Goal: Task Accomplishment & Management: Use online tool/utility

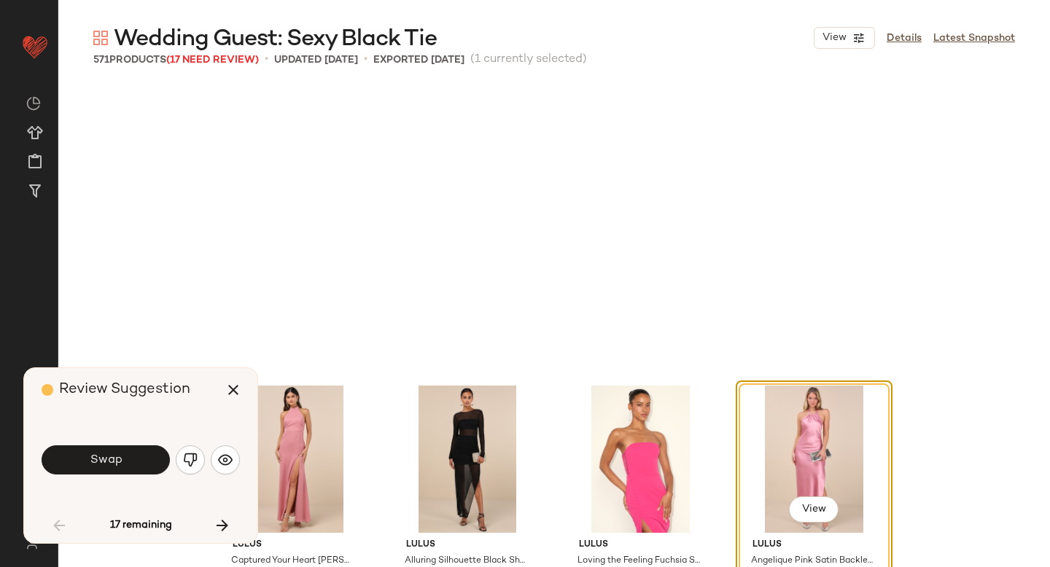
scroll to position [293, 0]
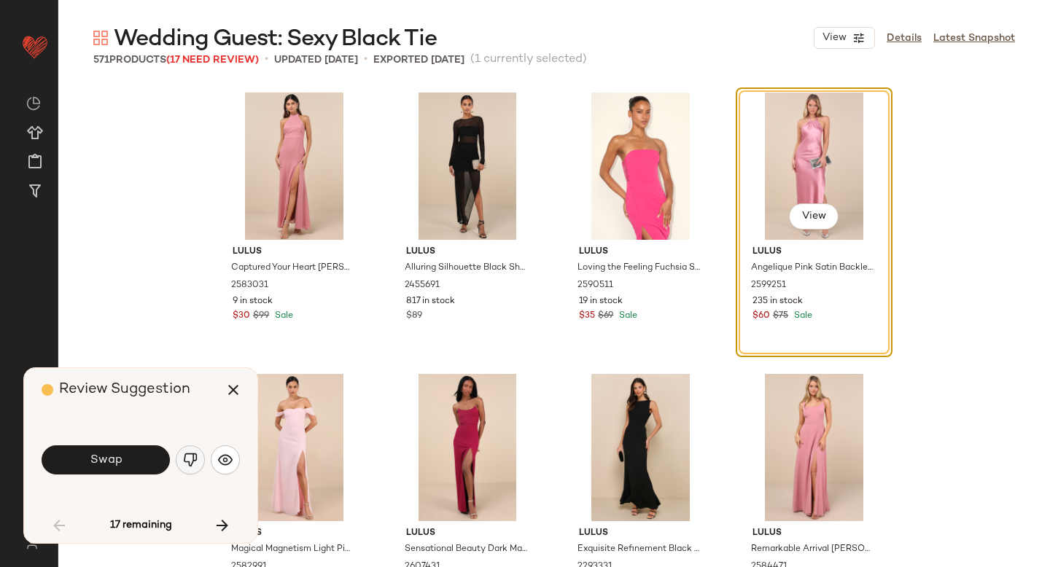
click at [188, 453] on img "button" at bounding box center [190, 460] width 15 height 15
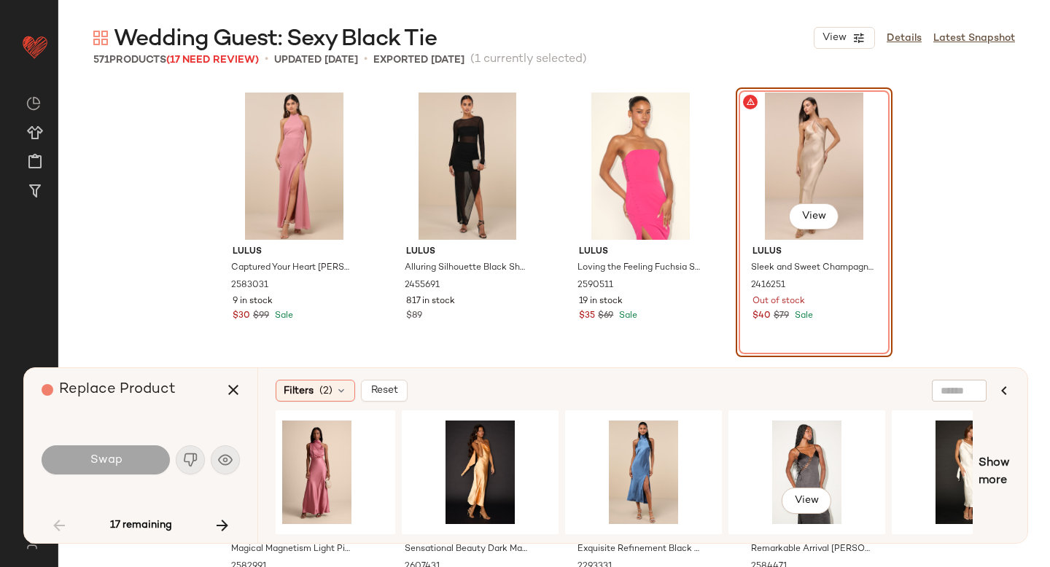
scroll to position [0, 693]
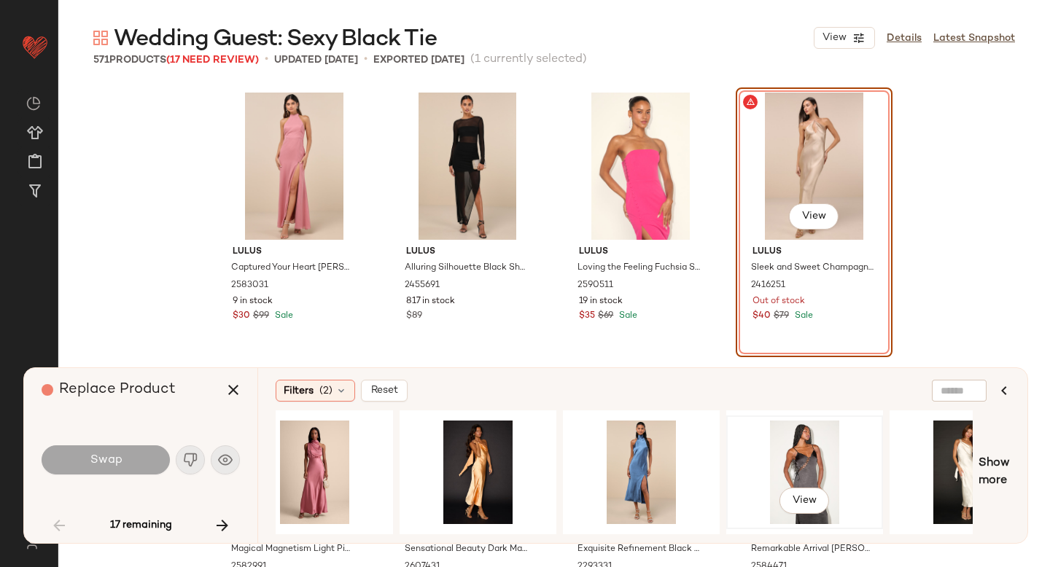
click at [805, 456] on div "View" at bounding box center [804, 473] width 147 height 104
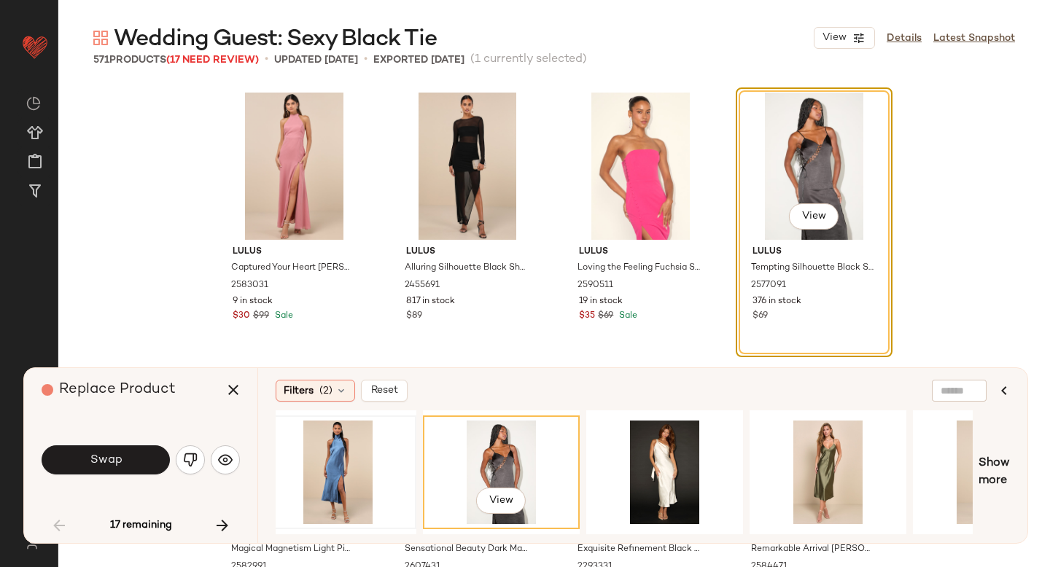
scroll to position [0, 997]
click at [115, 449] on button "Swap" at bounding box center [106, 460] width 128 height 29
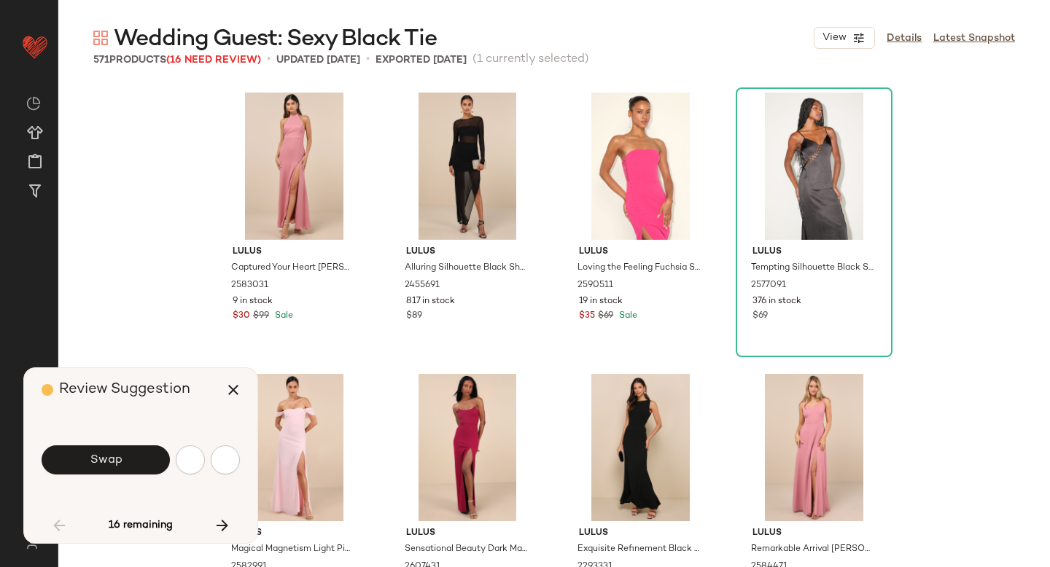
scroll to position [3941, 0]
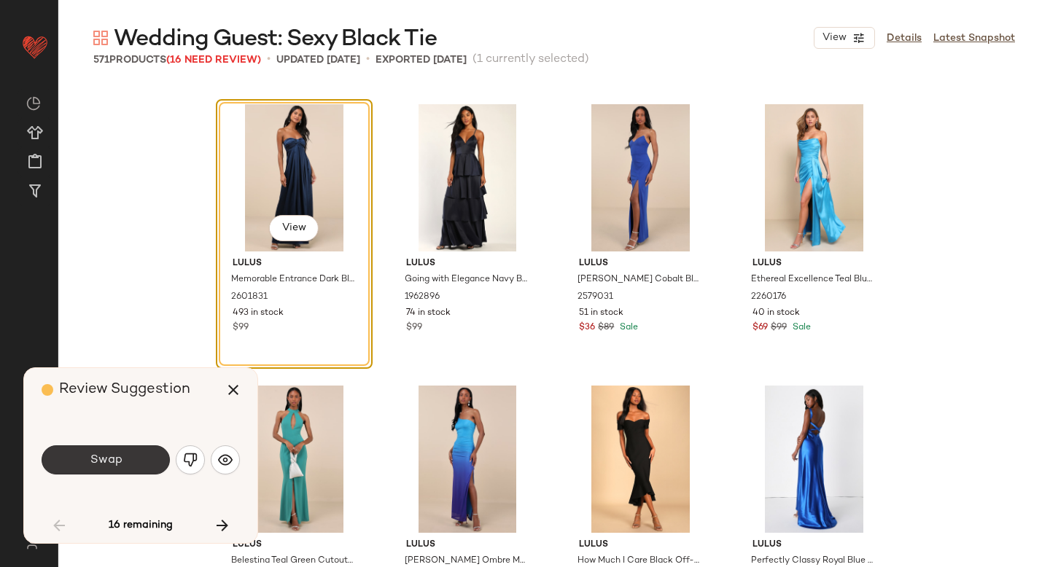
click at [101, 466] on span "Swap" at bounding box center [105, 461] width 33 height 14
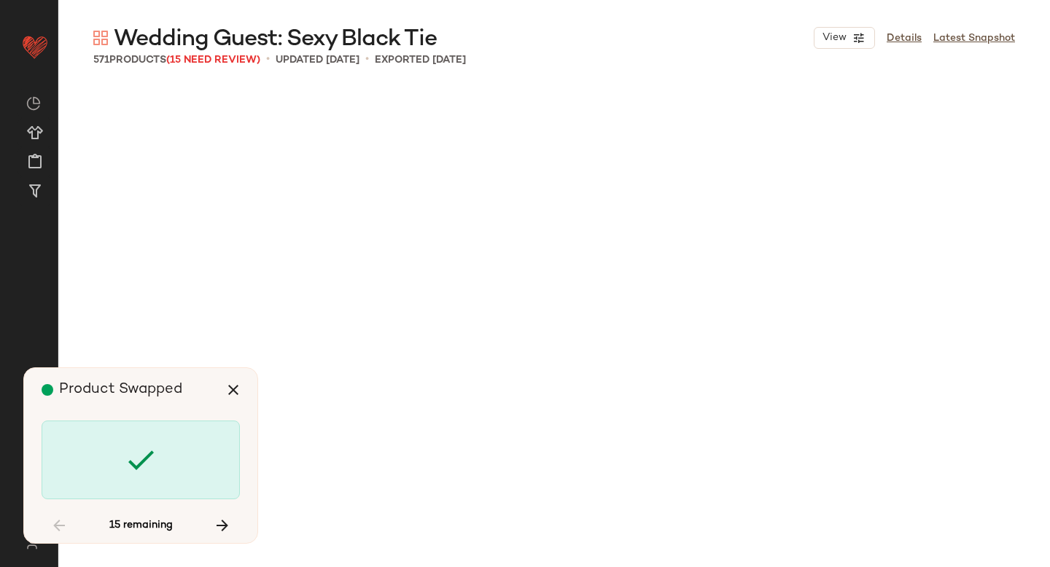
scroll to position [8444, 0]
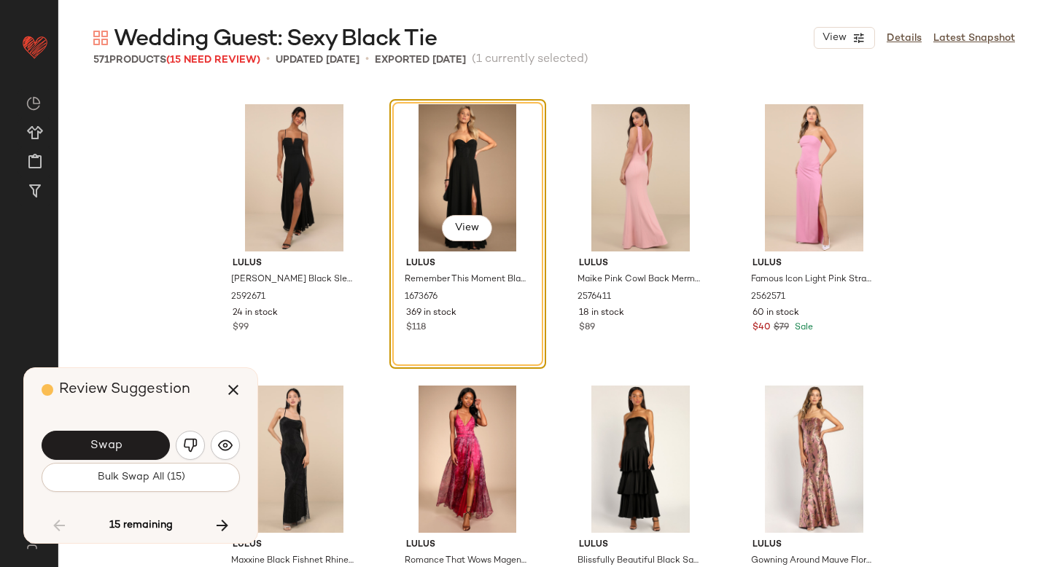
click at [101, 466] on button "Bulk Swap All (15)" at bounding box center [141, 477] width 198 height 29
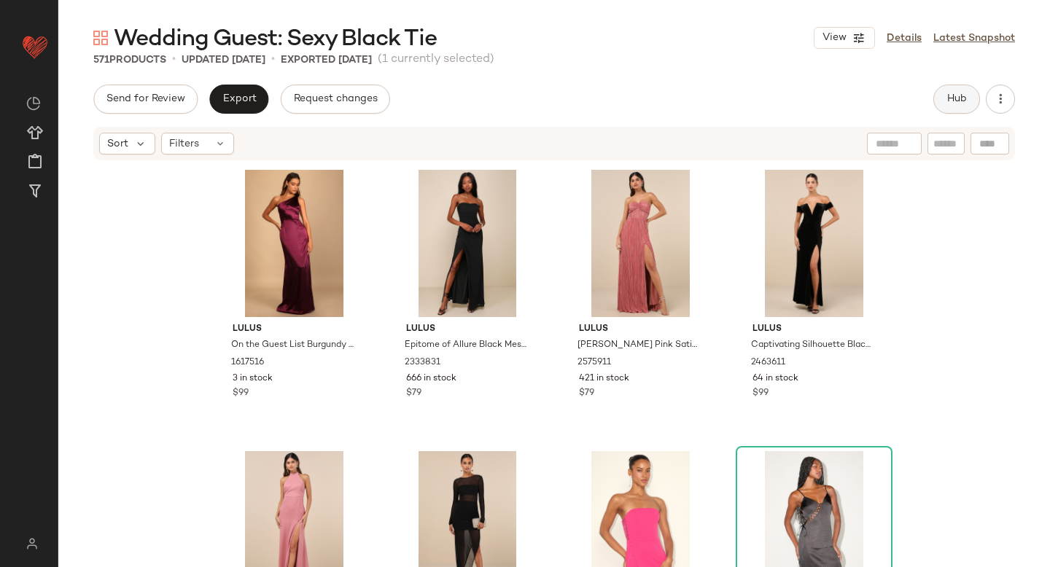
click at [960, 98] on span "Hub" at bounding box center [956, 99] width 20 height 12
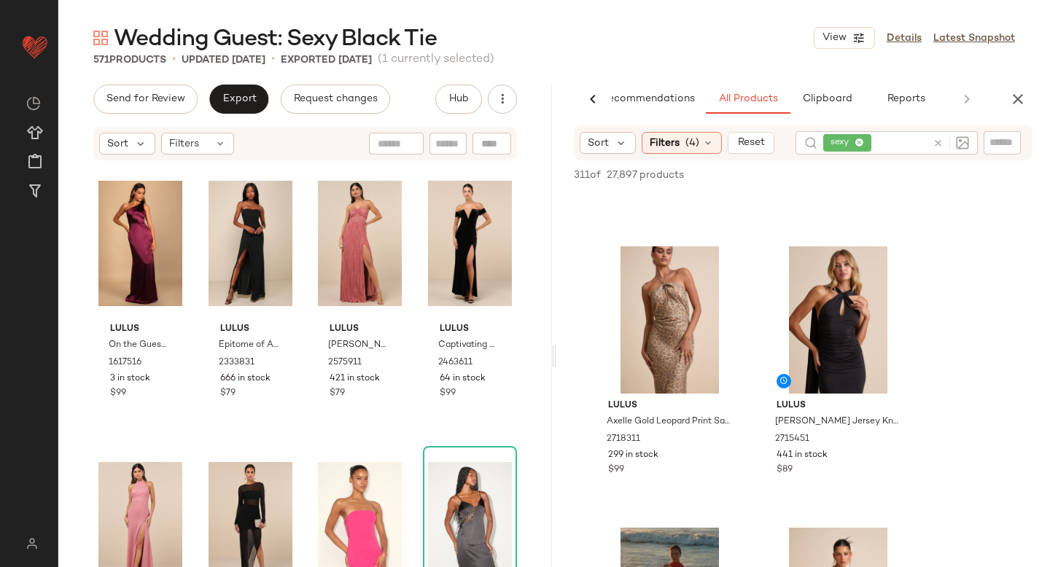
scroll to position [233, 0]
click at [893, 263] on img at bounding box center [891, 265] width 9 height 9
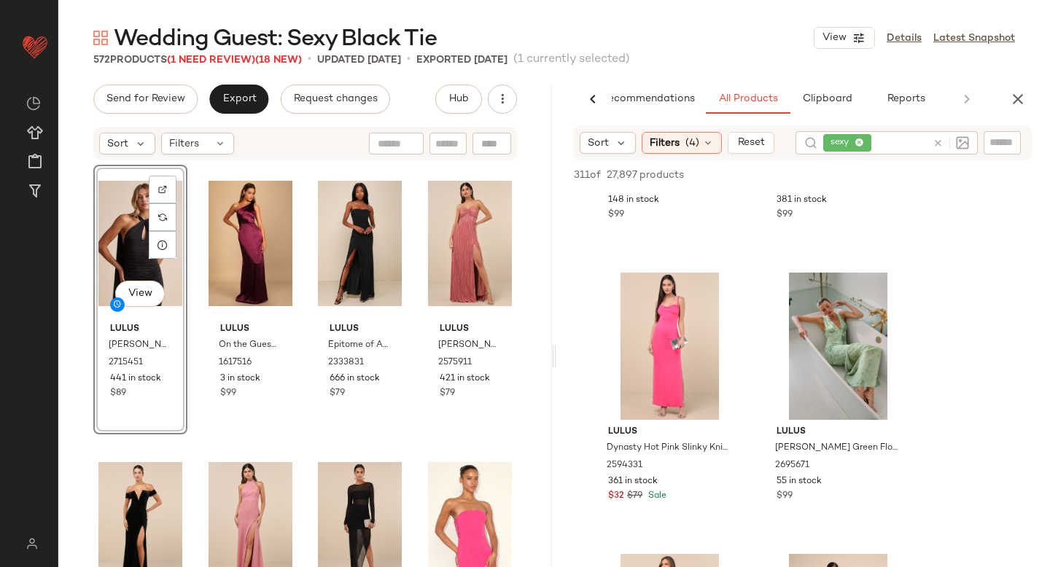
scroll to position [2736, 0]
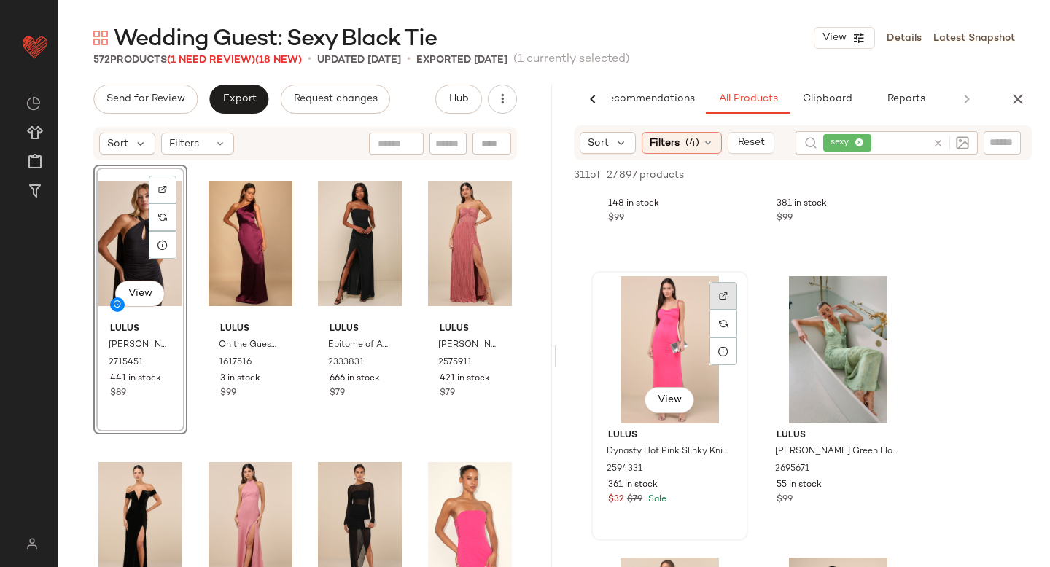
click at [718, 300] on div at bounding box center [723, 296] width 28 height 28
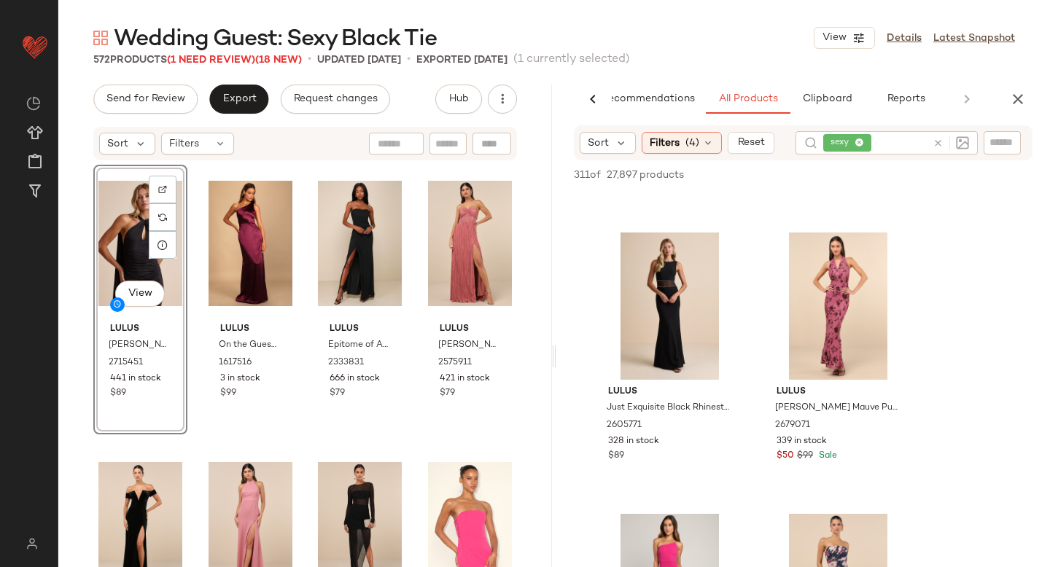
scroll to position [5874, 0]
click at [893, 262] on div at bounding box center [892, 254] width 28 height 28
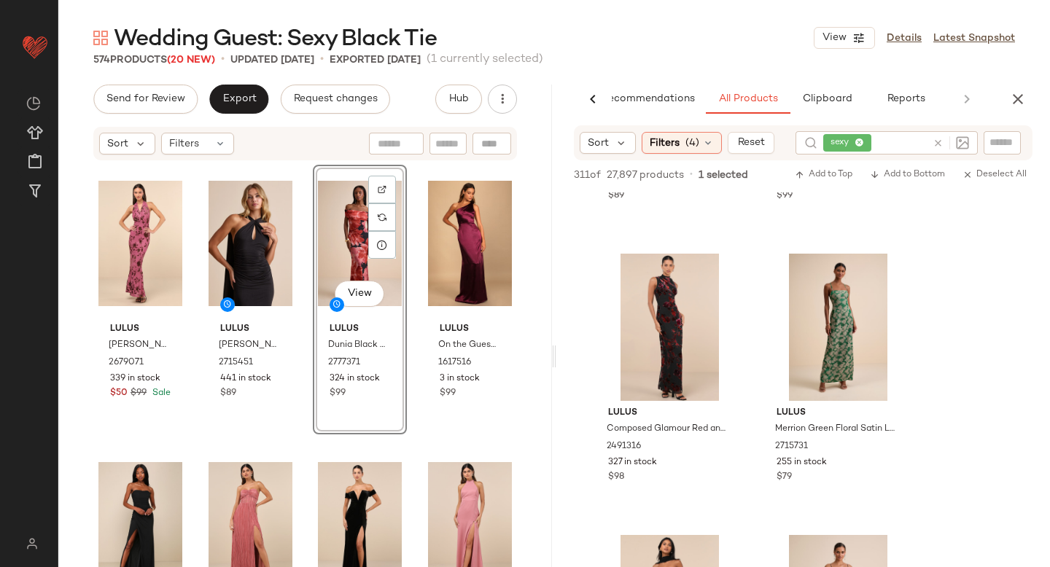
scroll to position [16264, 0]
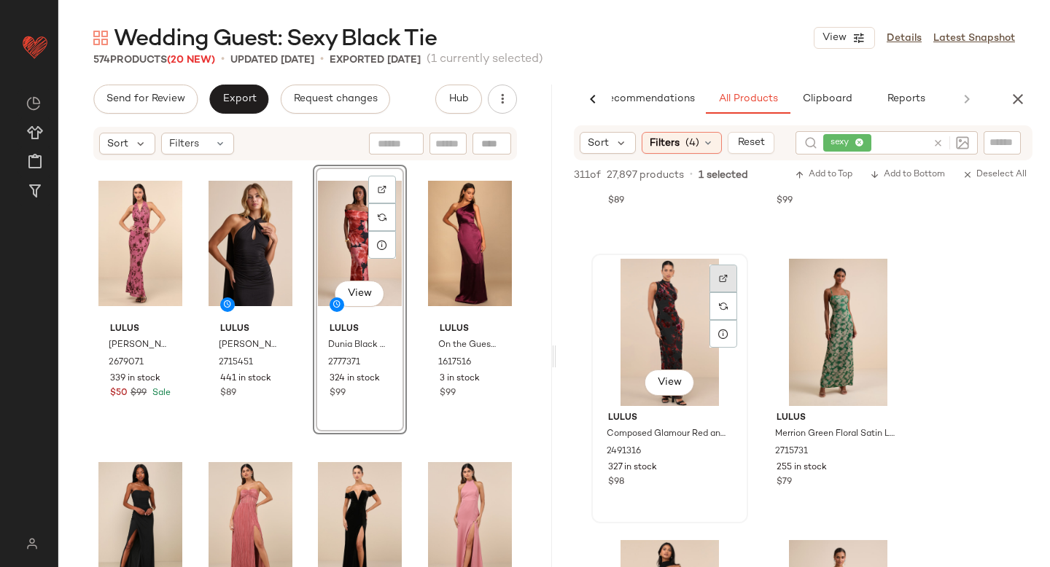
click at [722, 284] on div at bounding box center [723, 279] width 28 height 28
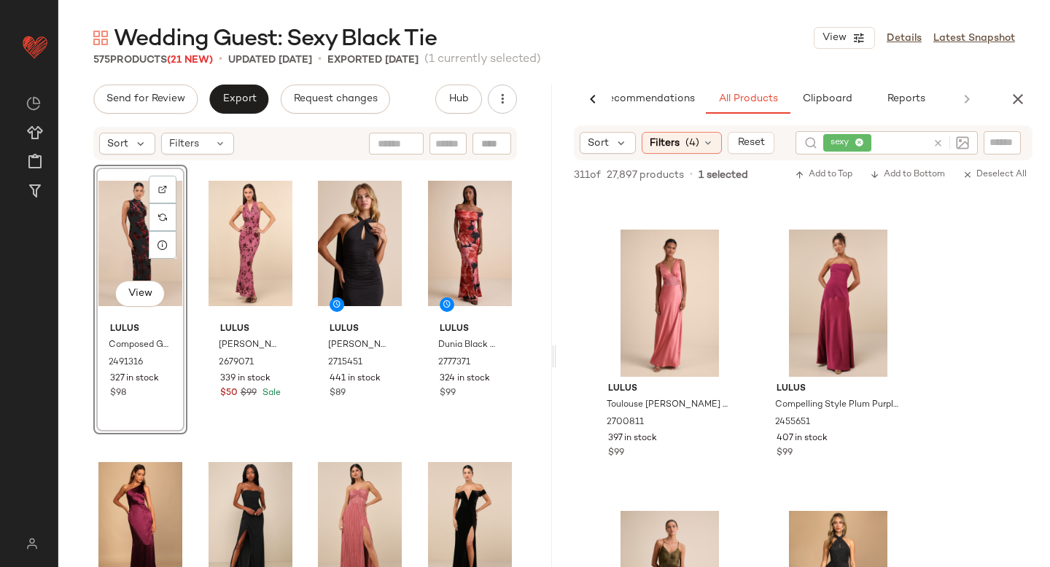
scroll to position [18264, 0]
click at [885, 246] on div at bounding box center [892, 249] width 28 height 28
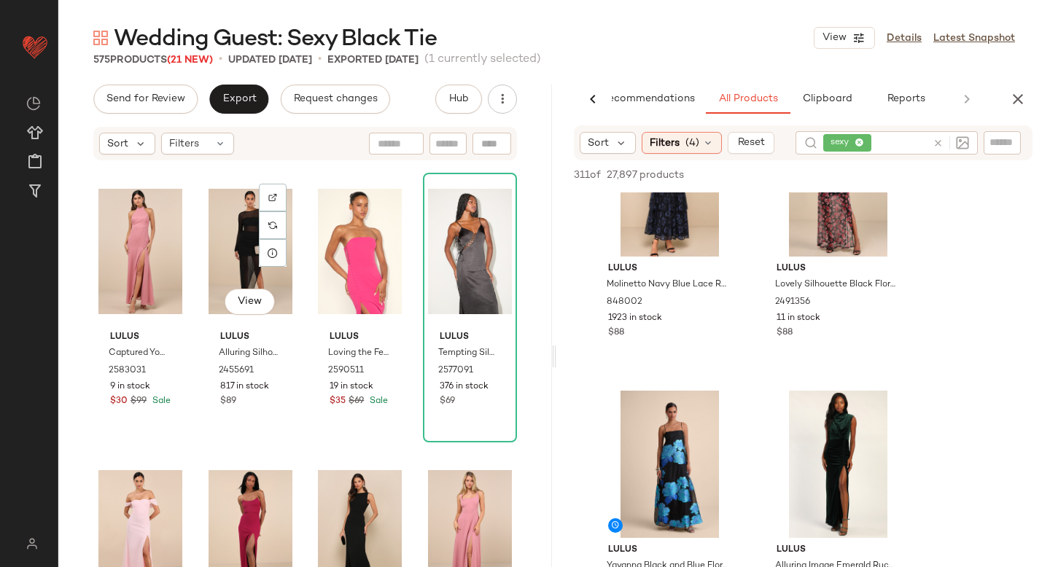
scroll to position [0, 0]
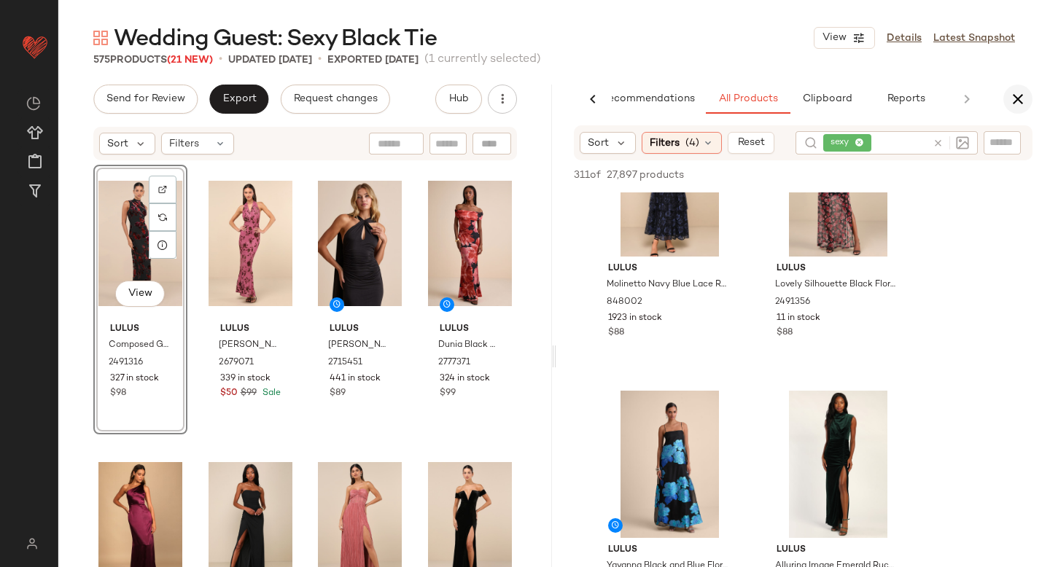
click at [1017, 102] on icon "button" at bounding box center [1018, 99] width 18 height 18
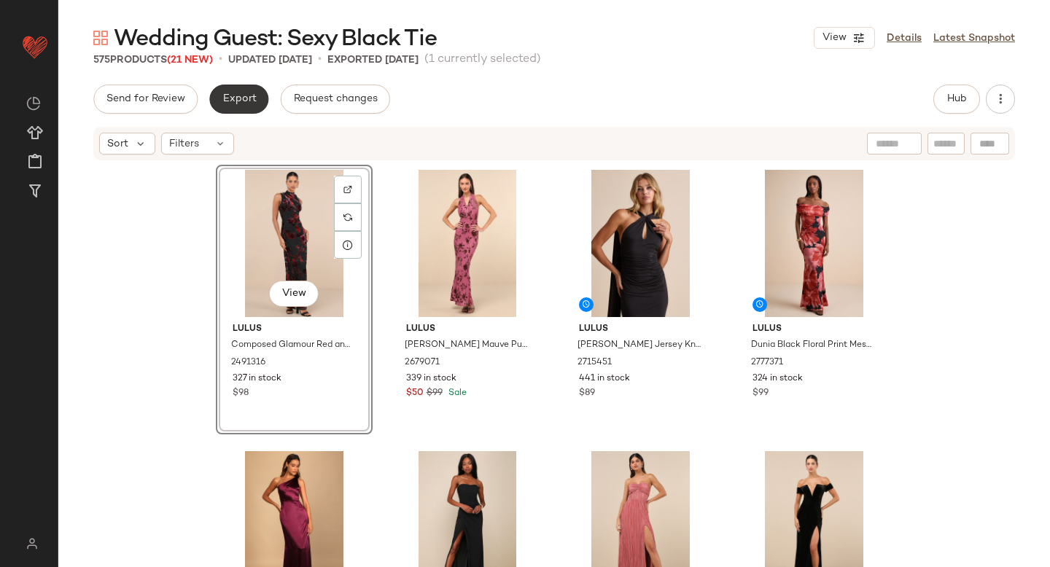
click at [214, 106] on button "Export" at bounding box center [238, 99] width 59 height 29
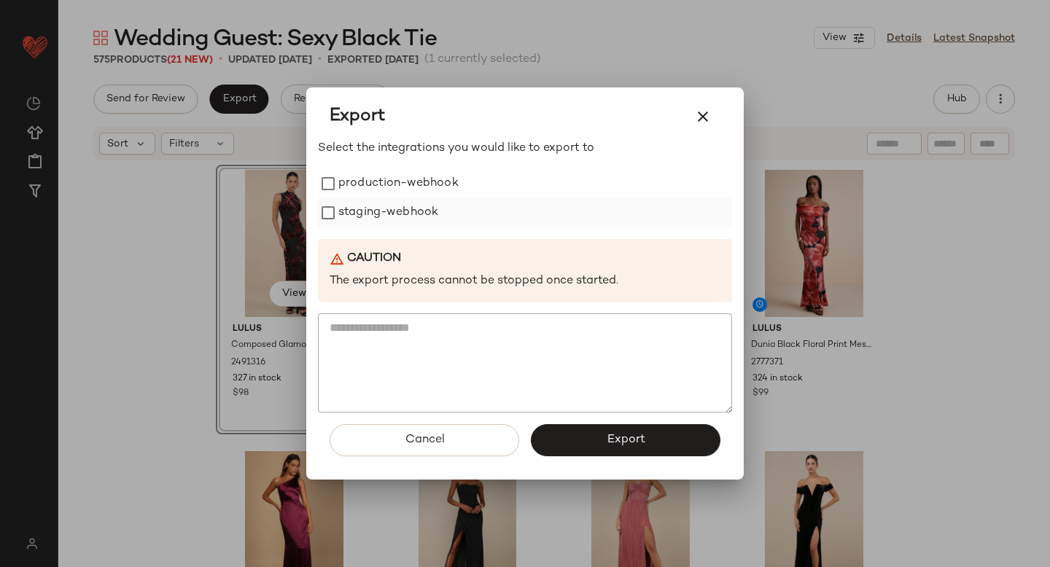
click at [386, 215] on label "staging-webhook" at bounding box center [388, 212] width 100 height 29
click at [365, 181] on label "production-webhook" at bounding box center [398, 183] width 120 height 29
click at [635, 435] on span "Export" at bounding box center [625, 440] width 39 height 14
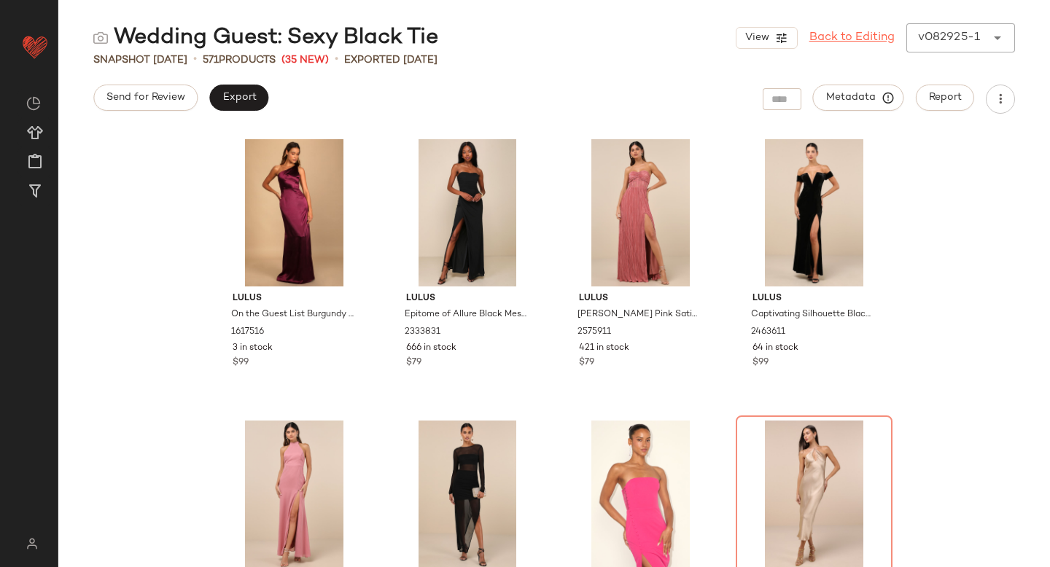
click at [863, 40] on link "Back to Editing" at bounding box center [851, 38] width 85 height 18
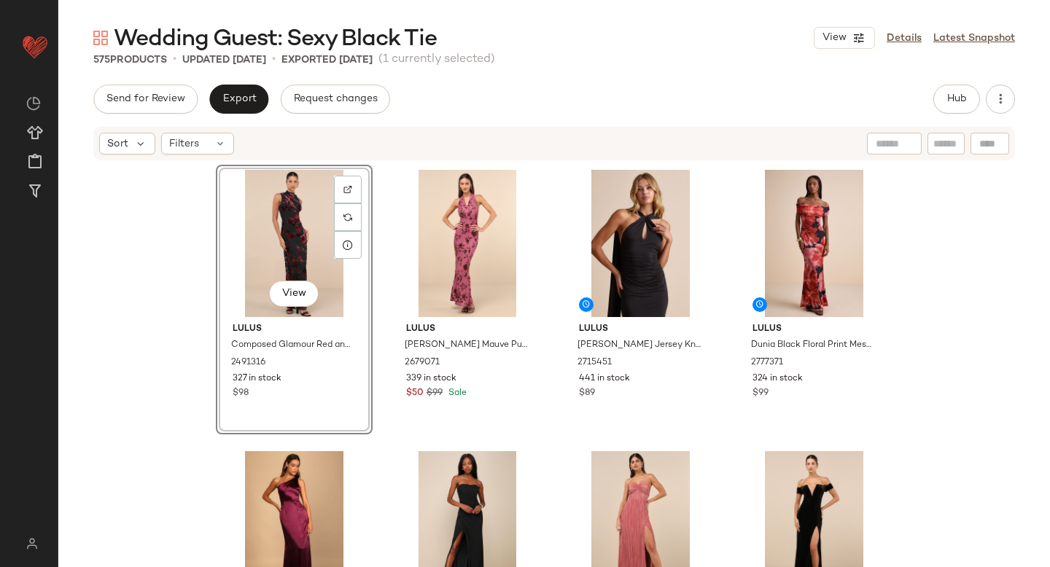
click at [257, 203] on div "View" at bounding box center [294, 243] width 147 height 147
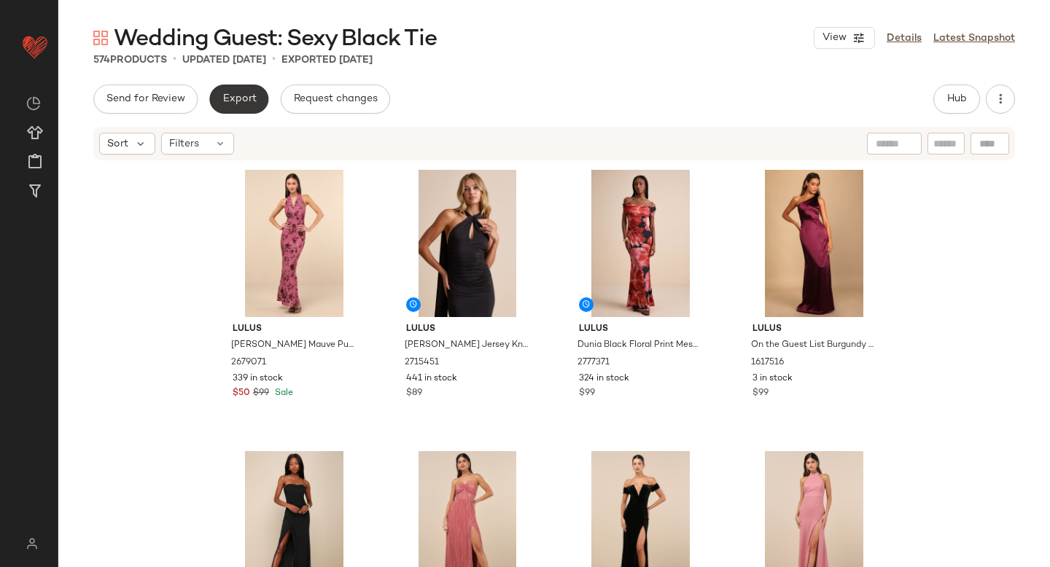
click at [262, 95] on button "Export" at bounding box center [238, 99] width 59 height 29
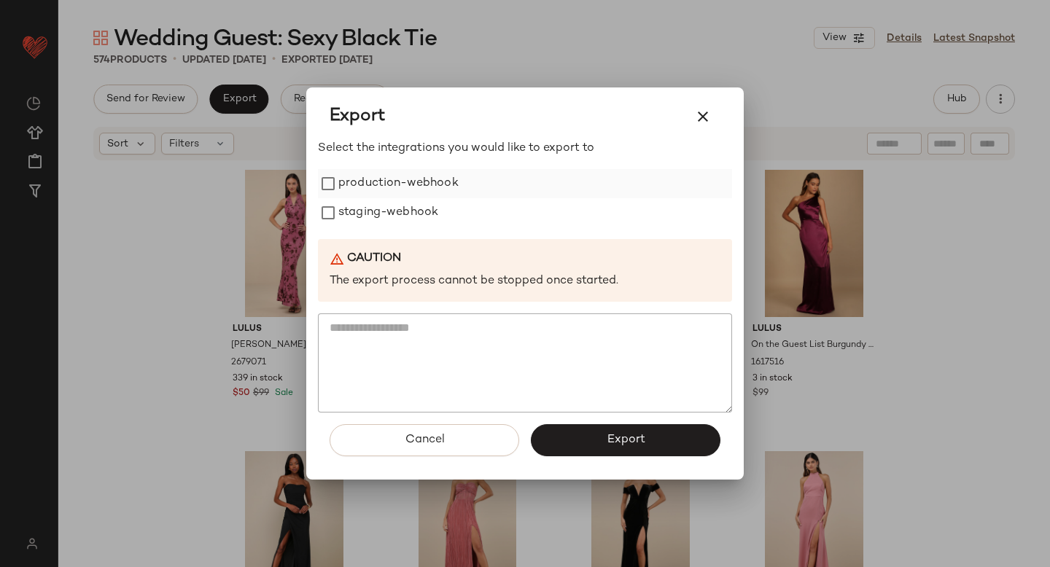
click at [346, 176] on label "production-webhook" at bounding box center [398, 183] width 120 height 29
click at [358, 212] on label "staging-webhook" at bounding box center [388, 212] width 100 height 29
click at [602, 442] on button "Export" at bounding box center [626, 440] width 190 height 32
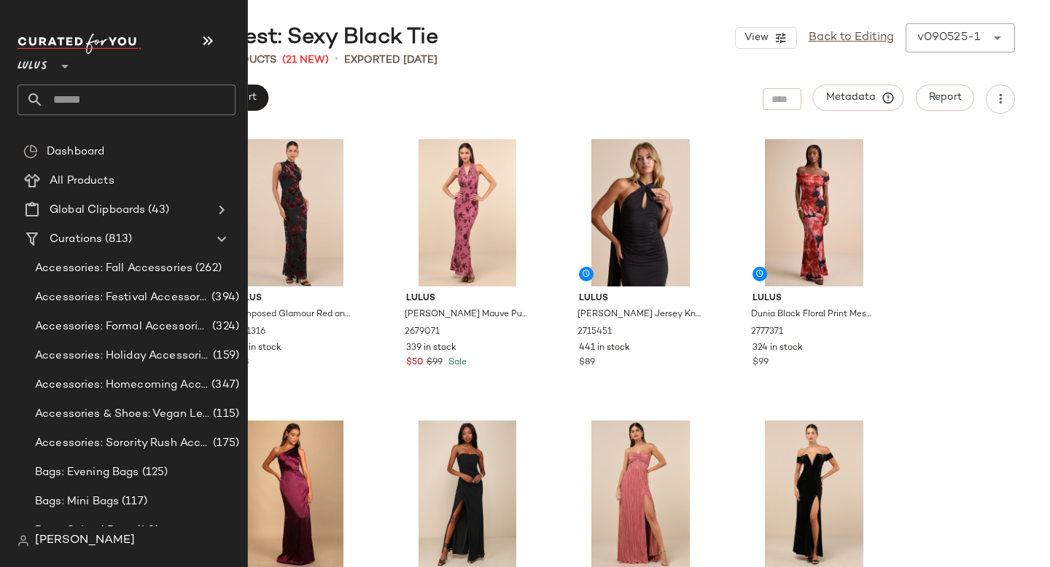
click at [114, 95] on input "text" at bounding box center [140, 100] width 192 height 31
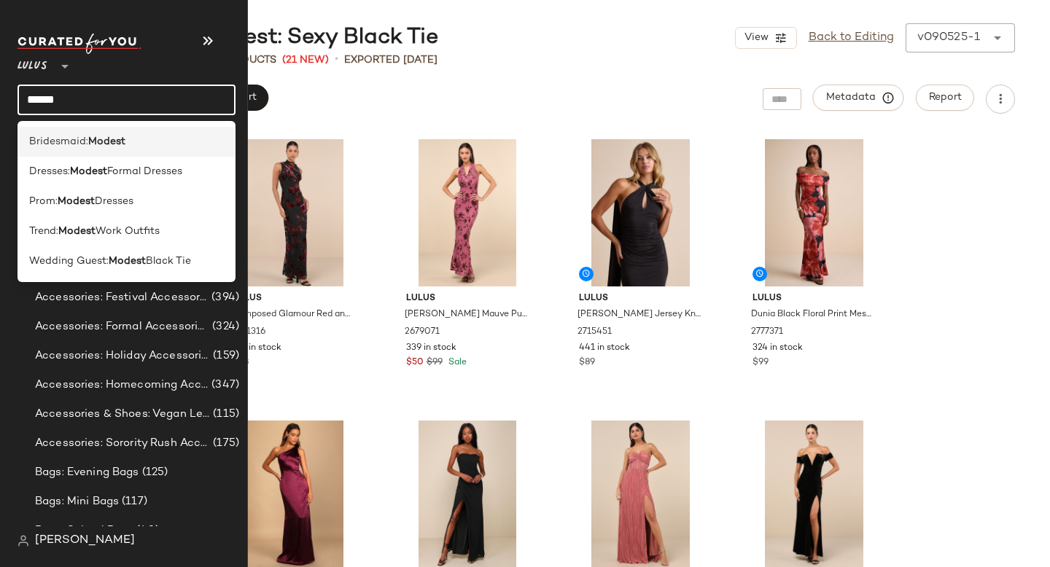
type input "******"
click at [93, 142] on b "Modest" at bounding box center [106, 141] width 37 height 15
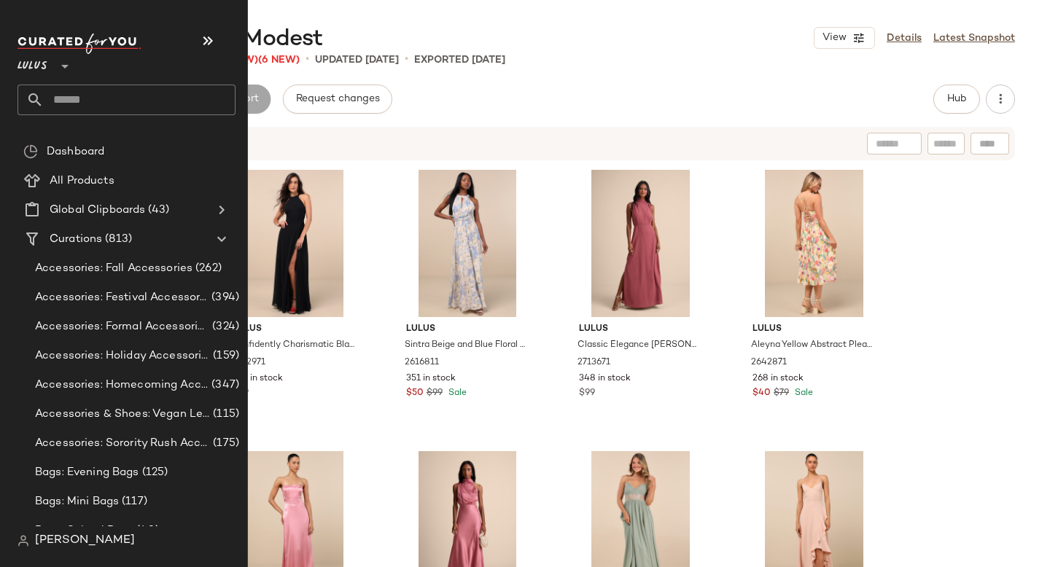
click at [97, 106] on input "text" at bounding box center [140, 100] width 192 height 31
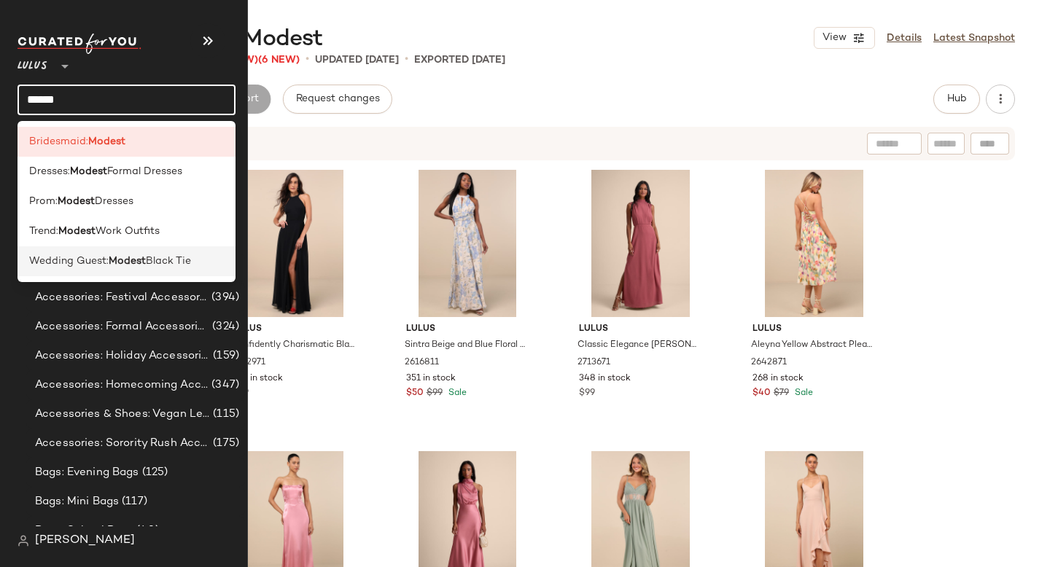
type input "******"
click at [131, 269] on div "Wedding Guest: Modest Black Tie" at bounding box center [127, 261] width 218 height 30
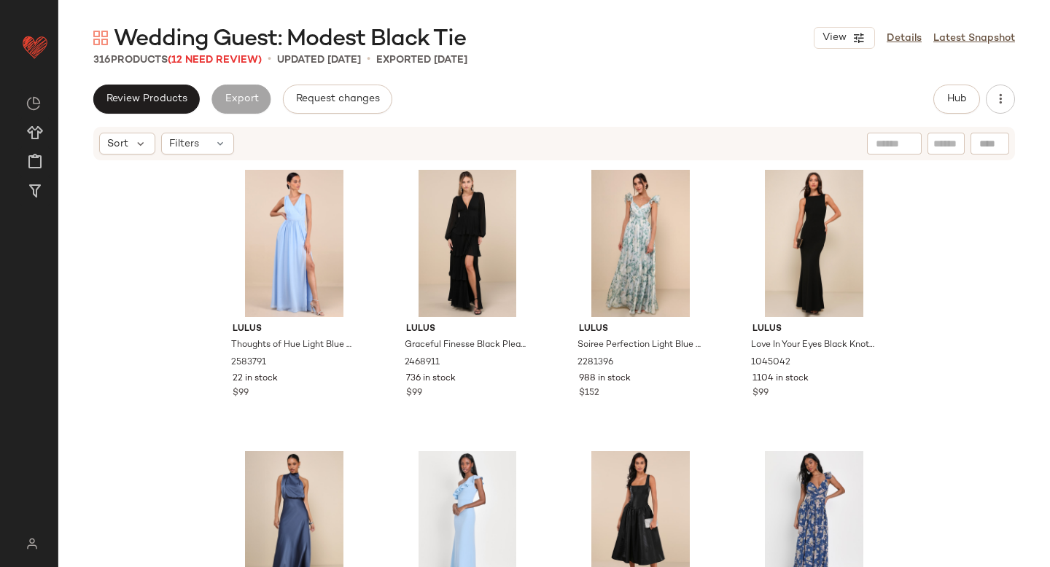
click at [187, 66] on div "316 Products (12 Need Review)" at bounding box center [177, 60] width 168 height 15
click at [192, 55] on span "(12 Need Review)" at bounding box center [215, 60] width 94 height 11
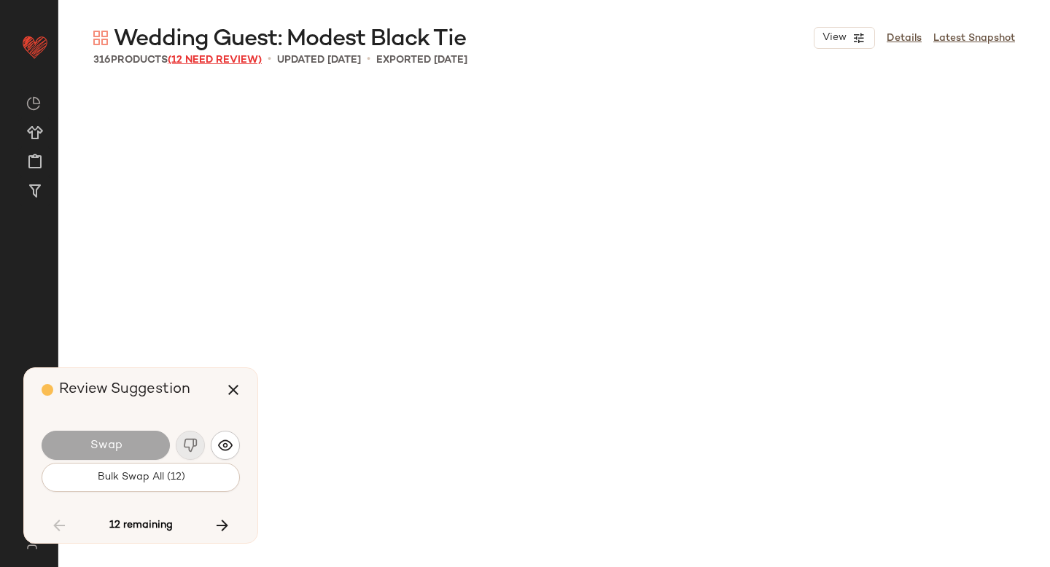
scroll to position [7881, 0]
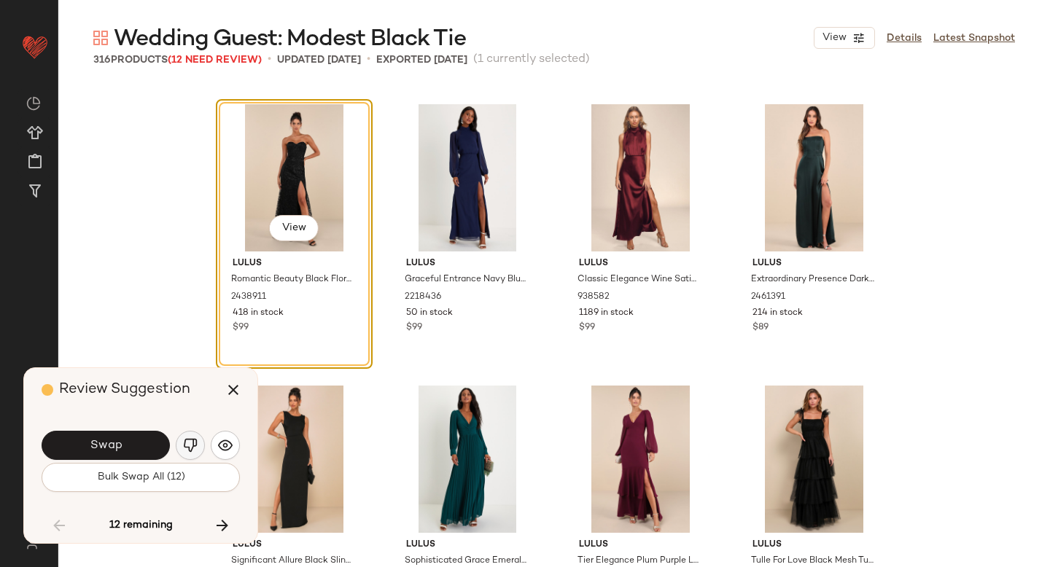
click at [191, 452] on img "button" at bounding box center [190, 445] width 15 height 15
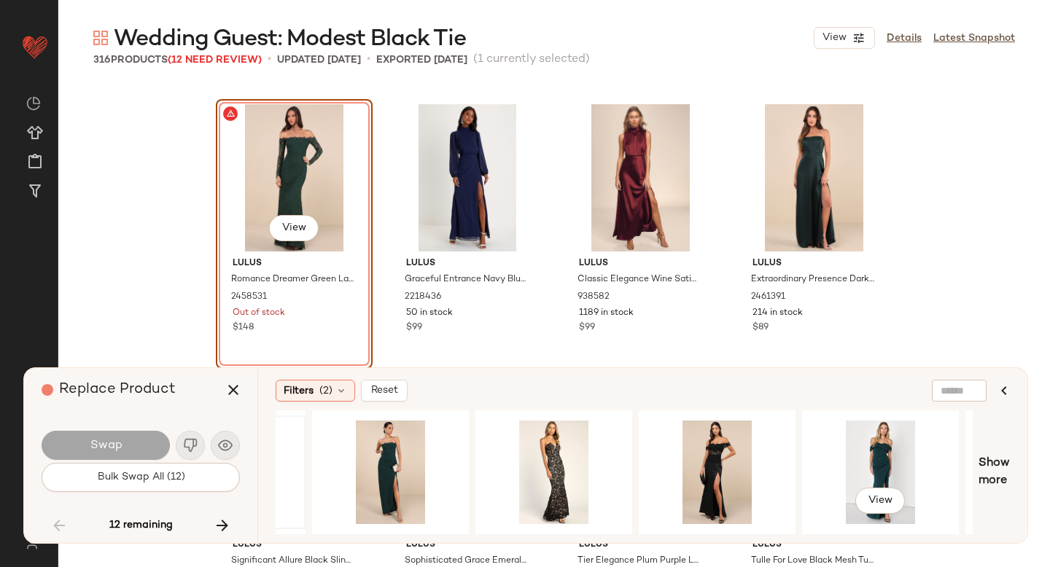
scroll to position [0, 957]
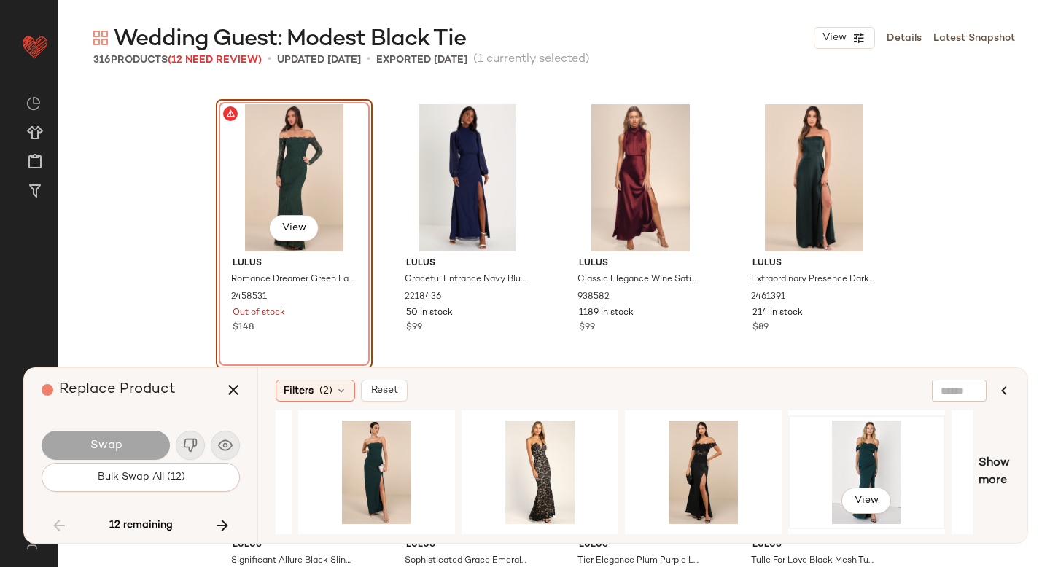
click at [861, 451] on div "View" at bounding box center [866, 473] width 147 height 104
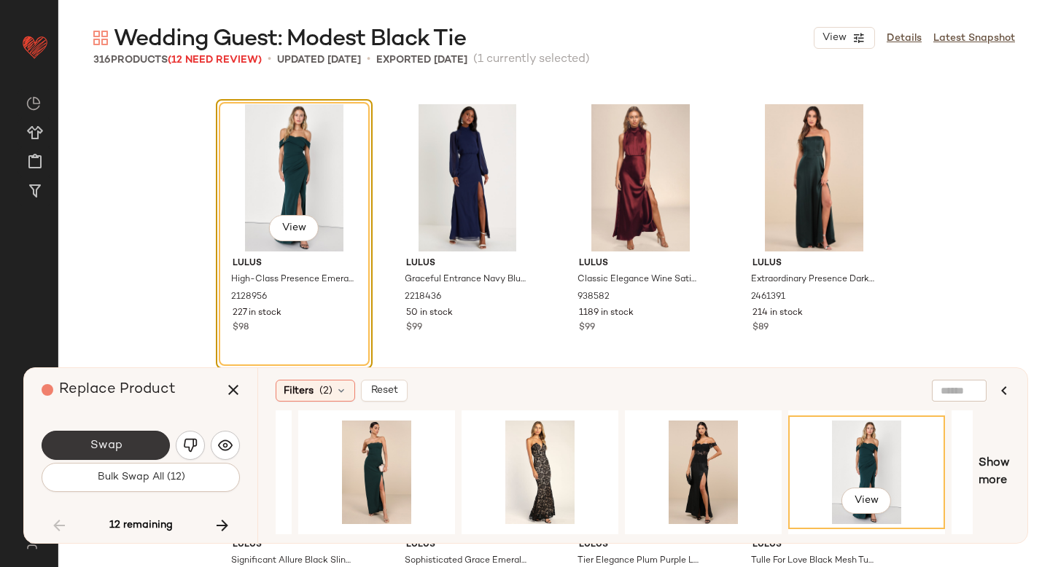
click at [116, 444] on span "Swap" at bounding box center [105, 446] width 33 height 14
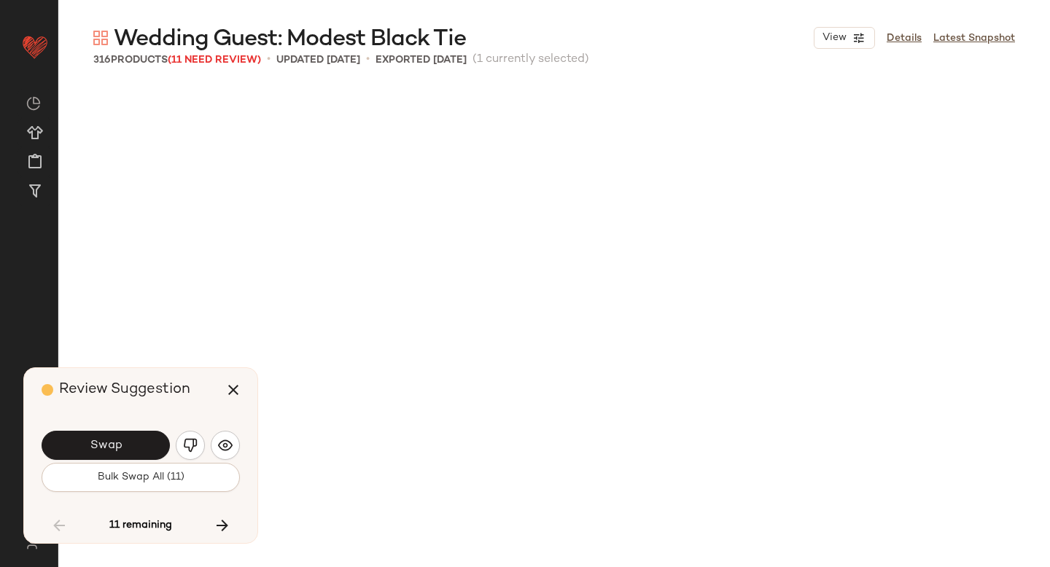
scroll to position [8444, 0]
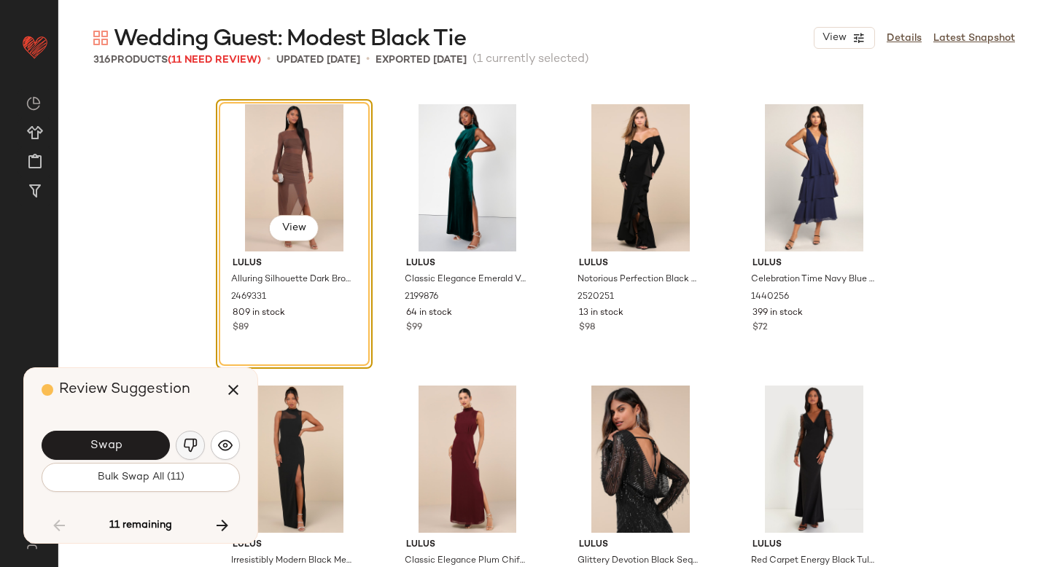
click at [192, 445] on img "button" at bounding box center [190, 445] width 15 height 15
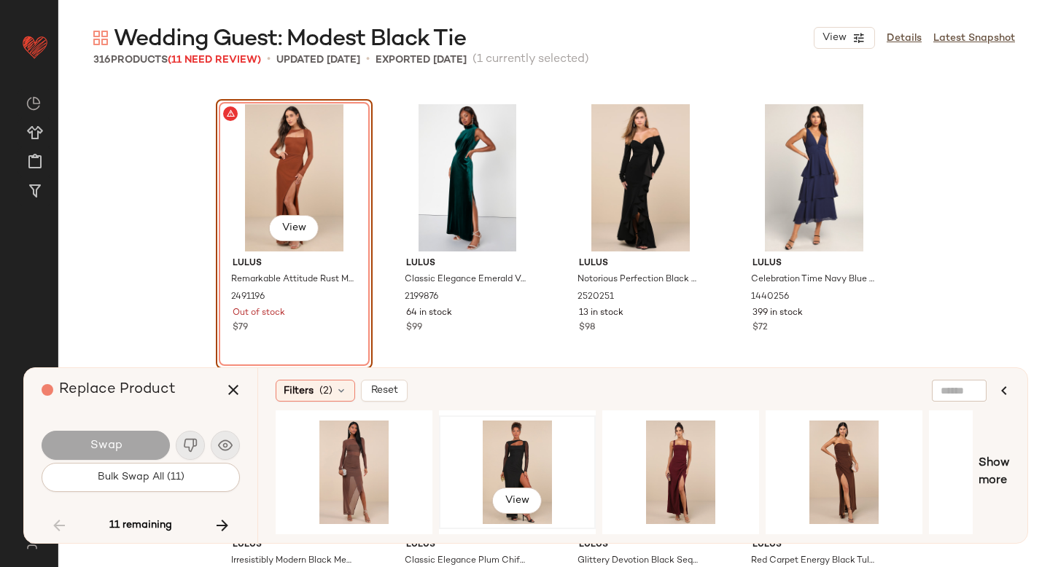
click at [537, 443] on div "View" at bounding box center [517, 473] width 147 height 104
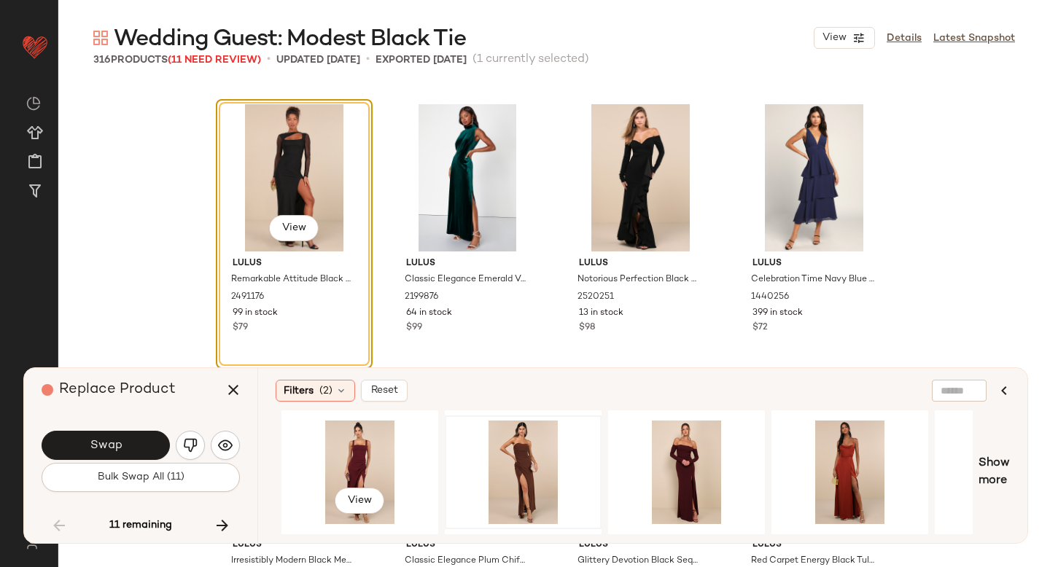
scroll to position [0, 322]
click at [655, 451] on div "View" at bounding box center [686, 473] width 147 height 104
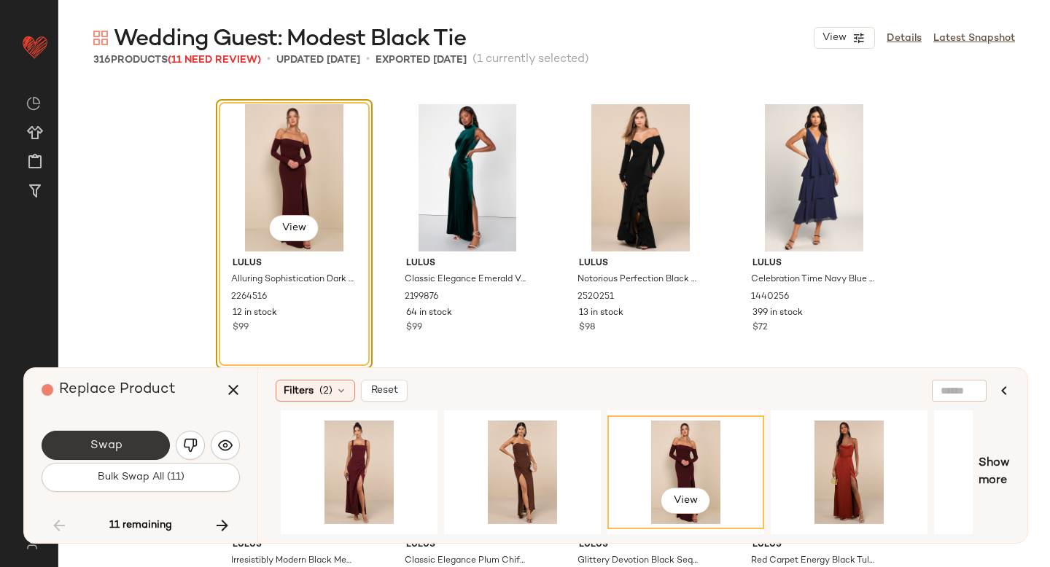
click at [112, 453] on button "Swap" at bounding box center [106, 445] width 128 height 29
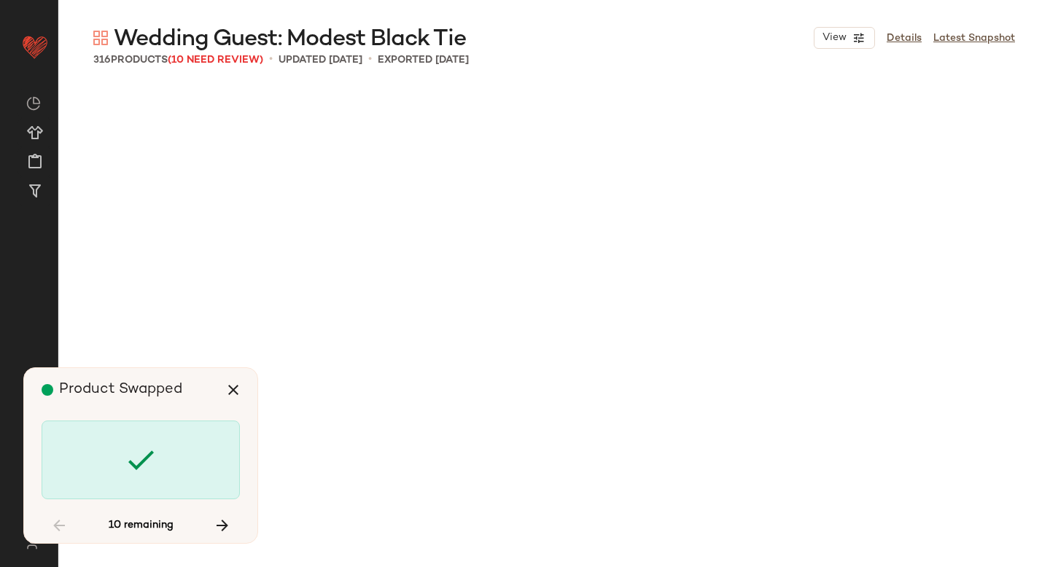
scroll to position [12385, 0]
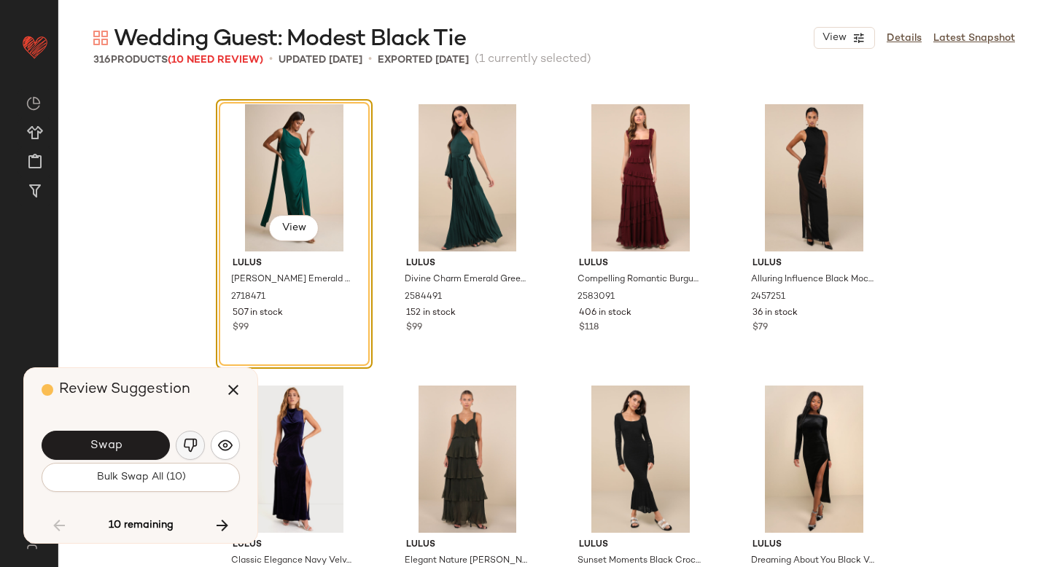
click at [195, 445] on img "button" at bounding box center [190, 445] width 15 height 15
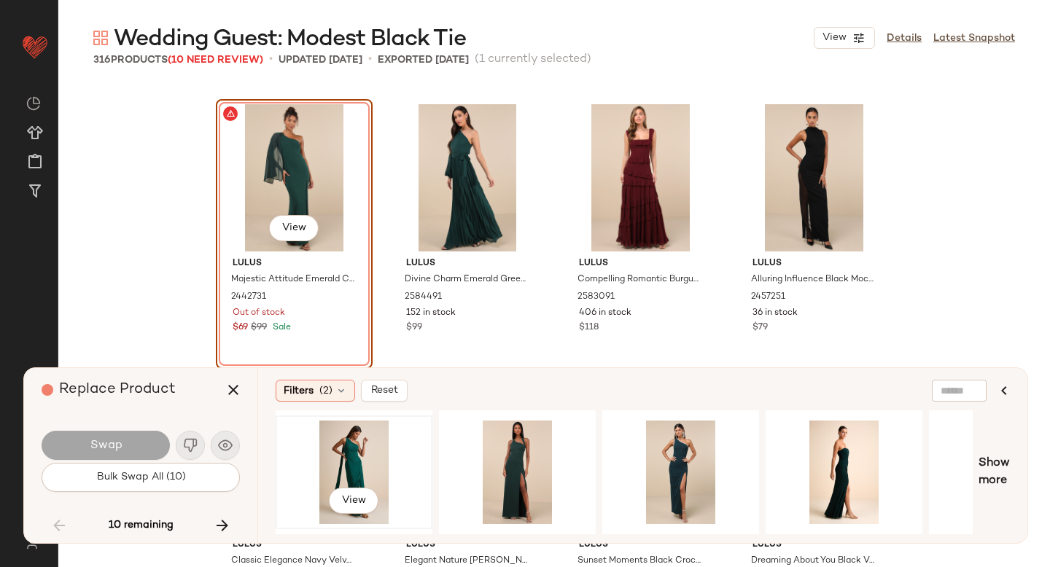
click at [343, 448] on div "View" at bounding box center [354, 473] width 147 height 104
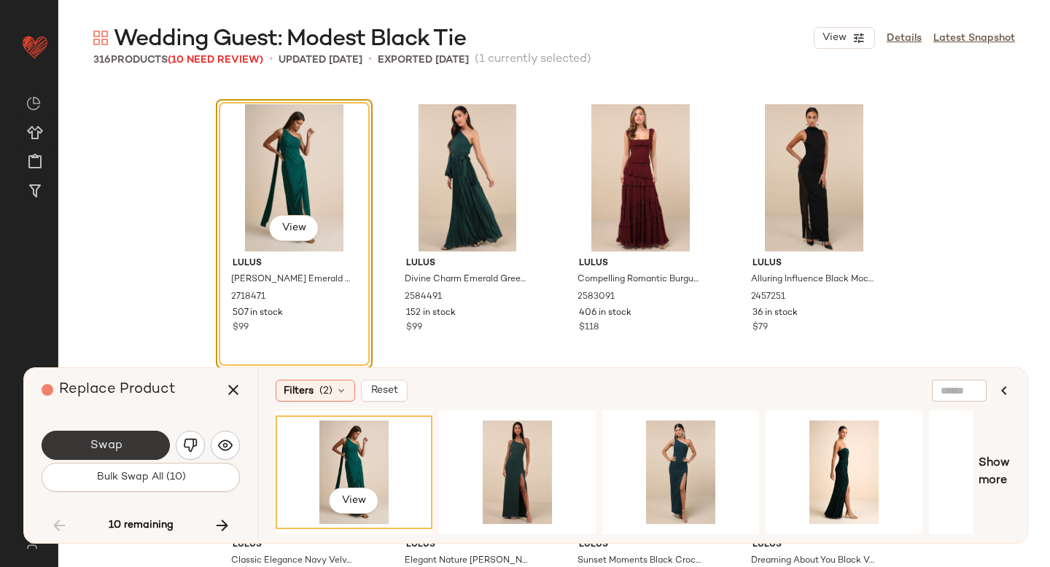
click at [106, 450] on span "Swap" at bounding box center [105, 446] width 33 height 14
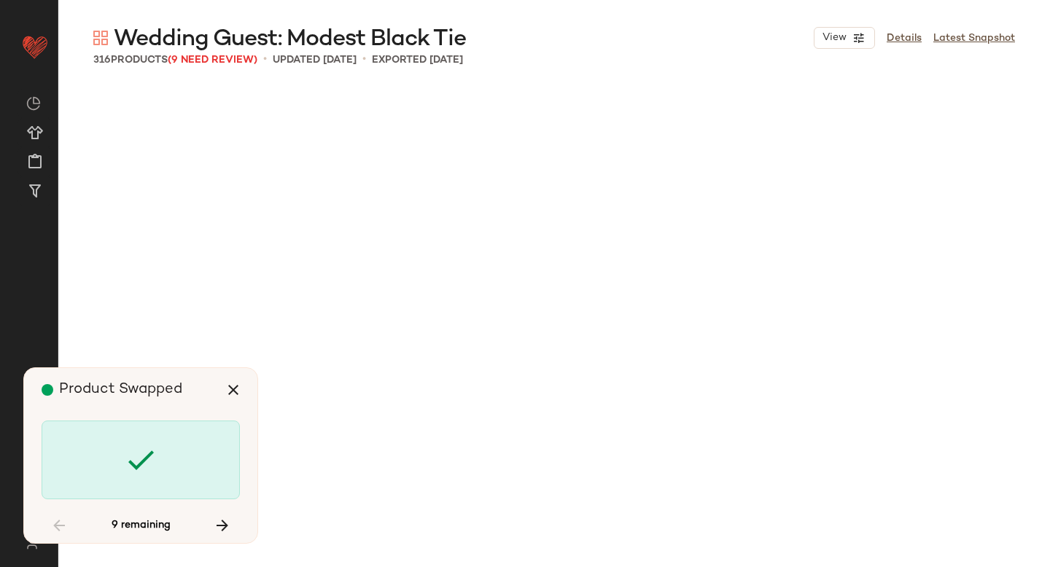
scroll to position [13792, 0]
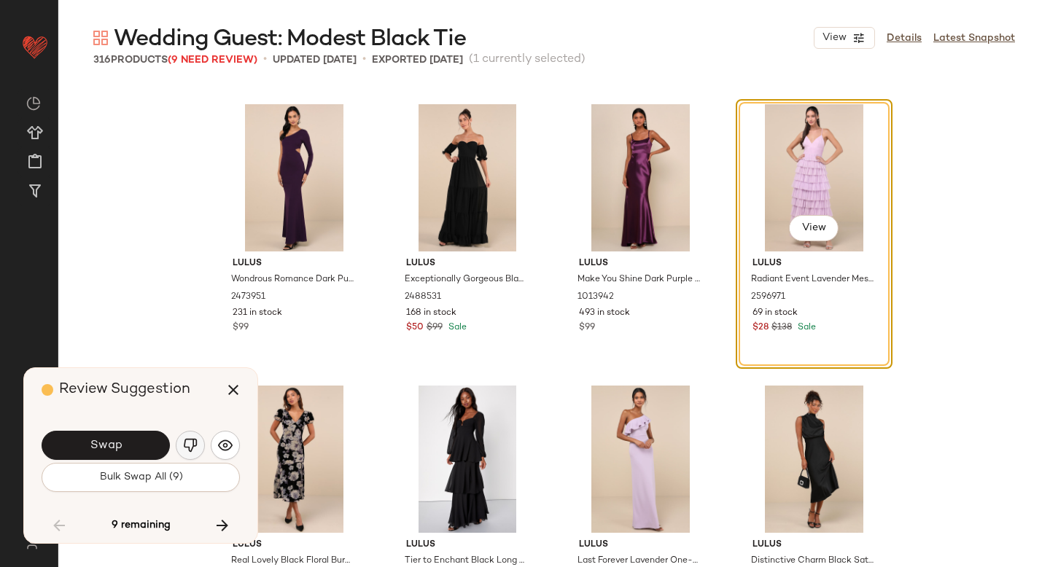
click at [183, 441] on img "button" at bounding box center [190, 445] width 15 height 15
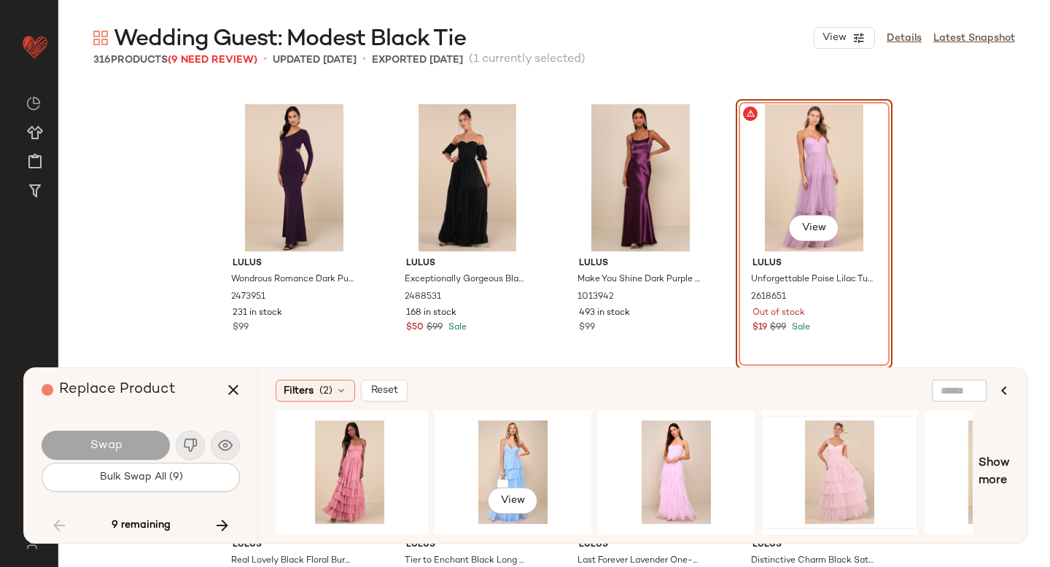
scroll to position [0, 351]
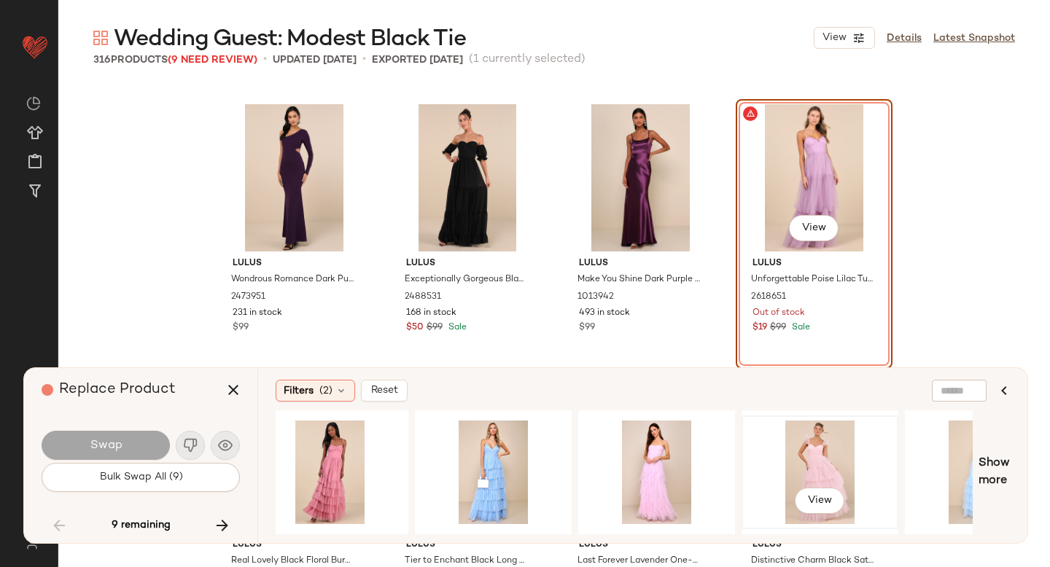
click at [829, 442] on div "View" at bounding box center [820, 473] width 147 height 104
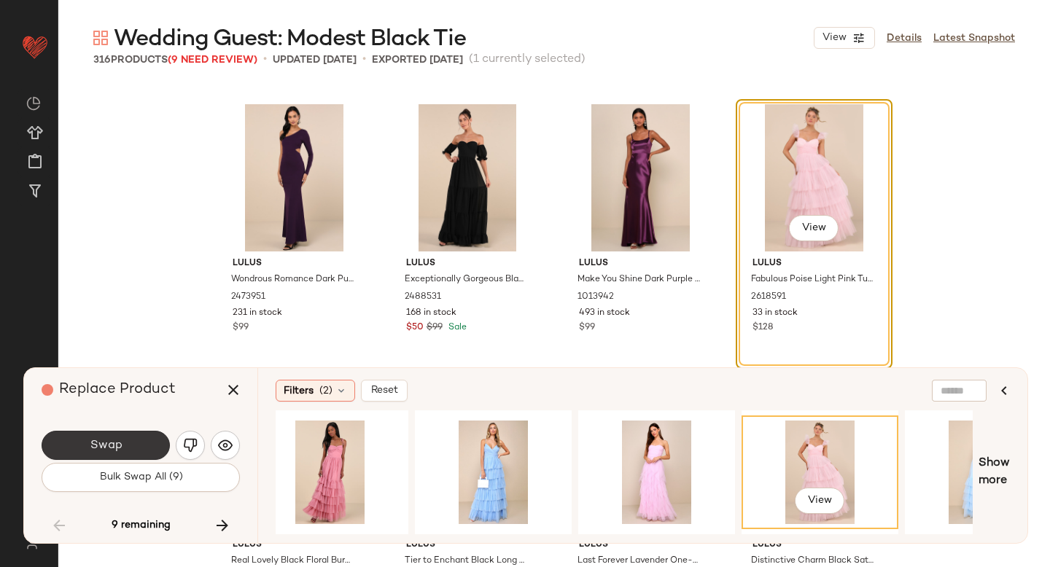
click at [81, 438] on button "Swap" at bounding box center [106, 445] width 128 height 29
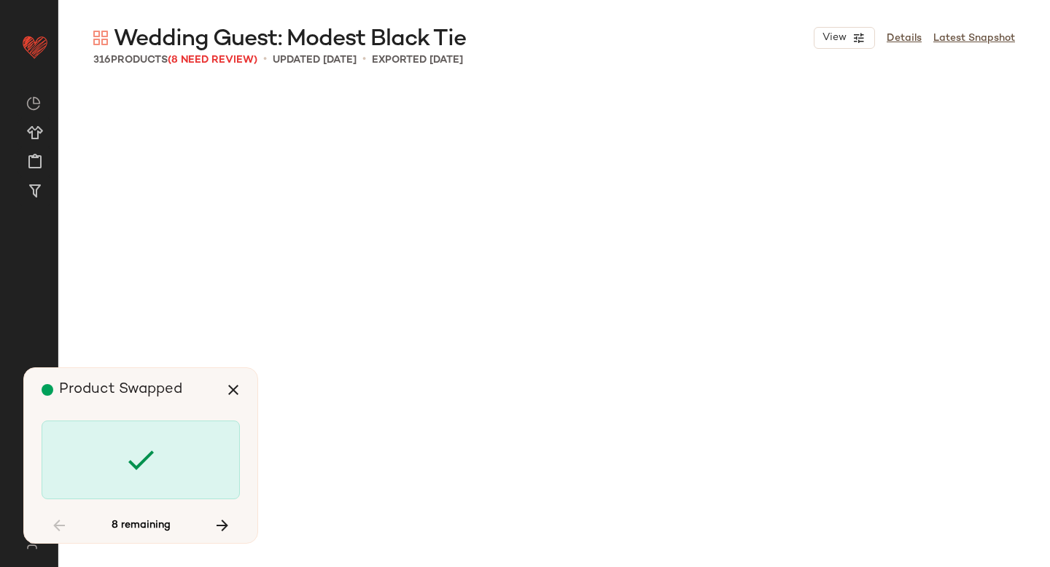
scroll to position [15199, 0]
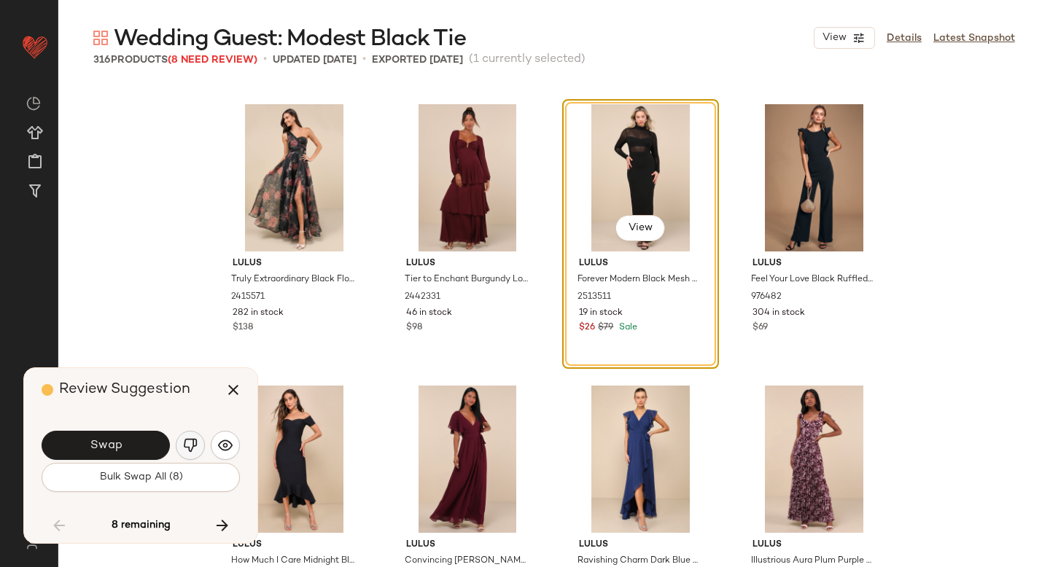
click at [201, 442] on button "button" at bounding box center [190, 445] width 29 height 29
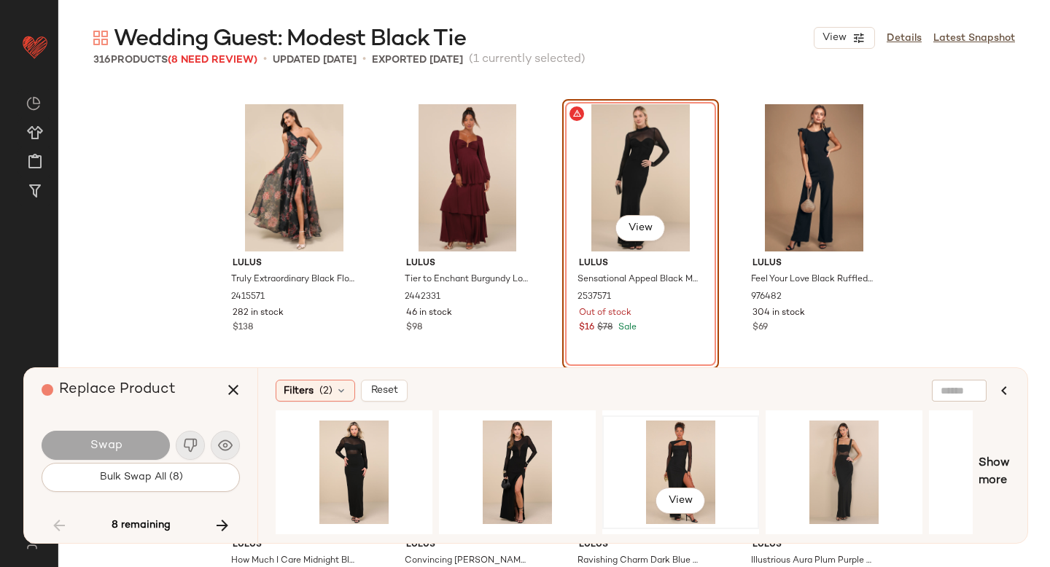
click at [669, 454] on div "View" at bounding box center [680, 473] width 147 height 104
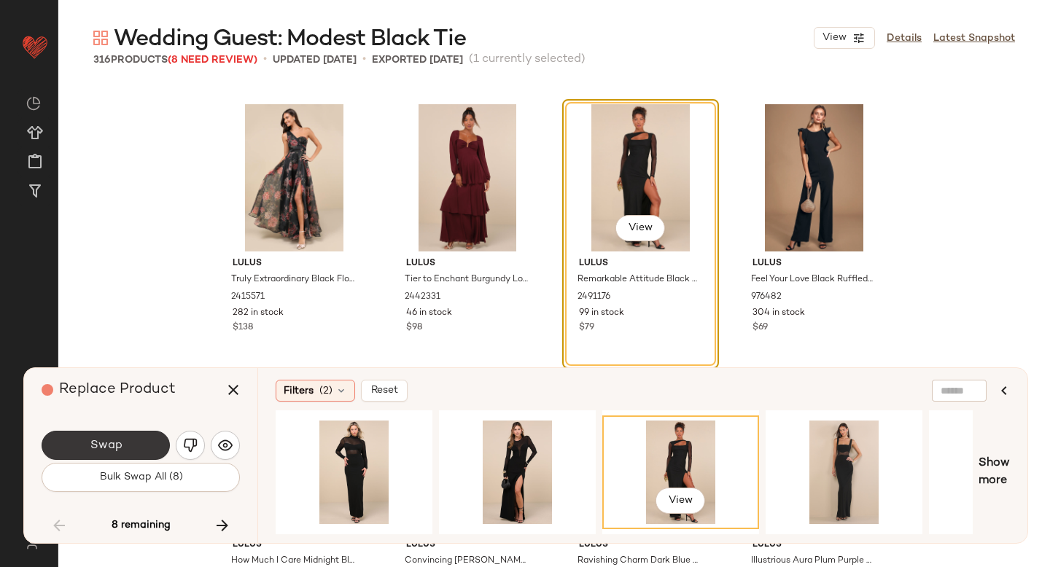
click at [106, 446] on span "Swap" at bounding box center [105, 446] width 33 height 14
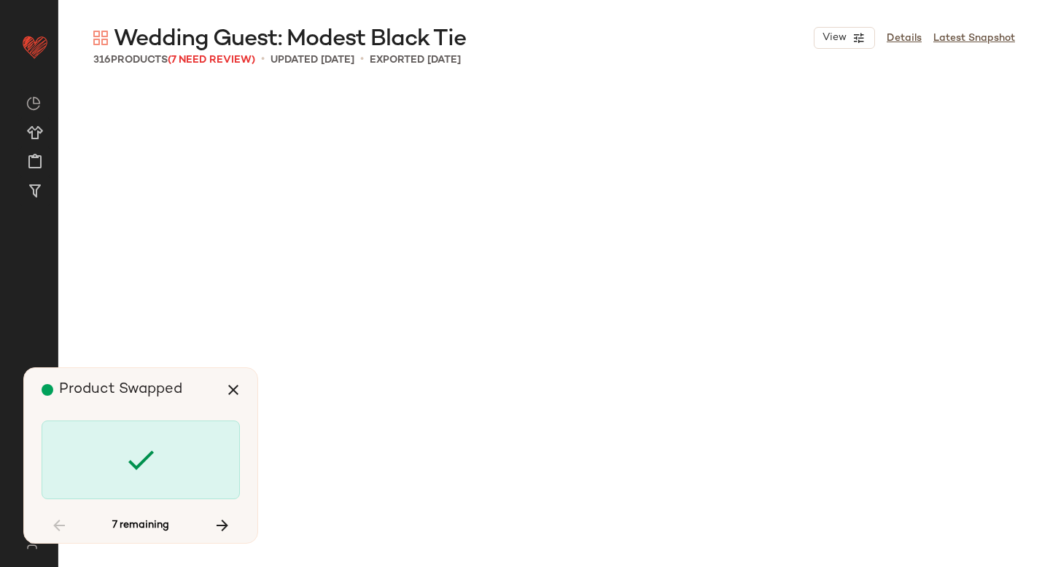
scroll to position [16325, 0]
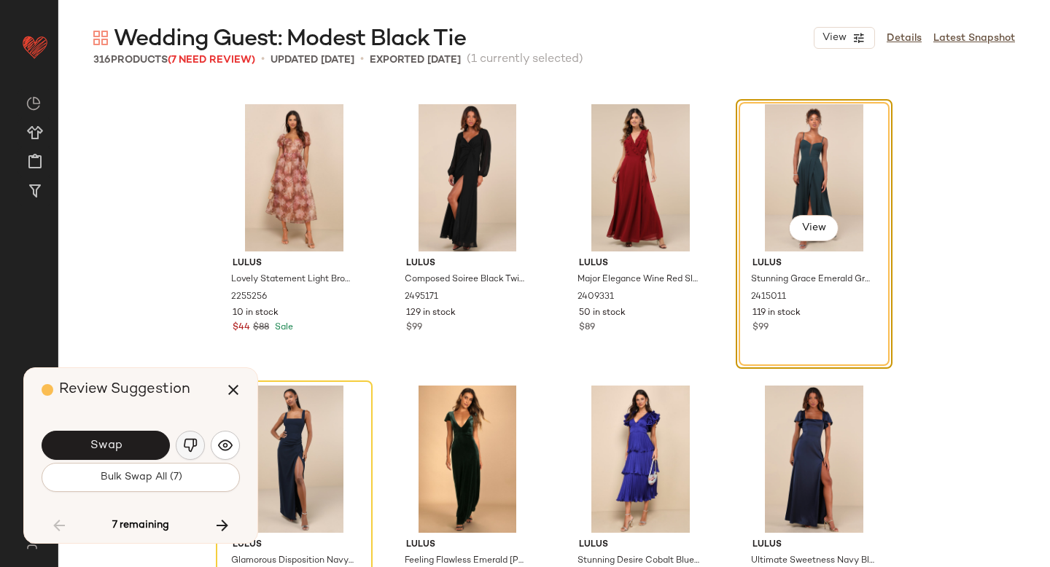
click at [185, 443] on img "button" at bounding box center [190, 445] width 15 height 15
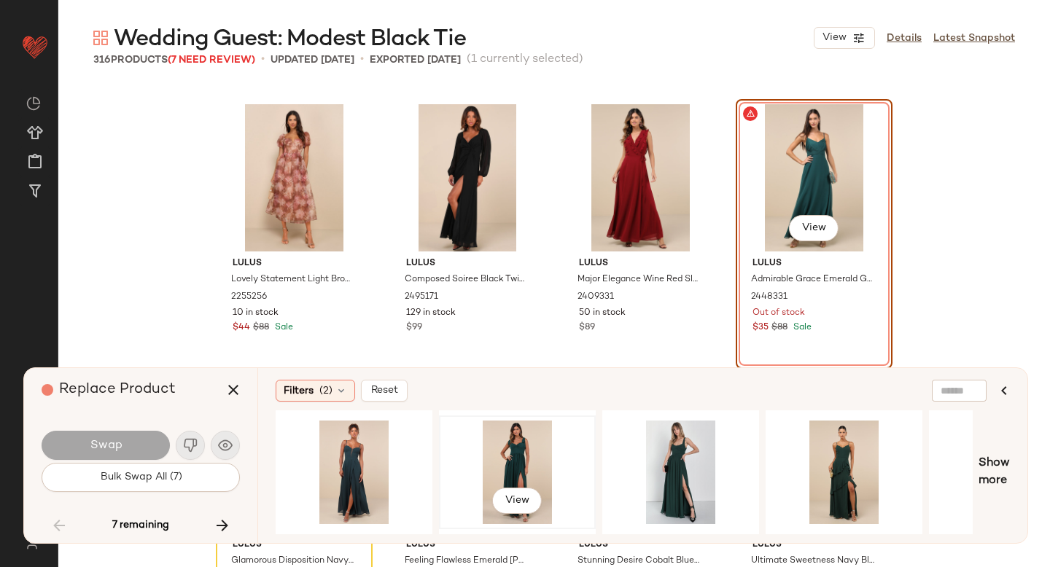
click at [537, 448] on div "View" at bounding box center [517, 473] width 147 height 104
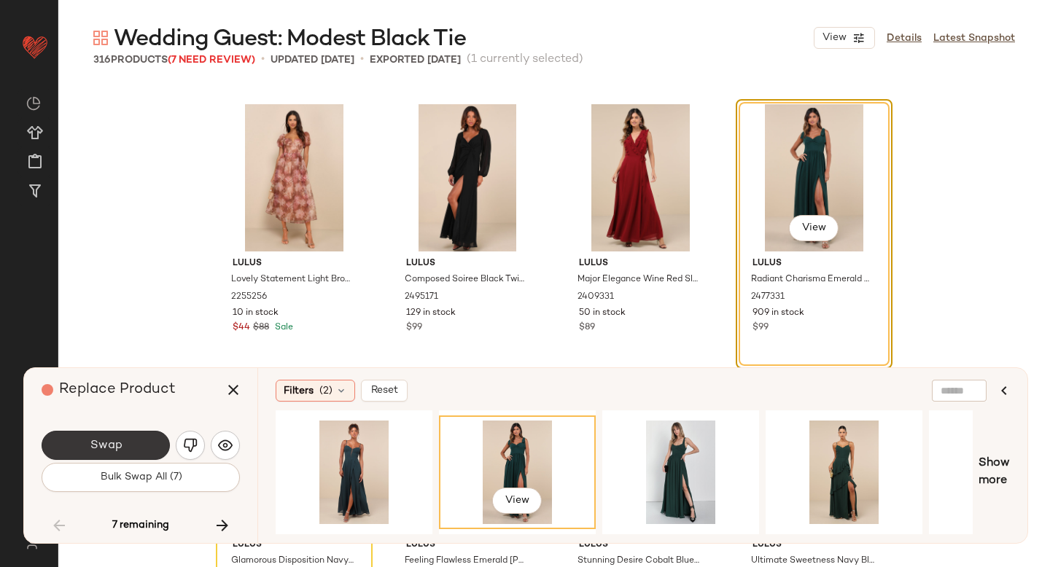
click at [81, 442] on button "Swap" at bounding box center [106, 445] width 128 height 29
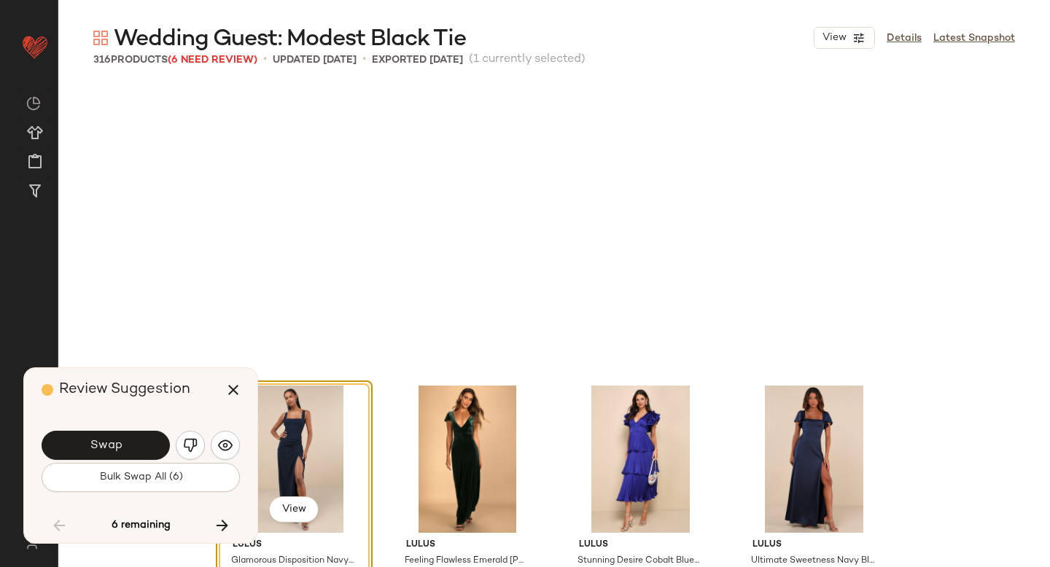
scroll to position [16607, 0]
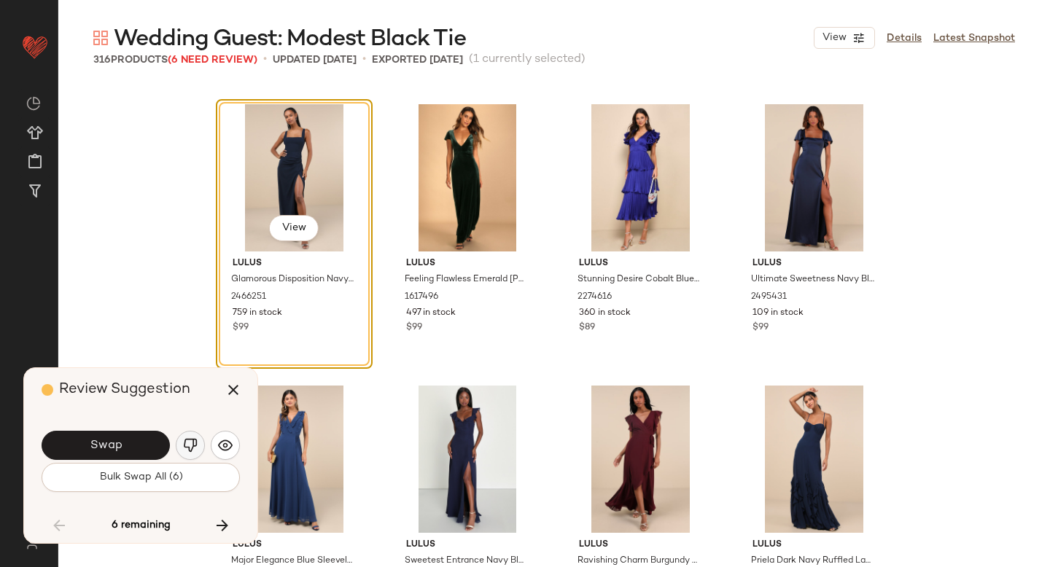
click at [190, 443] on img "button" at bounding box center [190, 445] width 15 height 15
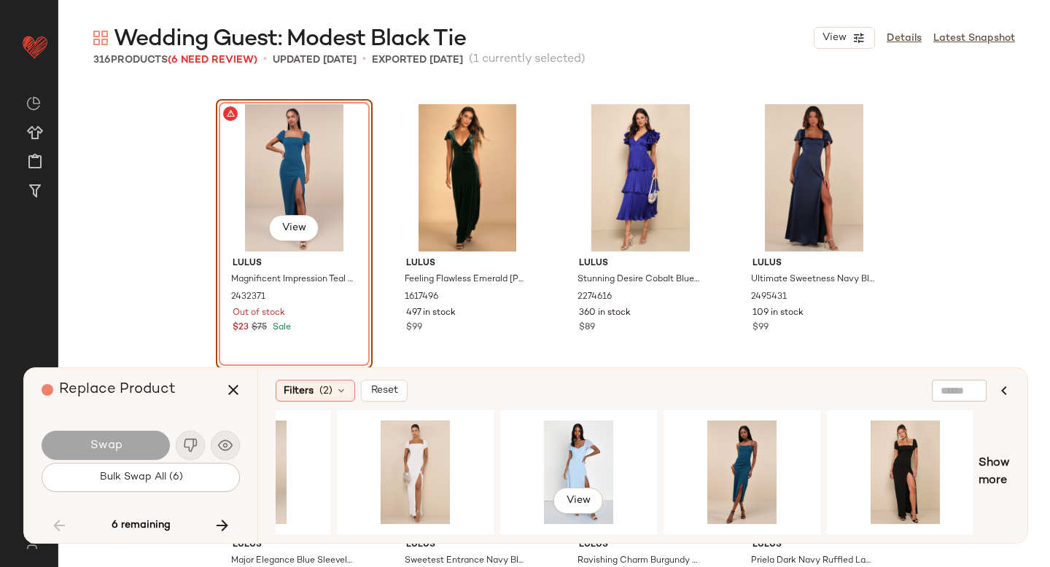
scroll to position [0, 270]
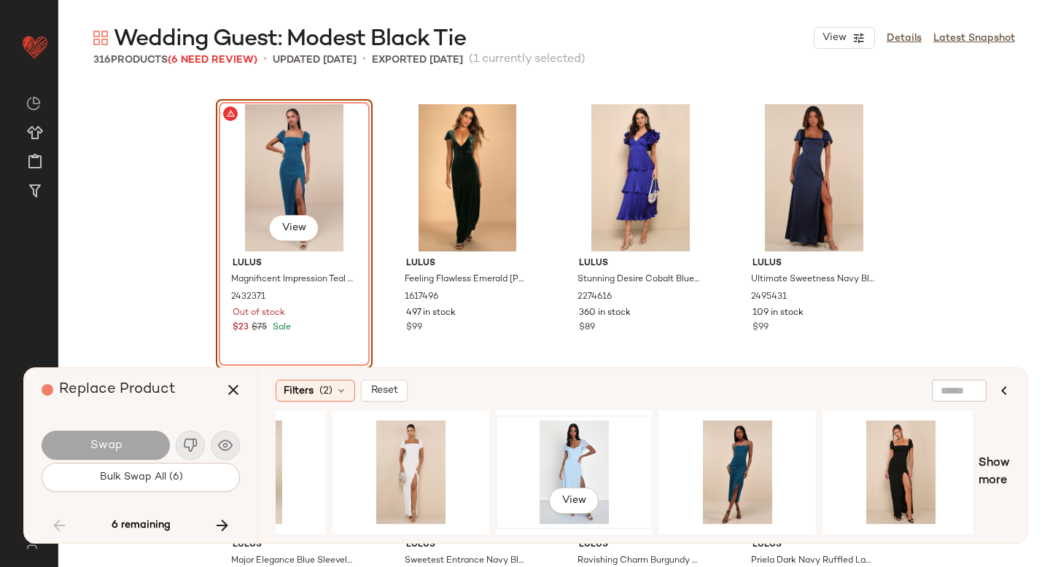
click at [569, 445] on div "View" at bounding box center [574, 473] width 147 height 104
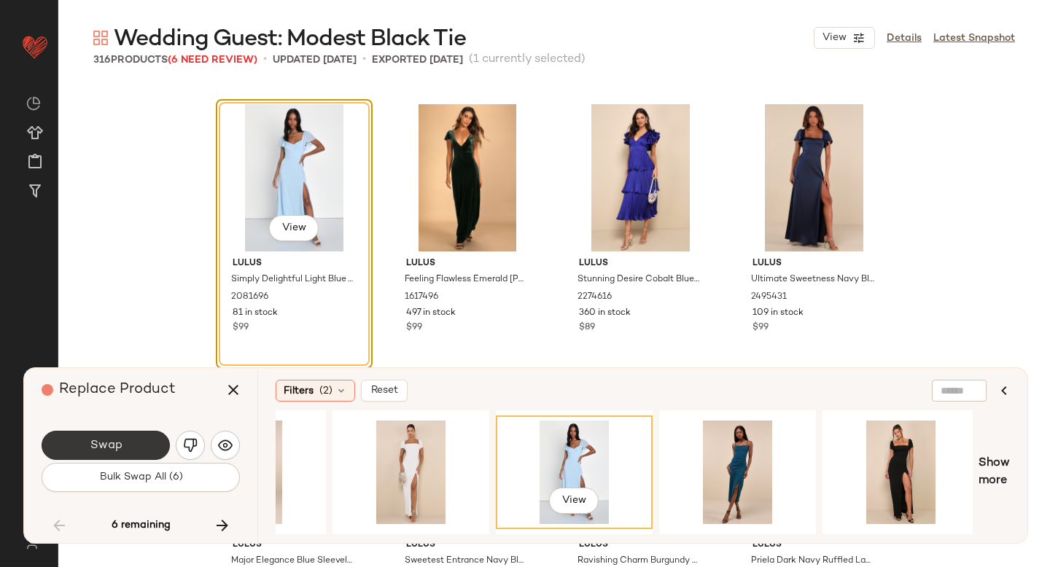
click at [88, 452] on button "Swap" at bounding box center [106, 445] width 128 height 29
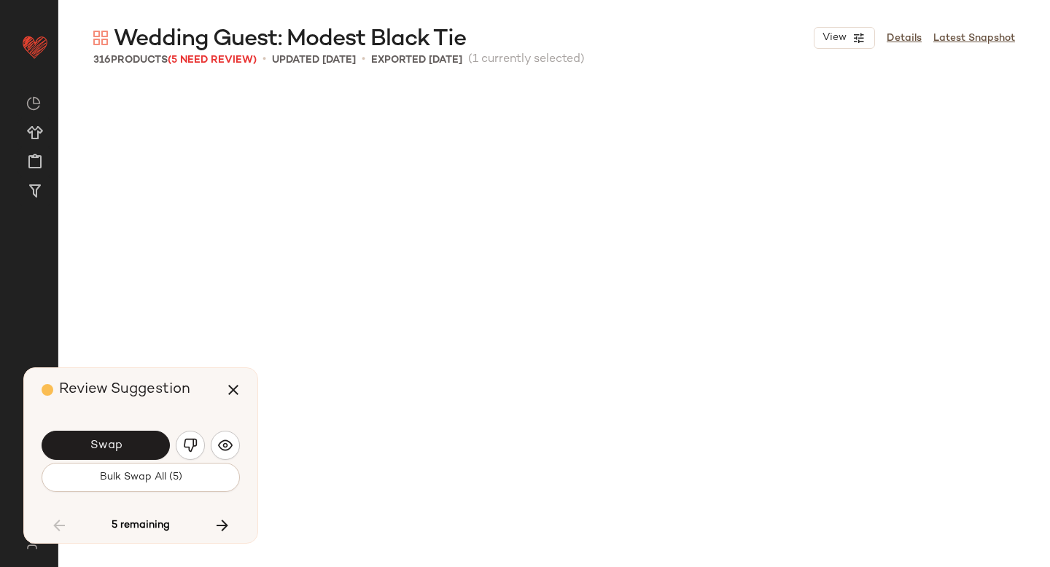
scroll to position [17169, 0]
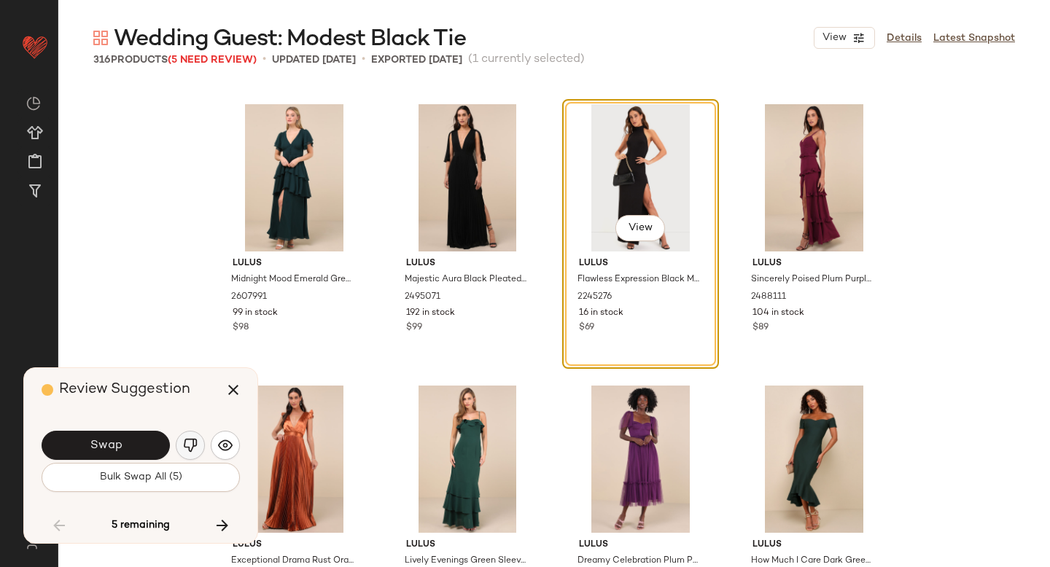
click at [192, 444] on img "button" at bounding box center [190, 445] width 15 height 15
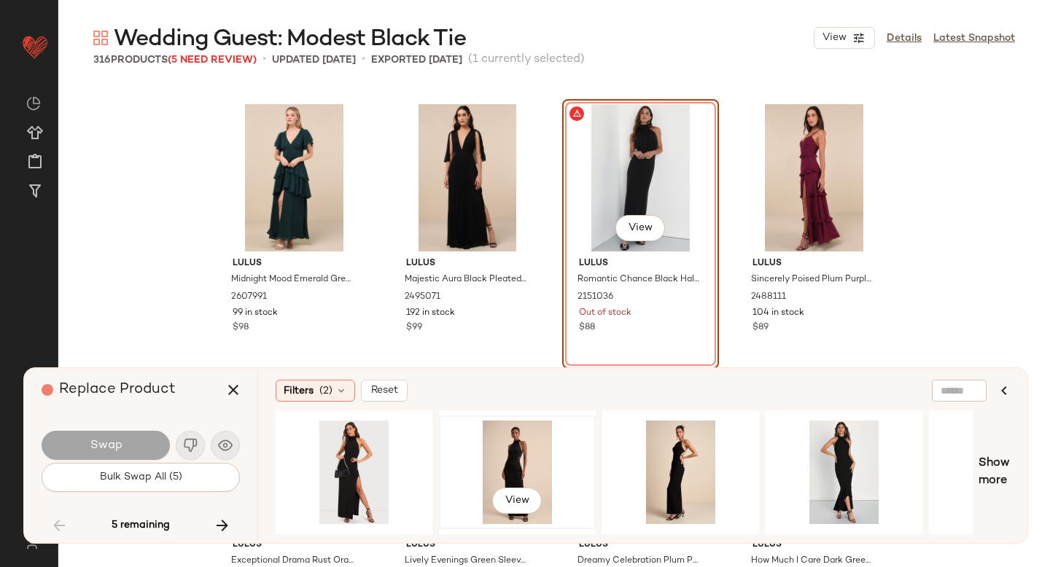
click at [521, 454] on div "View" at bounding box center [517, 473] width 147 height 104
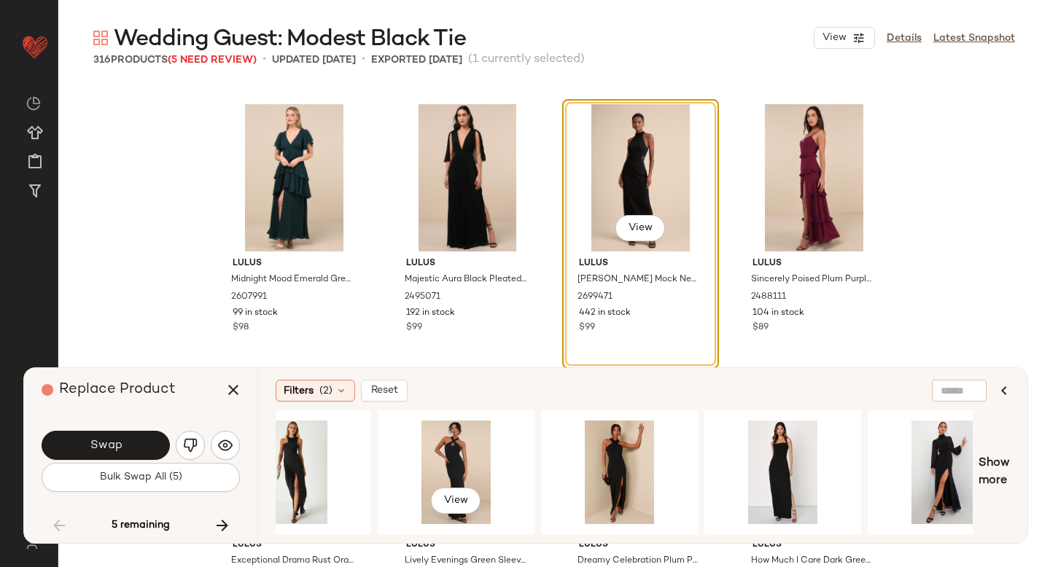
scroll to position [0, 882]
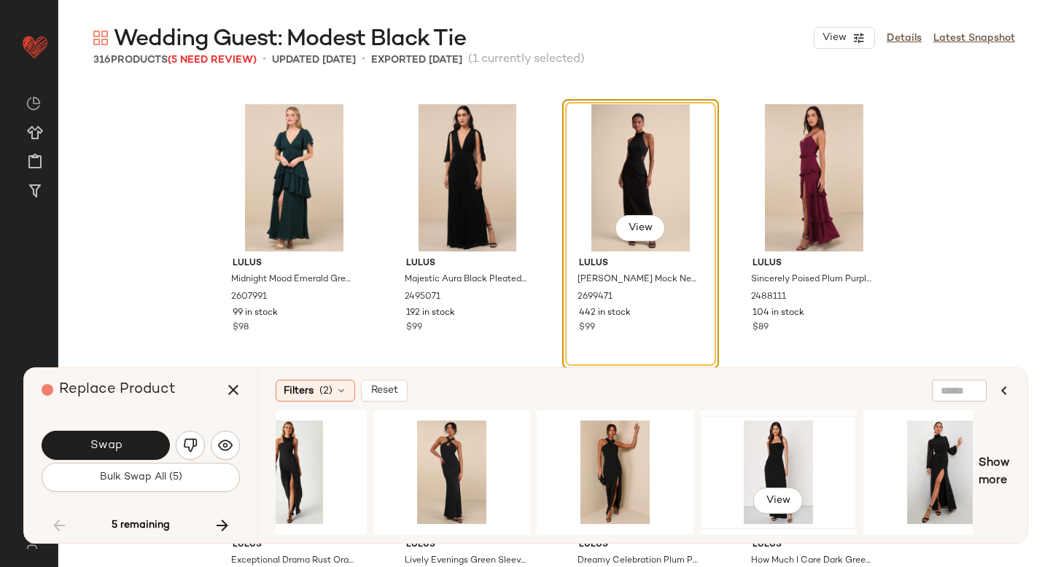
click at [766, 435] on div "View" at bounding box center [778, 473] width 147 height 104
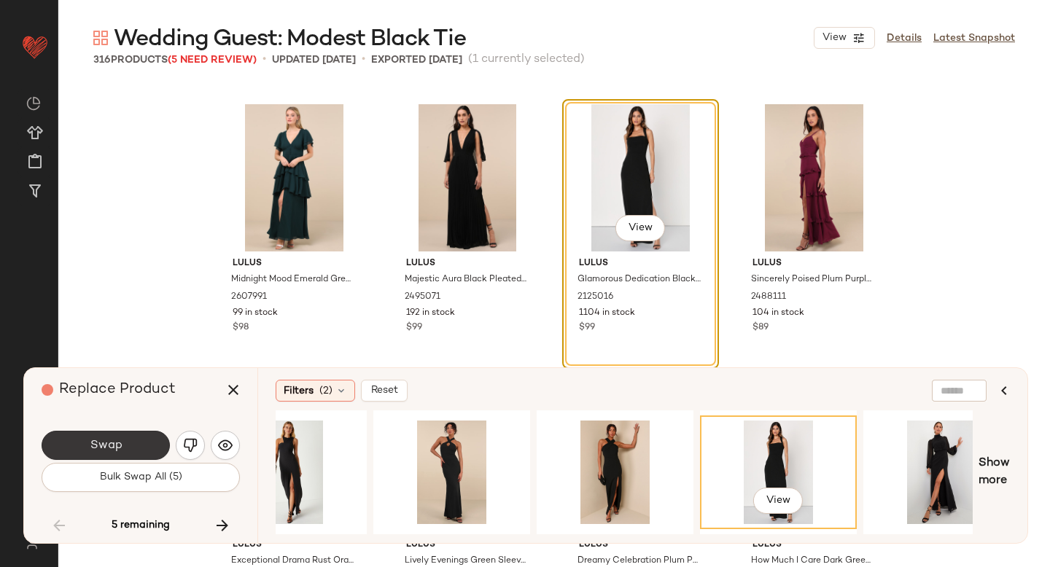
click at [139, 449] on button "Swap" at bounding box center [106, 445] width 128 height 29
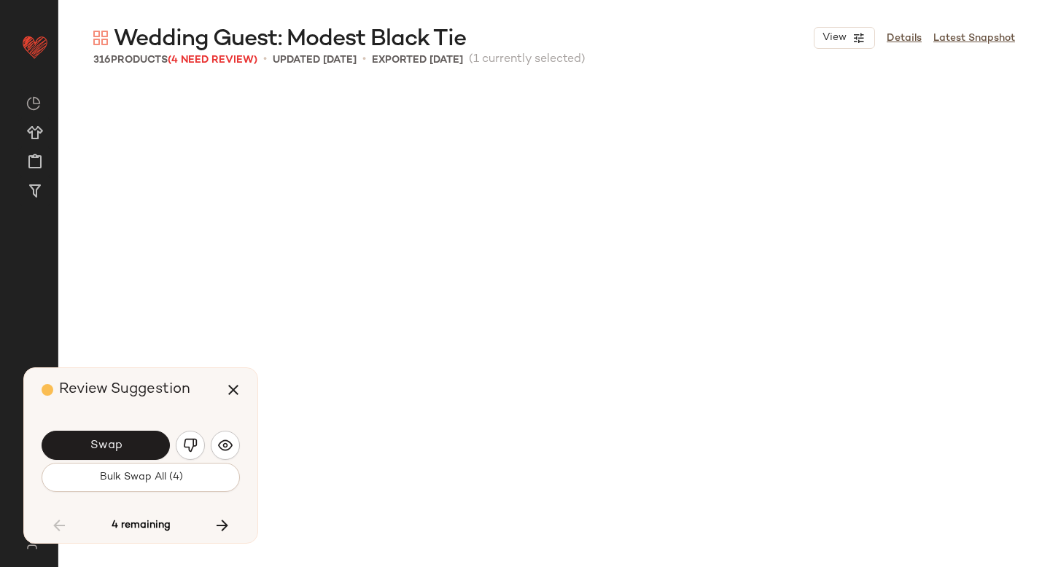
scroll to position [17732, 0]
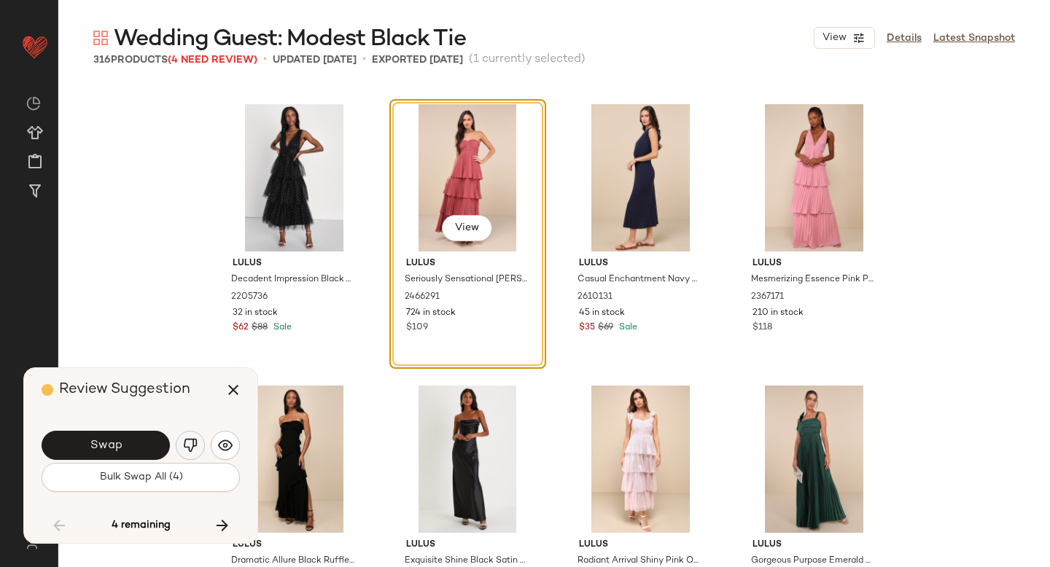
click at [190, 447] on img "button" at bounding box center [190, 445] width 15 height 15
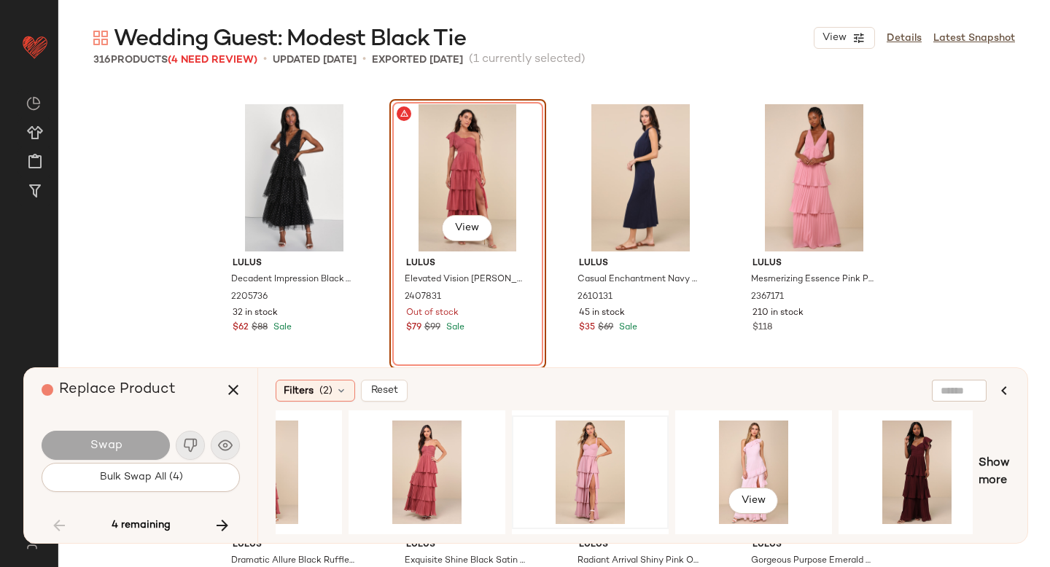
scroll to position [0, 254]
click at [763, 459] on div "View" at bounding box center [753, 473] width 147 height 104
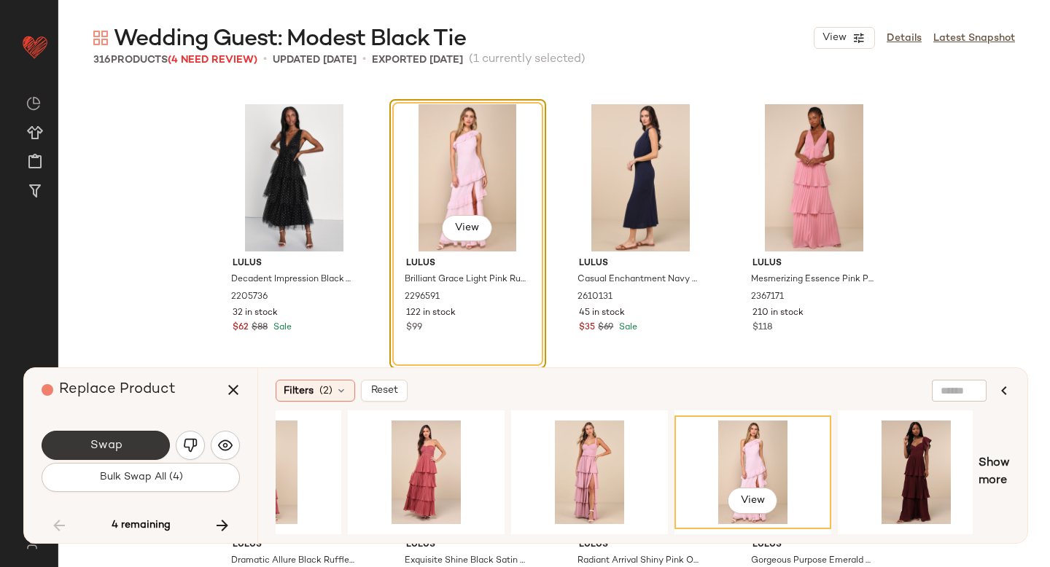
click at [99, 445] on span "Swap" at bounding box center [105, 446] width 33 height 14
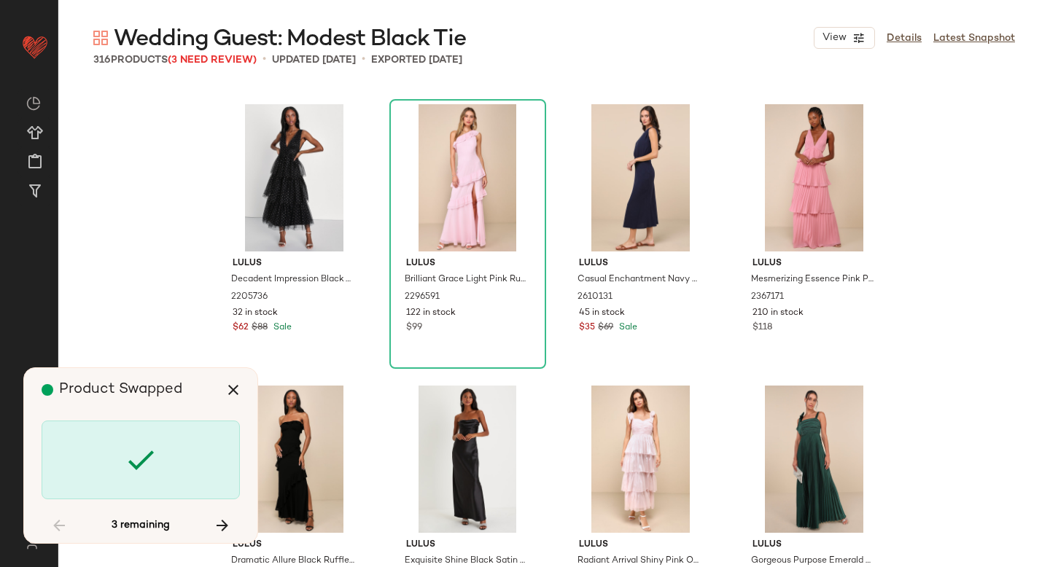
scroll to position [19421, 0]
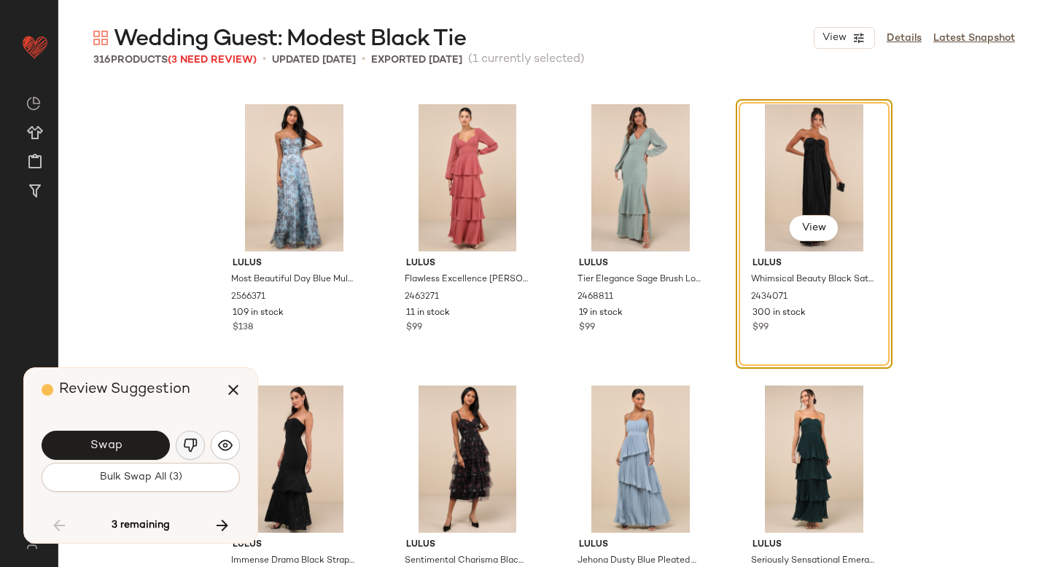
click at [188, 444] on img "button" at bounding box center [190, 445] width 15 height 15
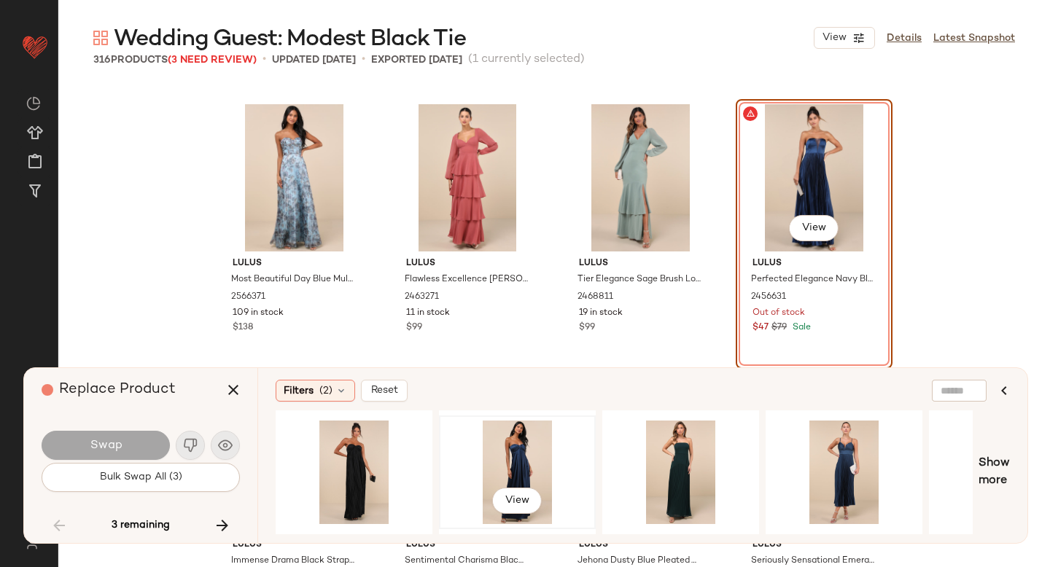
click at [518, 453] on div "View" at bounding box center [517, 473] width 147 height 104
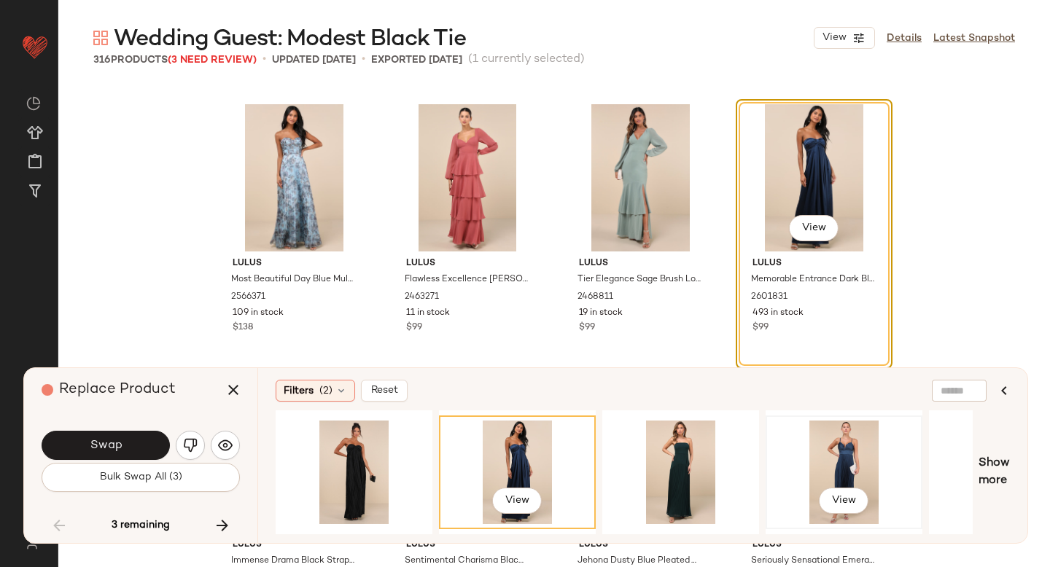
click at [879, 455] on div "View" at bounding box center [844, 473] width 147 height 104
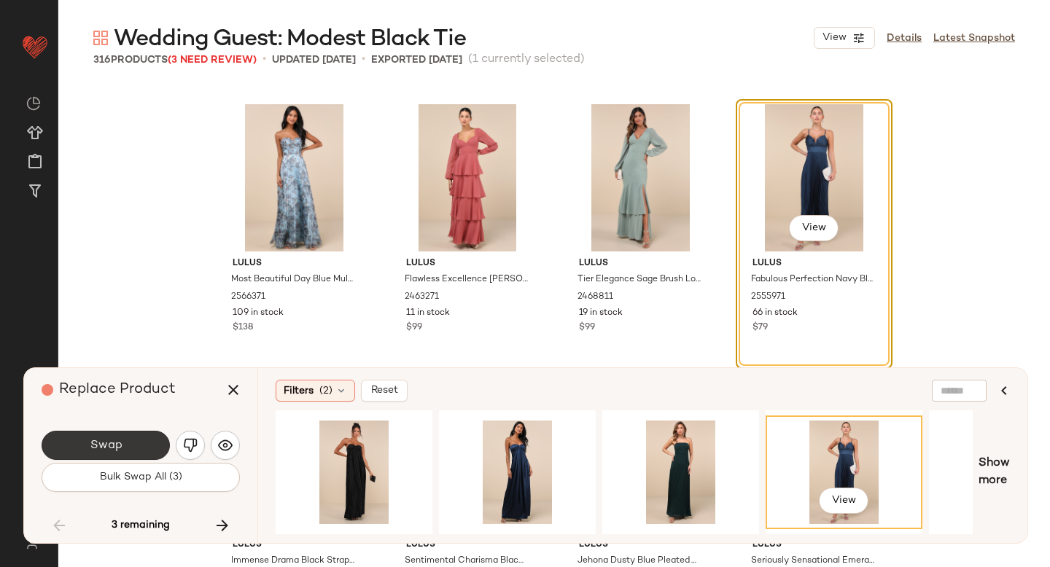
click at [119, 438] on button "Swap" at bounding box center [106, 445] width 128 height 29
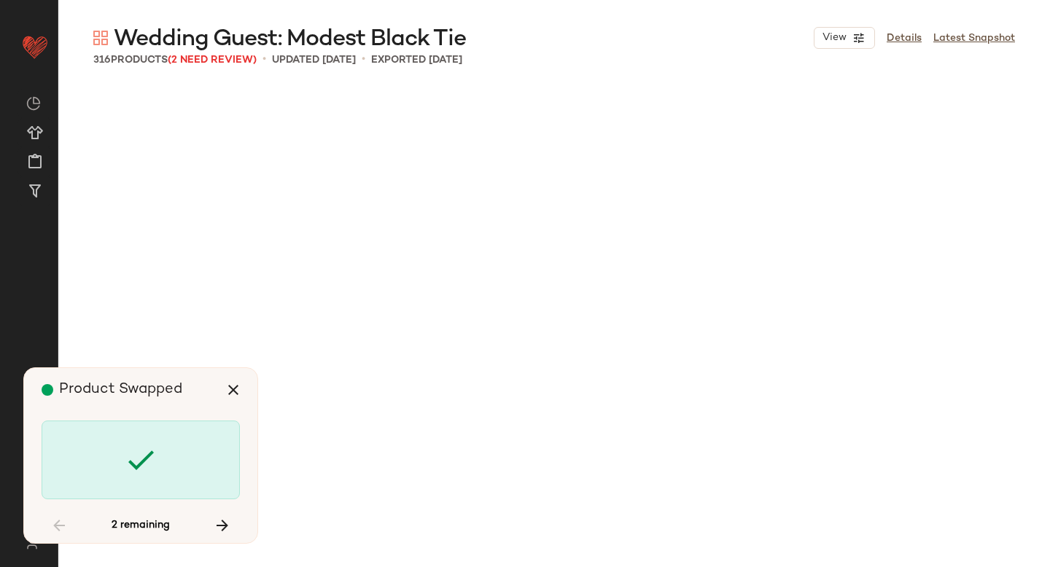
scroll to position [21673, 0]
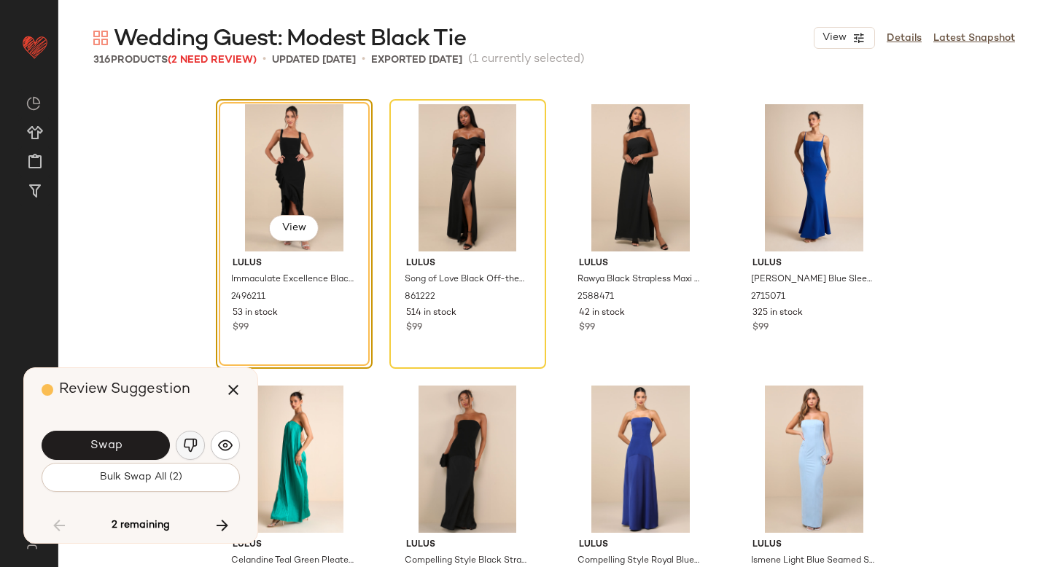
click at [186, 438] on button "button" at bounding box center [190, 445] width 29 height 29
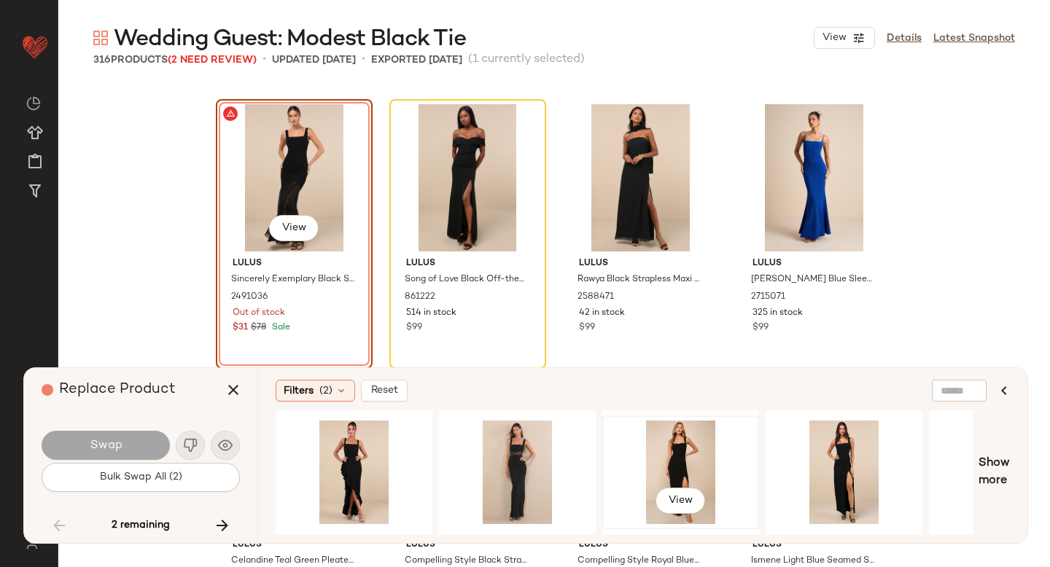
click at [674, 443] on div "View" at bounding box center [680, 473] width 147 height 104
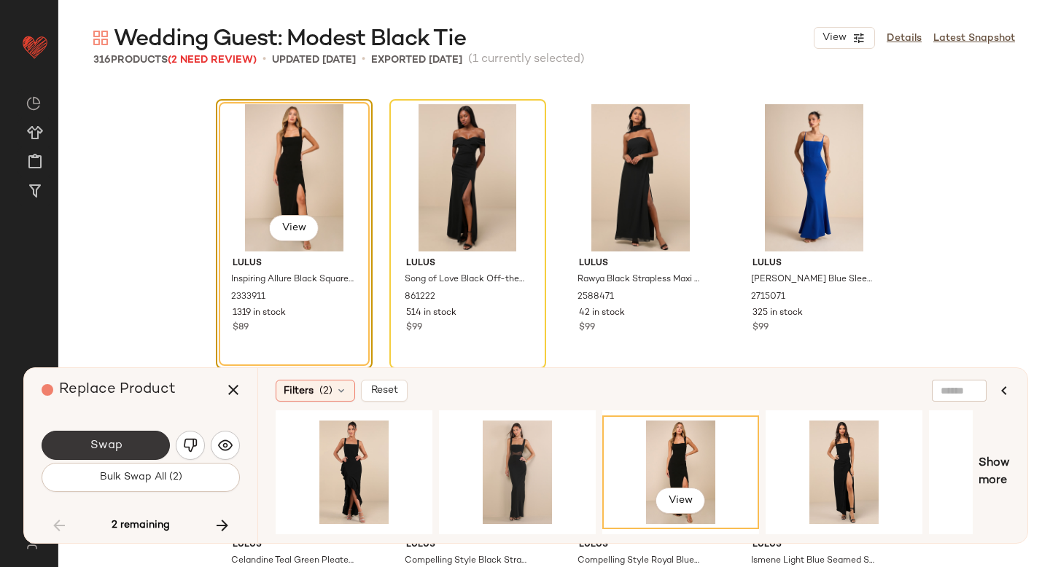
click at [134, 440] on button "Swap" at bounding box center [106, 445] width 128 height 29
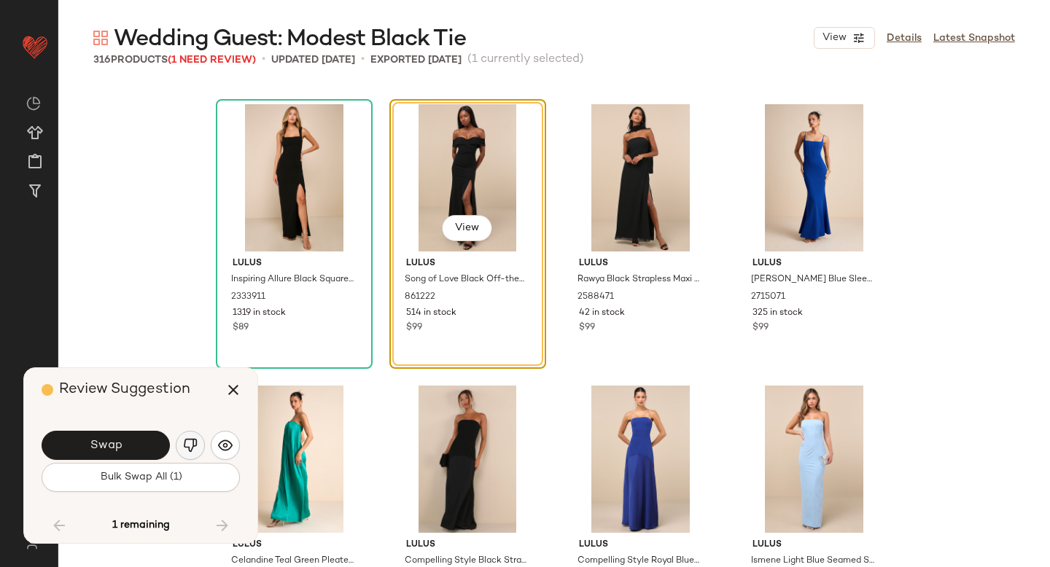
click at [187, 438] on img "button" at bounding box center [190, 445] width 15 height 15
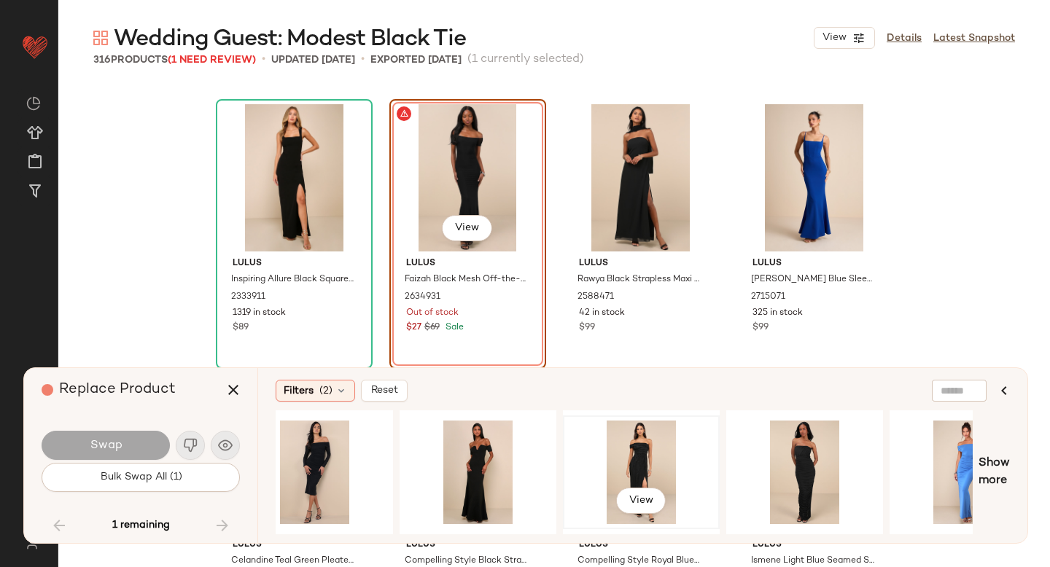
scroll to position [0, 211]
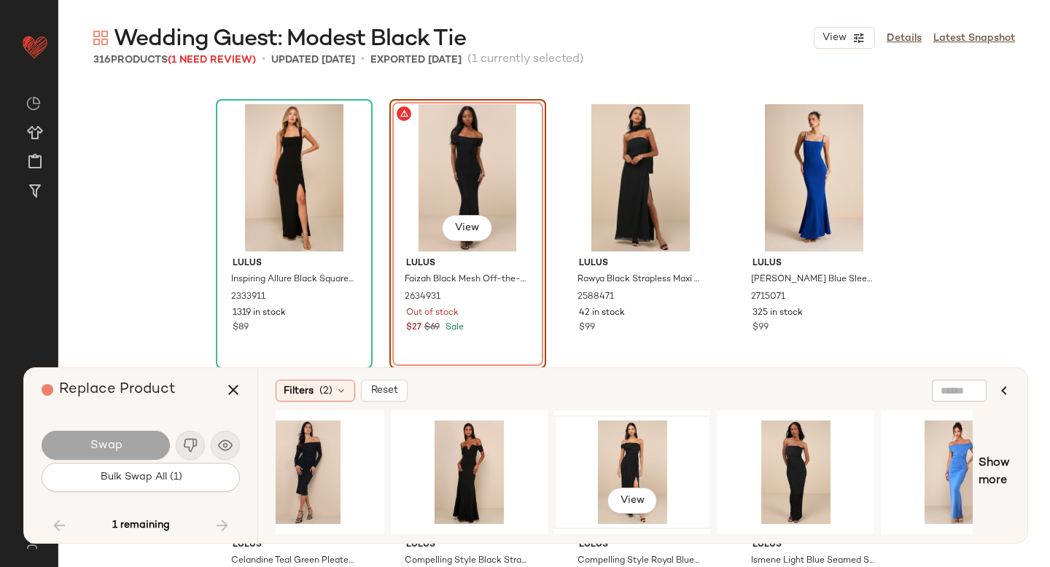
click at [642, 446] on div "View" at bounding box center [632, 473] width 147 height 104
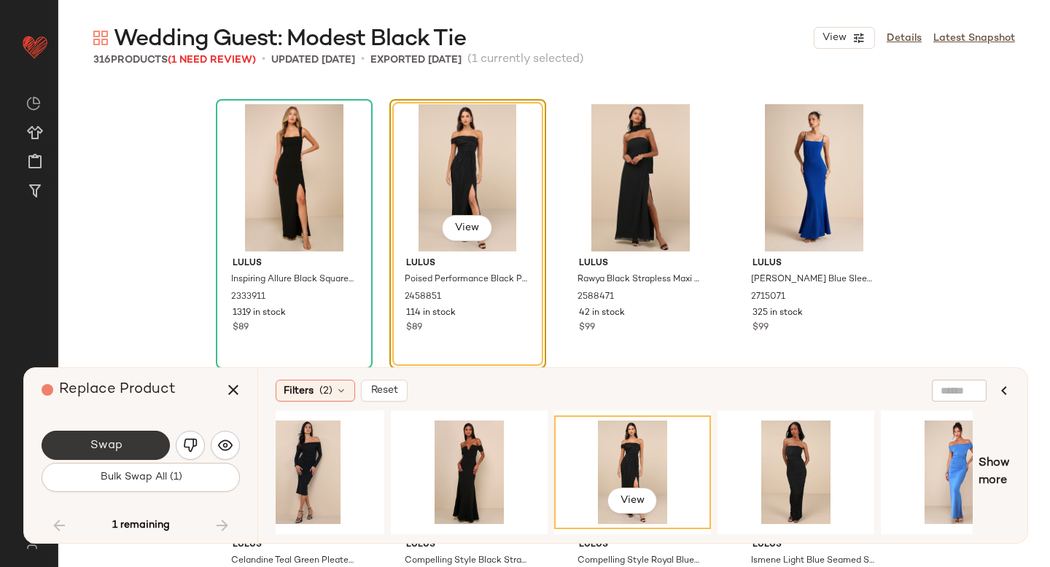
click at [95, 437] on button "Swap" at bounding box center [106, 445] width 128 height 29
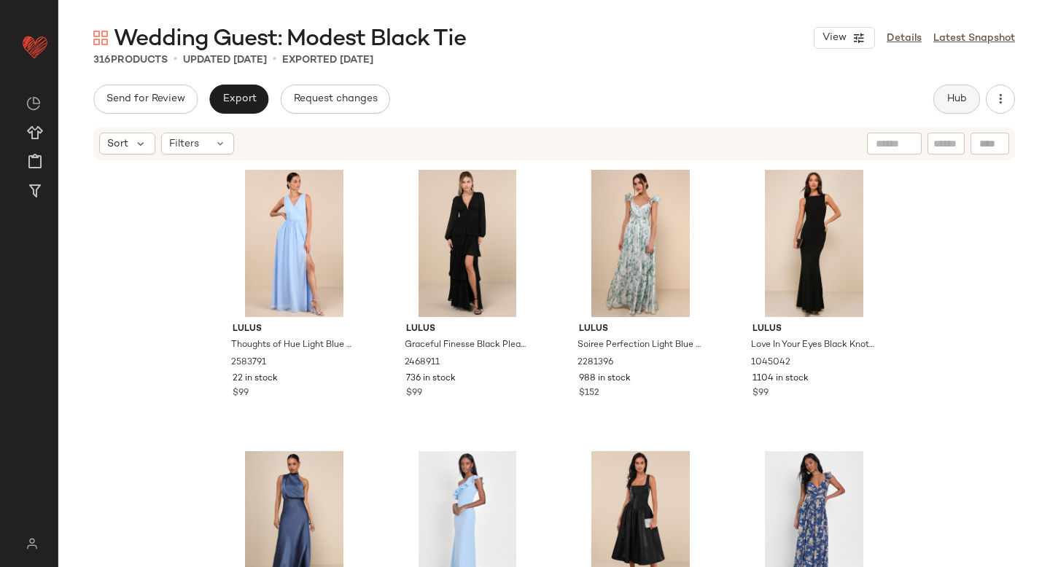
click at [955, 103] on span "Hub" at bounding box center [956, 99] width 20 height 12
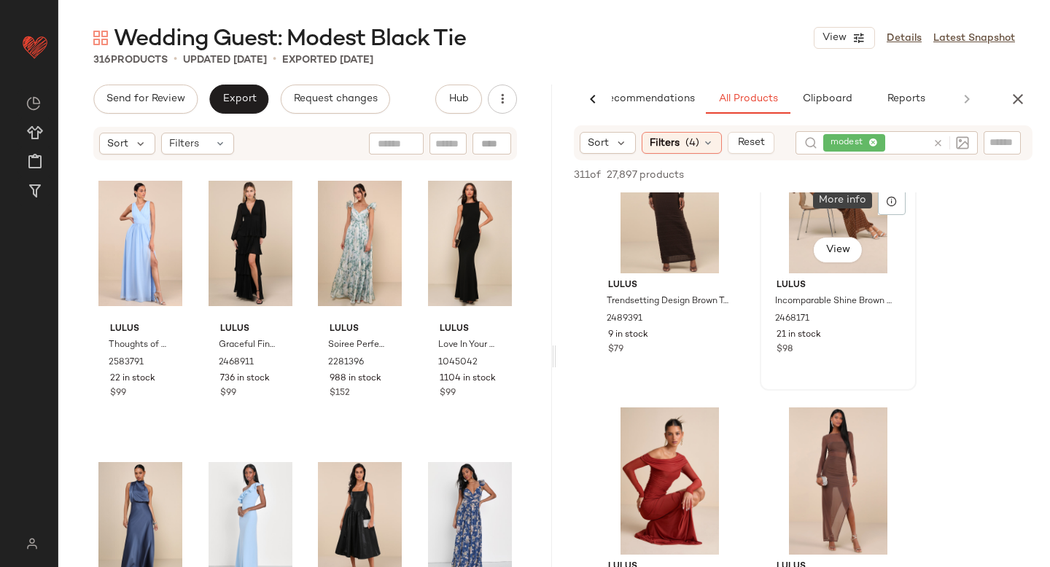
scroll to position [76, 0]
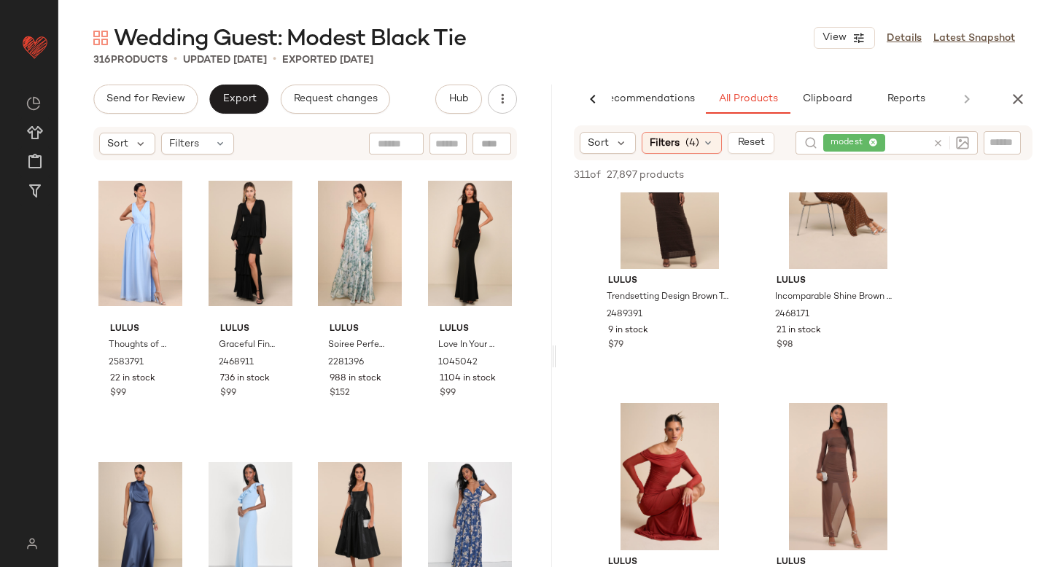
click at [936, 141] on icon at bounding box center [938, 143] width 11 height 11
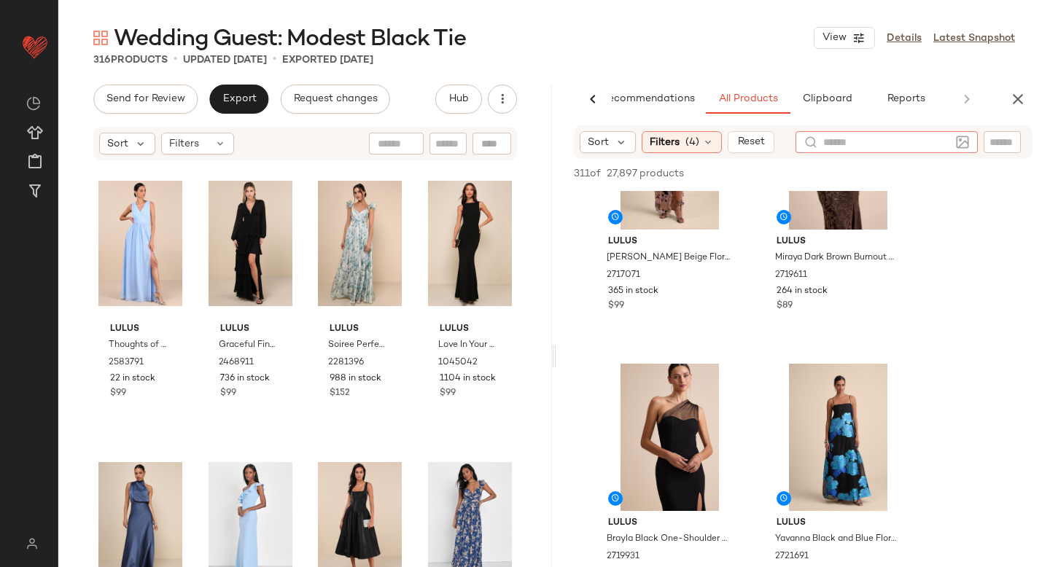
scroll to position [1083, 0]
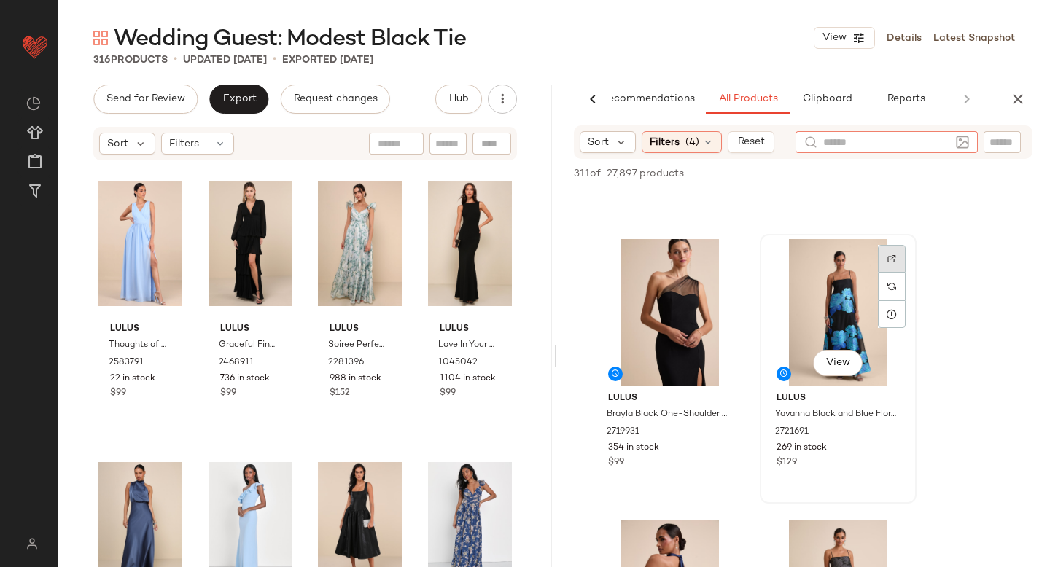
click at [885, 265] on div at bounding box center [892, 259] width 28 height 28
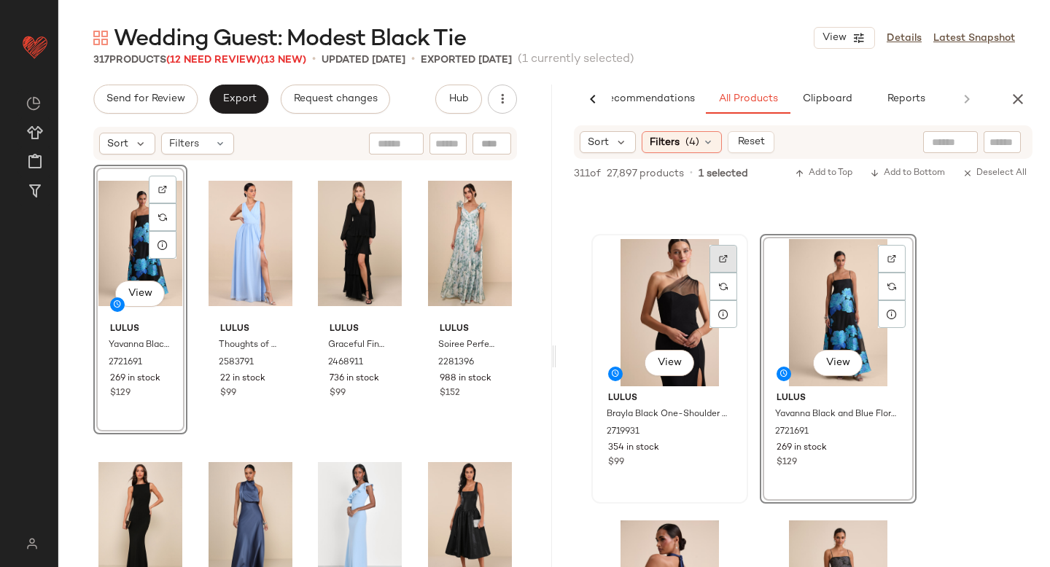
click at [718, 257] on div at bounding box center [723, 259] width 28 height 28
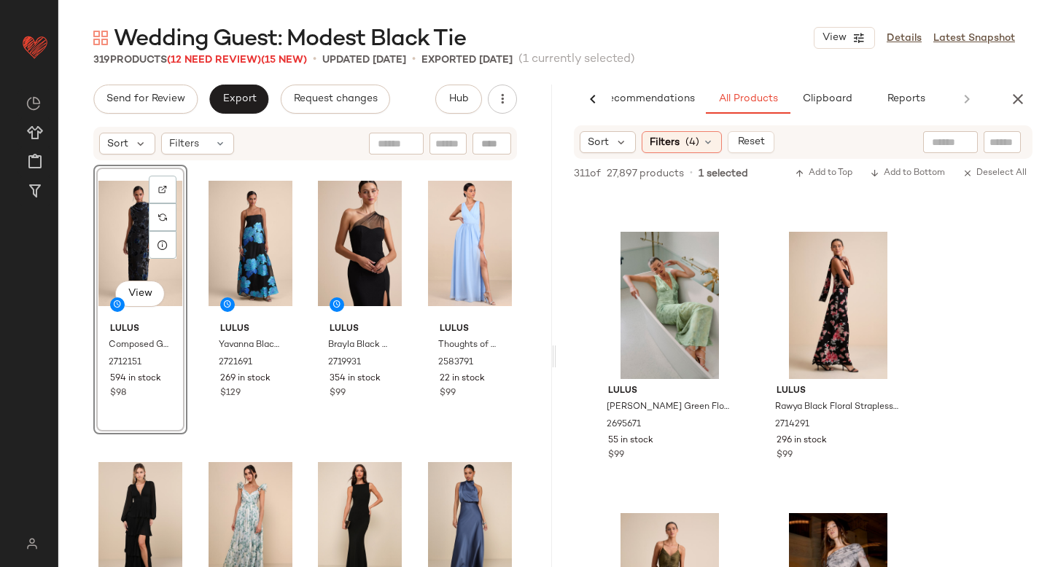
scroll to position [5801, 0]
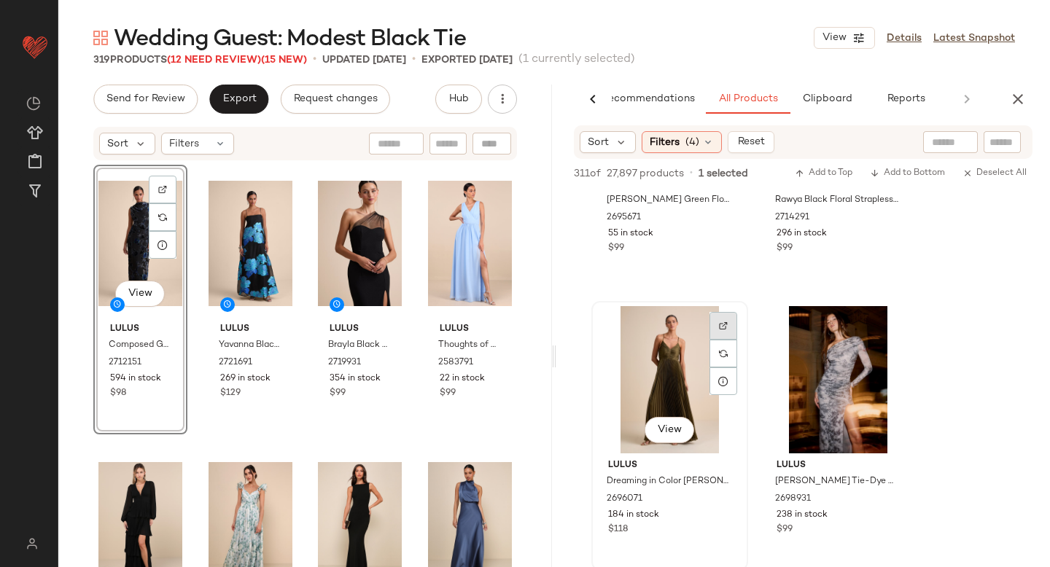
click at [716, 327] on div at bounding box center [723, 326] width 28 height 28
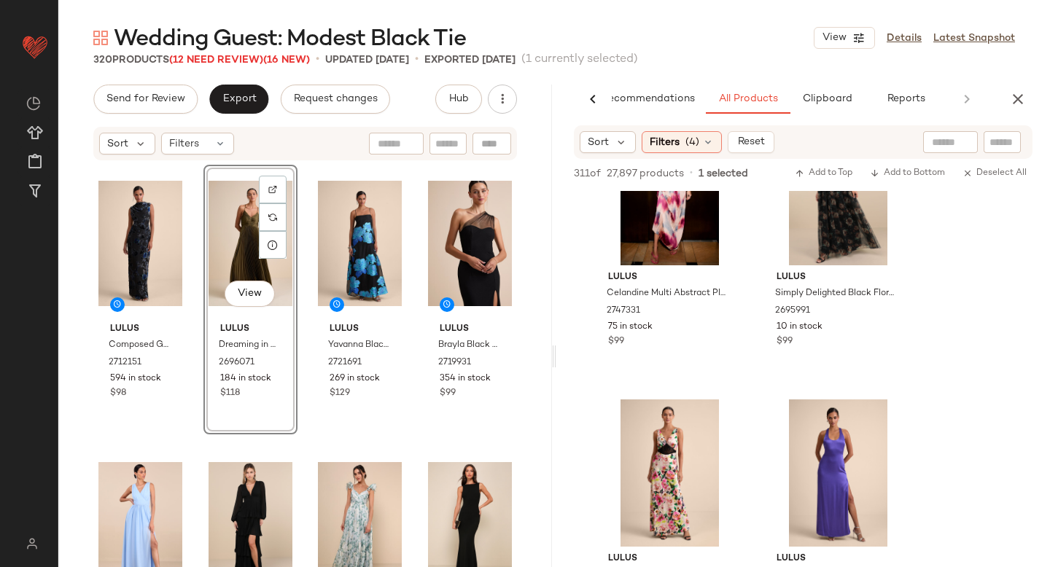
scroll to position [6375, 0]
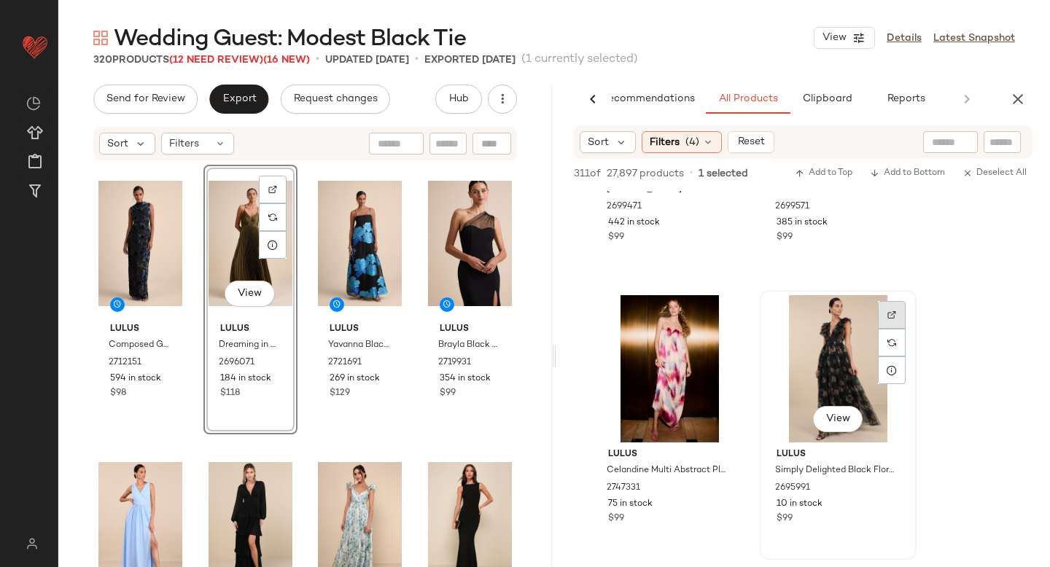
click at [887, 305] on div at bounding box center [892, 315] width 28 height 28
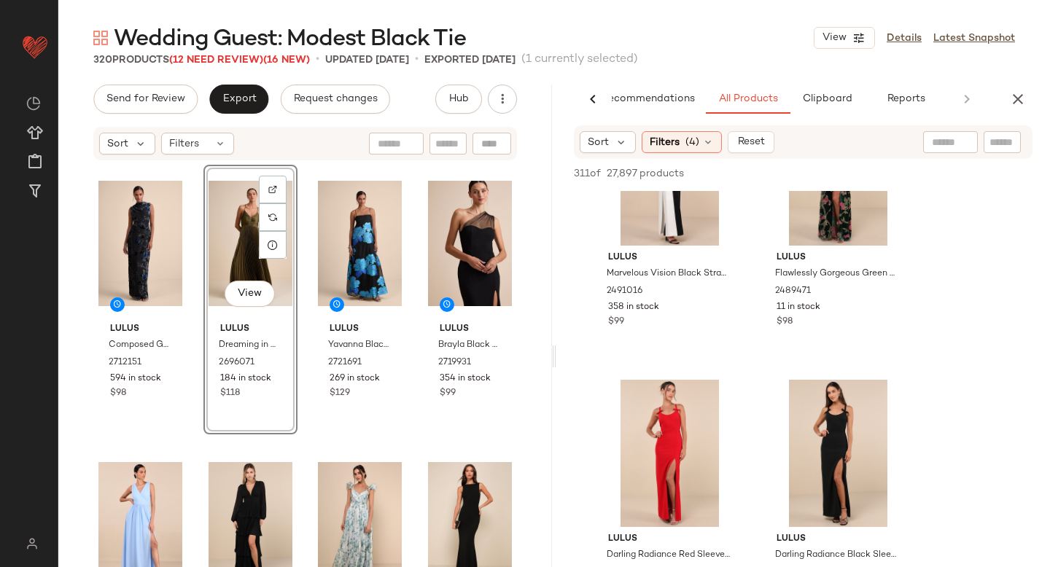
scroll to position [22978, 0]
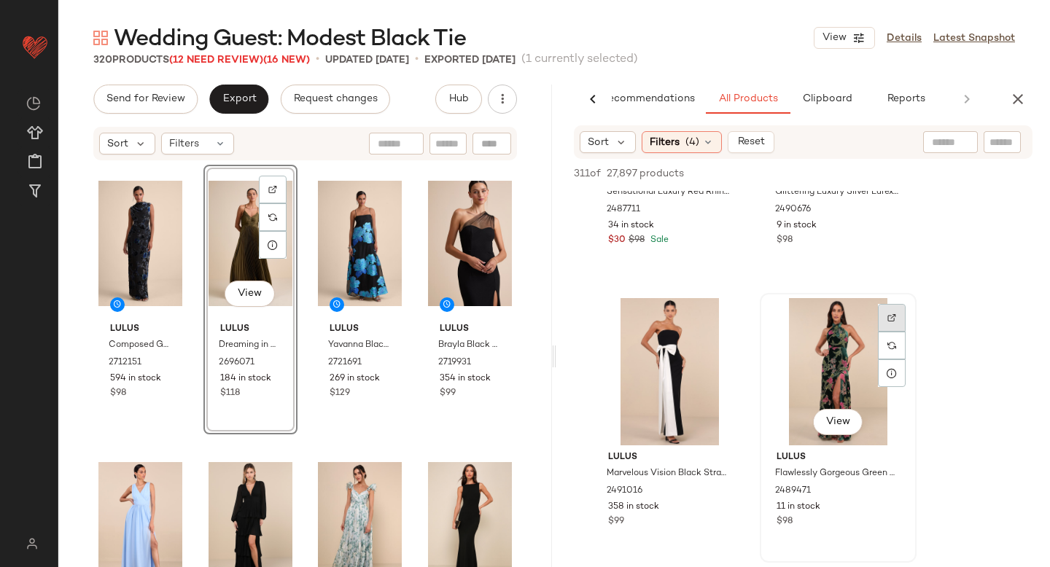
click at [886, 313] on div at bounding box center [892, 318] width 28 height 28
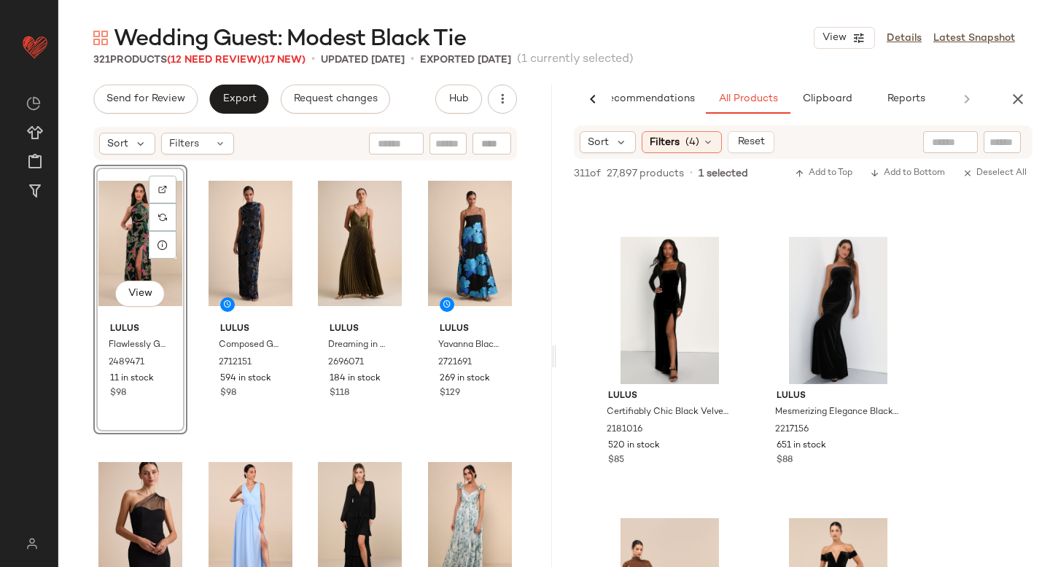
scroll to position [25287, 0]
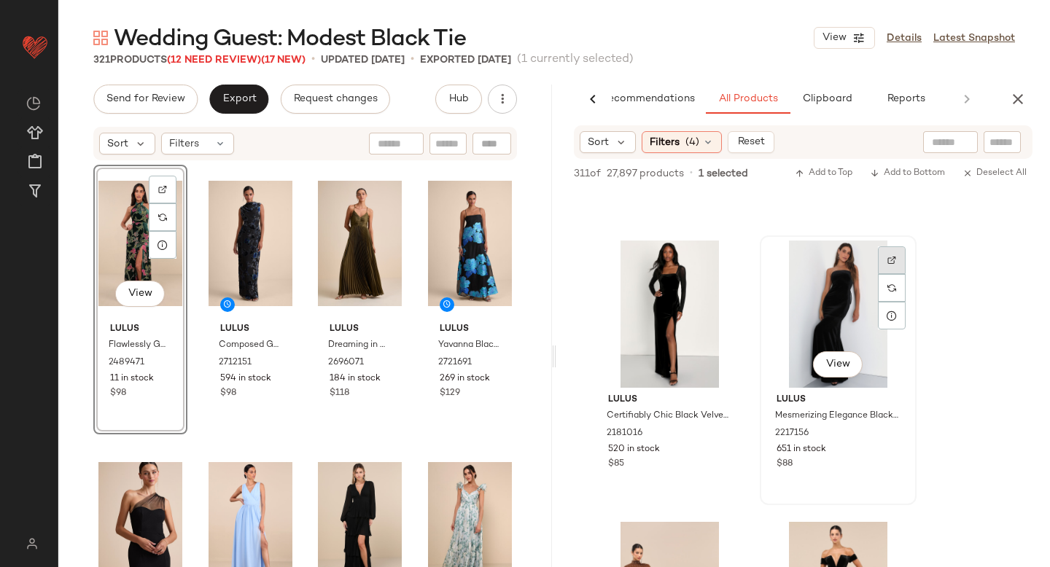
click at [883, 258] on div at bounding box center [892, 260] width 28 height 28
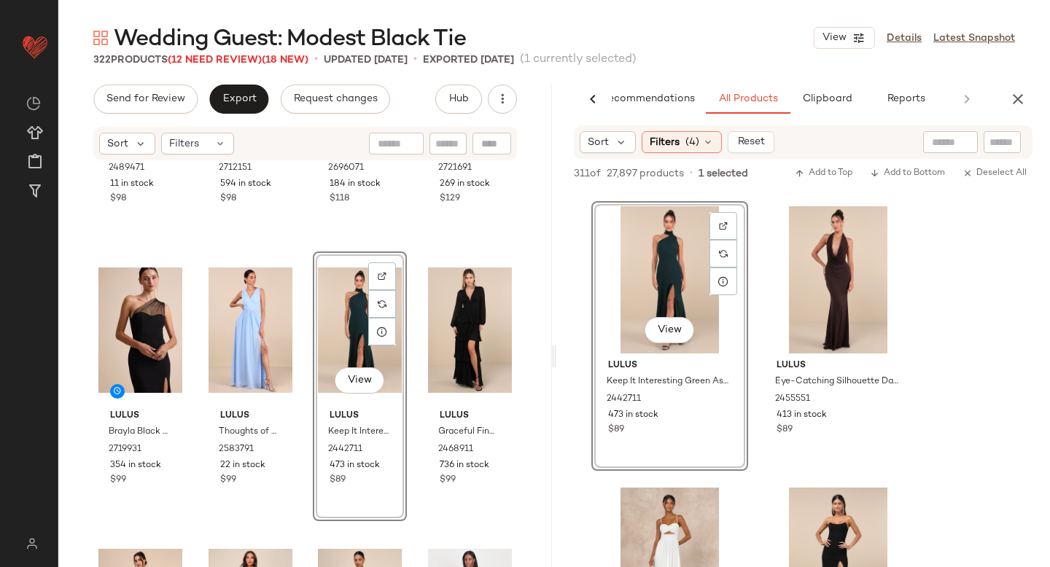
scroll to position [326, 0]
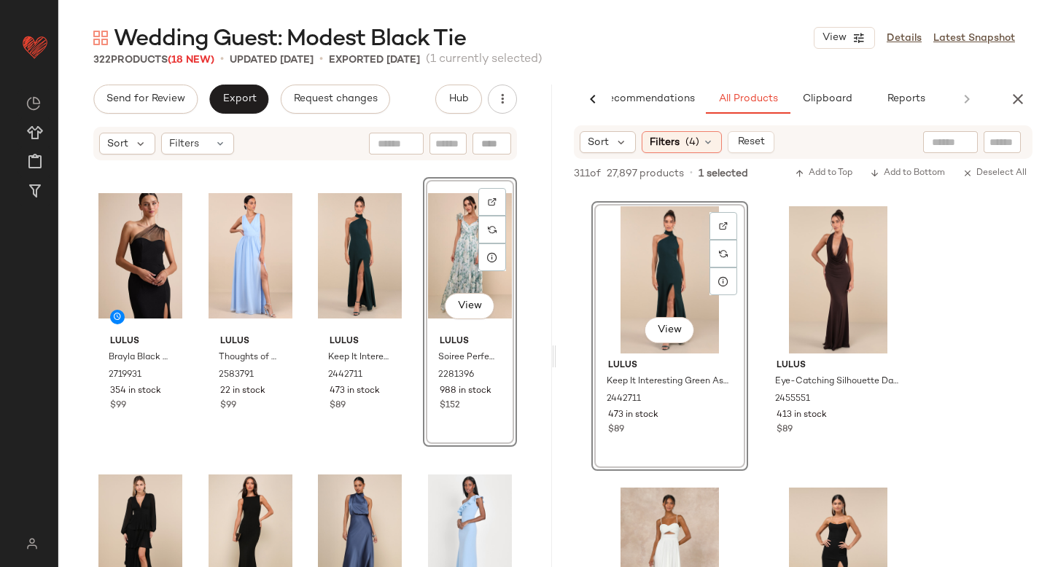
scroll to position [241, 0]
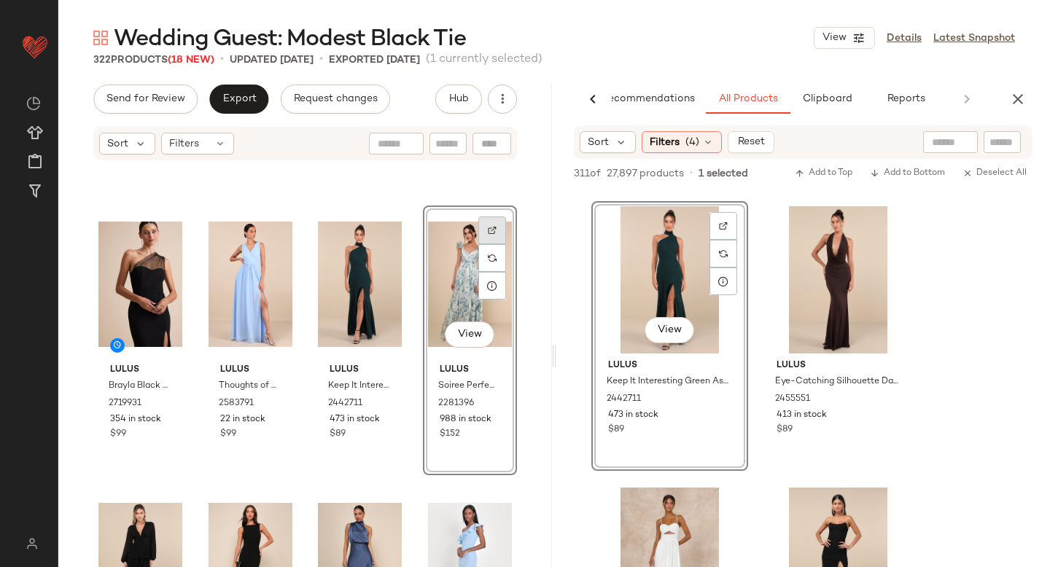
click at [488, 232] on img at bounding box center [492, 230] width 9 height 9
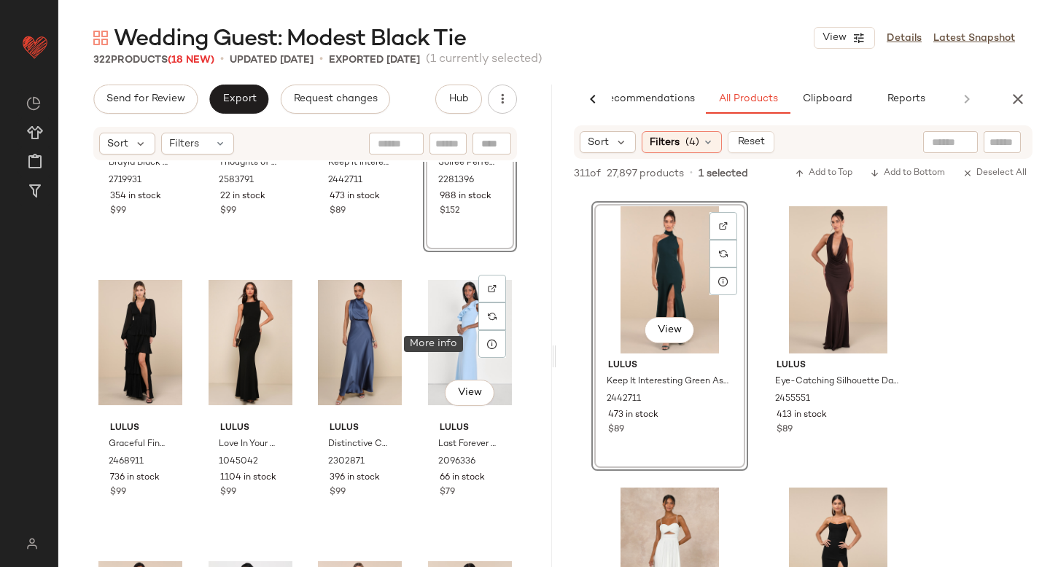
scroll to position [472, 0]
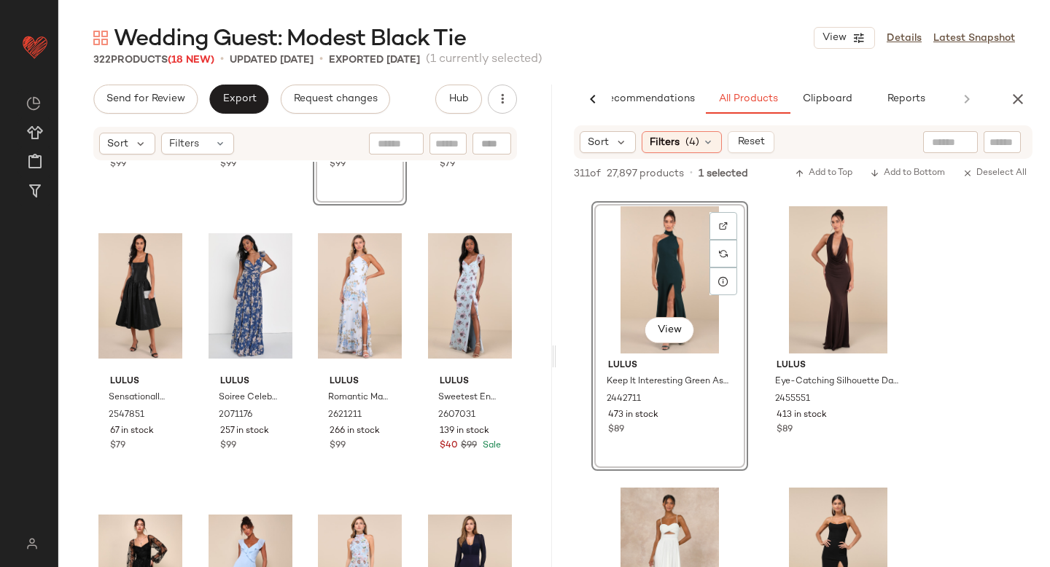
scroll to position [793, 0]
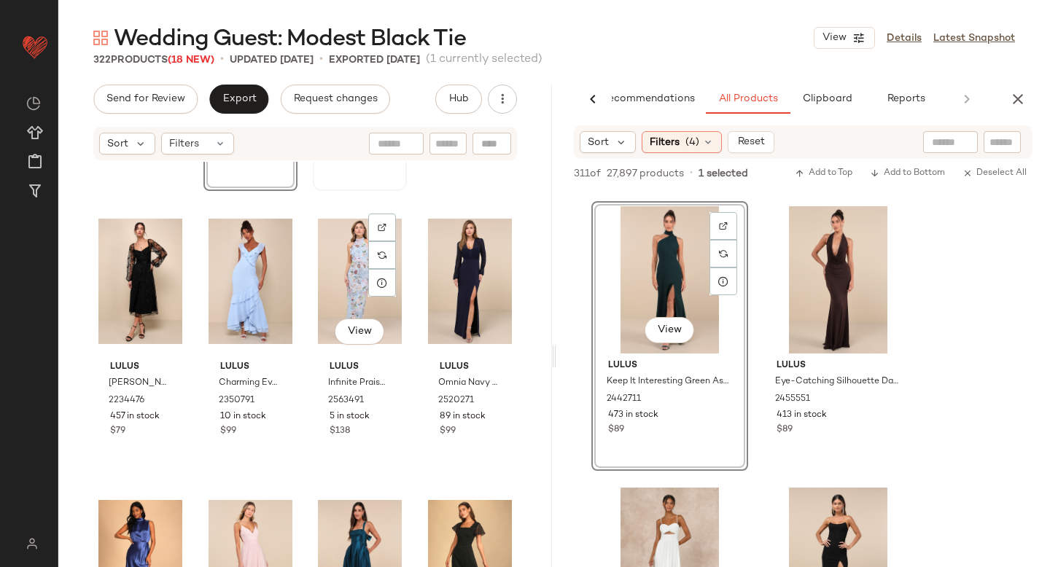
scroll to position [1100, 0]
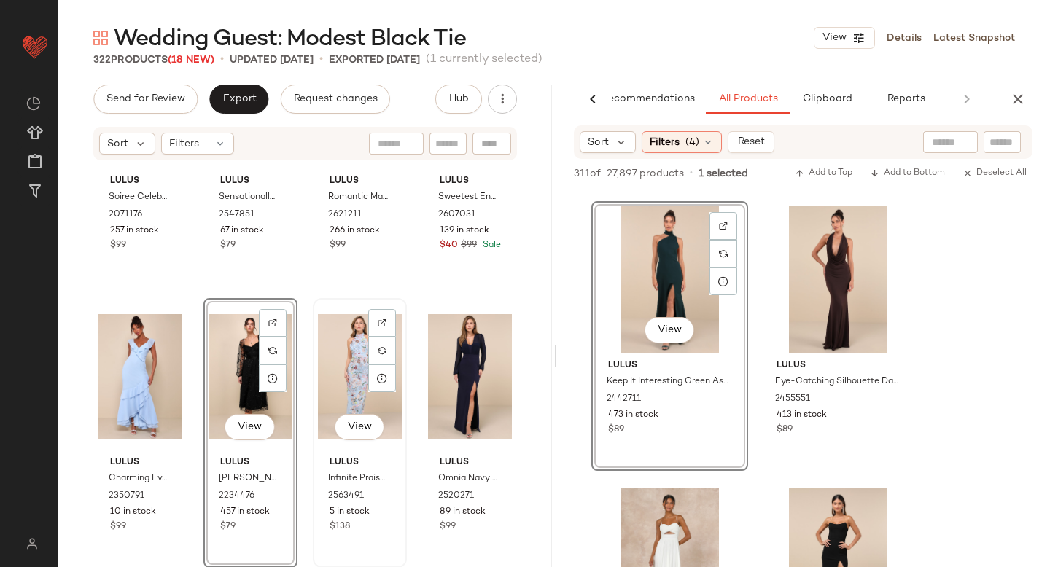
scroll to position [996, 0]
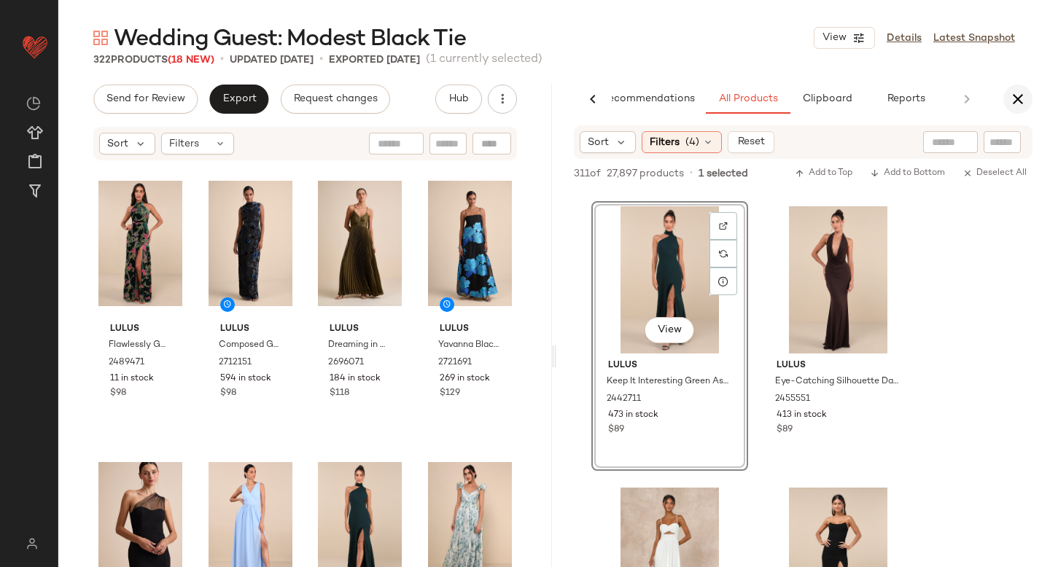
click at [1022, 91] on icon "button" at bounding box center [1018, 99] width 18 height 18
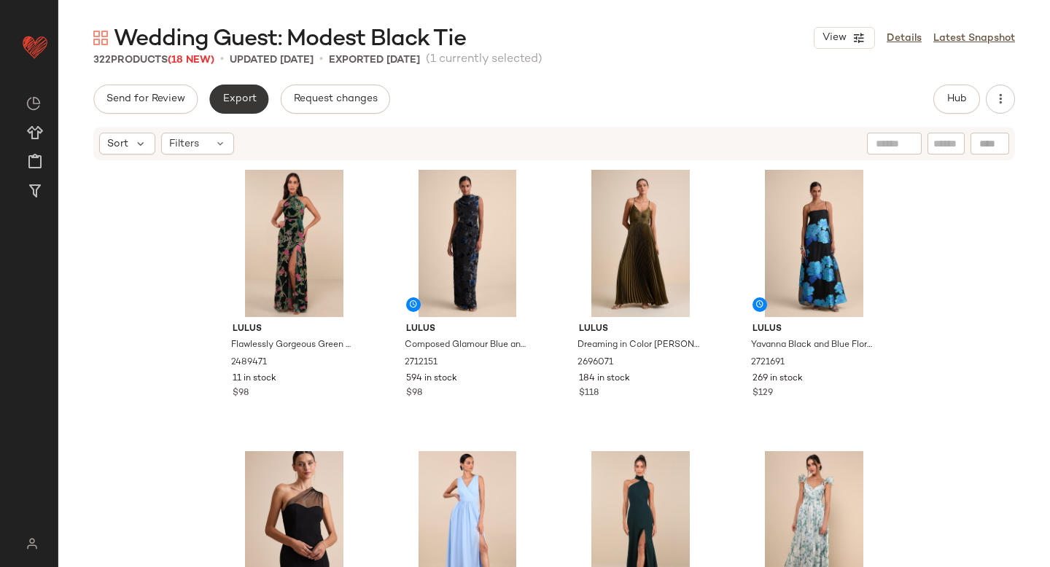
click at [248, 109] on button "Export" at bounding box center [238, 99] width 59 height 29
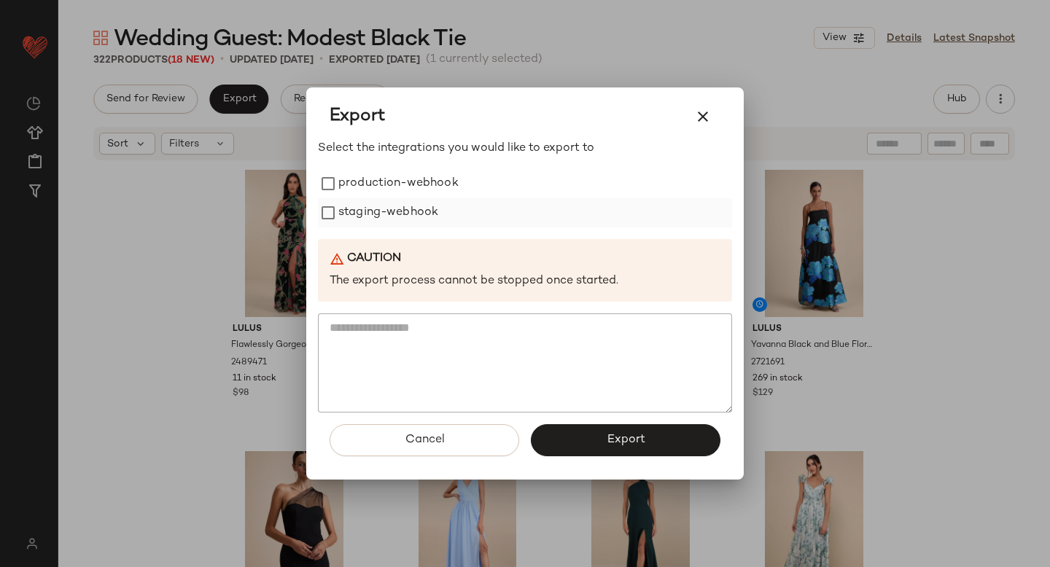
click at [378, 214] on label "staging-webhook" at bounding box center [388, 212] width 100 height 29
click at [376, 190] on label "production-webhook" at bounding box center [398, 183] width 120 height 29
click at [619, 433] on span "Export" at bounding box center [625, 440] width 39 height 14
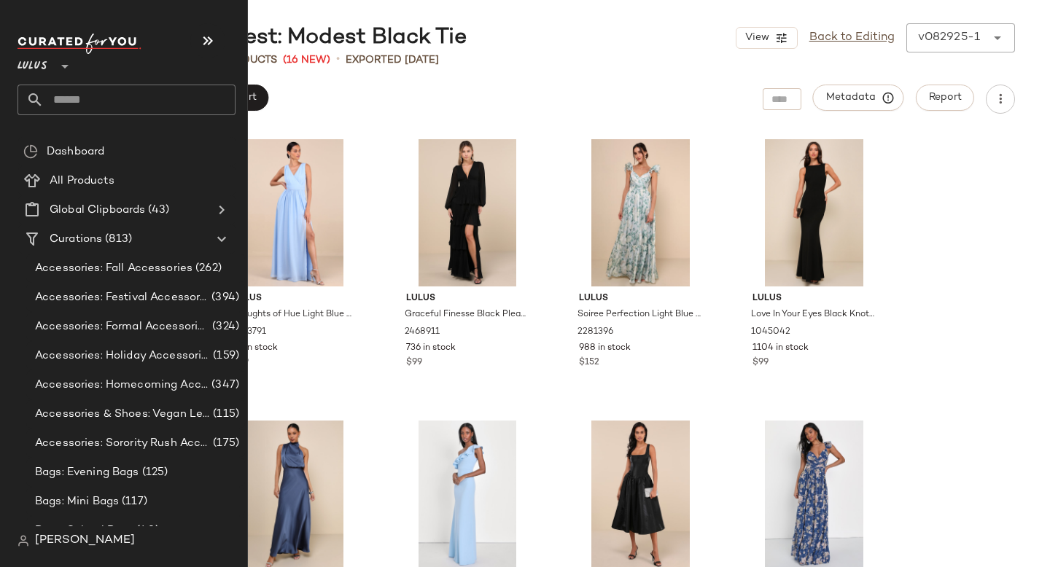
click at [109, 108] on input "text" at bounding box center [140, 100] width 192 height 31
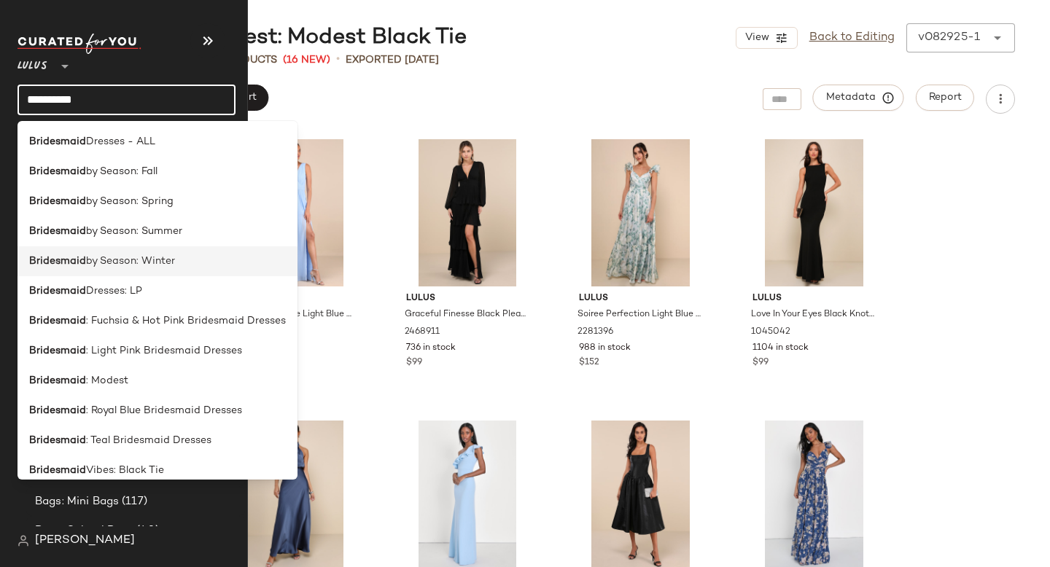
type input "**********"
click at [110, 252] on div "Bridesmaid by Season: Winter" at bounding box center [158, 261] width 280 height 30
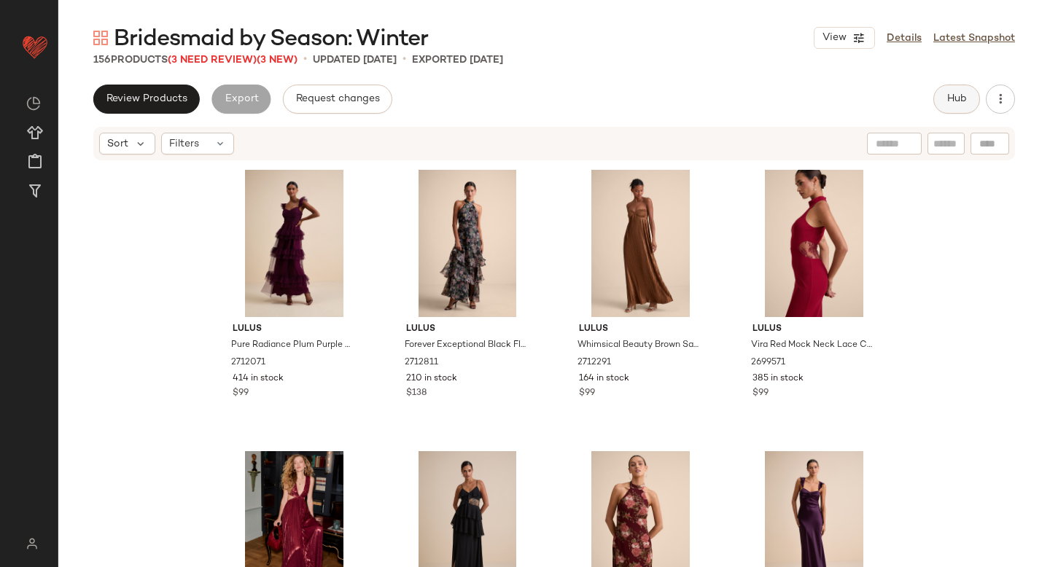
click at [946, 106] on button "Hub" at bounding box center [956, 99] width 47 height 29
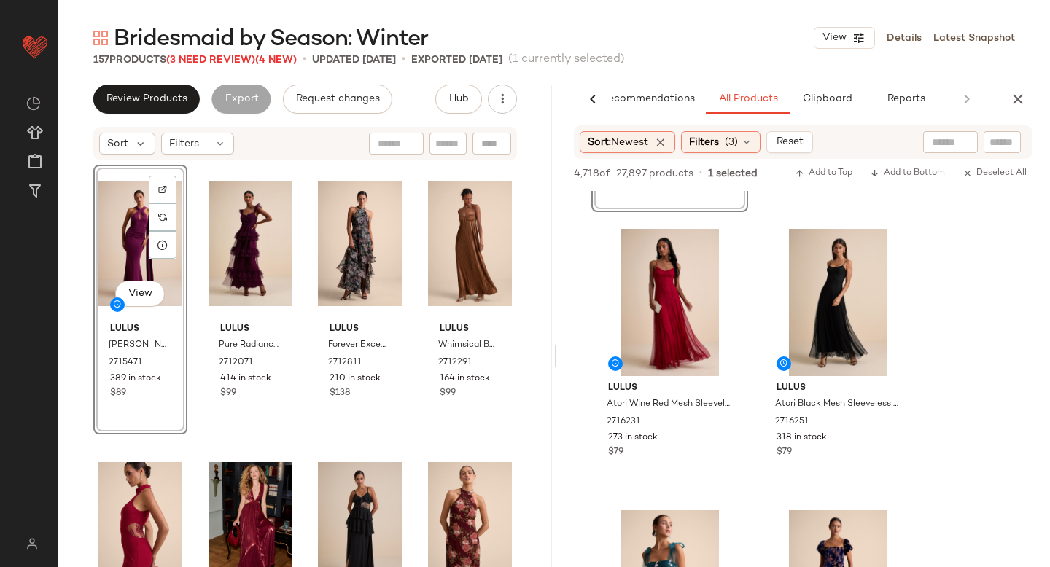
scroll to position [758, 0]
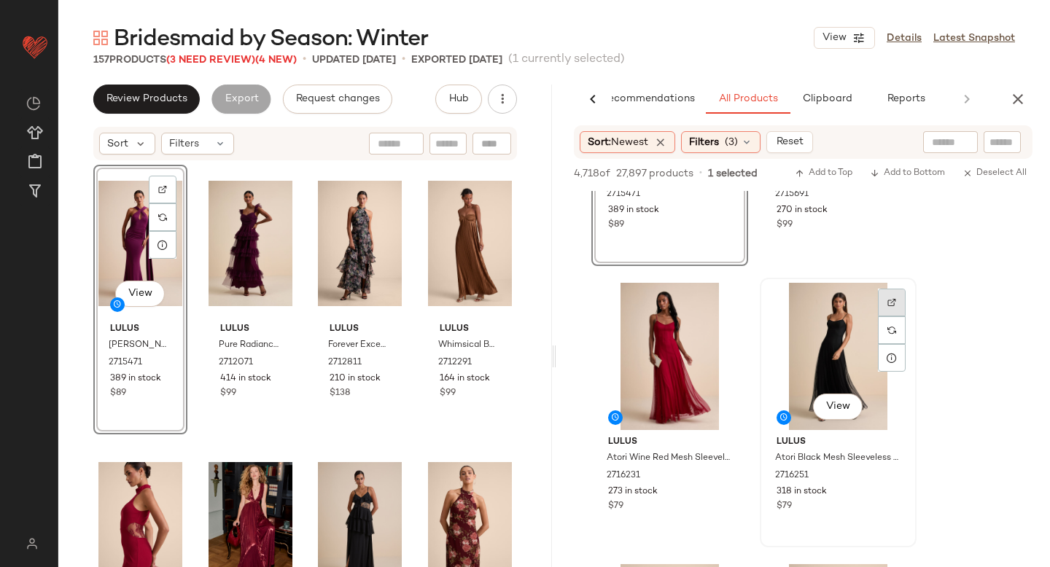
click at [881, 300] on div at bounding box center [892, 303] width 28 height 28
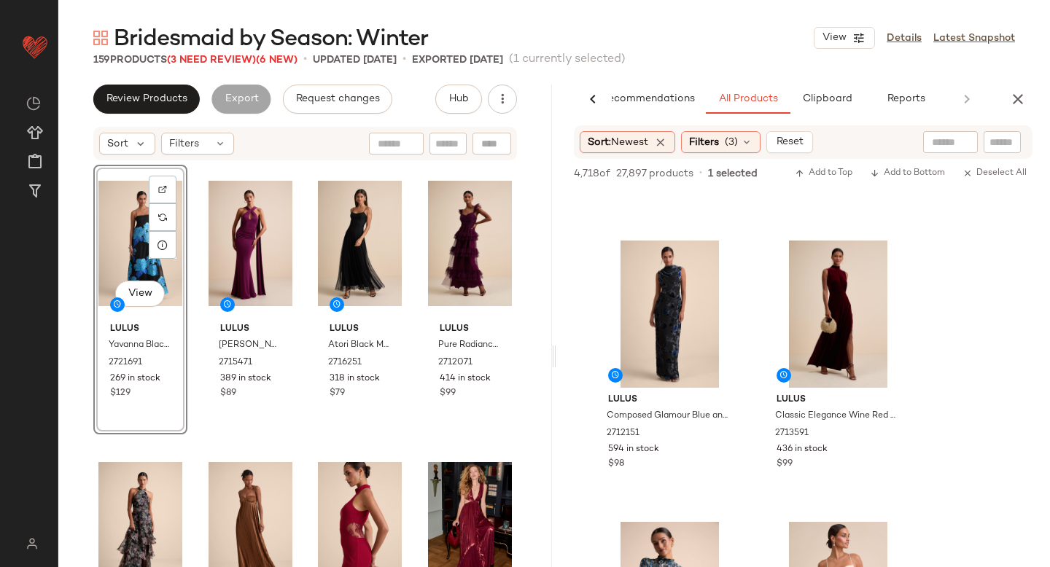
scroll to position [7553, 0]
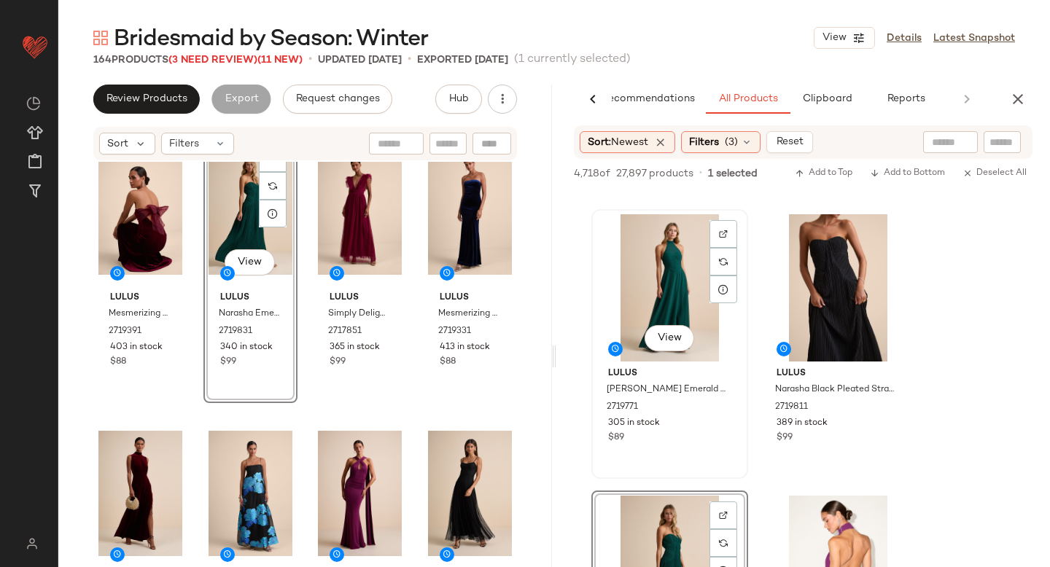
scroll to position [9822, 0]
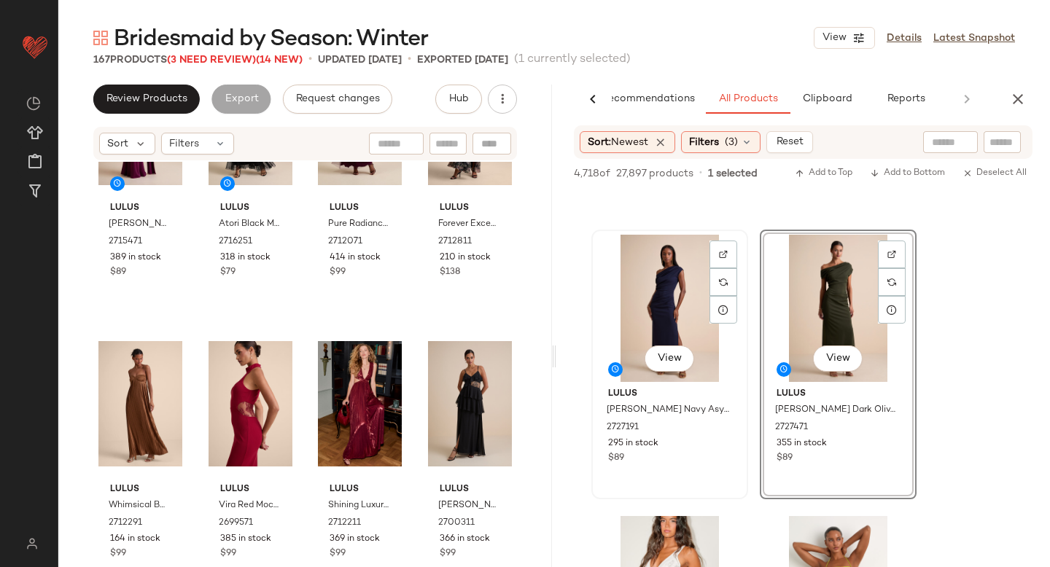
scroll to position [13823, 0]
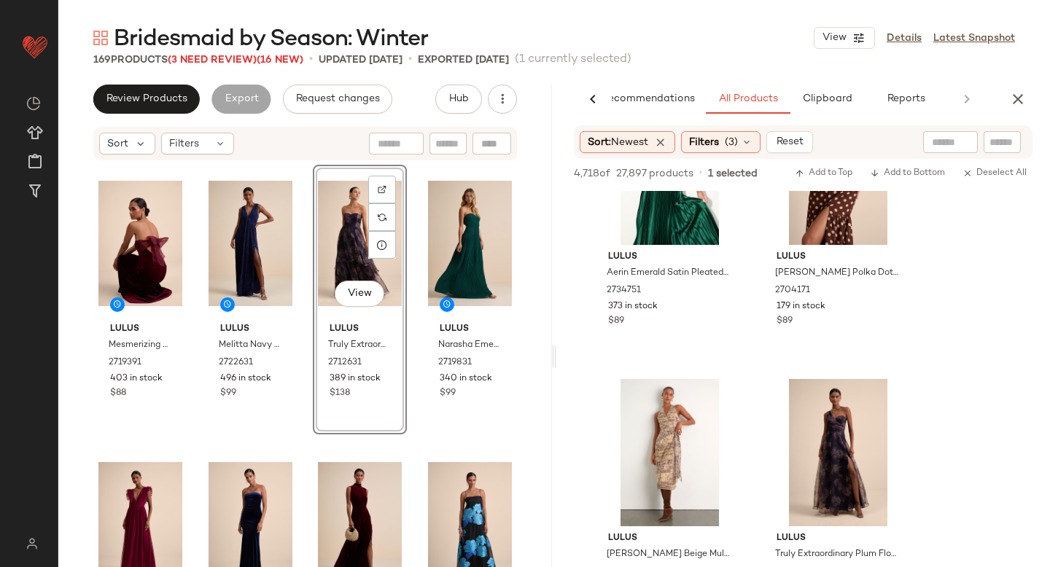
scroll to position [19607, 0]
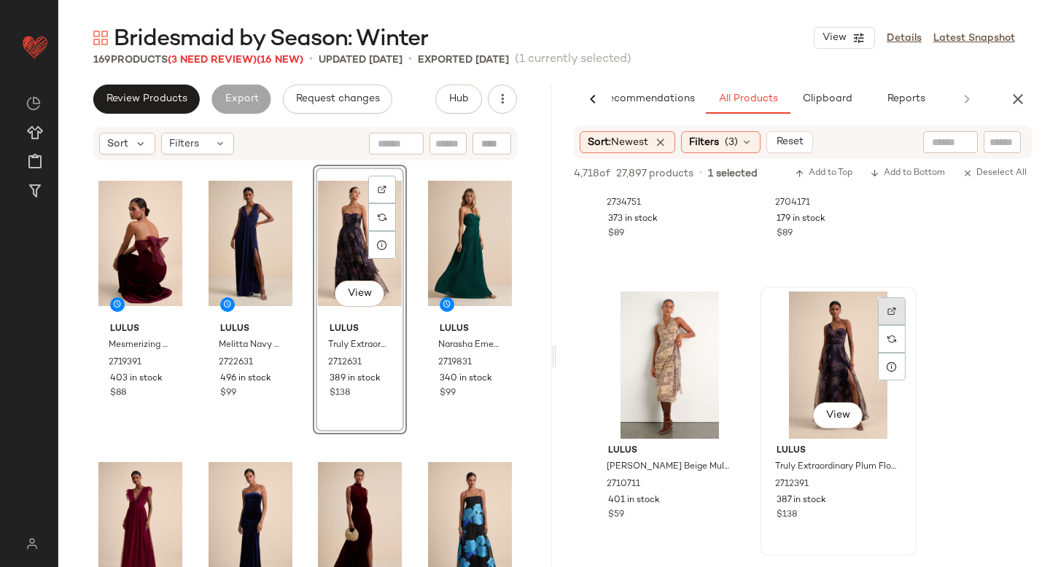
click at [899, 316] on div at bounding box center [892, 312] width 28 height 28
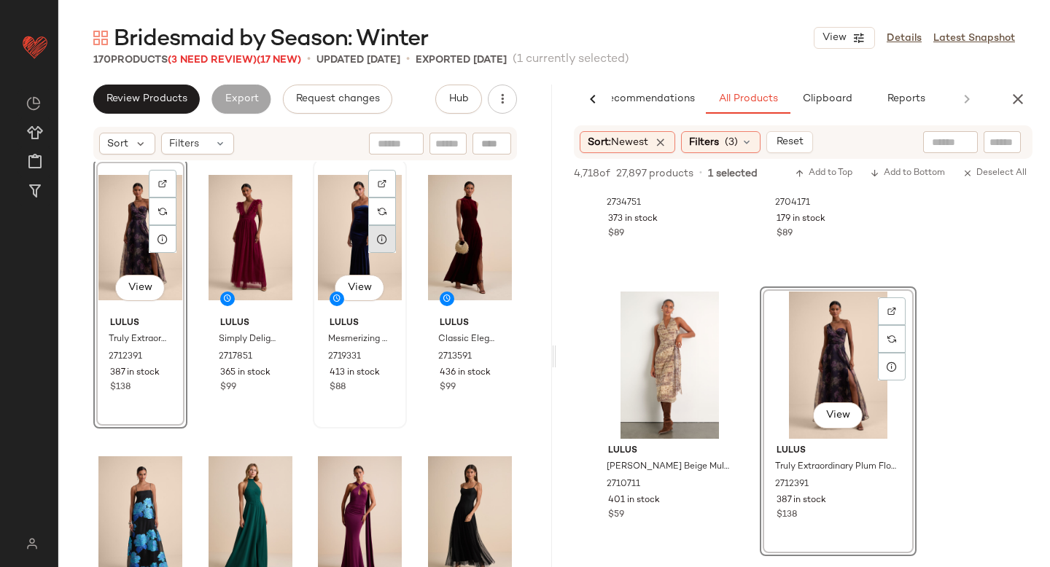
scroll to position [278, 0]
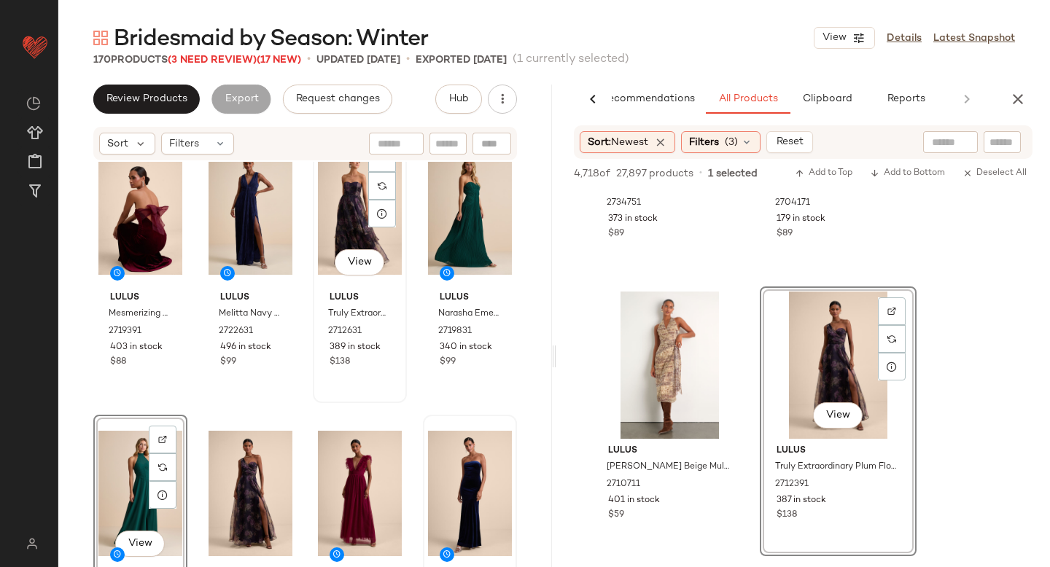
scroll to position [18, 0]
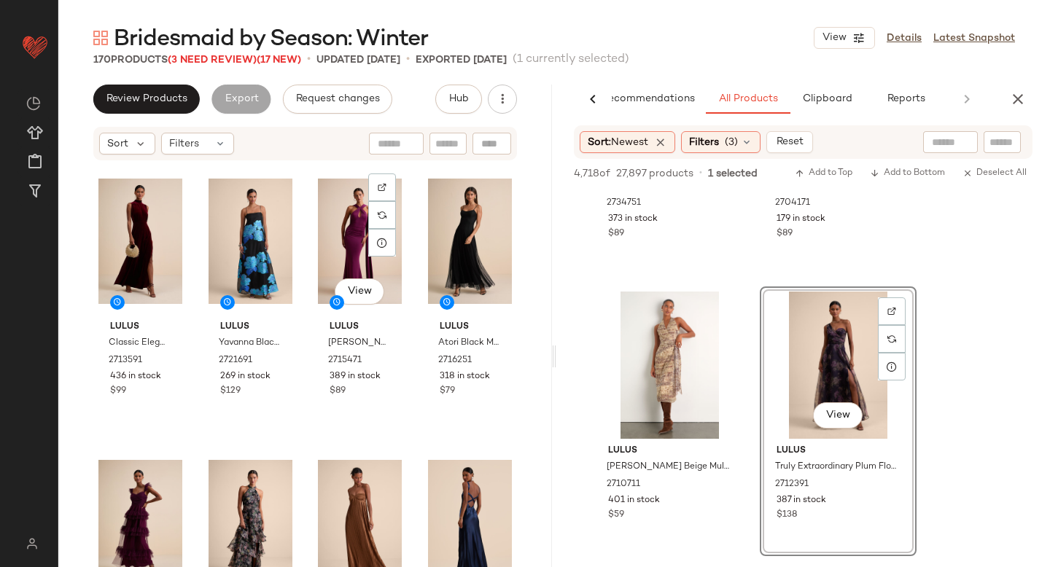
scroll to position [584, 0]
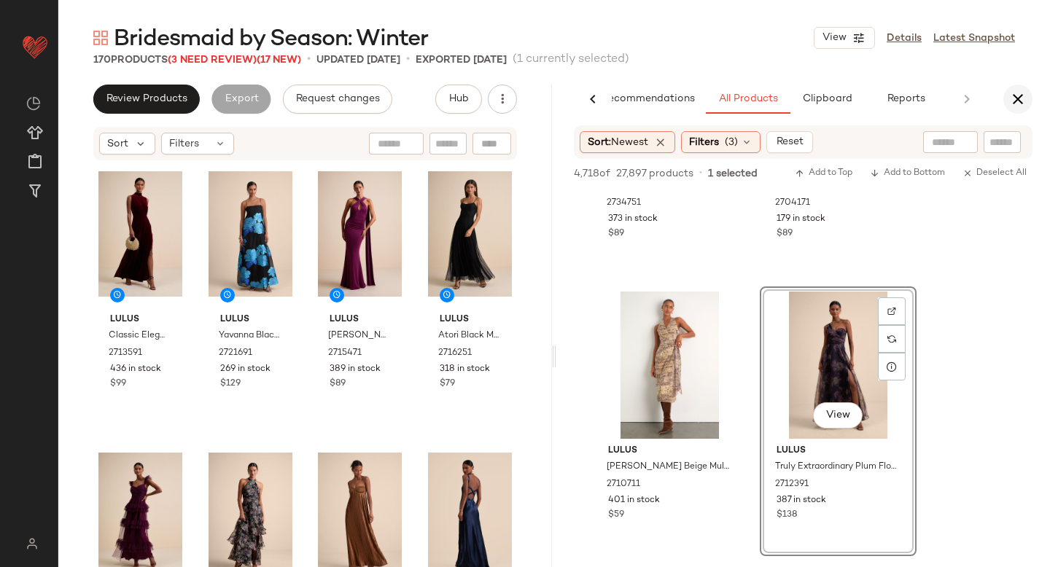
click at [1016, 92] on icon "button" at bounding box center [1018, 99] width 18 height 18
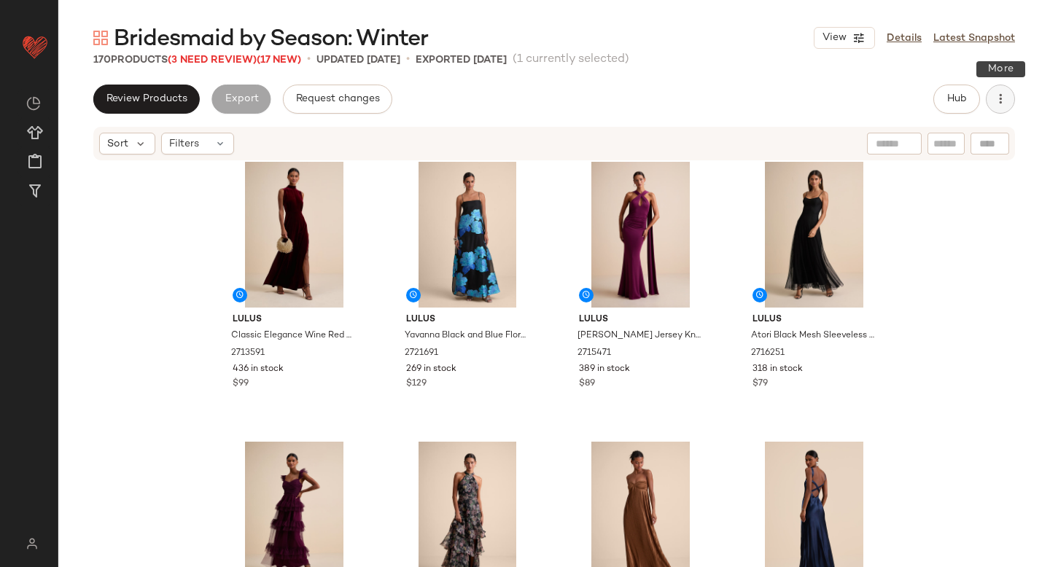
click at [997, 91] on button "button" at bounding box center [1000, 99] width 29 height 29
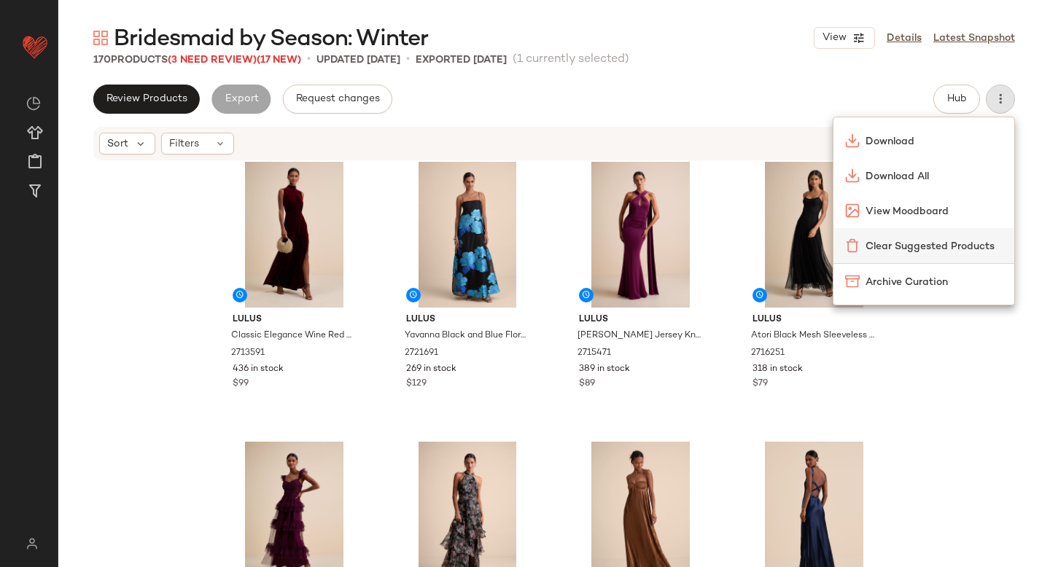
click at [901, 238] on div "Clear Suggested Products" at bounding box center [924, 245] width 158 height 15
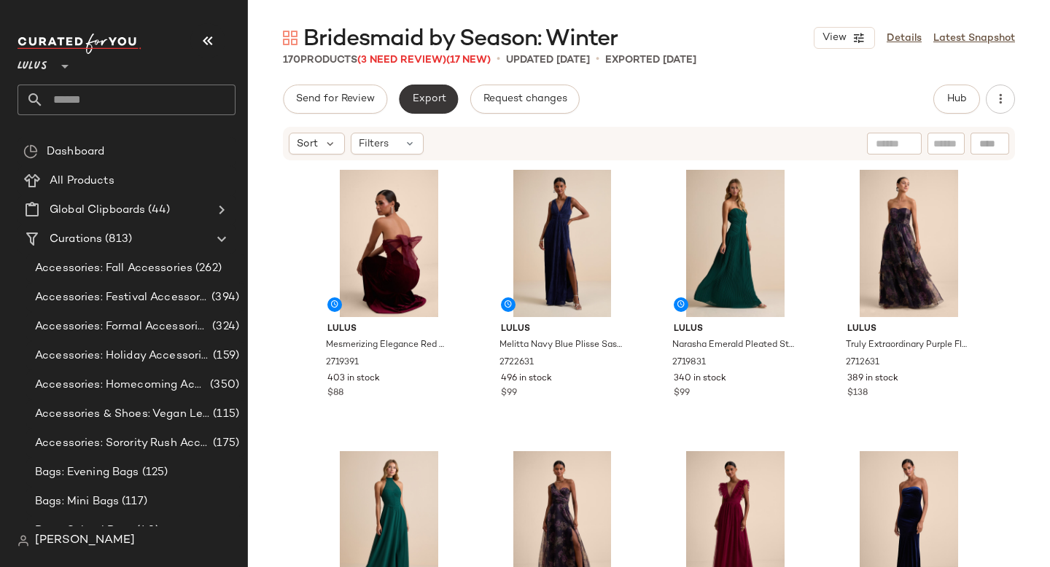
click at [420, 98] on span "Export" at bounding box center [428, 99] width 34 height 12
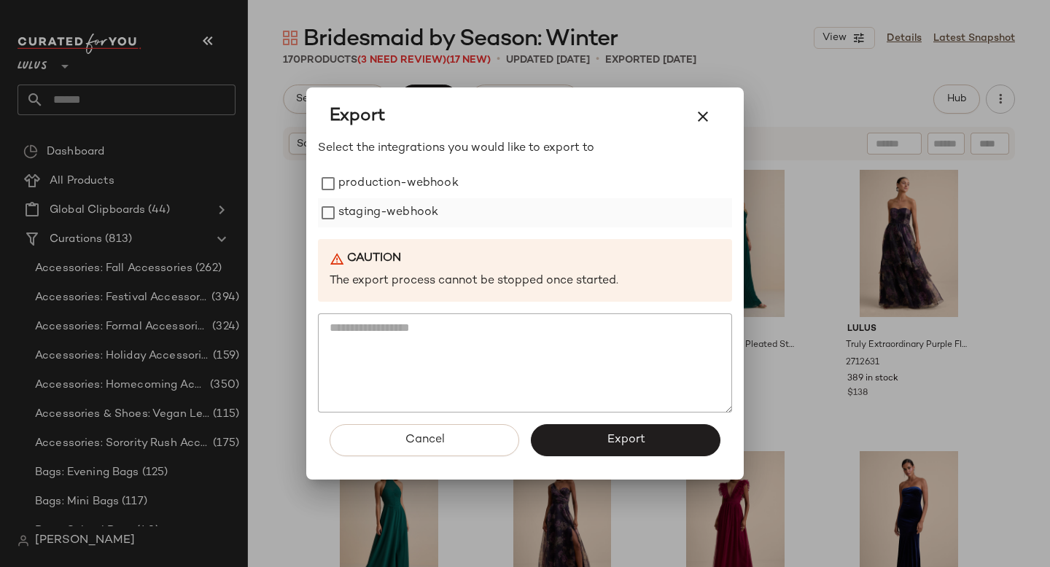
click at [351, 209] on label "staging-webhook" at bounding box center [388, 212] width 100 height 29
click at [352, 192] on label "production-webhook" at bounding box center [398, 183] width 120 height 29
click at [628, 437] on span "Export" at bounding box center [625, 440] width 39 height 14
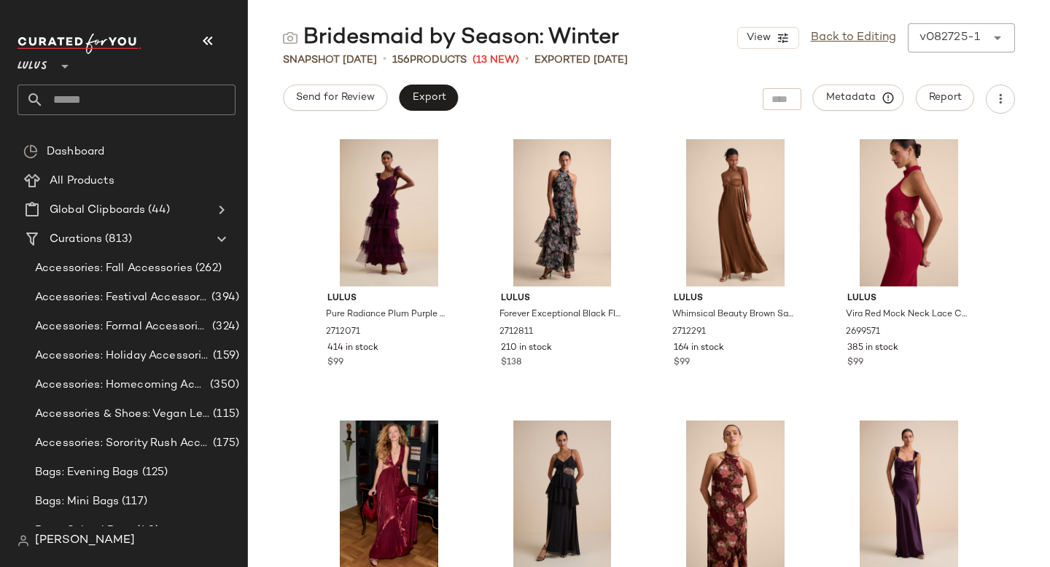
click at [96, 101] on input "text" at bounding box center [140, 100] width 192 height 31
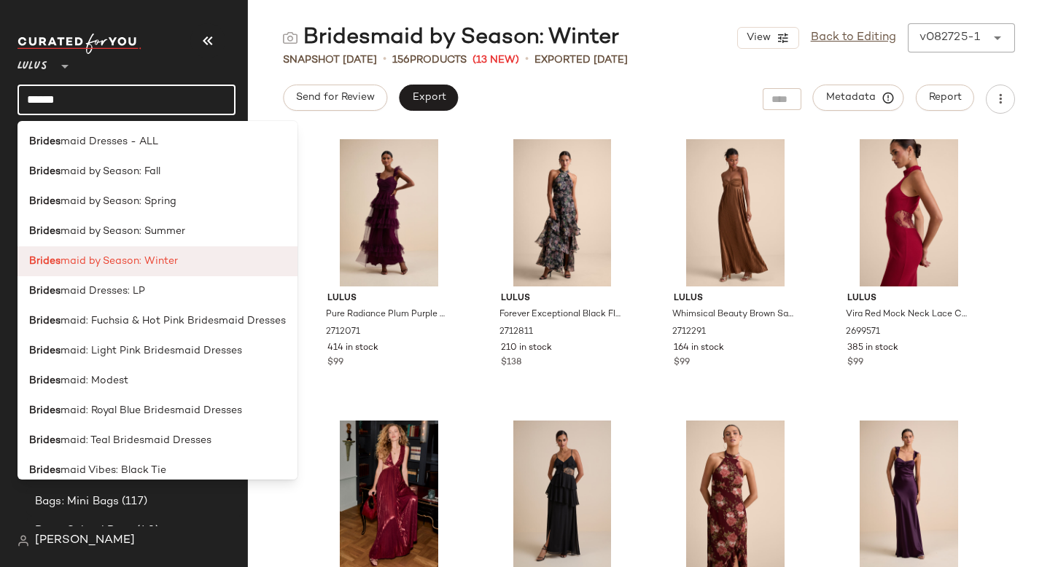
scroll to position [20, 0]
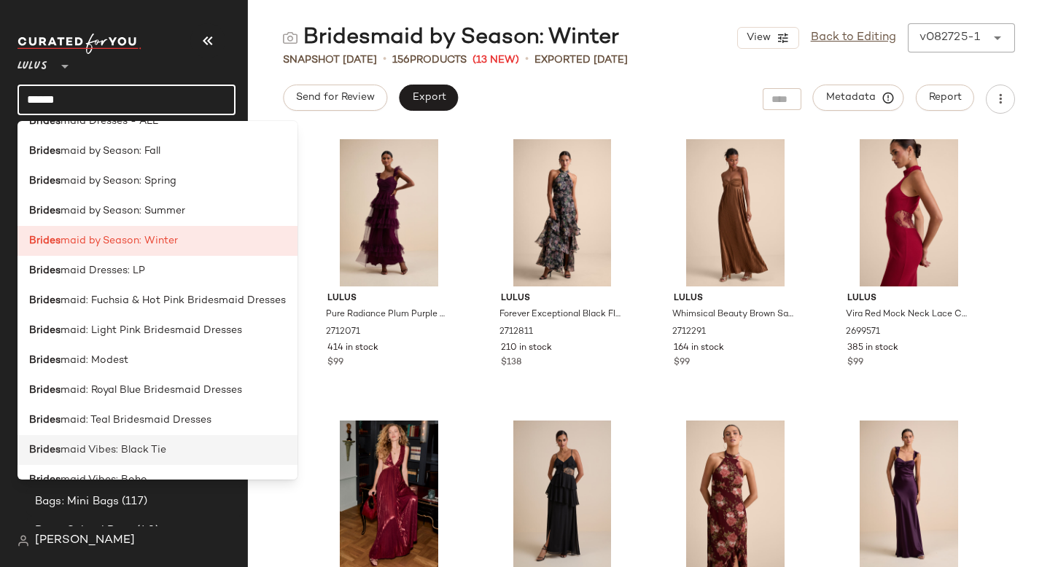
type input "******"
click at [83, 452] on span "maid Vibes: Black Tie" at bounding box center [114, 450] width 106 height 15
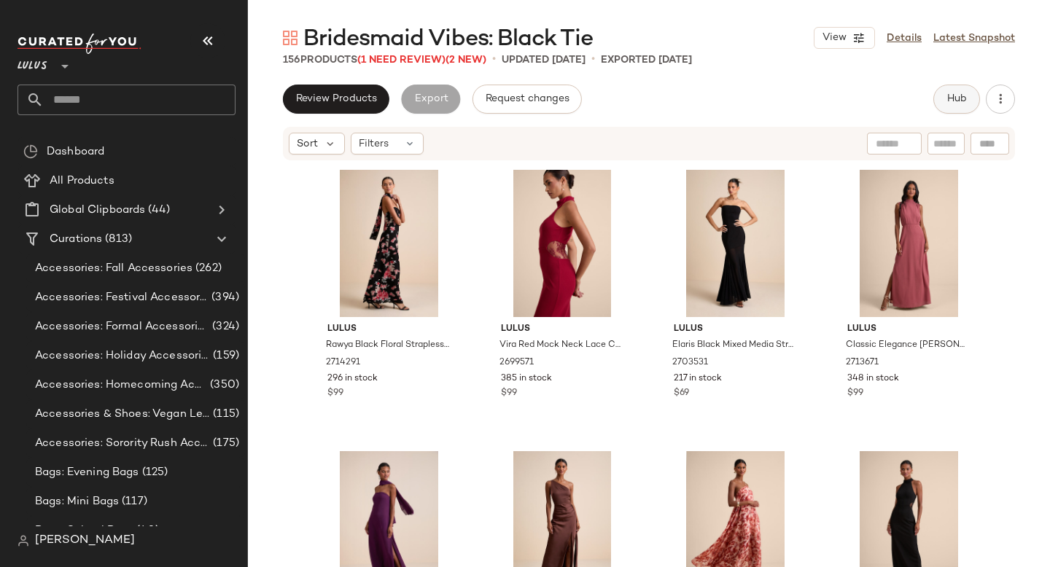
click at [972, 93] on button "Hub" at bounding box center [956, 99] width 47 height 29
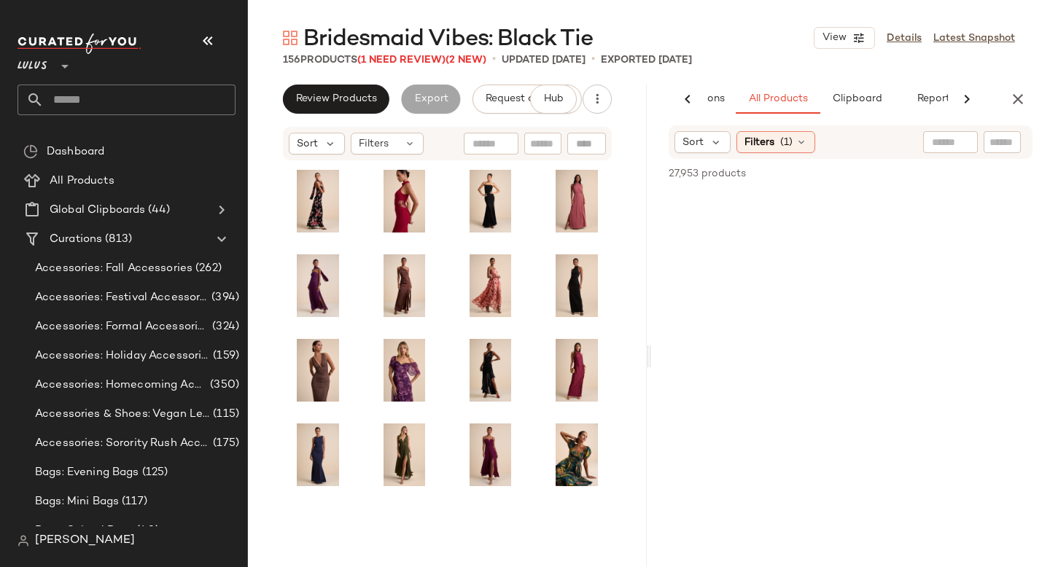
scroll to position [0, 100]
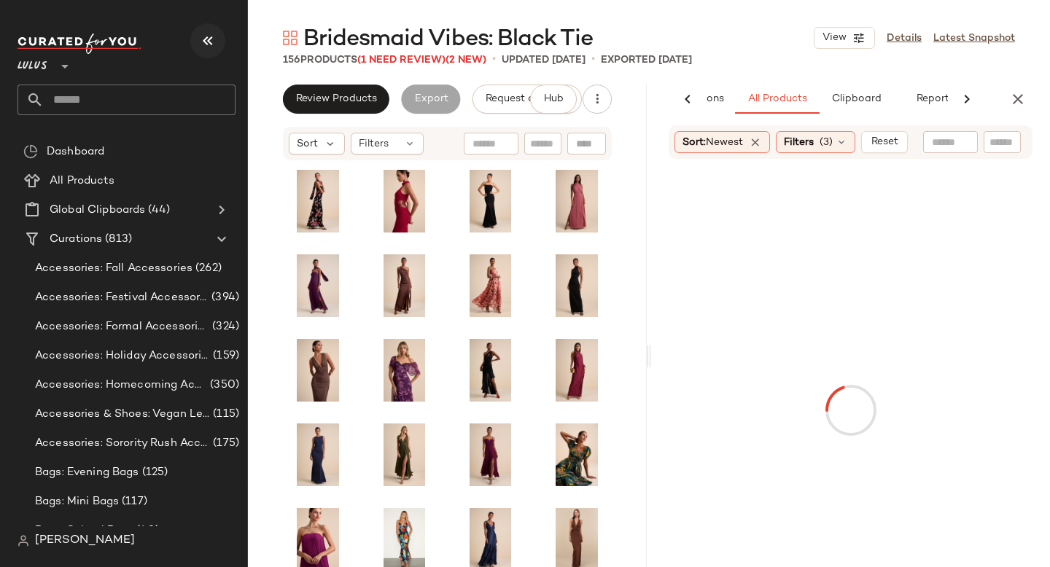
click at [216, 42] on icon "button" at bounding box center [208, 41] width 18 height 18
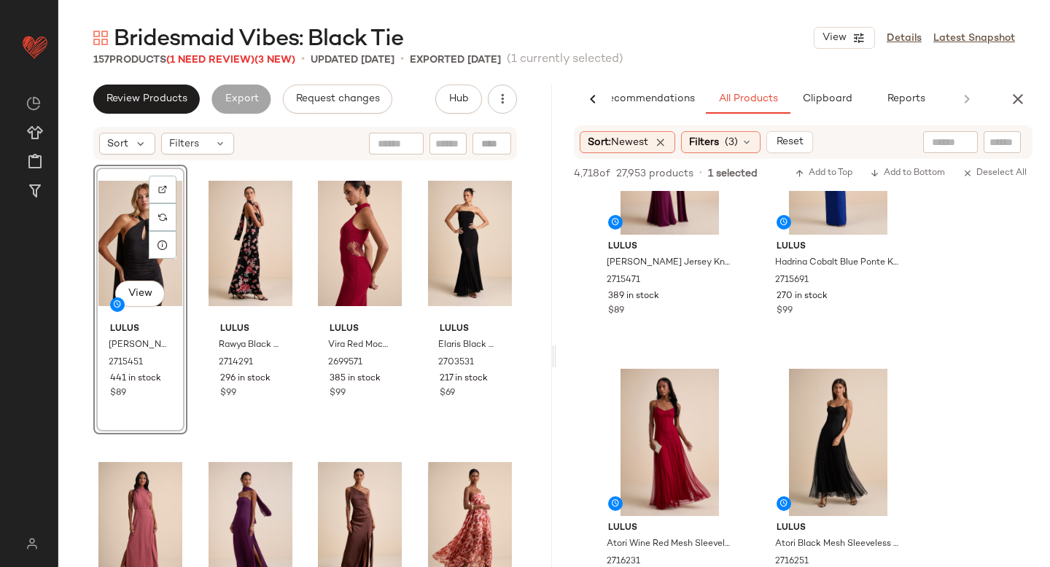
scroll to position [757, 0]
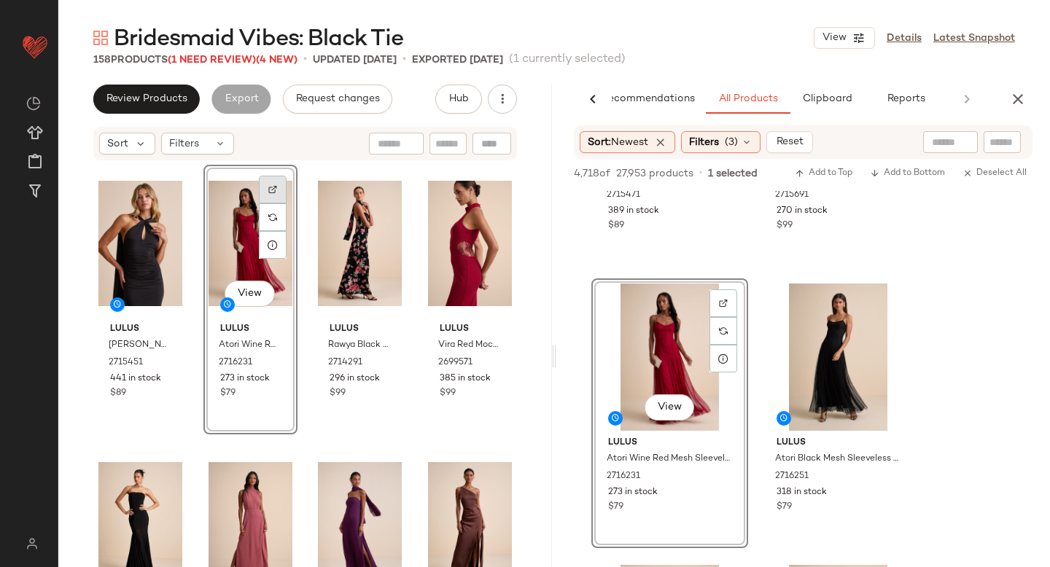
click at [275, 179] on div at bounding box center [273, 190] width 28 height 28
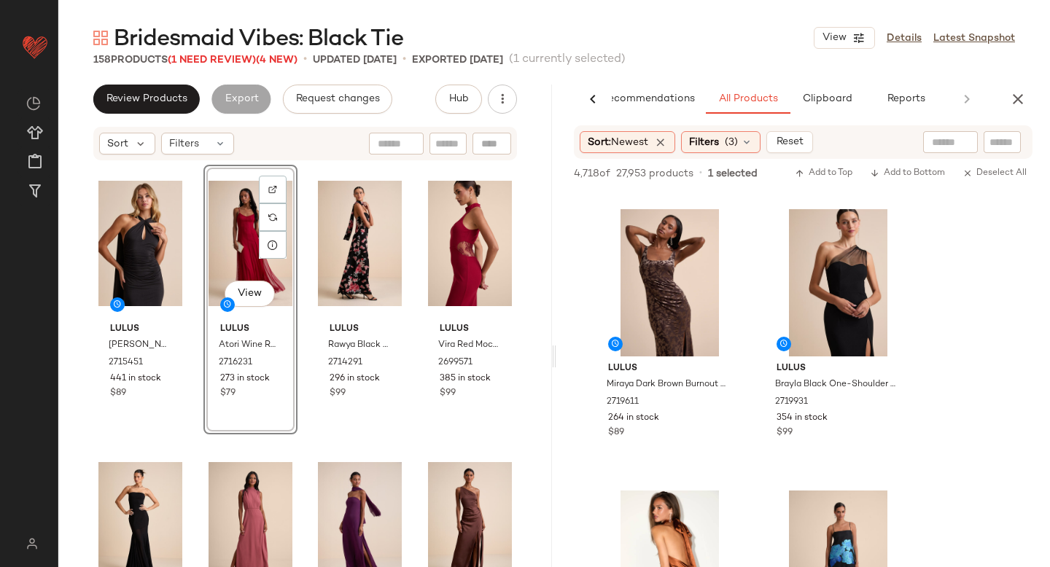
scroll to position [1954, 0]
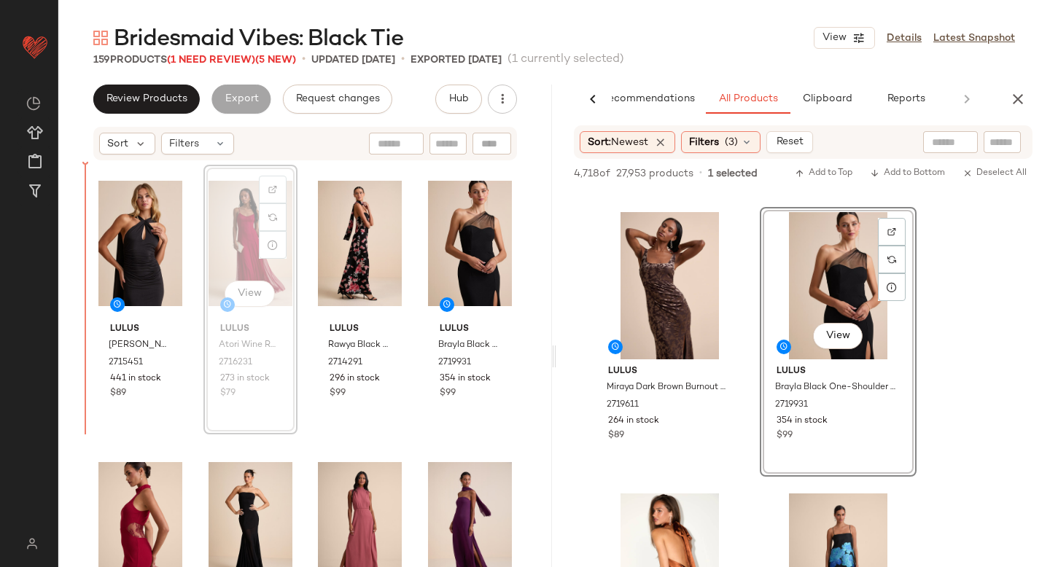
drag, startPoint x: 263, startPoint y: 238, endPoint x: 67, endPoint y: 265, distance: 198.1
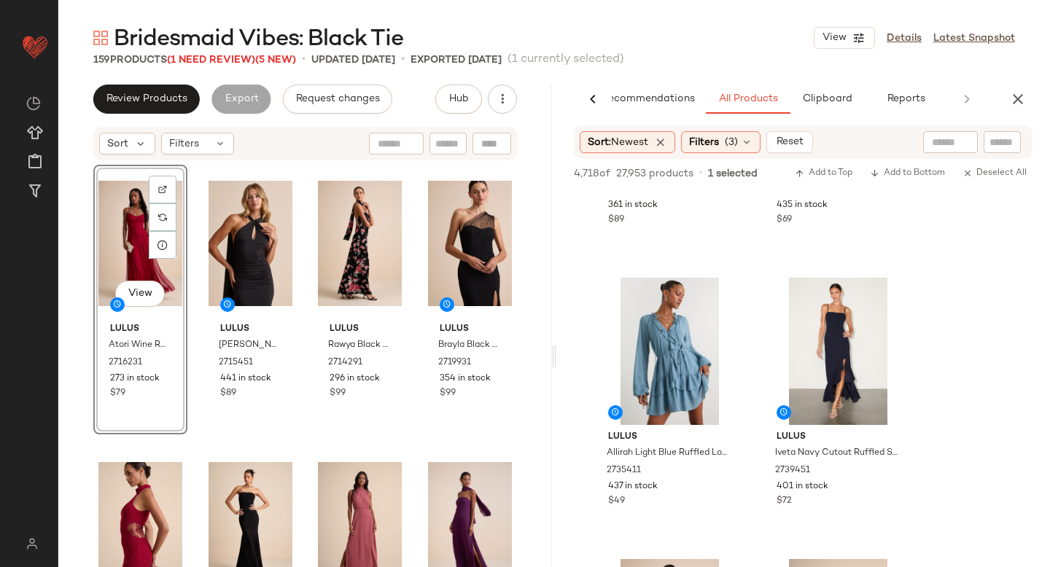
scroll to position [6359, 0]
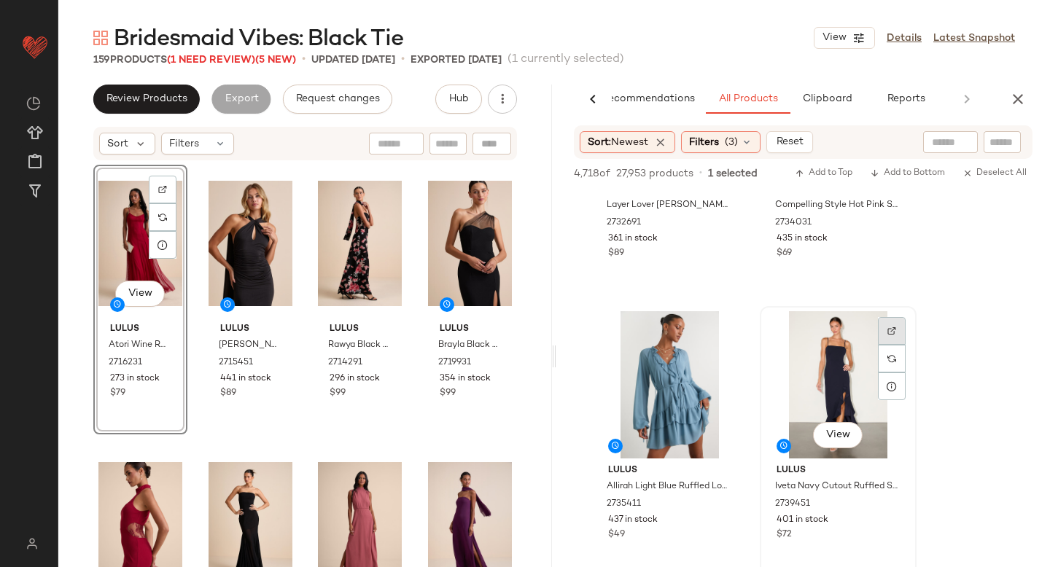
click at [891, 330] on img at bounding box center [891, 331] width 9 height 9
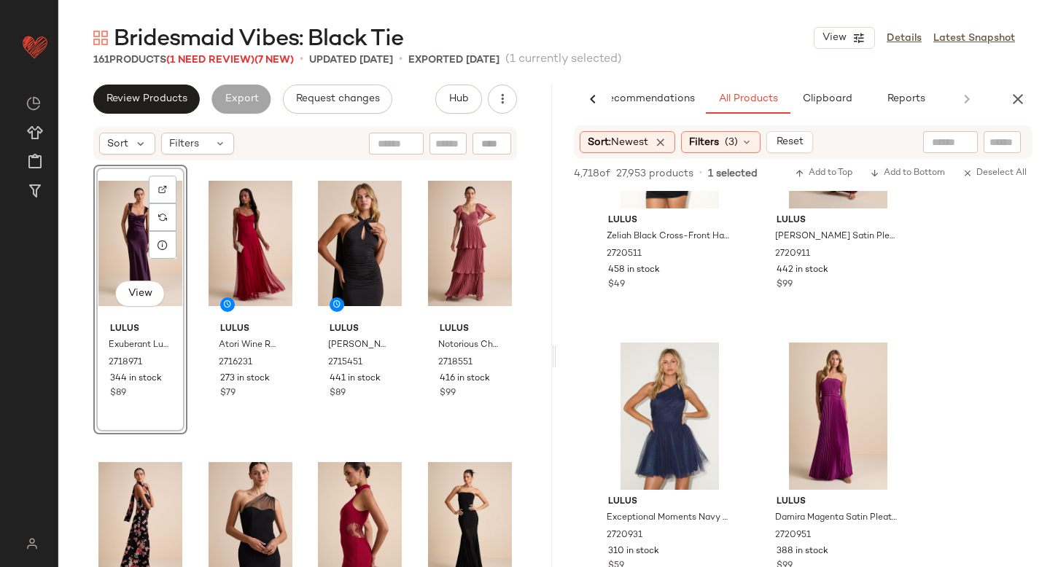
scroll to position [23010, 0]
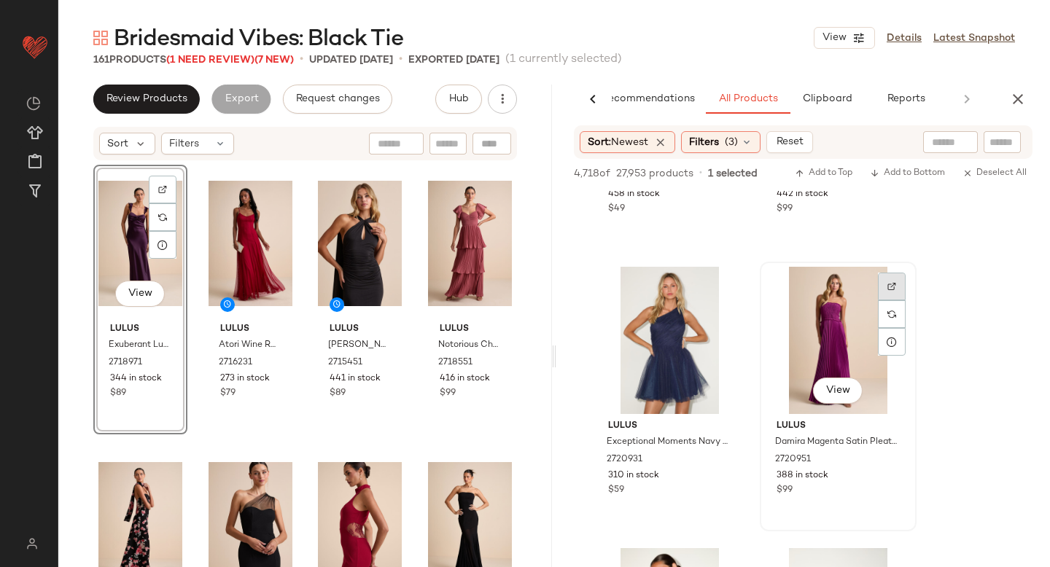
click at [882, 283] on div at bounding box center [892, 287] width 28 height 28
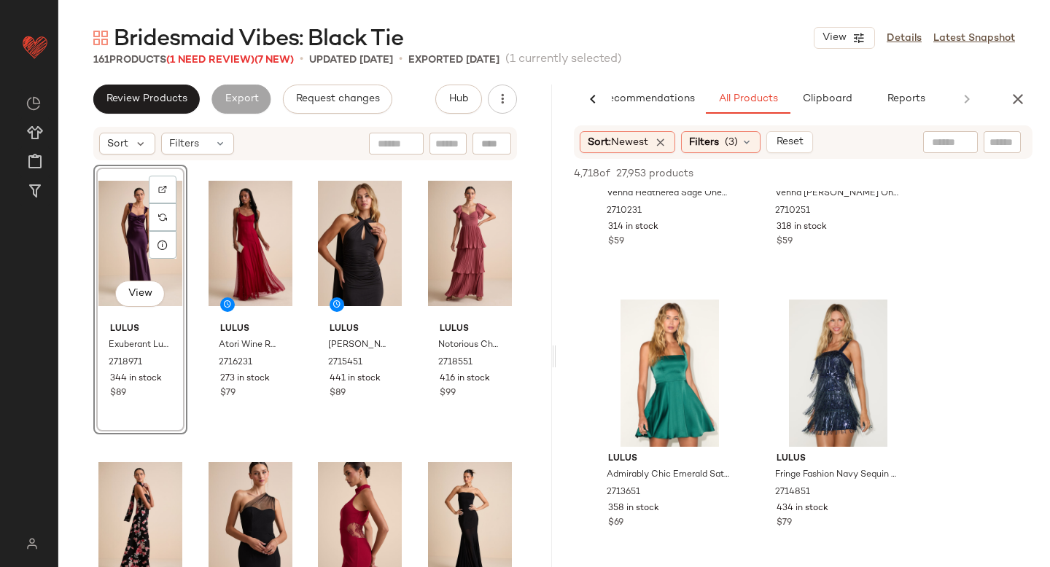
scroll to position [24648, 0]
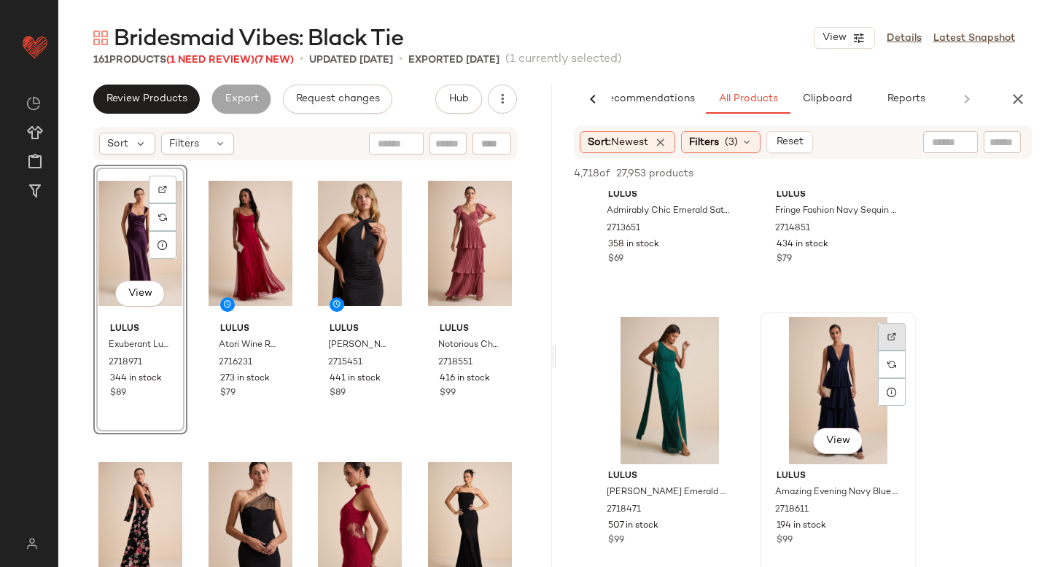
click at [887, 334] on img at bounding box center [891, 337] width 9 height 9
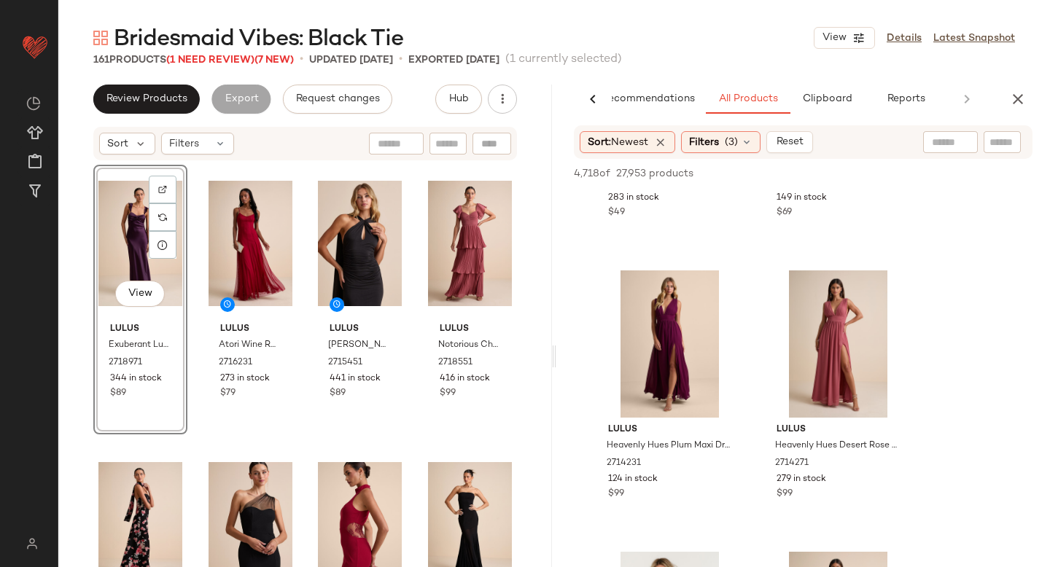
scroll to position [25591, 0]
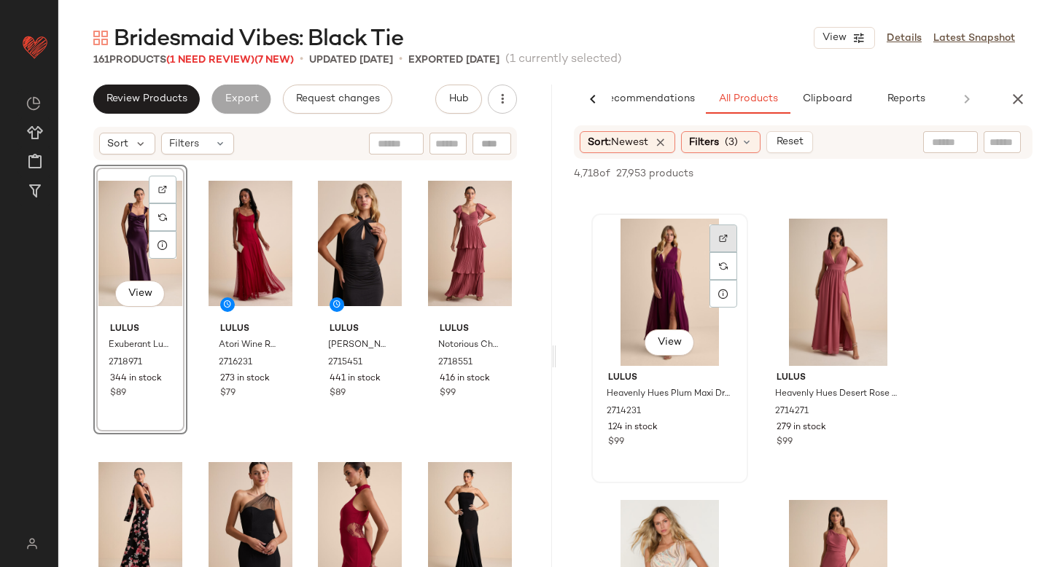
click at [723, 241] on img at bounding box center [723, 238] width 9 height 9
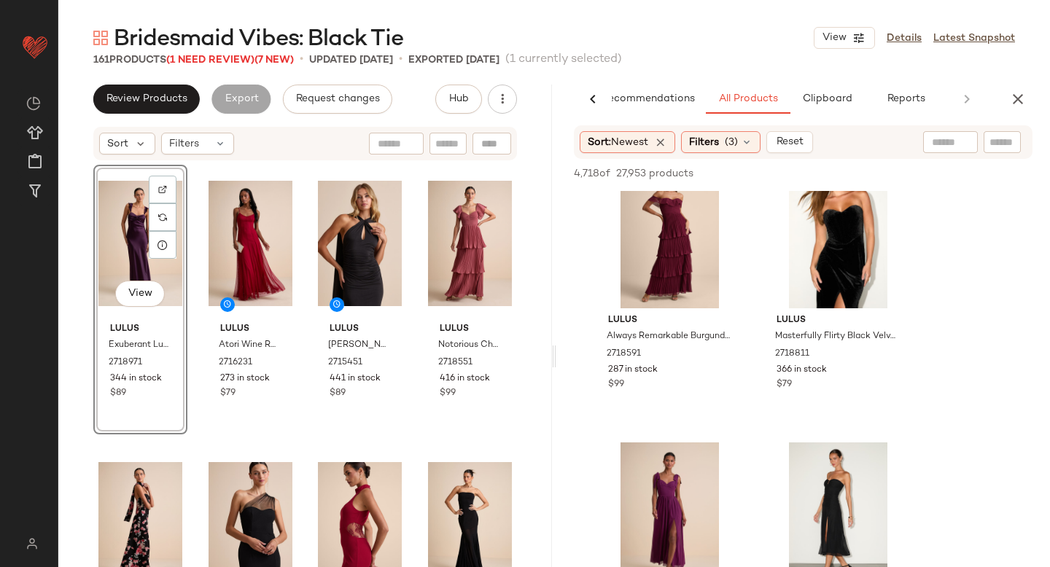
scroll to position [26133, 0]
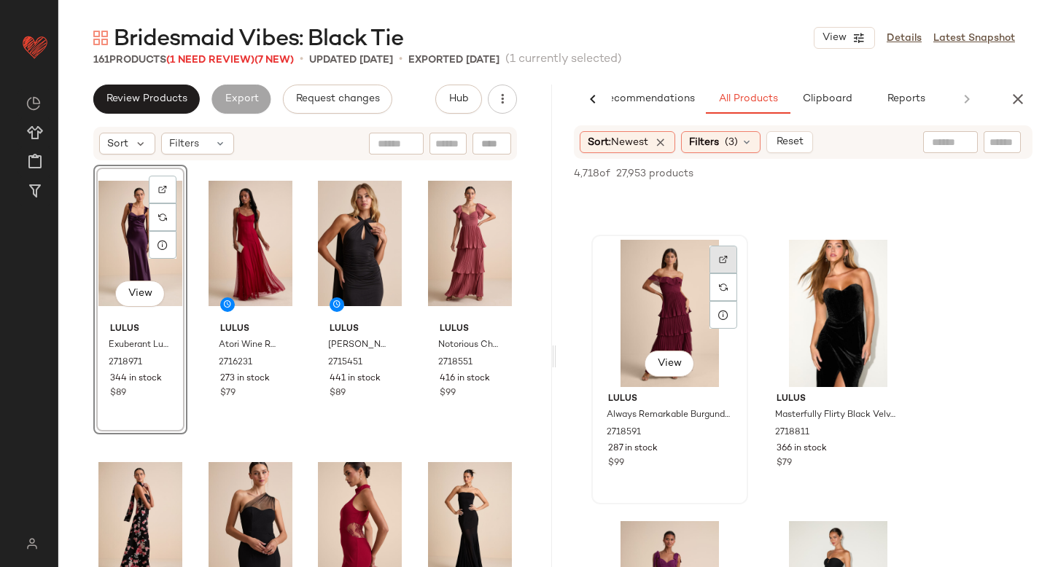
click at [718, 265] on div at bounding box center [723, 260] width 28 height 28
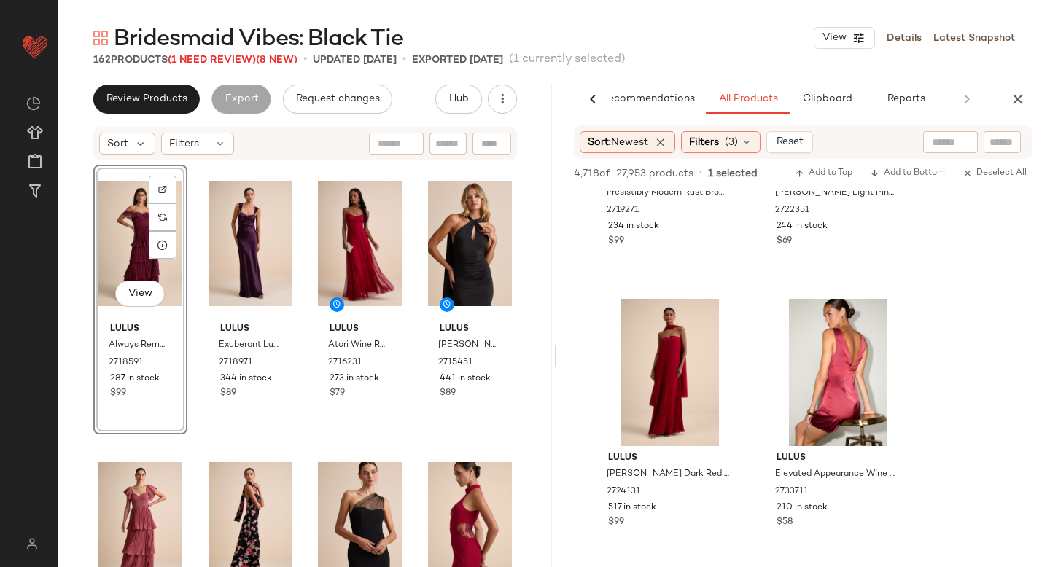
scroll to position [30102, 0]
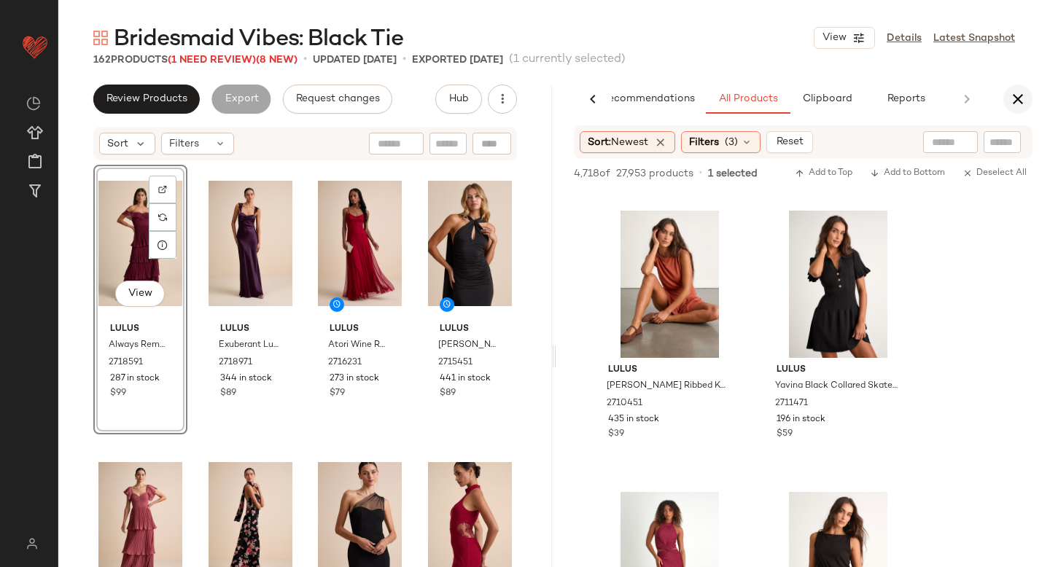
click at [1020, 98] on icon "button" at bounding box center [1018, 99] width 18 height 18
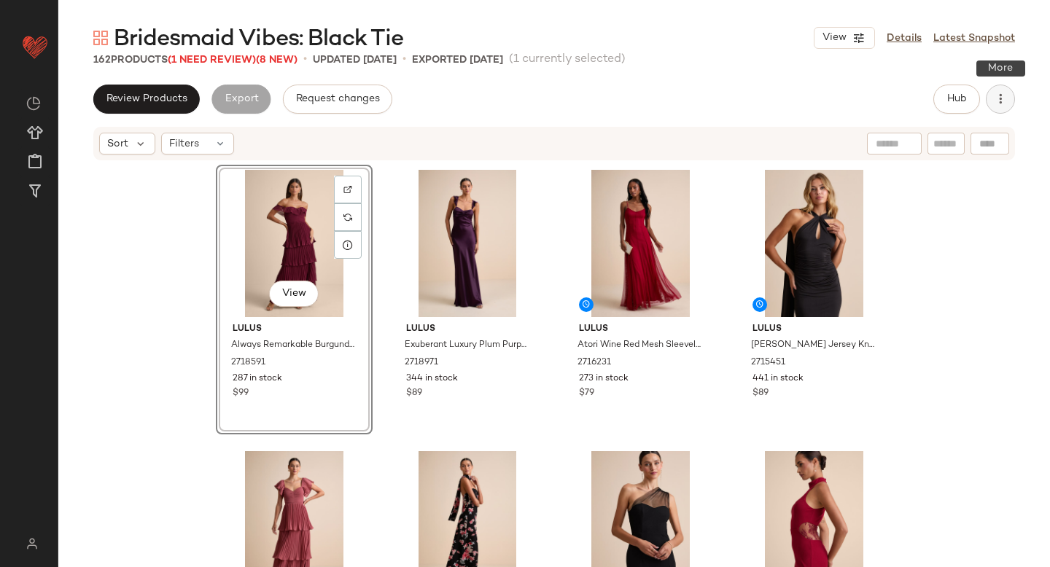
click at [996, 92] on icon "button" at bounding box center [1000, 99] width 15 height 15
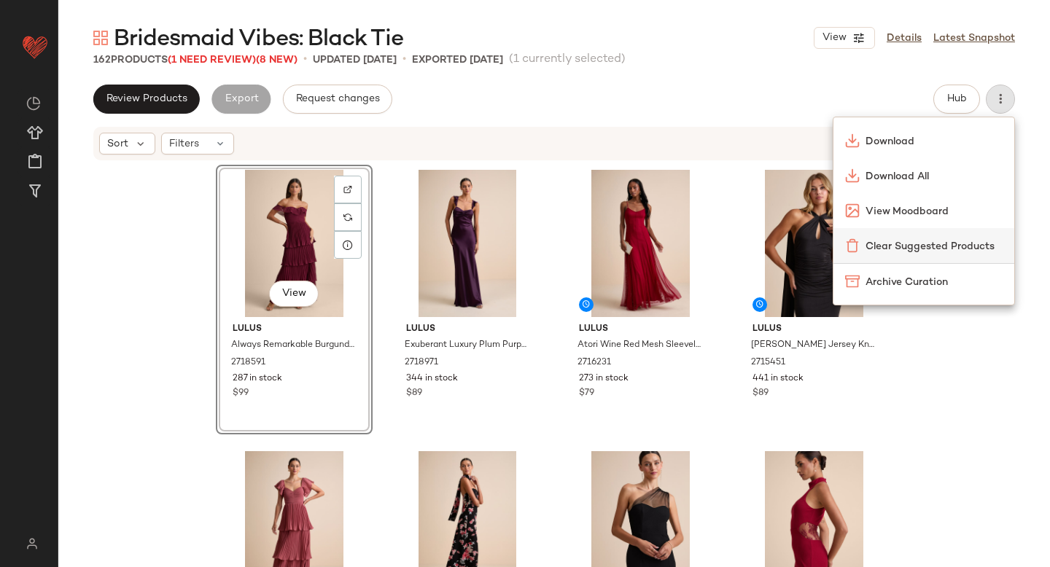
click at [965, 237] on div "Clear Suggested Products" at bounding box center [923, 245] width 181 height 35
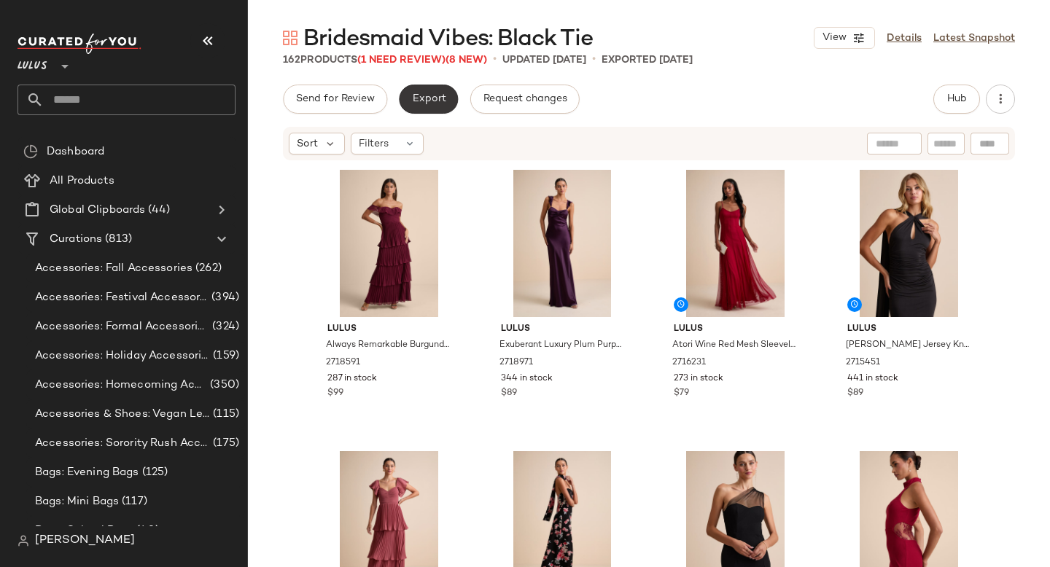
click at [431, 99] on span "Export" at bounding box center [428, 99] width 34 height 12
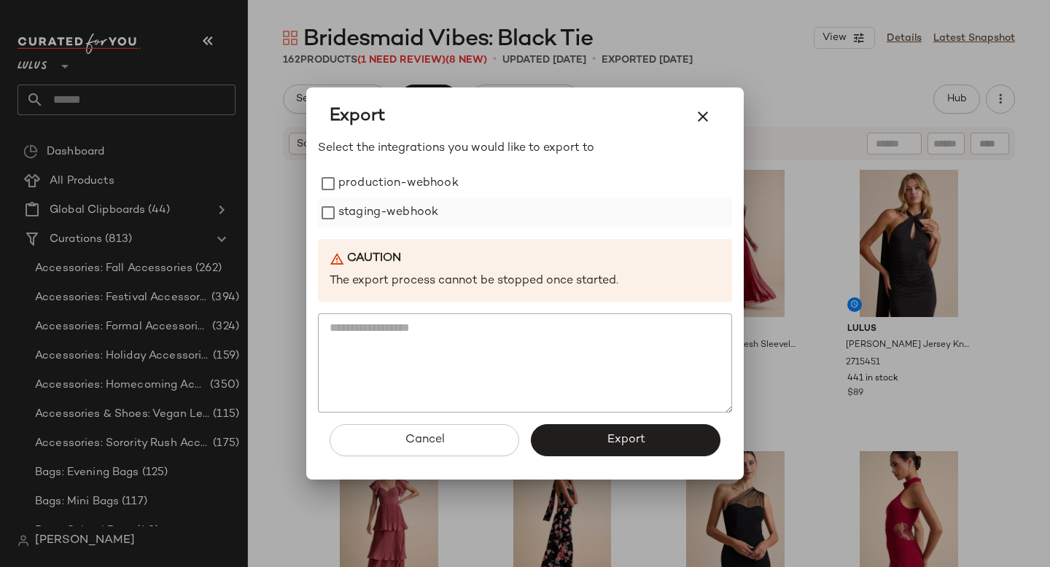
click at [365, 222] on label "staging-webhook" at bounding box center [388, 212] width 100 height 29
click at [370, 184] on label "production-webhook" at bounding box center [398, 183] width 120 height 29
click at [641, 446] on span "Export" at bounding box center [625, 440] width 39 height 14
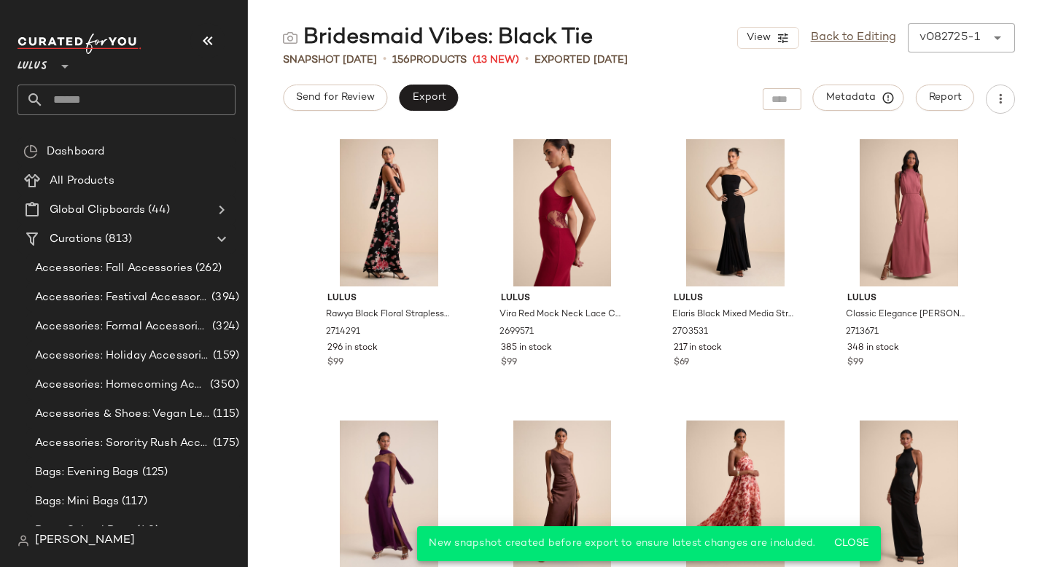
click at [136, 98] on input "text" at bounding box center [140, 100] width 192 height 31
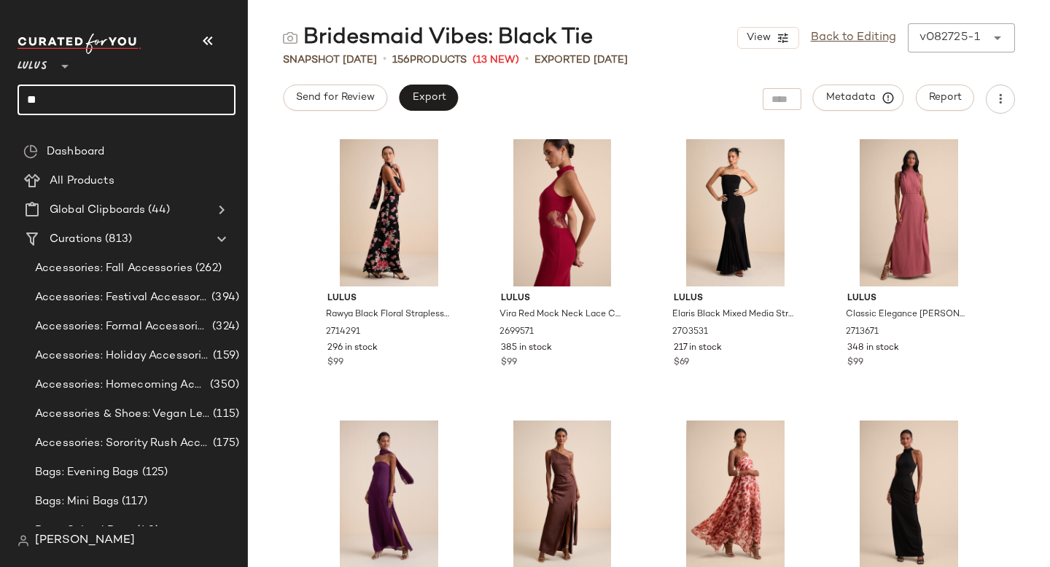
type input "*"
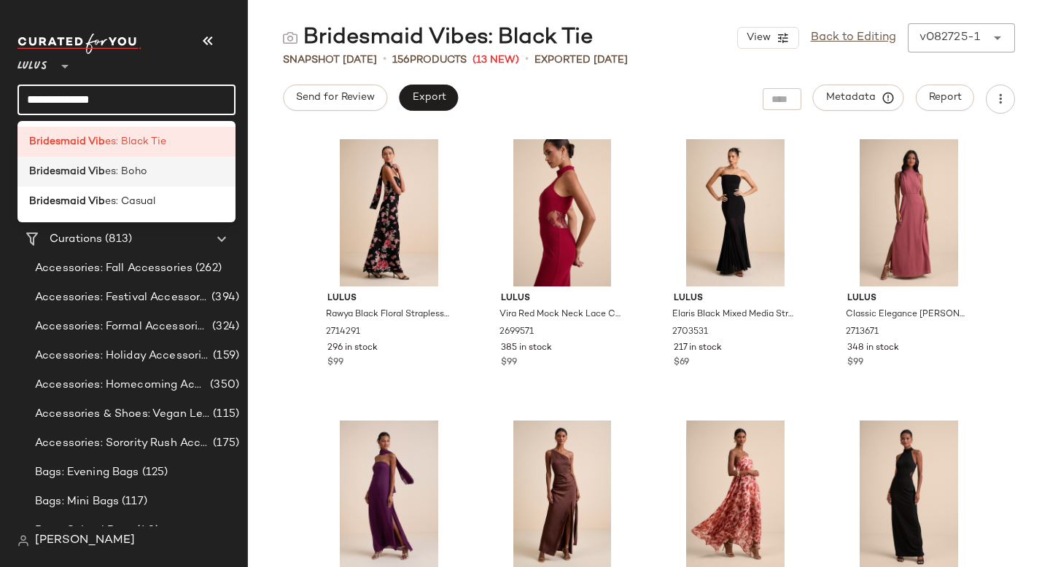
type input "**********"
click at [140, 172] on span "es: Boho" at bounding box center [126, 171] width 42 height 15
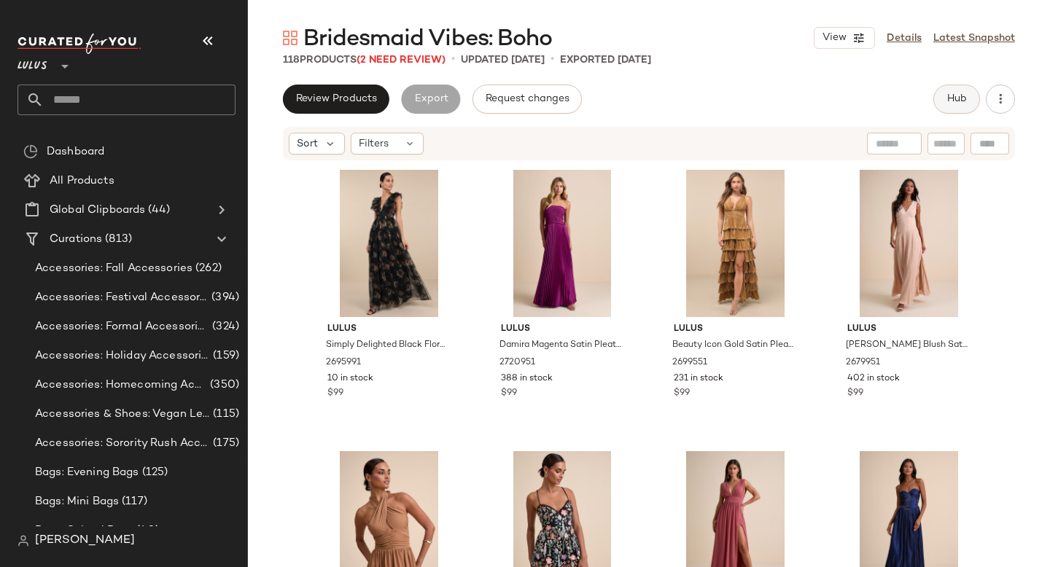
click at [953, 95] on span "Hub" at bounding box center [956, 99] width 20 height 12
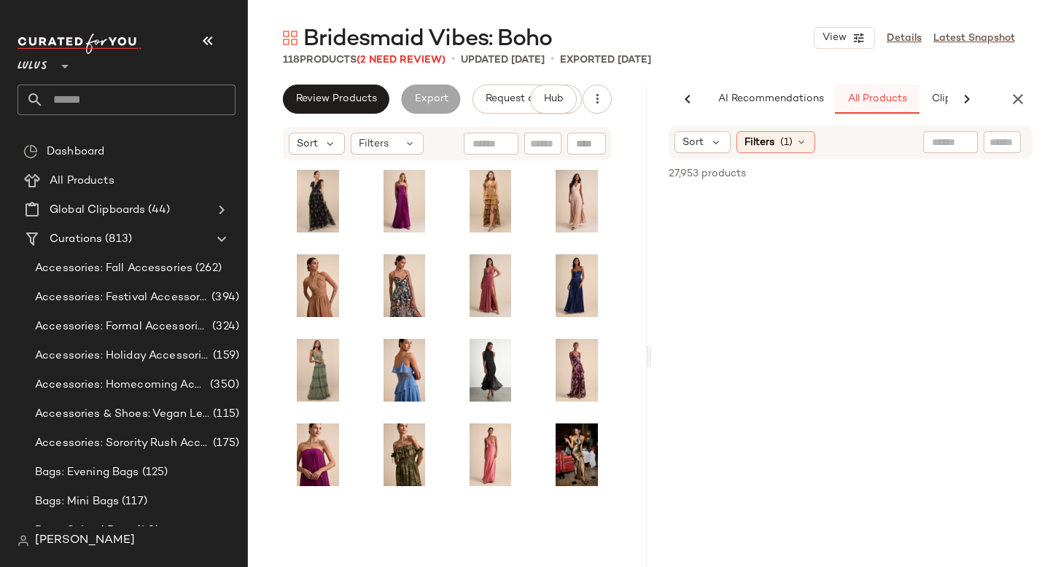
scroll to position [0, 74]
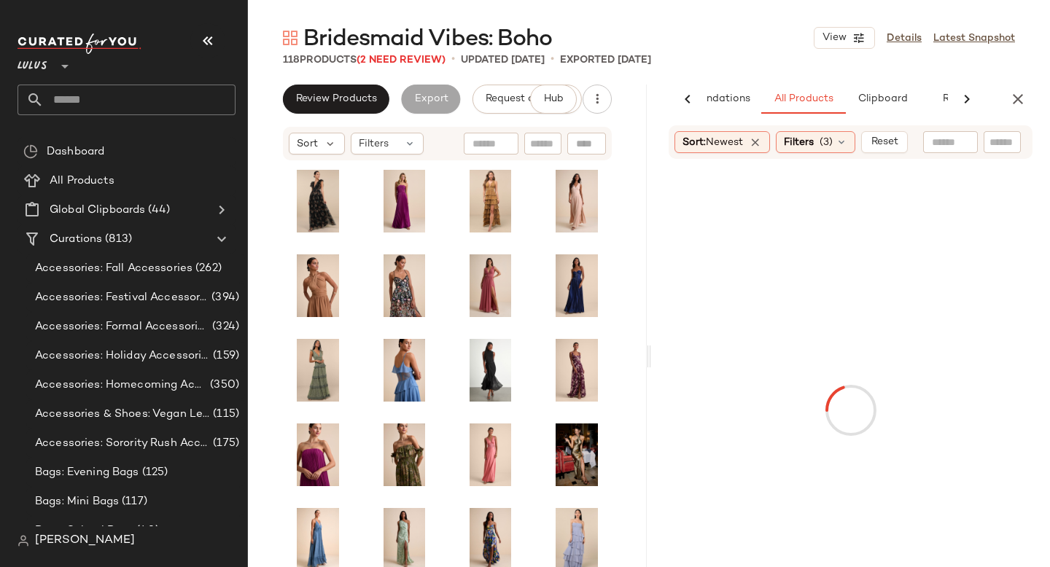
click at [222, 47] on button "button" at bounding box center [207, 40] width 35 height 35
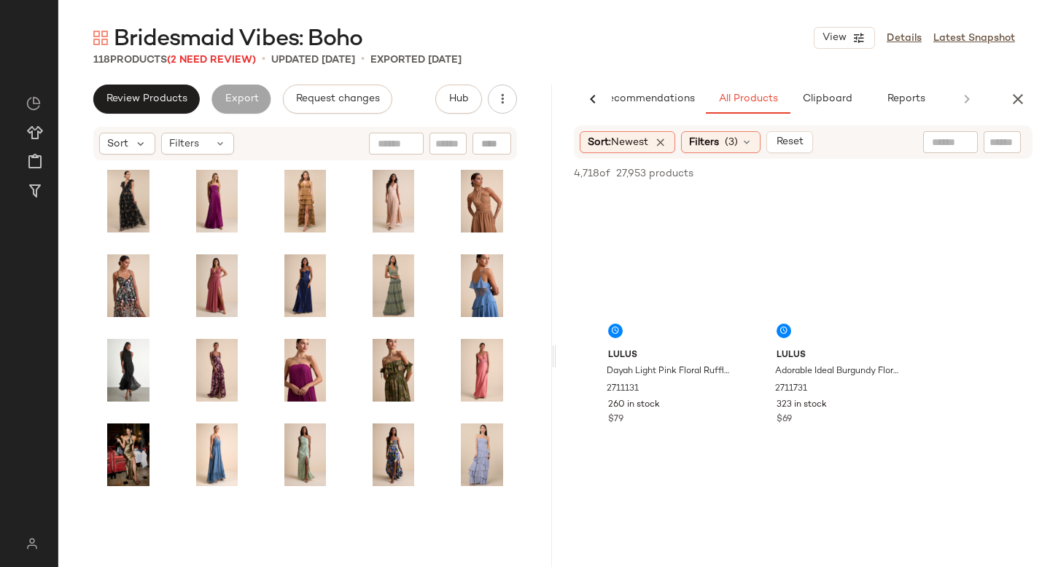
click at [58, 42] on div at bounding box center [38, 46] width 40 height 29
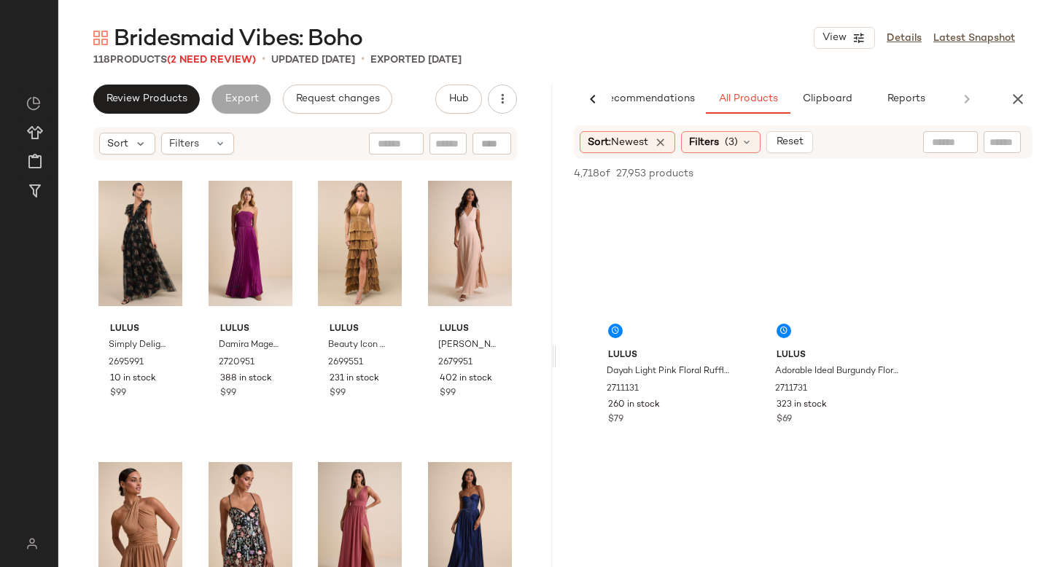
scroll to position [0, 34]
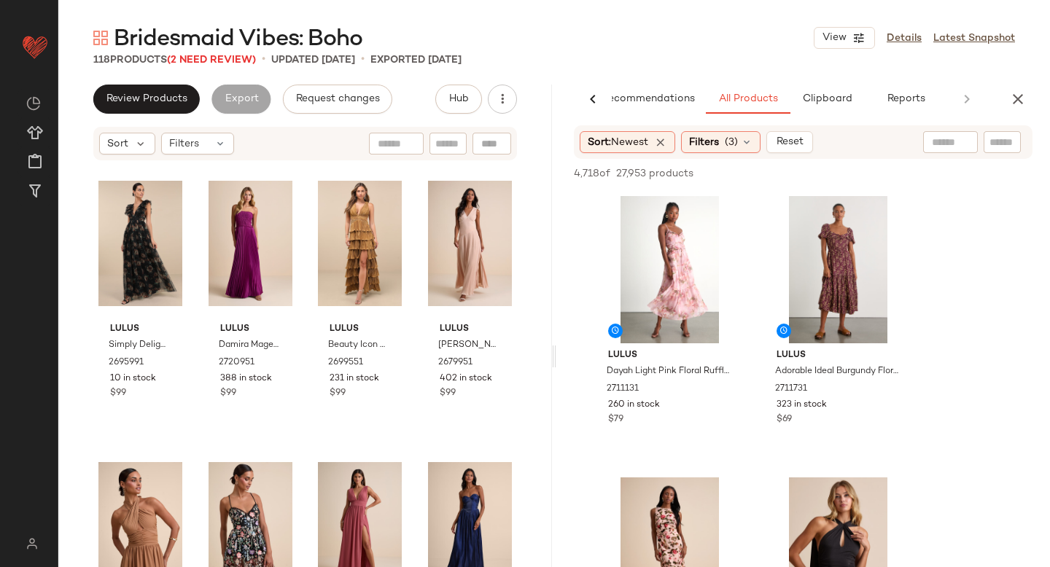
click at [941, 135] on input "text" at bounding box center [950, 142] width 37 height 15
type input "****"
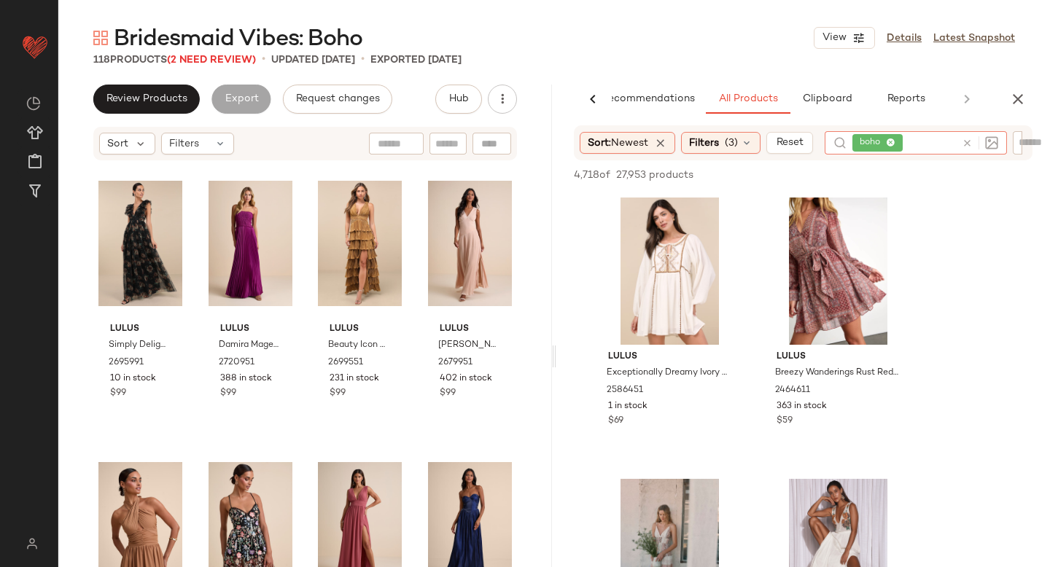
scroll to position [423, 0]
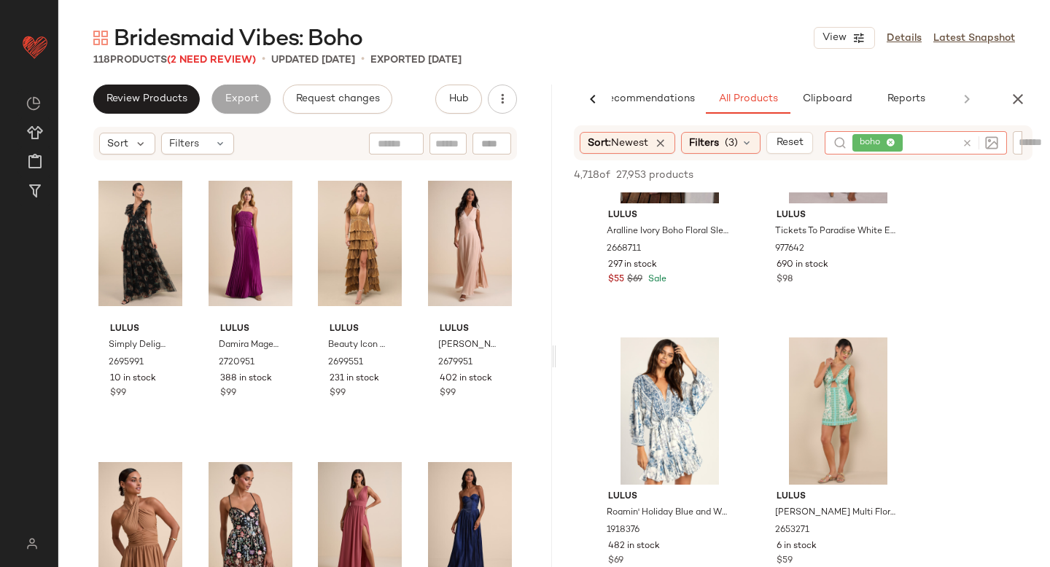
click at [973, 140] on icon at bounding box center [967, 143] width 11 height 11
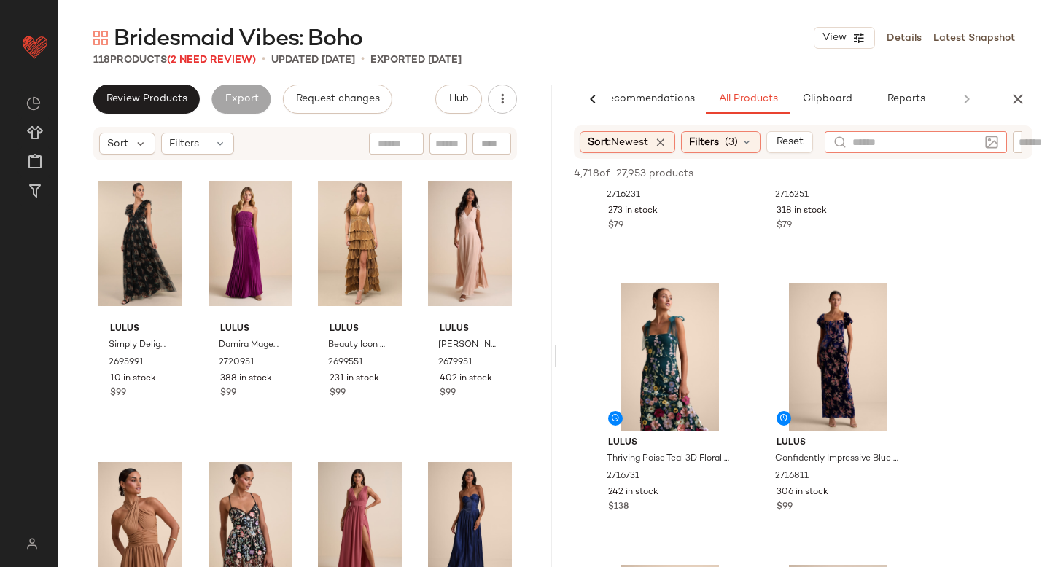
scroll to position [1019, 0]
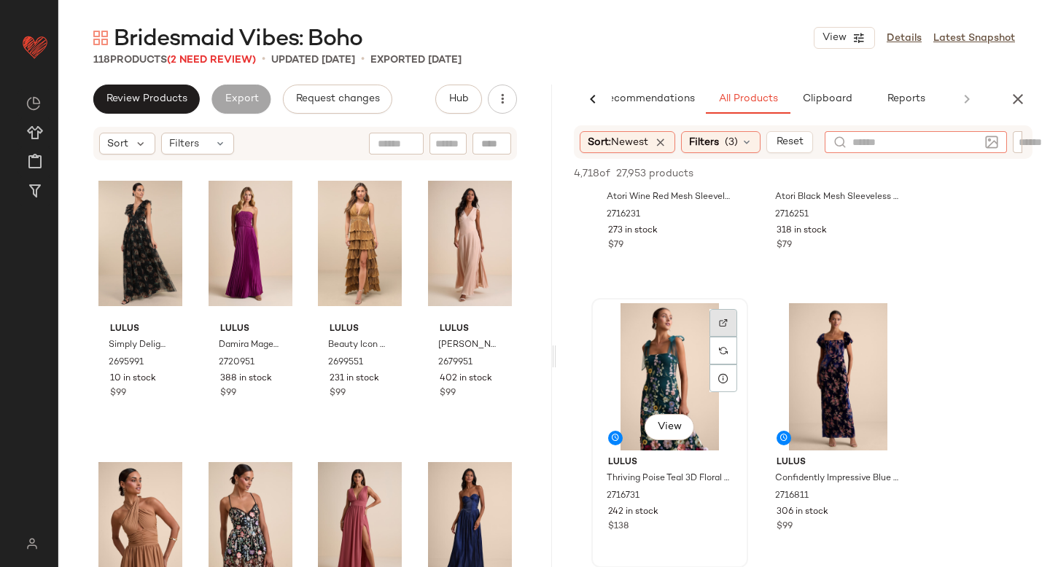
click at [723, 319] on img at bounding box center [723, 323] width 9 height 9
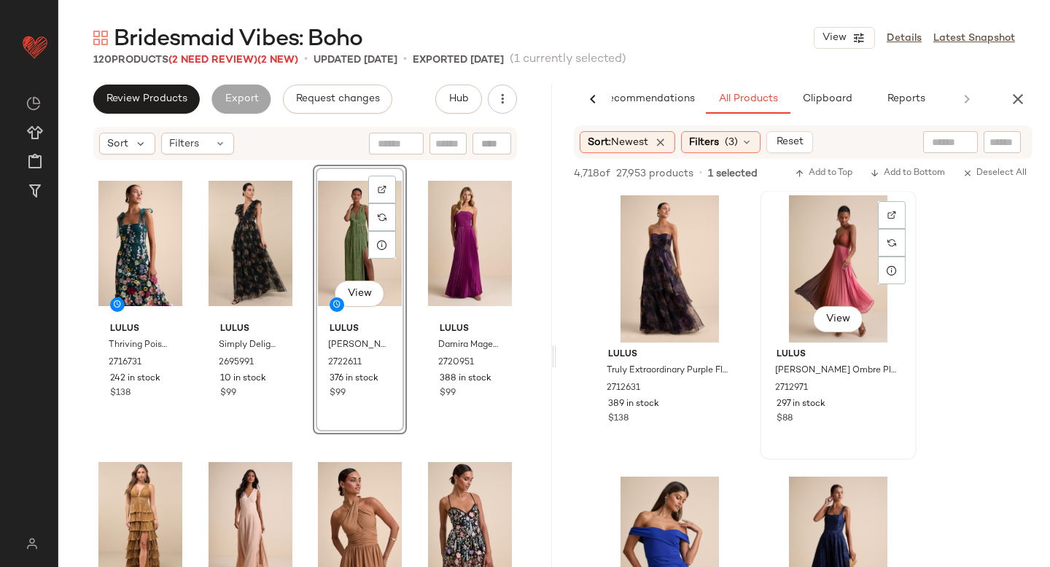
scroll to position [15761, 0]
click at [881, 217] on div at bounding box center [892, 217] width 28 height 28
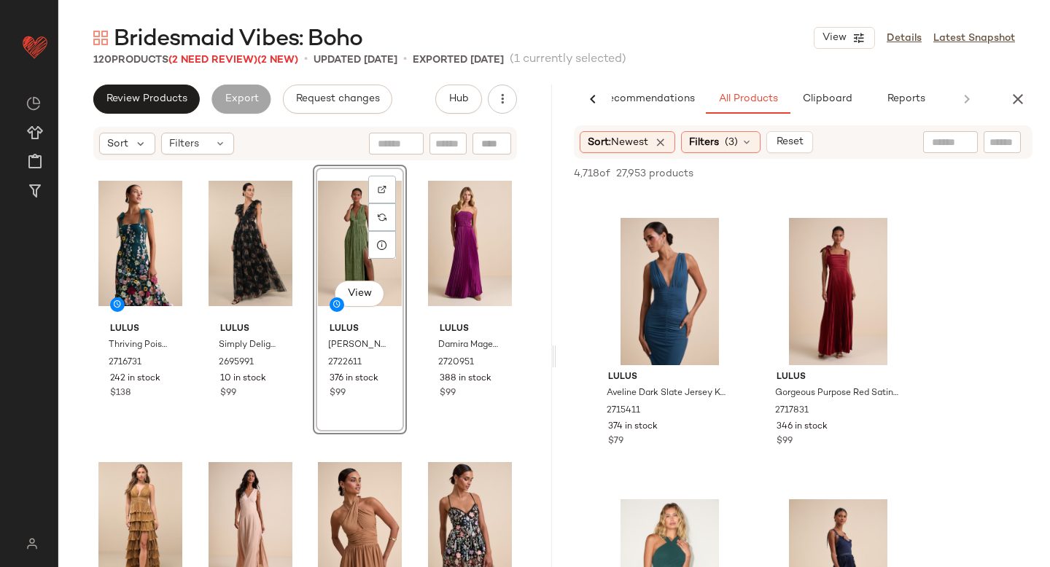
scroll to position [34574, 0]
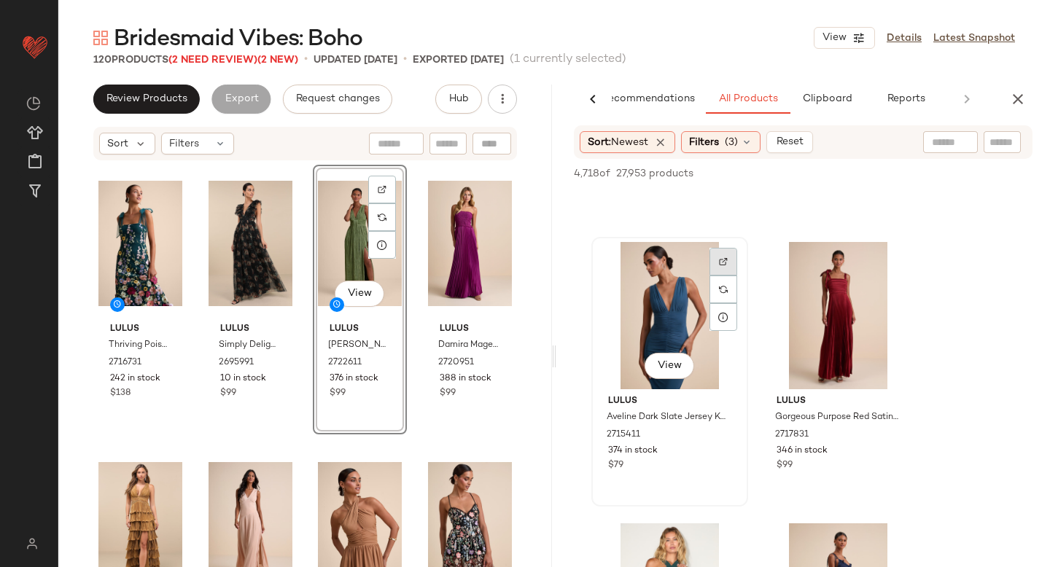
click at [728, 254] on div at bounding box center [723, 262] width 28 height 28
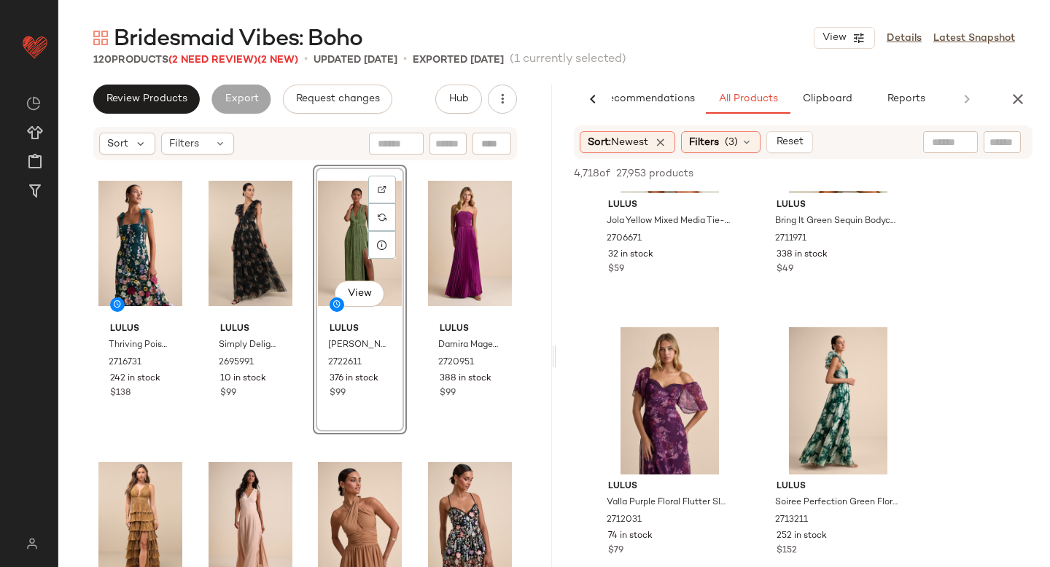
scroll to position [37154, 0]
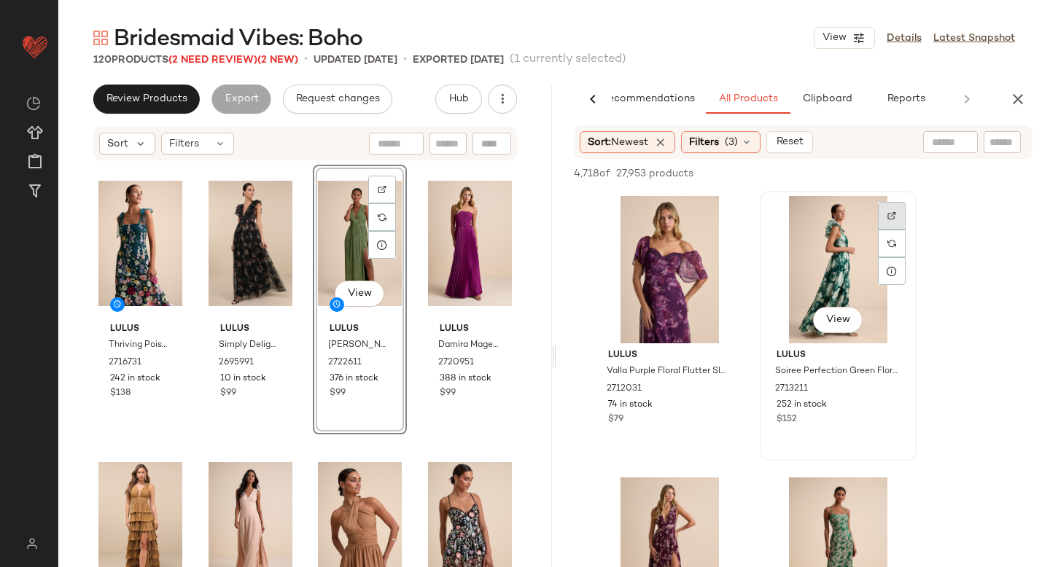
click at [893, 206] on div at bounding box center [892, 216] width 28 height 28
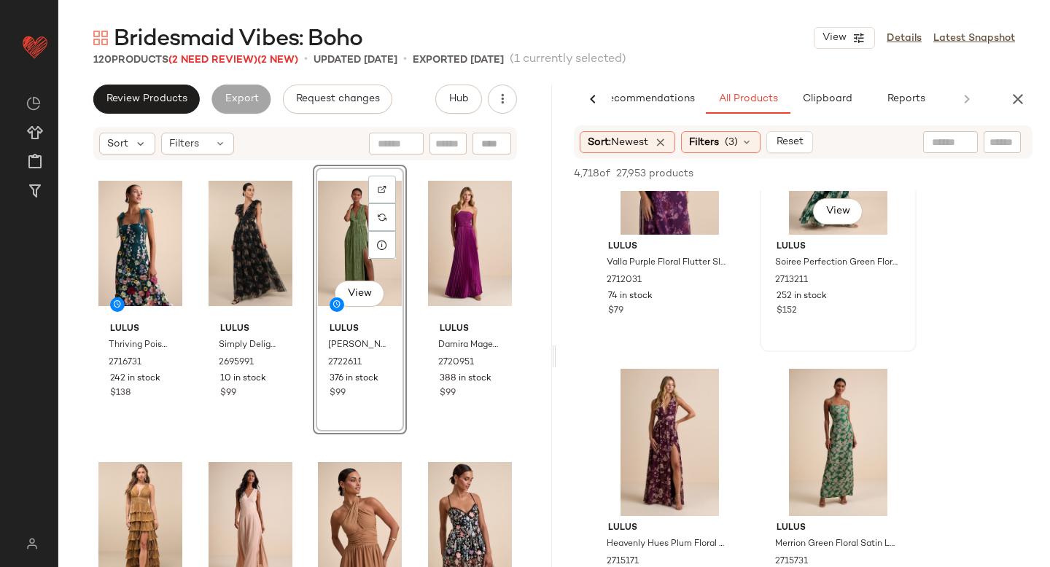
scroll to position [37315, 0]
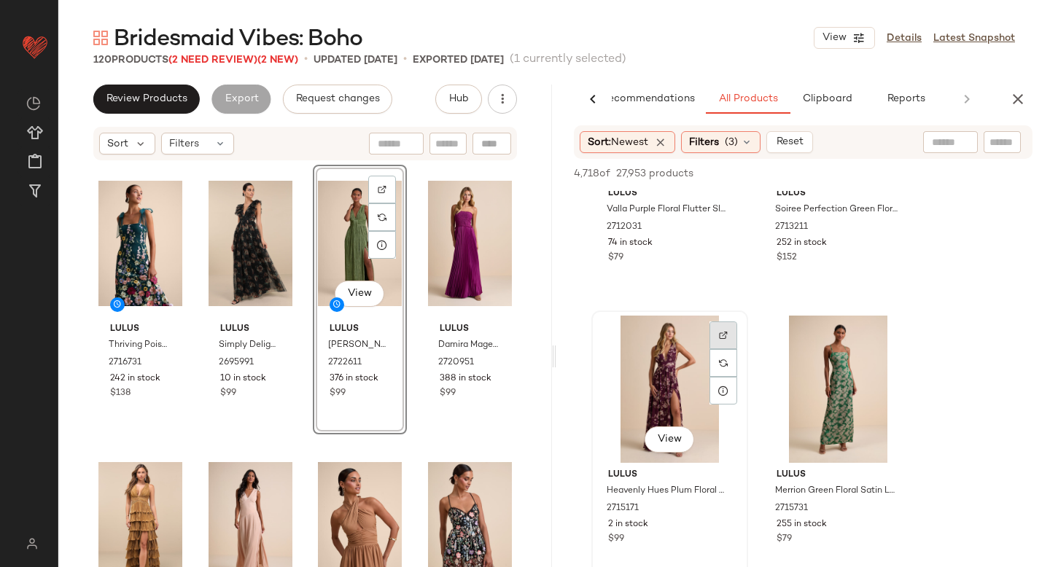
click at [721, 335] on img at bounding box center [723, 335] width 9 height 9
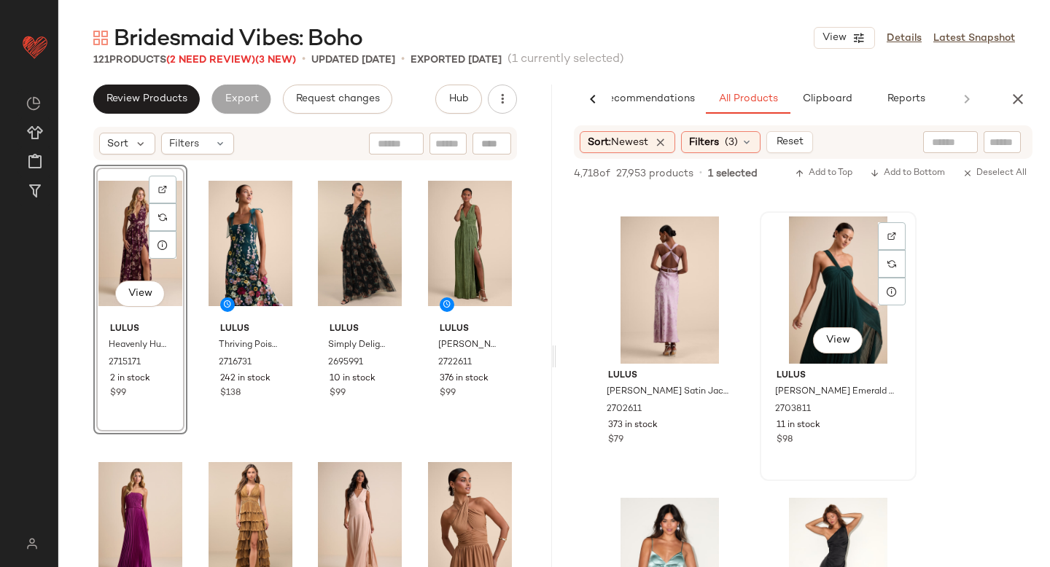
scroll to position [38541, 0]
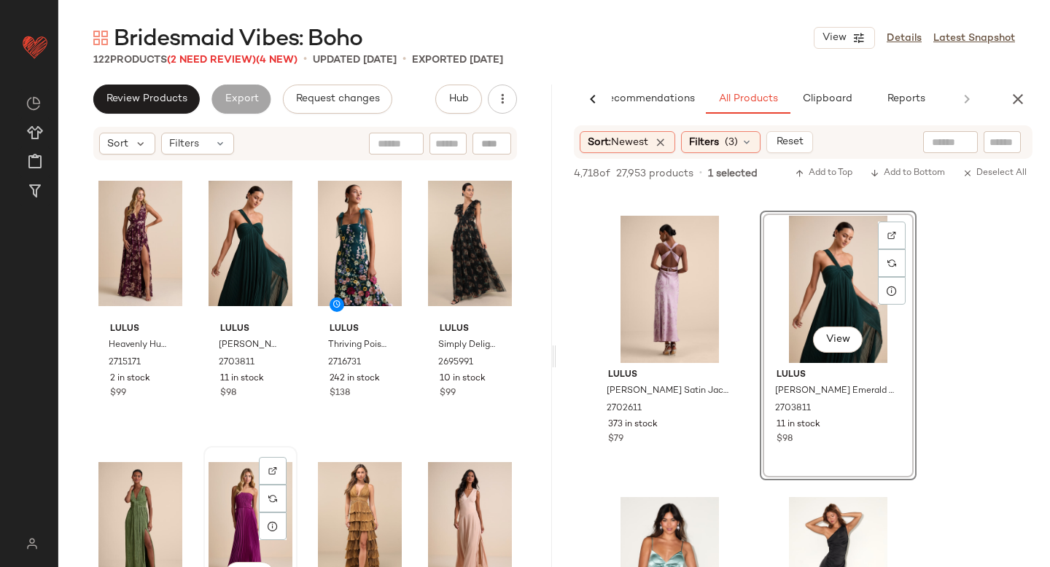
scroll to position [1, 0]
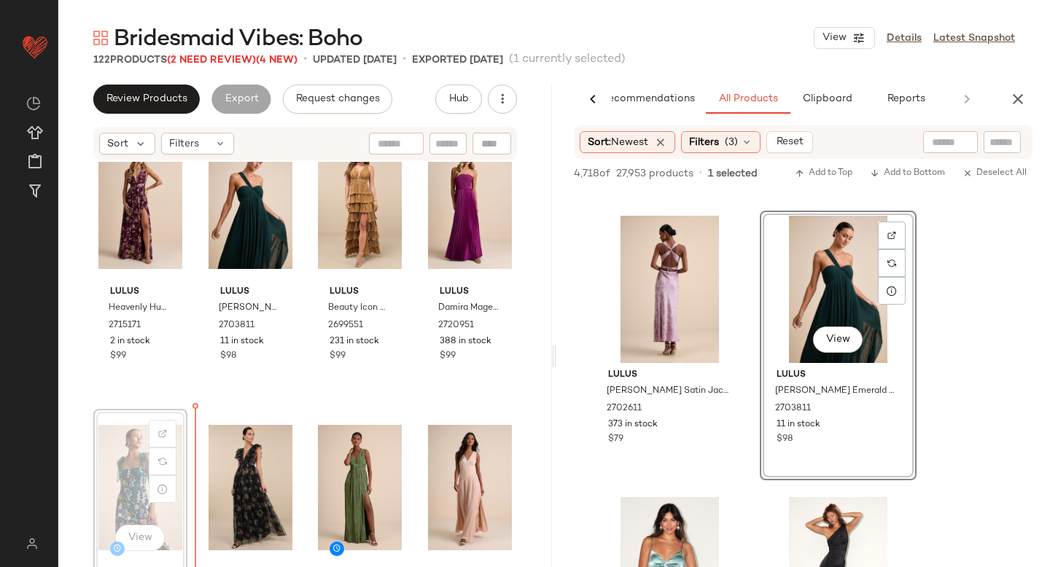
scroll to position [40, 0]
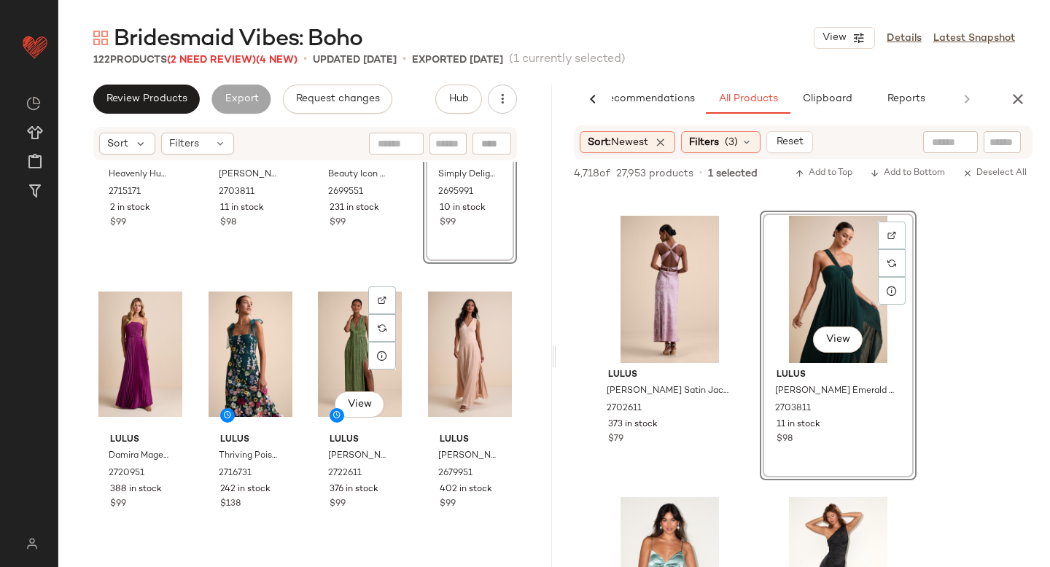
scroll to position [171, 0]
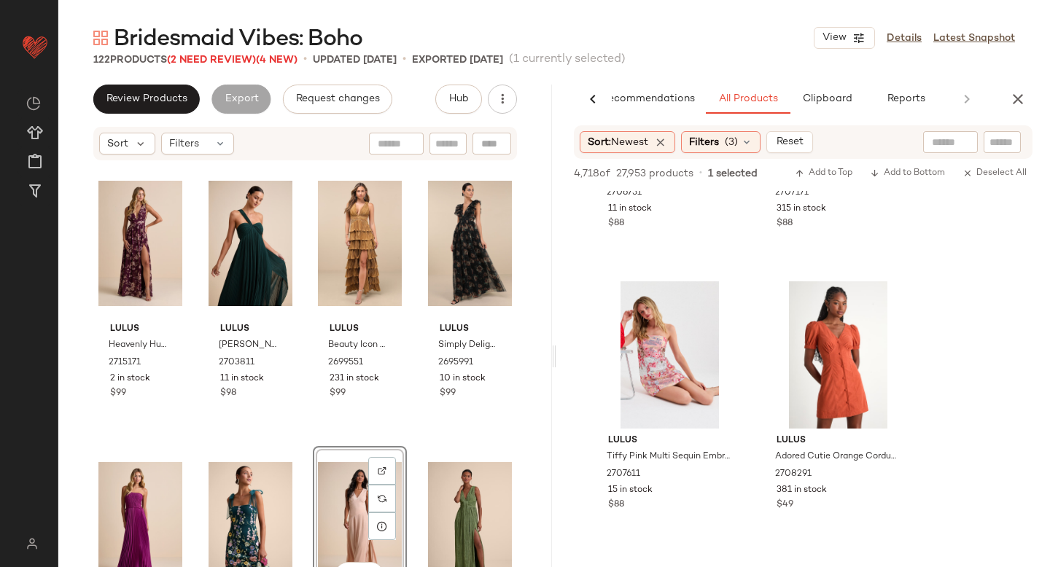
scroll to position [43542, 0]
click at [1021, 97] on icon "button" at bounding box center [1018, 99] width 18 height 18
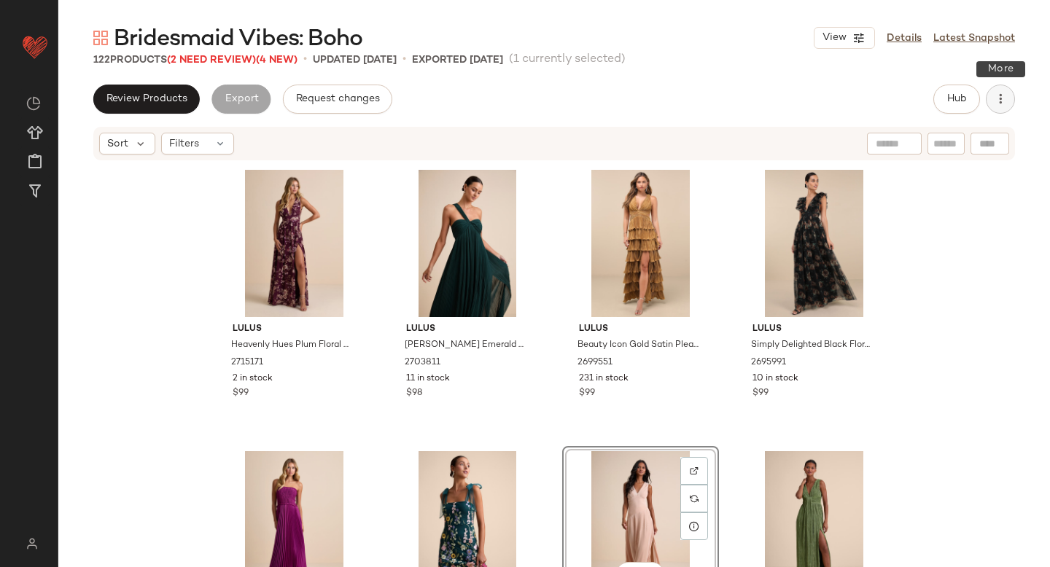
click at [998, 107] on button "button" at bounding box center [1000, 99] width 29 height 29
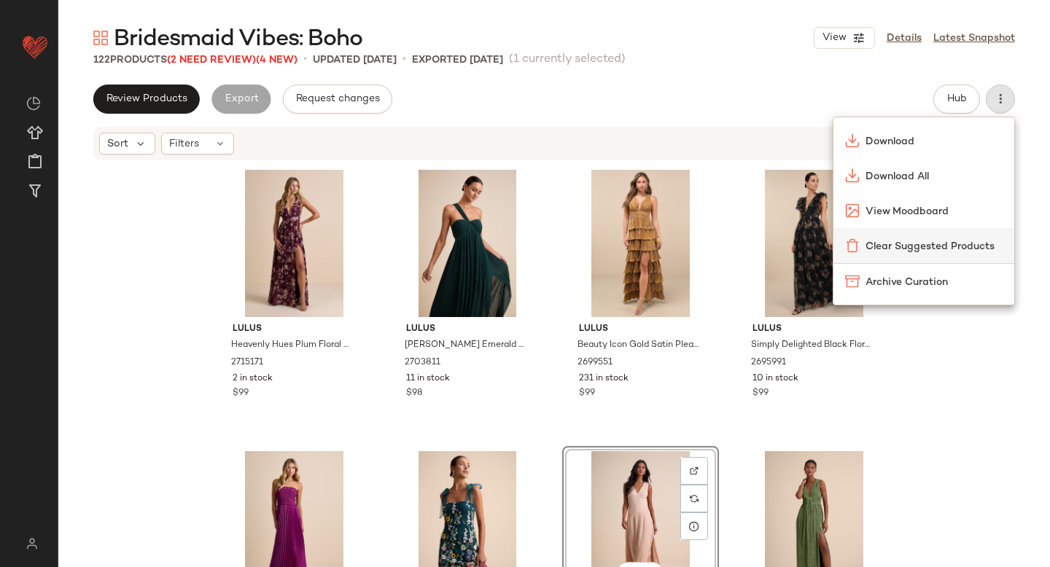
click at [943, 255] on div "Clear Suggested Products" at bounding box center [923, 245] width 181 height 35
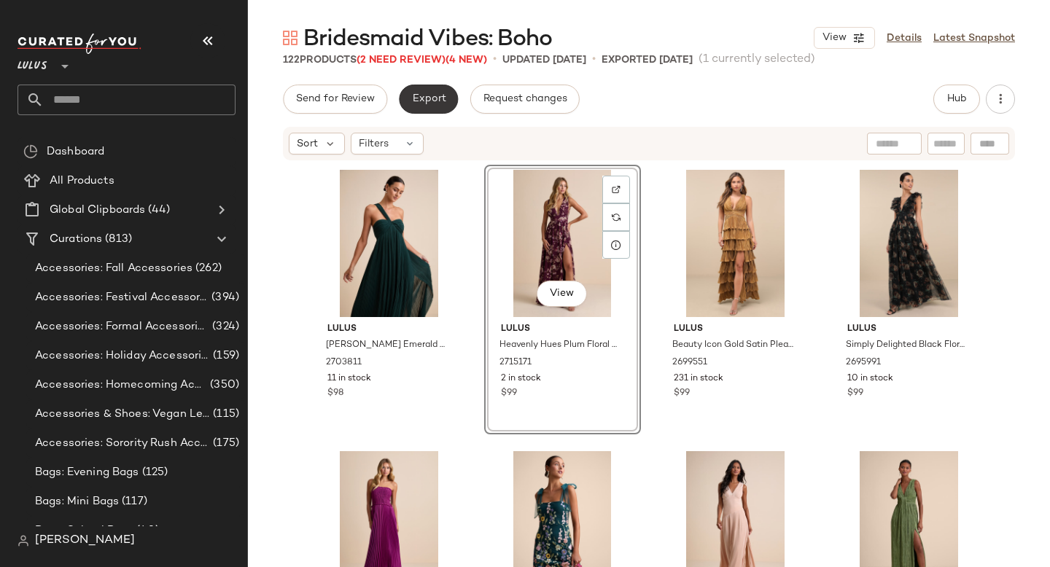
click at [438, 103] on span "Export" at bounding box center [428, 99] width 34 height 12
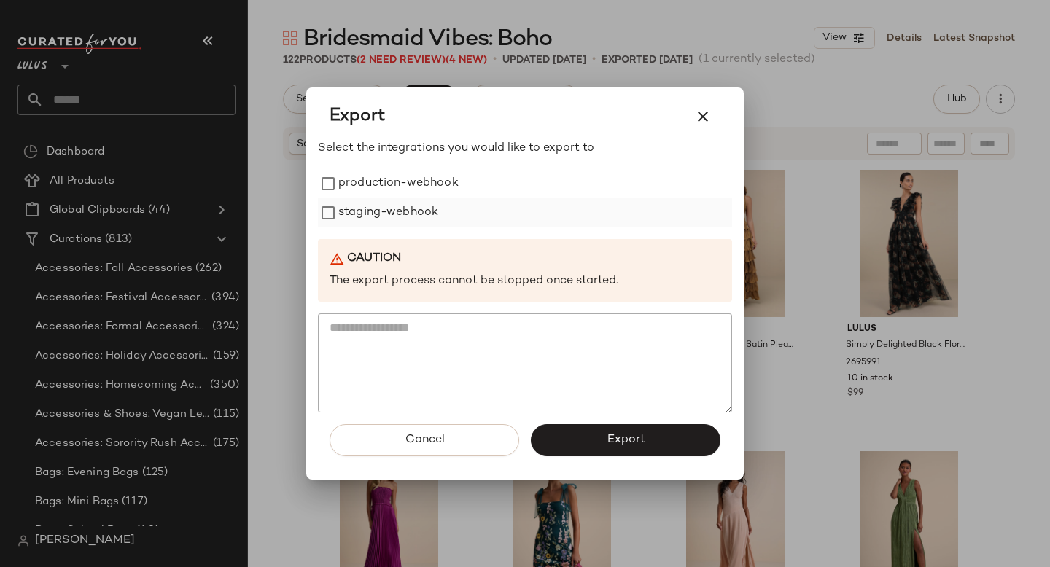
click at [424, 223] on label "staging-webhook" at bounding box center [388, 212] width 100 height 29
click at [424, 196] on label "production-webhook" at bounding box center [398, 183] width 120 height 29
click at [604, 427] on button "Export" at bounding box center [626, 440] width 190 height 32
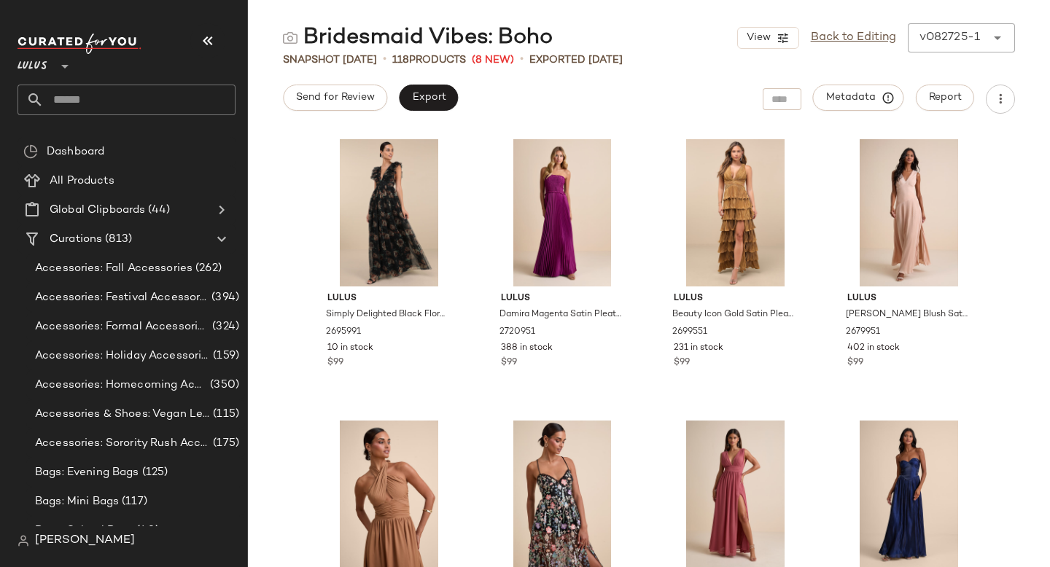
click at [94, 105] on input "text" at bounding box center [140, 100] width 192 height 31
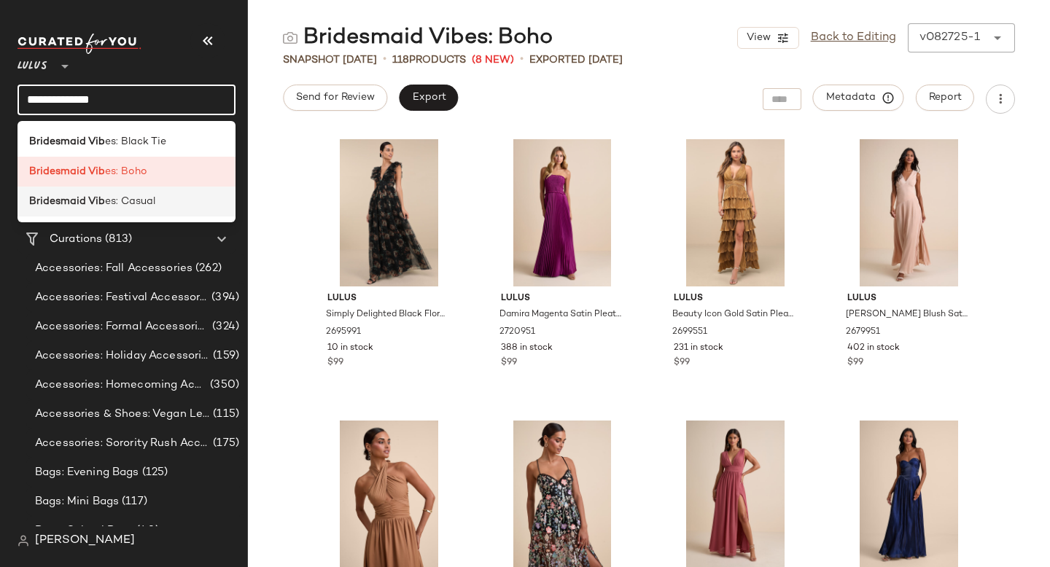
type input "**********"
click at [90, 194] on b "Bridesmaid Vib" at bounding box center [67, 201] width 76 height 15
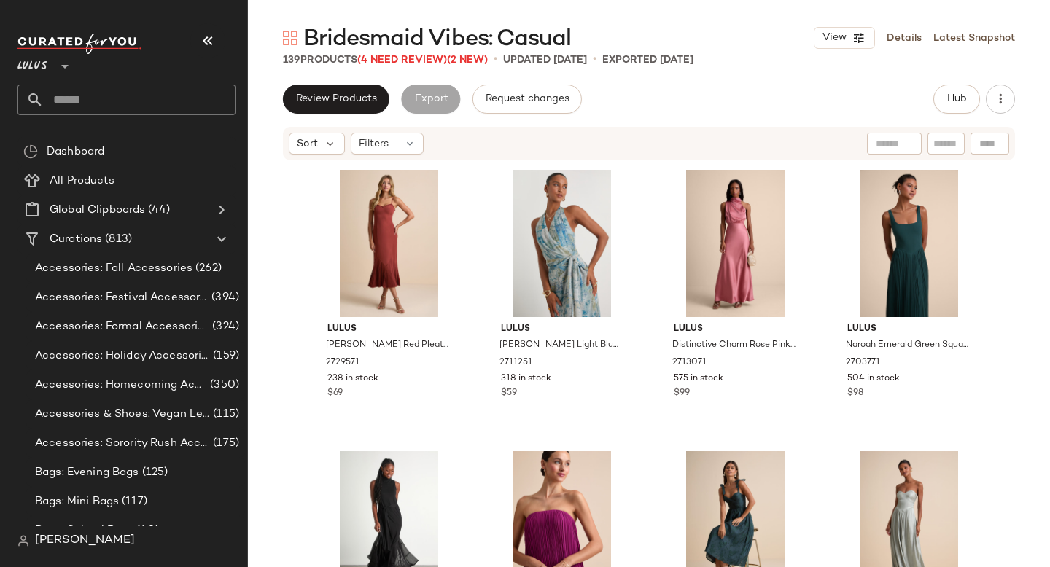
click at [945, 114] on div "Review Products Export Request changes Hub Sort Filters Lulus Channa Rust Red P…" at bounding box center [649, 357] width 802 height 544
click at [950, 97] on span "Hub" at bounding box center [956, 99] width 20 height 12
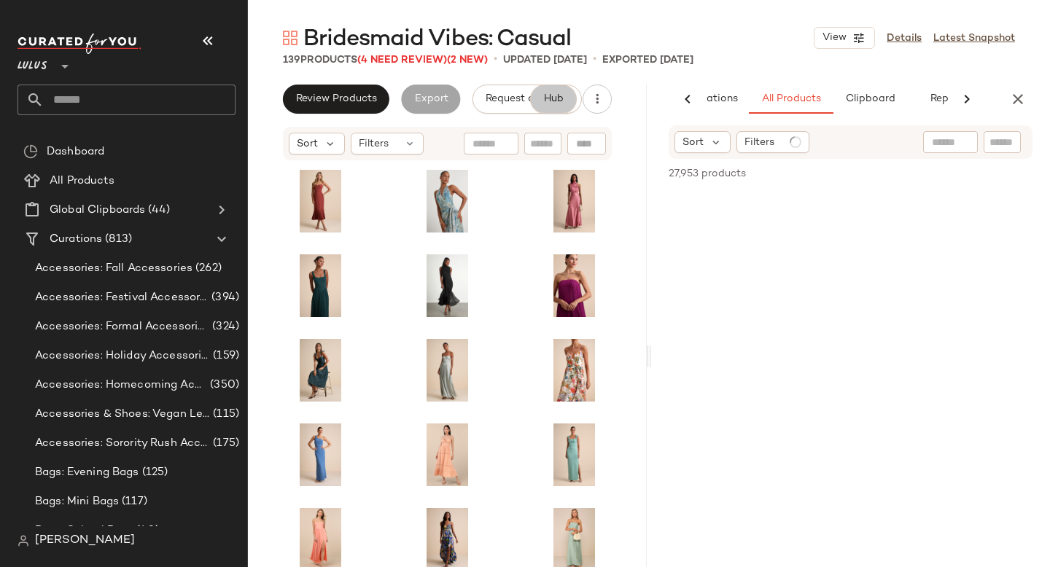
scroll to position [0, 86]
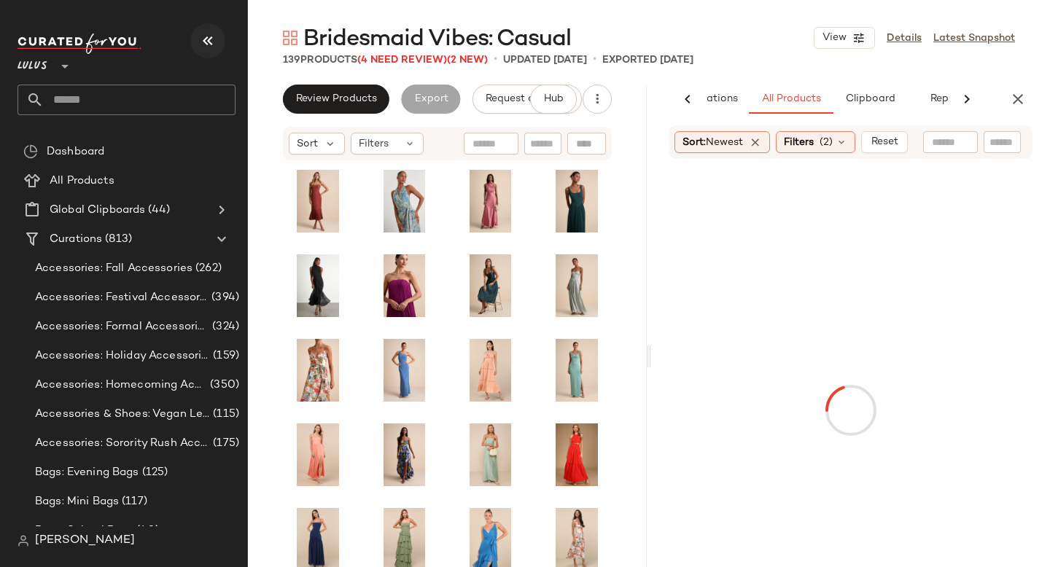
click at [209, 43] on icon "button" at bounding box center [208, 41] width 18 height 18
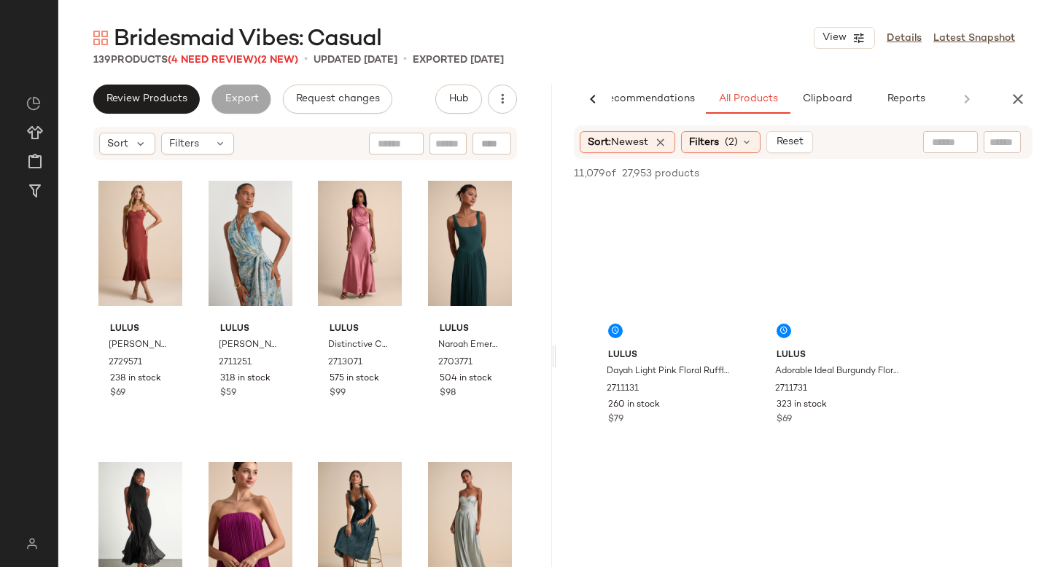
scroll to position [0, 34]
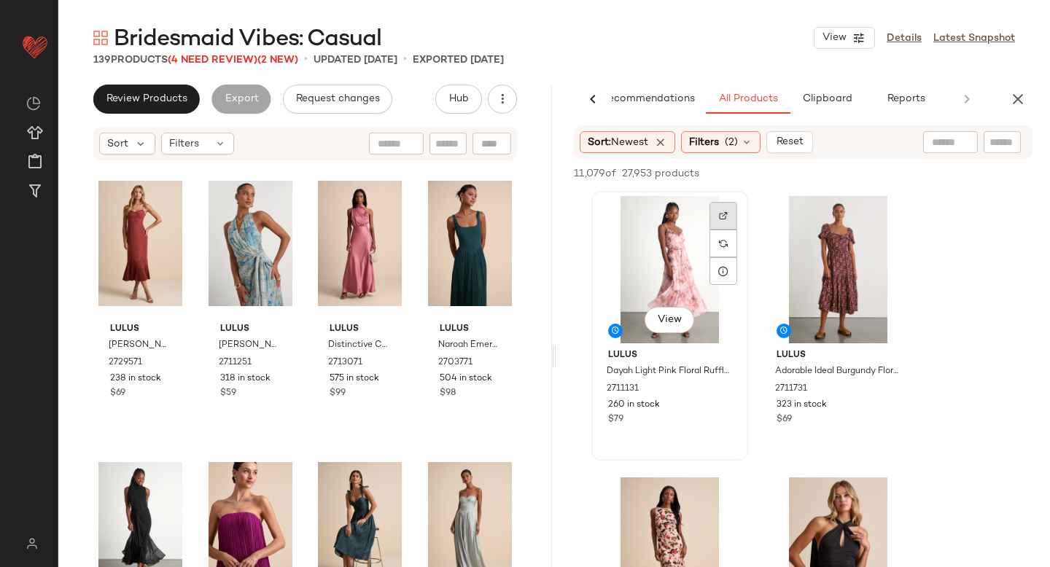
click at [720, 216] on img at bounding box center [723, 215] width 9 height 9
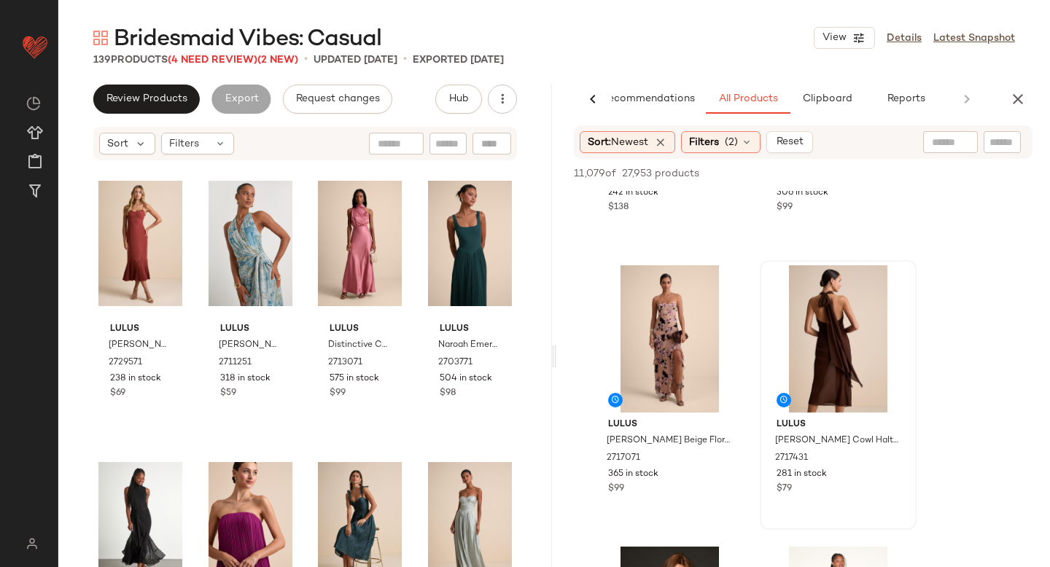
scroll to position [1332, 0]
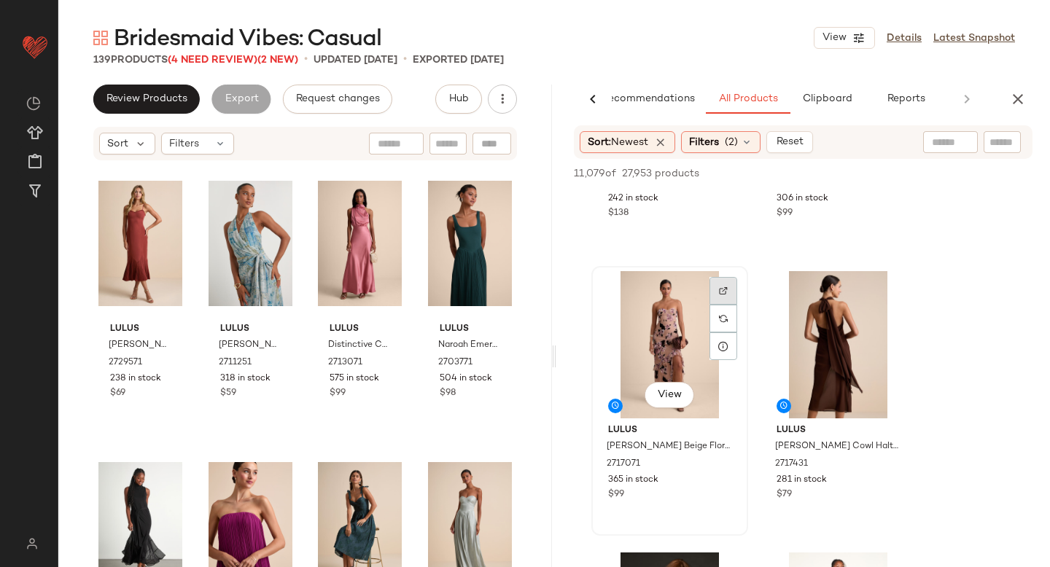
click at [716, 286] on div at bounding box center [723, 291] width 28 height 28
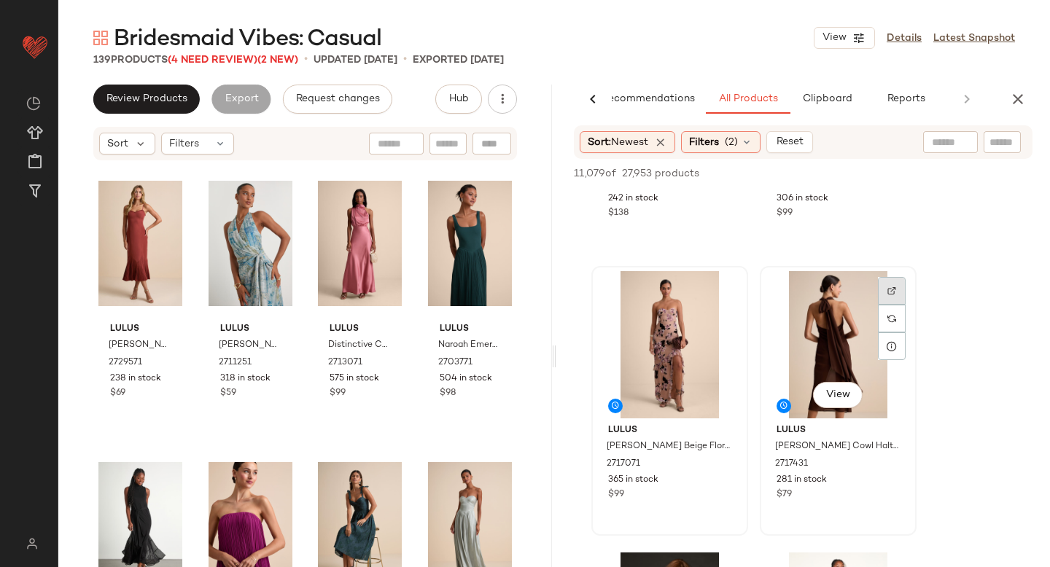
click at [882, 292] on div at bounding box center [892, 291] width 28 height 28
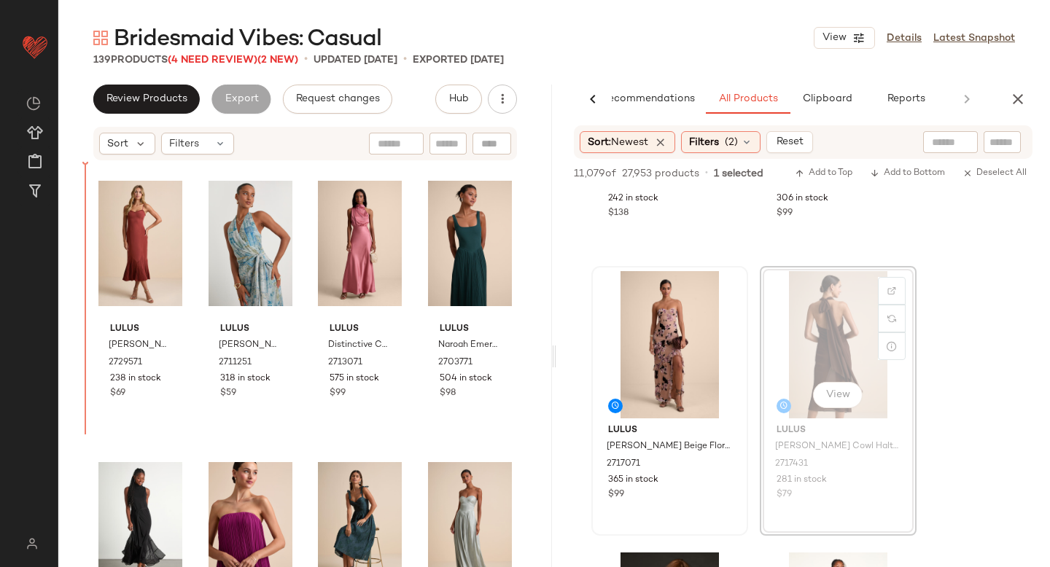
drag, startPoint x: 845, startPoint y: 333, endPoint x: 834, endPoint y: 333, distance: 10.9
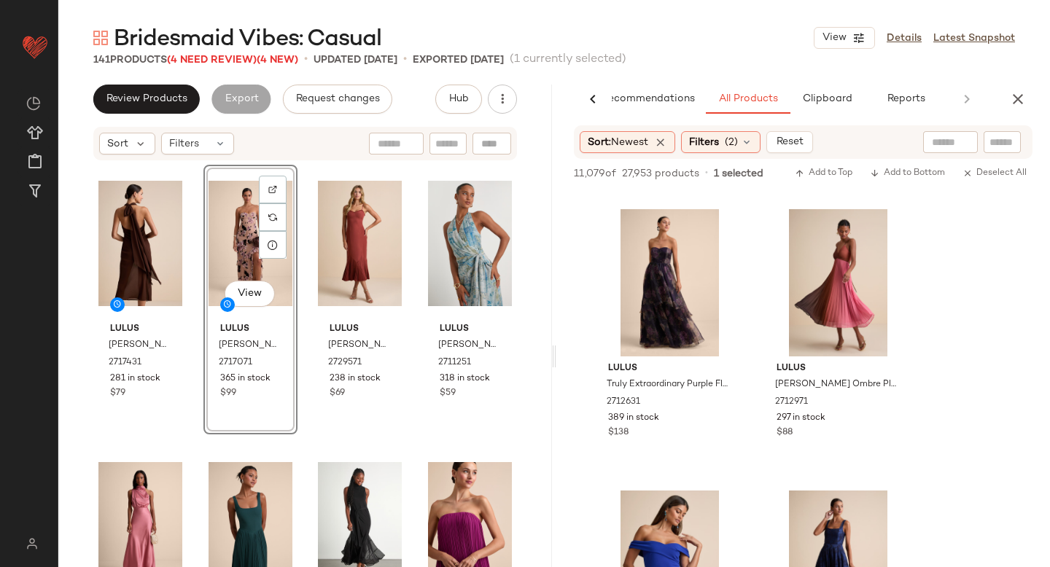
scroll to position [15742, 0]
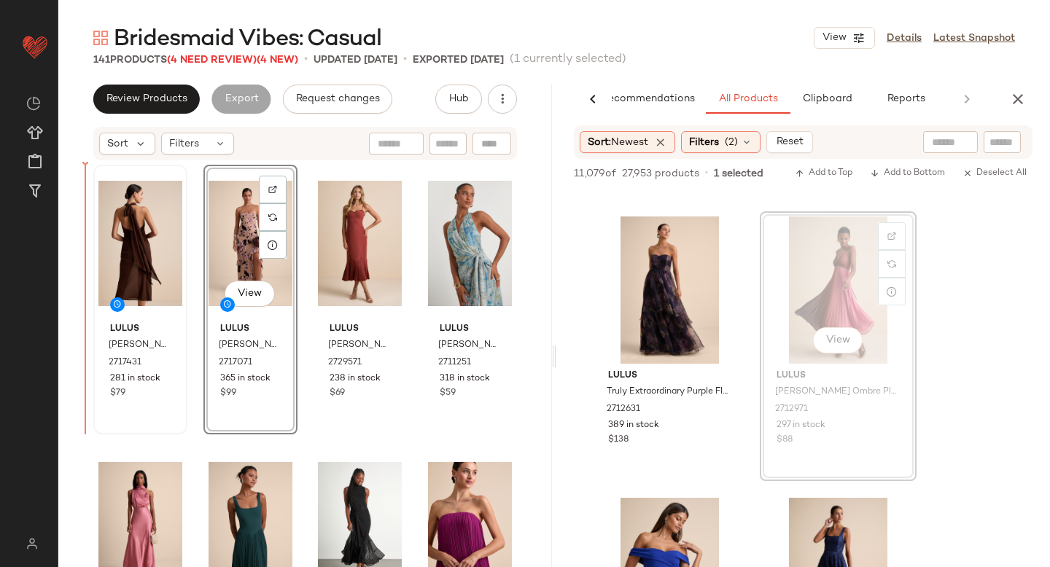
drag, startPoint x: 850, startPoint y: 282, endPoint x: 103, endPoint y: 341, distance: 749.0
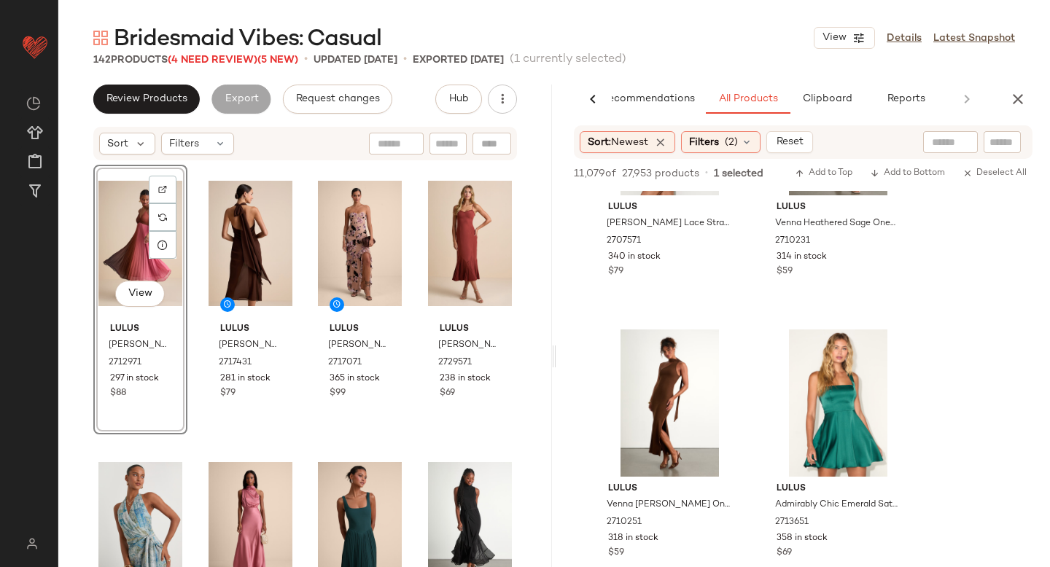
scroll to position [24128, 0]
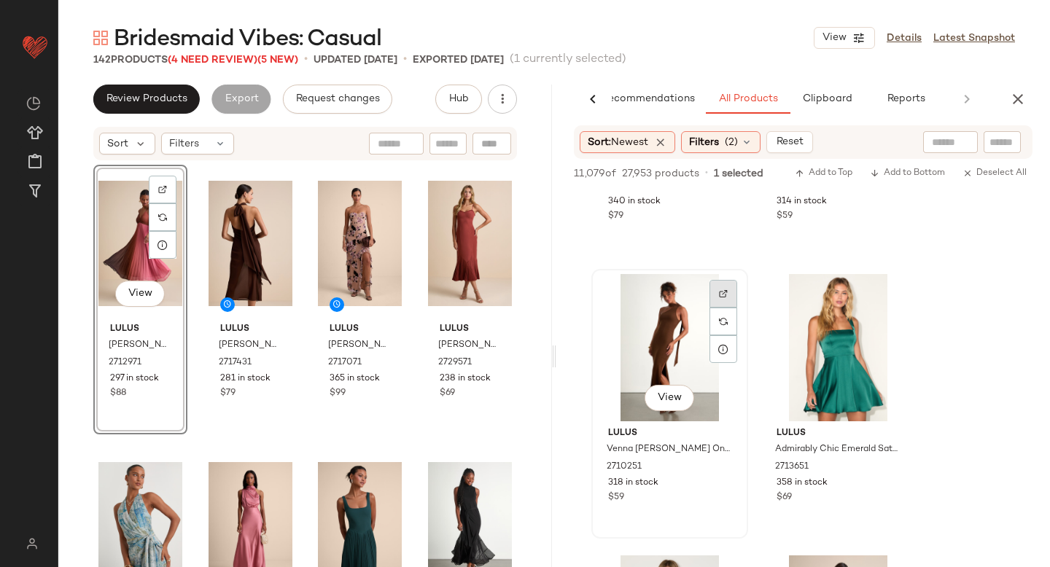
click at [723, 291] on img at bounding box center [723, 293] width 9 height 9
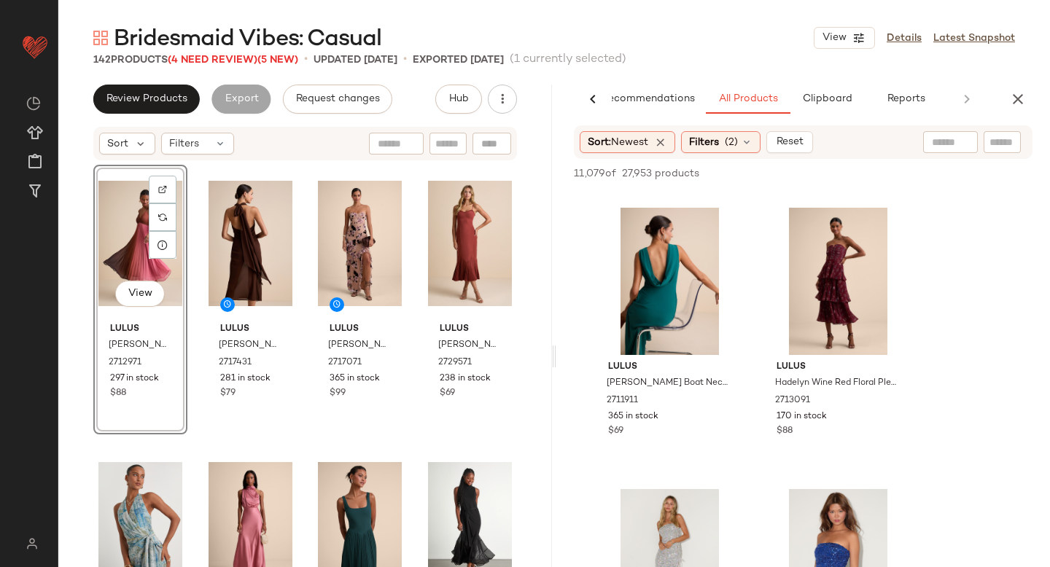
scroll to position [27854, 0]
click at [731, 219] on div at bounding box center [723, 227] width 28 height 28
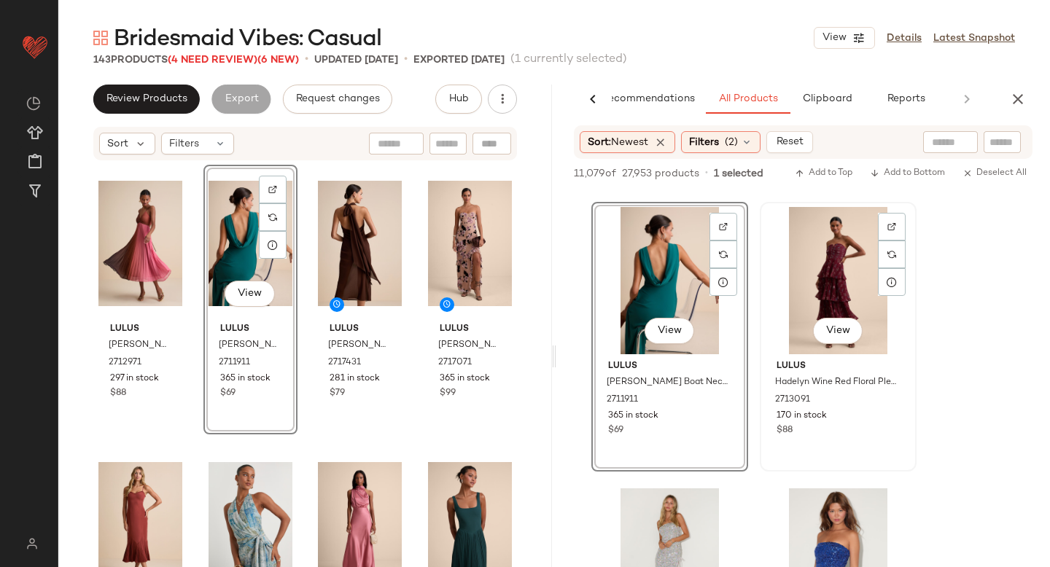
click at [896, 223] on div at bounding box center [892, 227] width 28 height 28
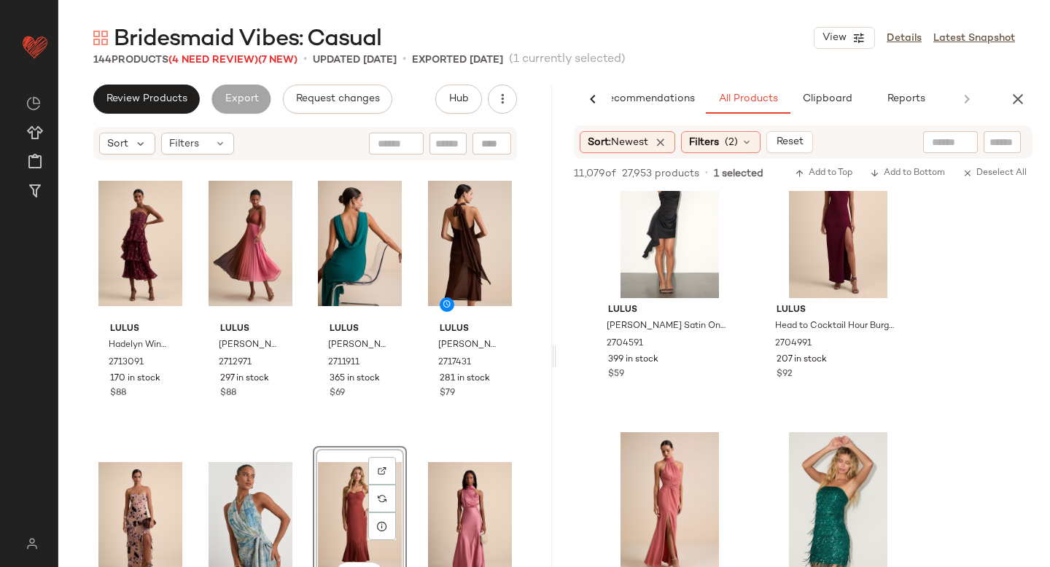
scroll to position [39889, 0]
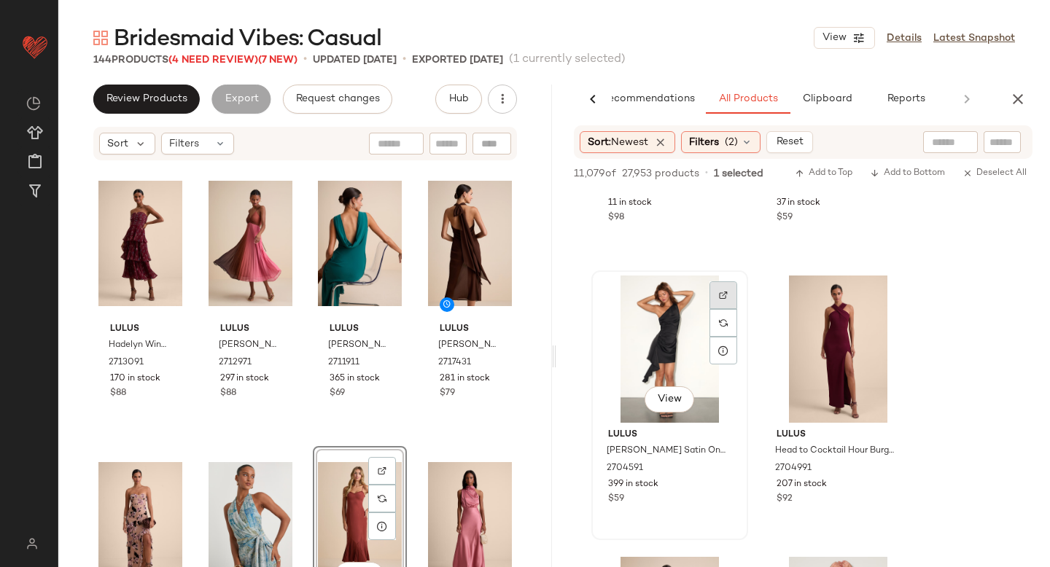
click at [723, 295] on img at bounding box center [723, 295] width 9 height 9
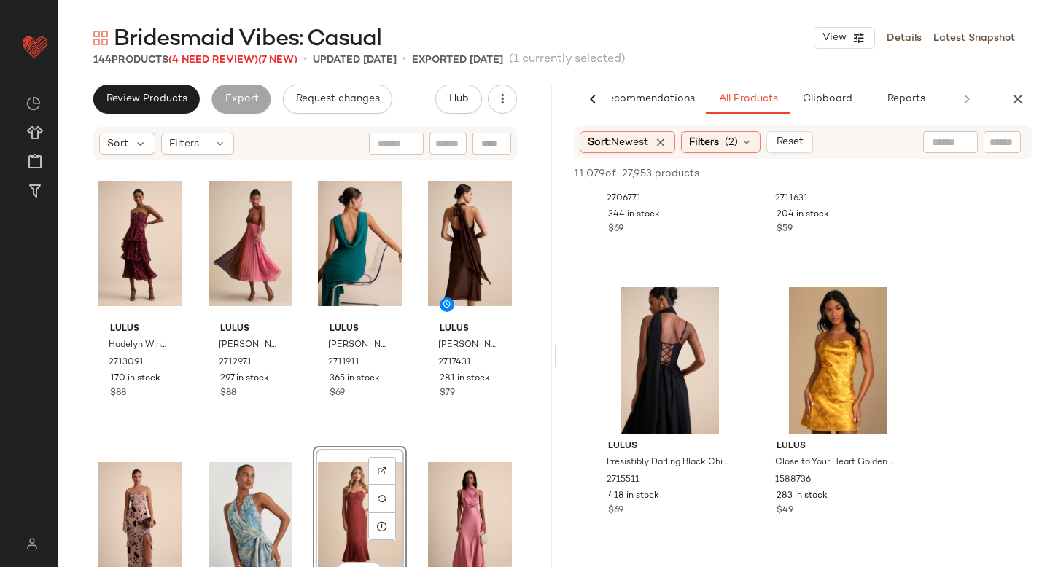
scroll to position [42983, 0]
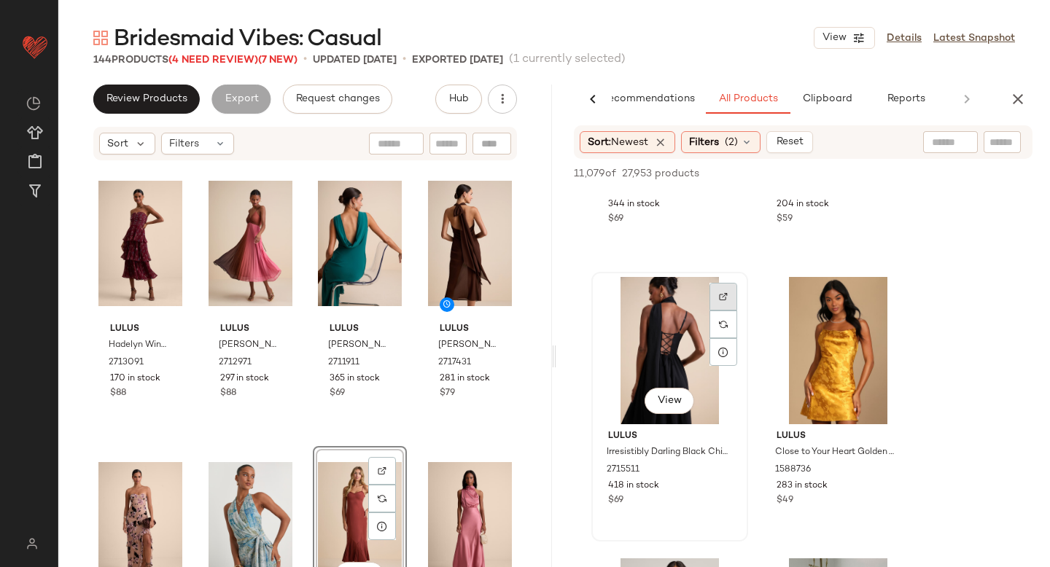
click at [723, 299] on img at bounding box center [723, 296] width 9 height 9
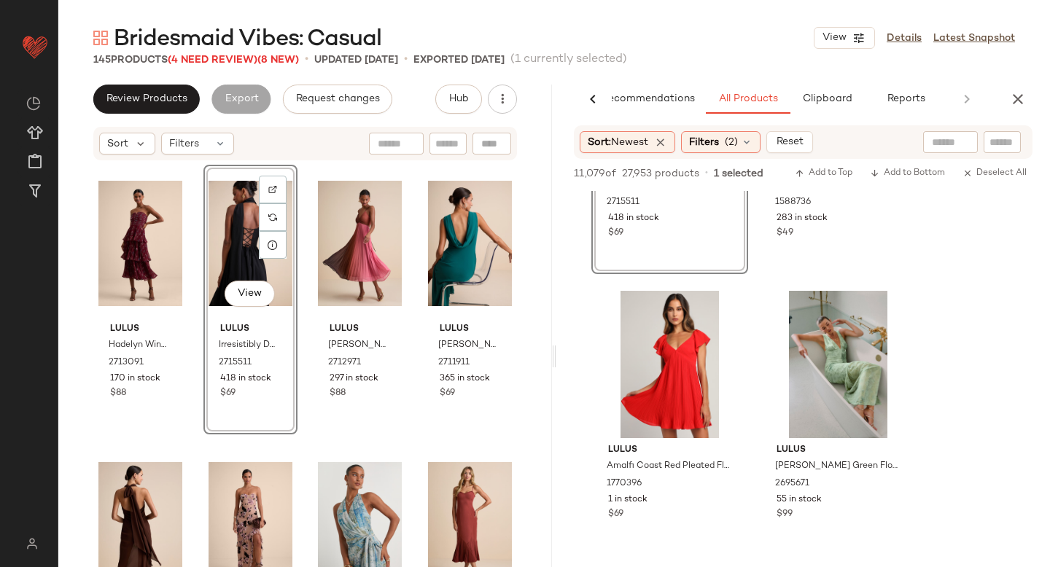
scroll to position [43609, 0]
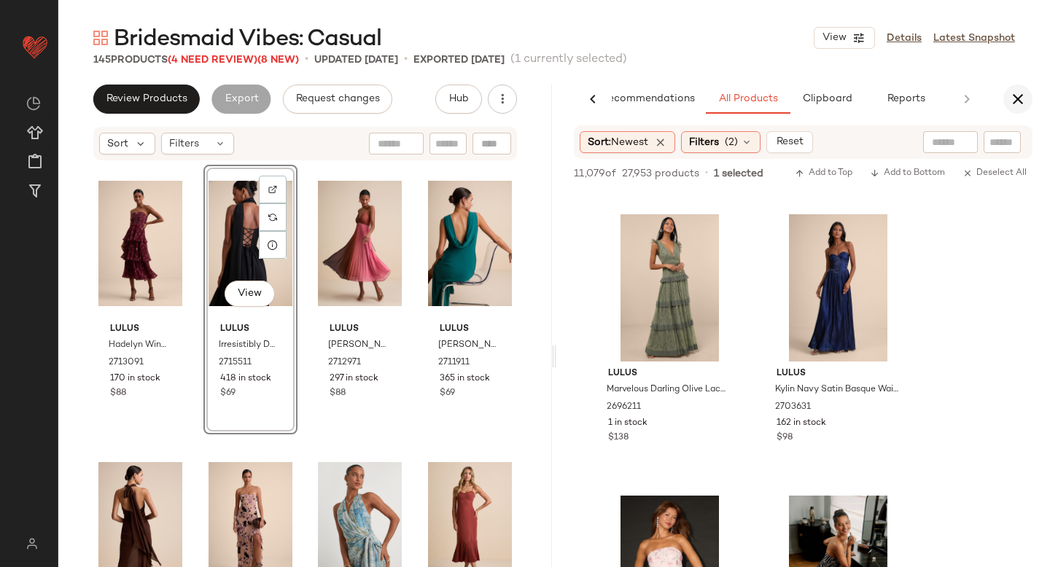
click at [1019, 93] on icon "button" at bounding box center [1018, 99] width 18 height 18
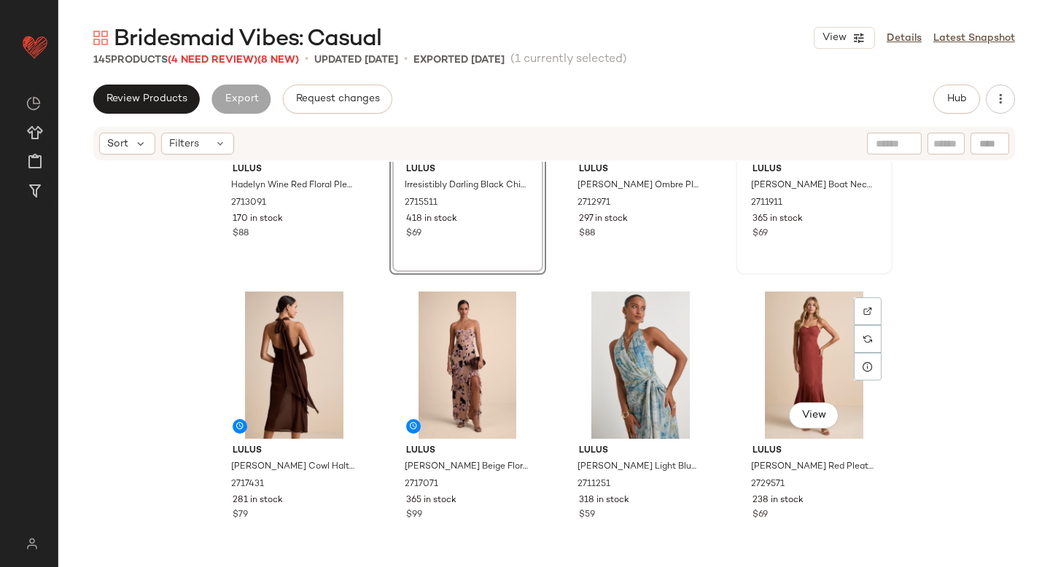
scroll to position [0, 0]
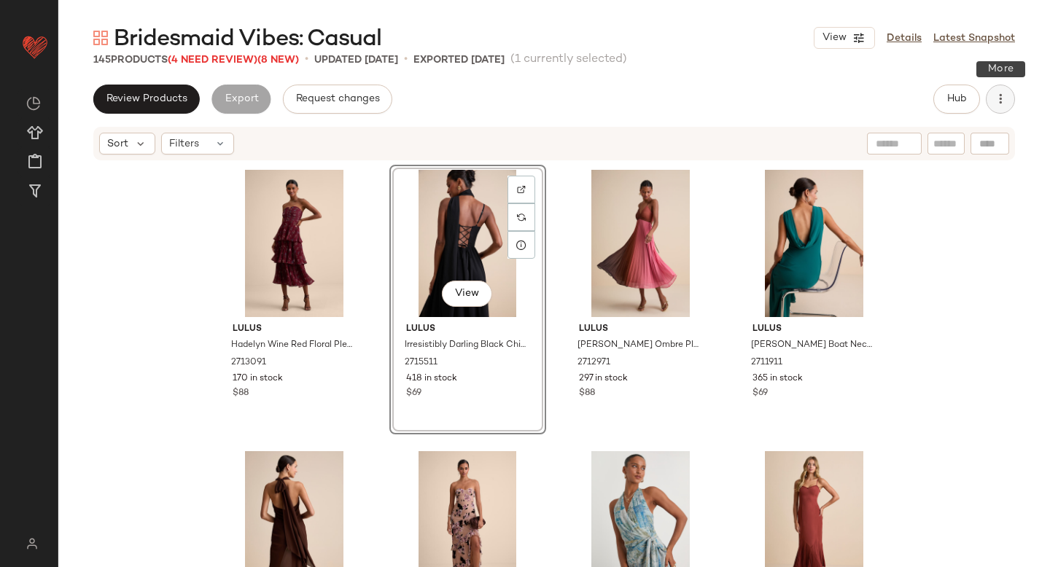
click at [1000, 98] on icon "button" at bounding box center [1000, 99] width 15 height 15
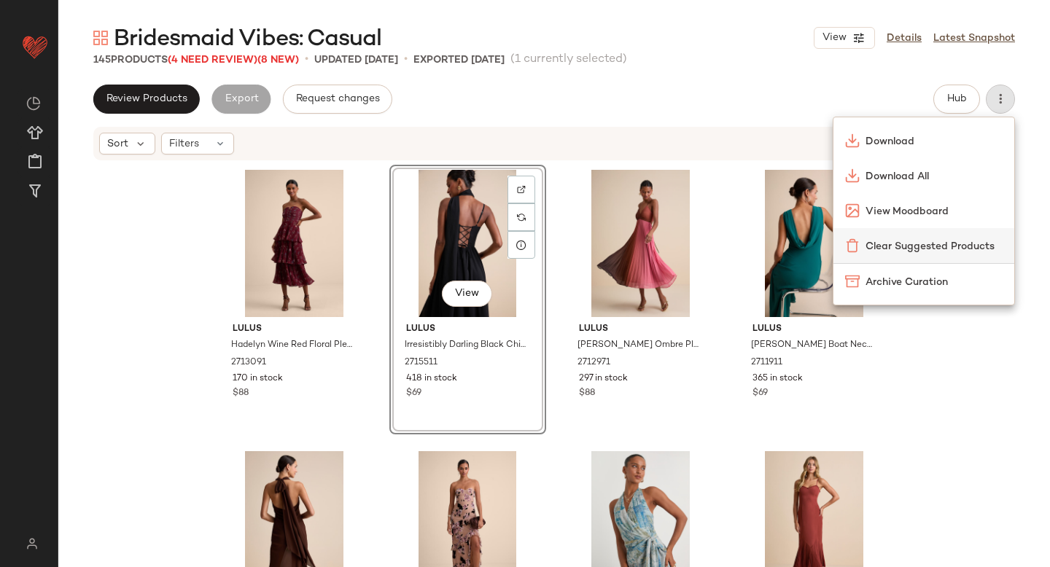
click at [940, 246] on span "Clear Suggested Products" at bounding box center [934, 246] width 137 height 15
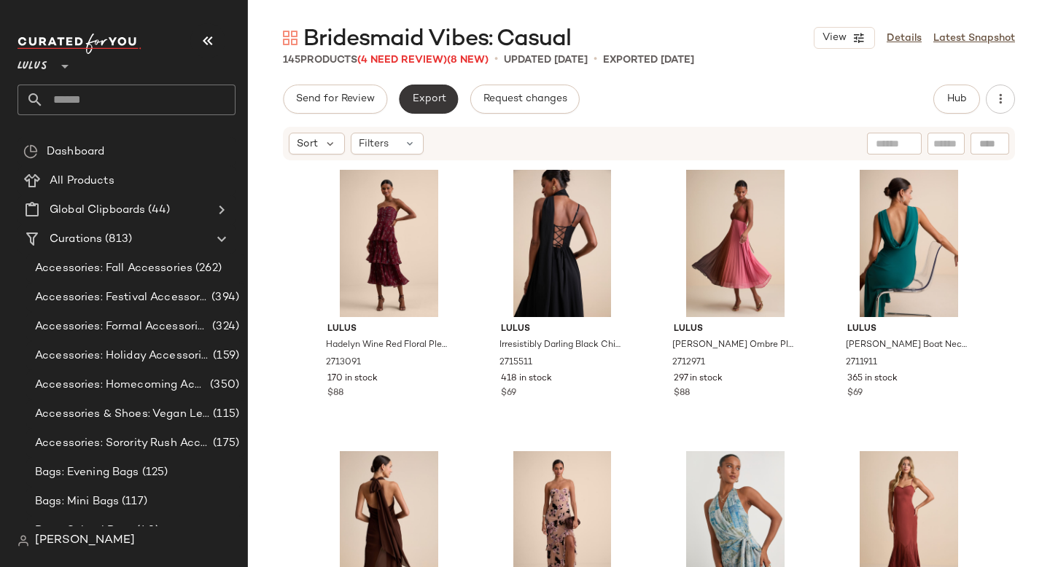
click at [438, 109] on button "Export" at bounding box center [428, 99] width 59 height 29
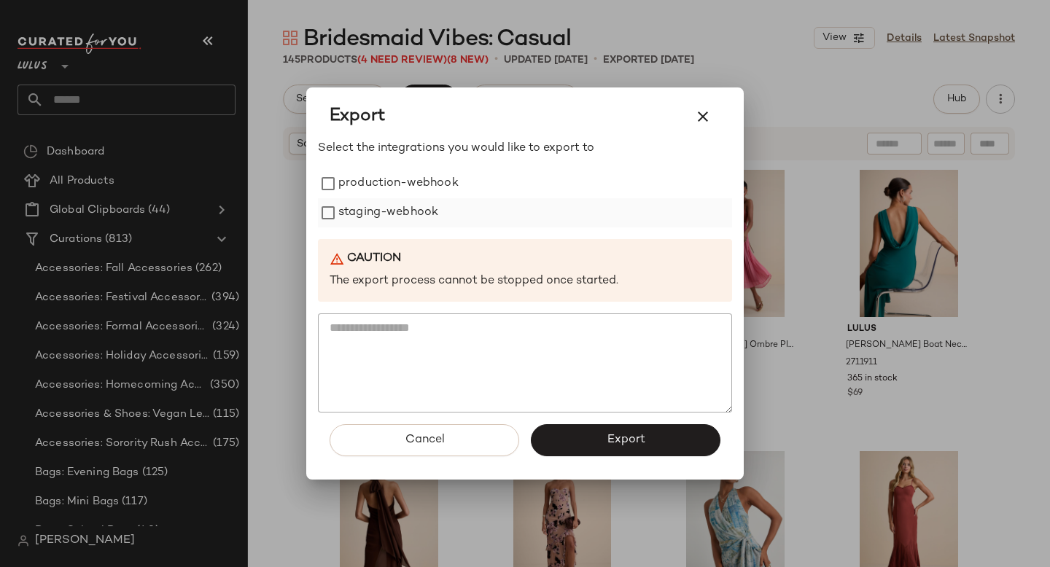
click at [368, 206] on label "staging-webhook" at bounding box center [388, 212] width 100 height 29
click at [368, 187] on label "production-webhook" at bounding box center [398, 183] width 120 height 29
click at [612, 439] on span "Export" at bounding box center [625, 440] width 39 height 14
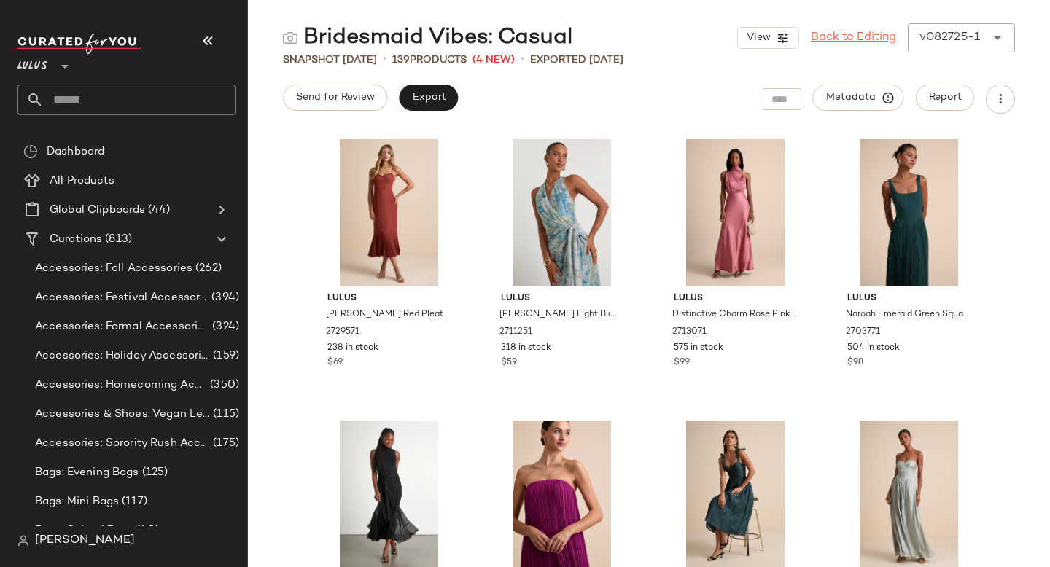
click at [860, 40] on link "Back to Editing" at bounding box center [853, 38] width 85 height 18
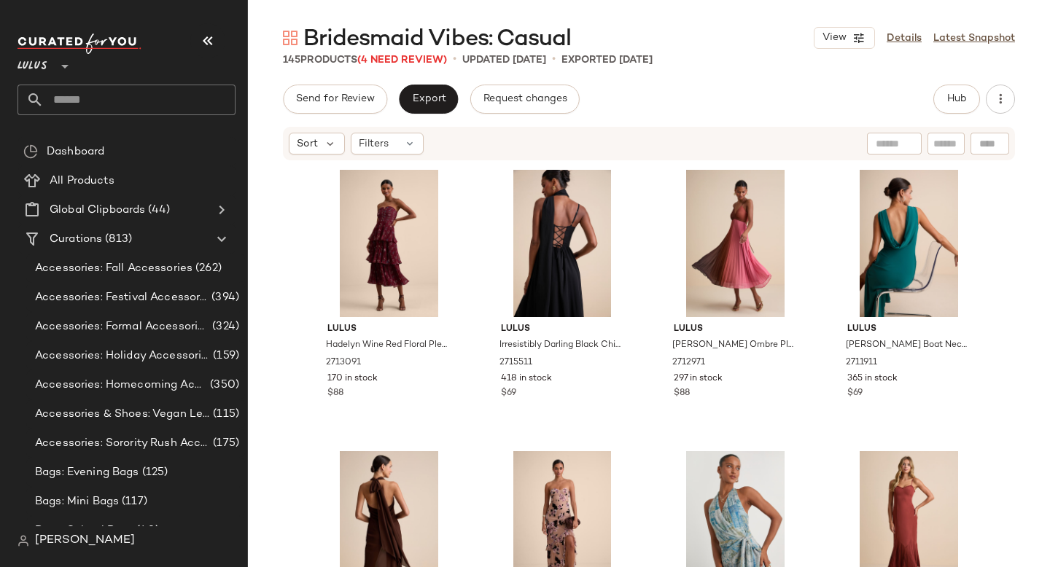
click at [111, 109] on input "text" at bounding box center [140, 100] width 192 height 31
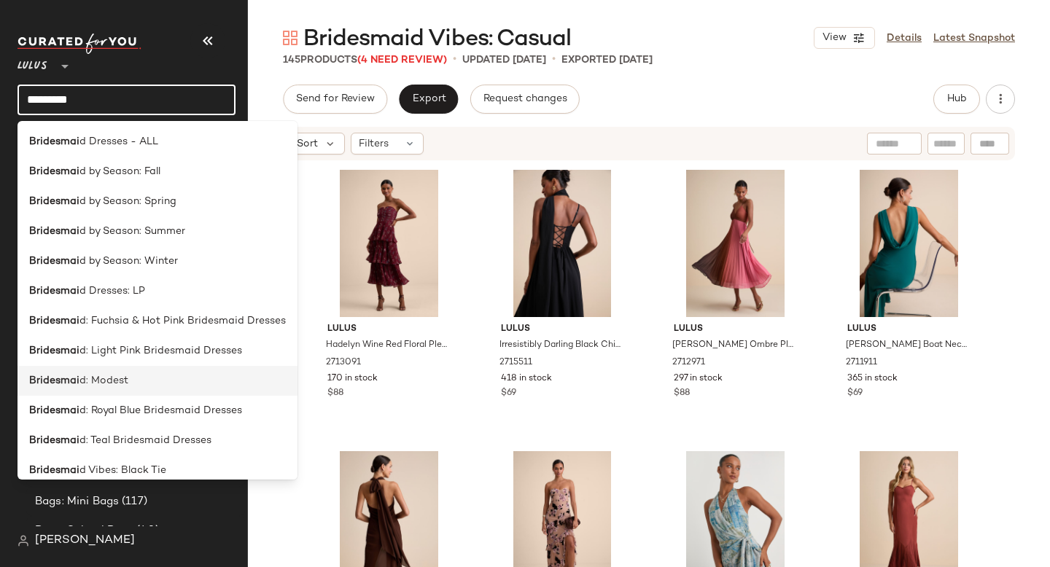
type input "*********"
click at [111, 370] on div "Bridesmai d: Modest" at bounding box center [158, 381] width 280 height 30
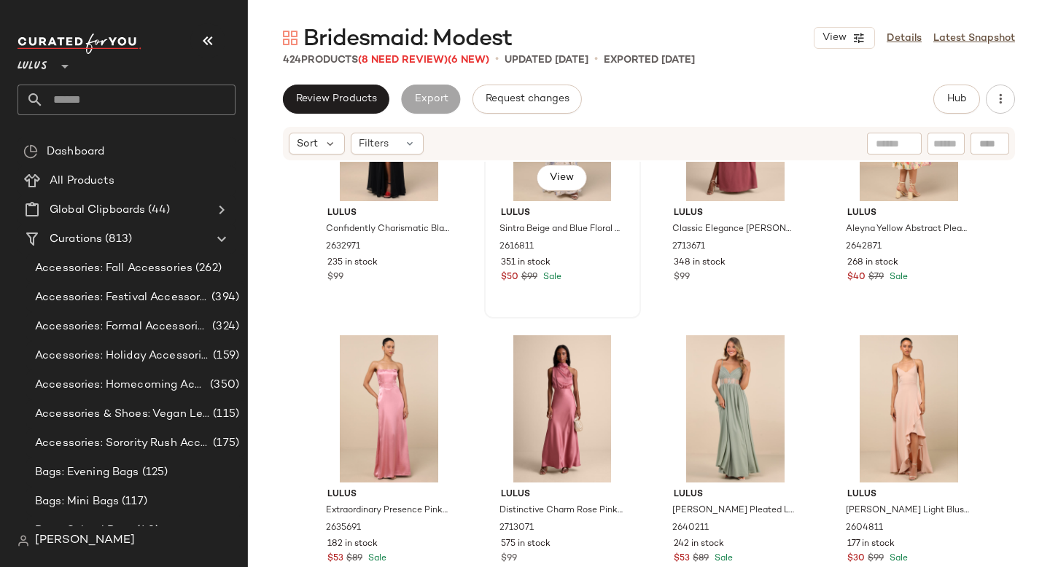
scroll to position [613, 0]
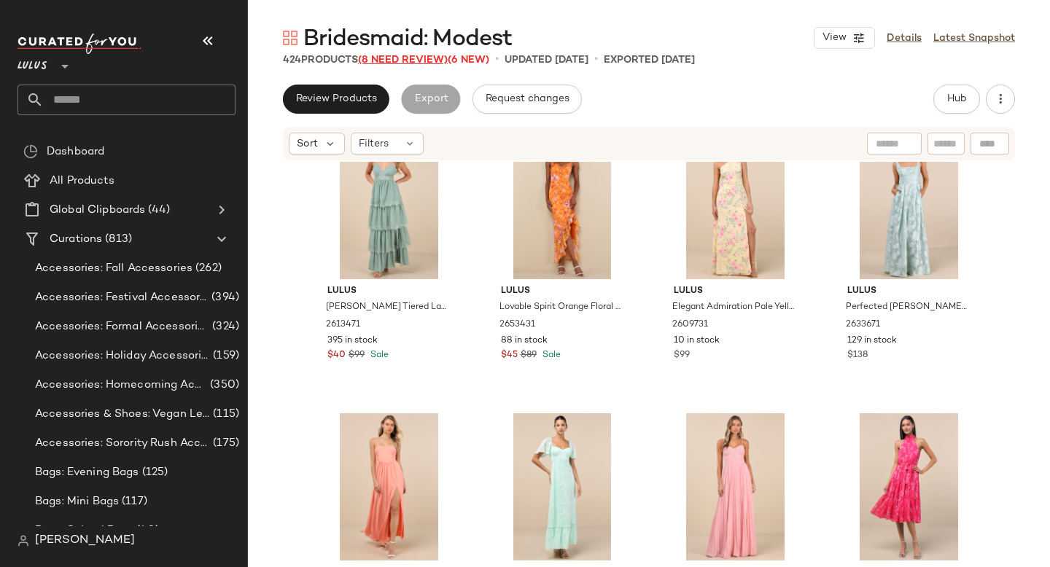
click at [409, 59] on span "(8 Need Review)" at bounding box center [403, 60] width 90 height 11
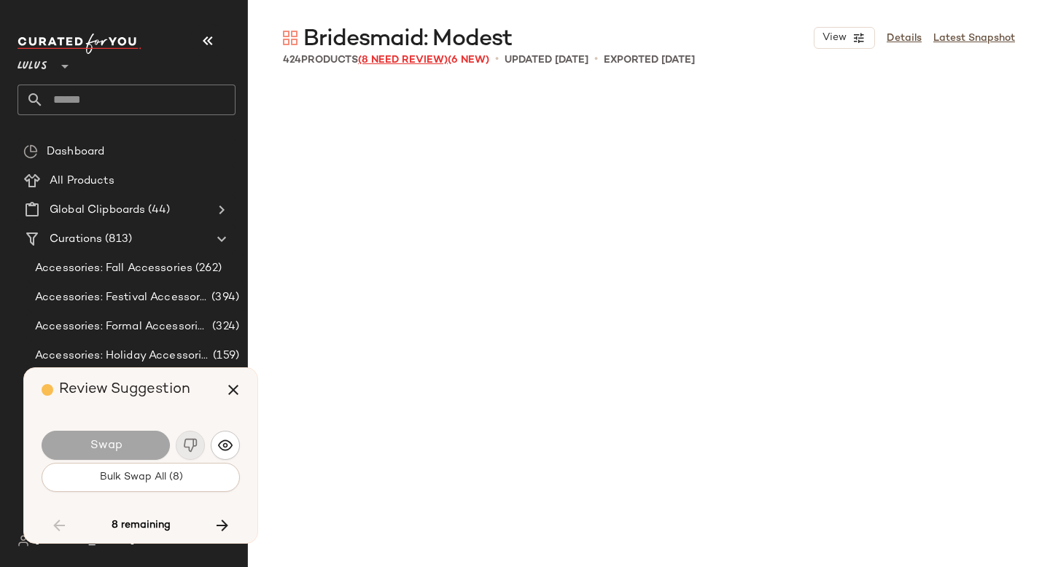
scroll to position [5629, 0]
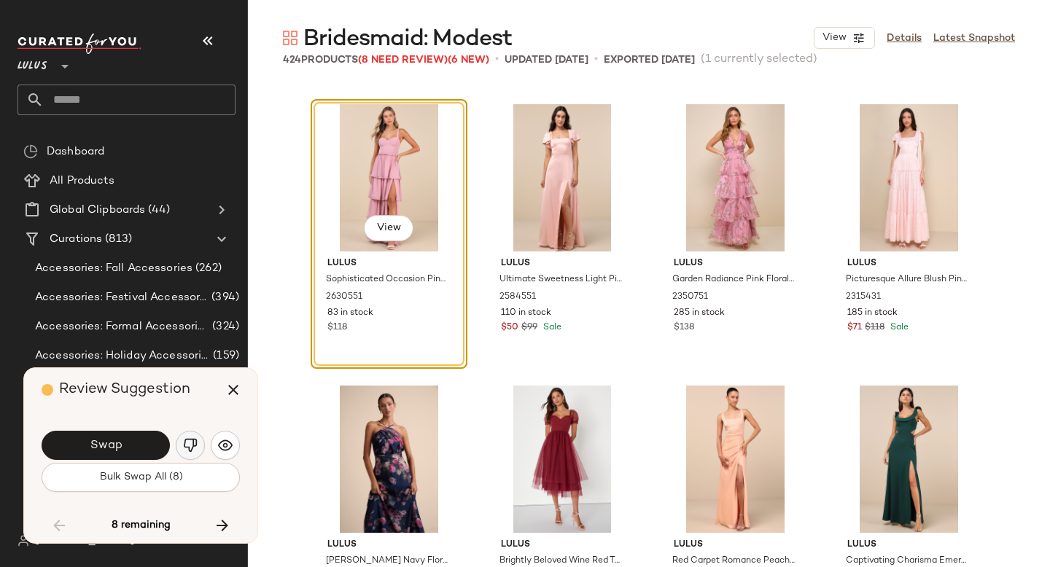
click at [193, 443] on img "button" at bounding box center [190, 445] width 15 height 15
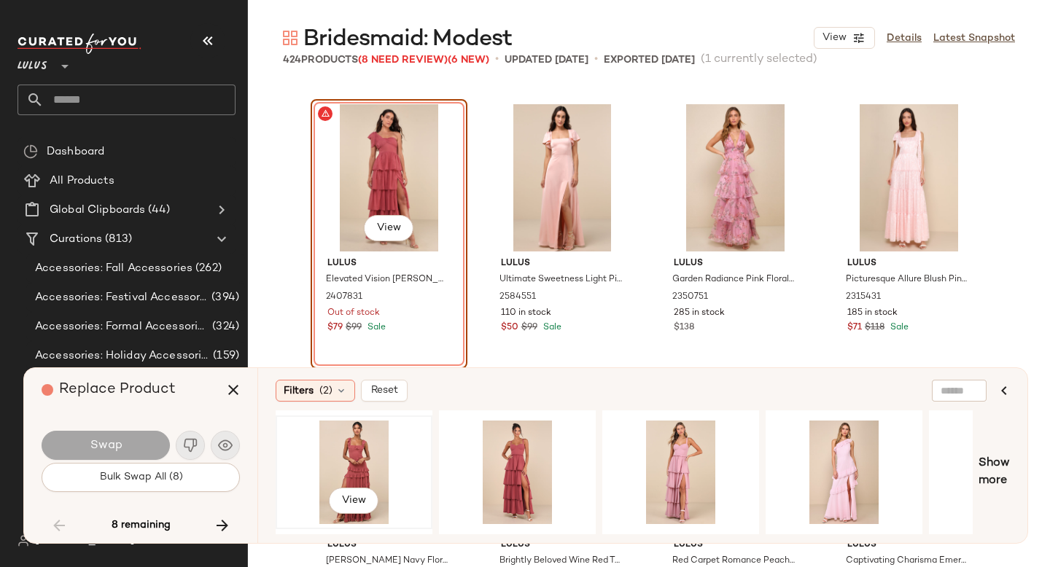
click at [368, 465] on div "View" at bounding box center [354, 473] width 147 height 104
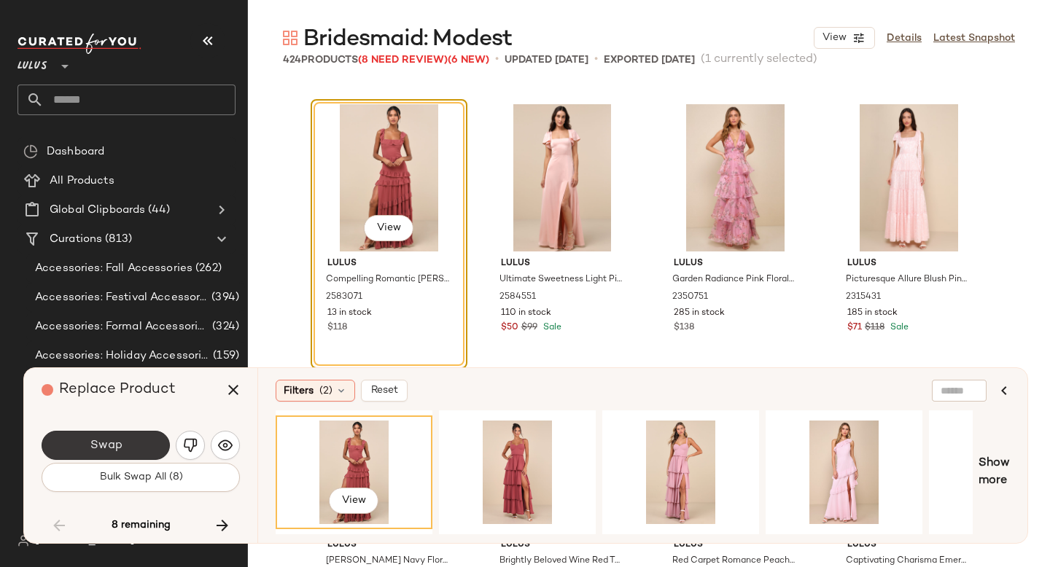
click at [135, 447] on button "Swap" at bounding box center [106, 445] width 128 height 29
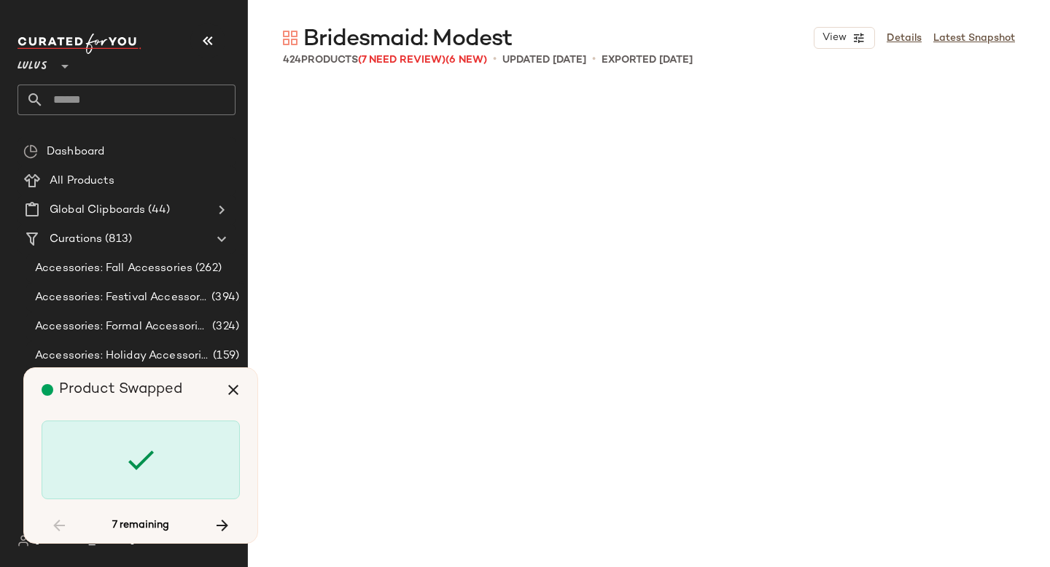
scroll to position [8163, 0]
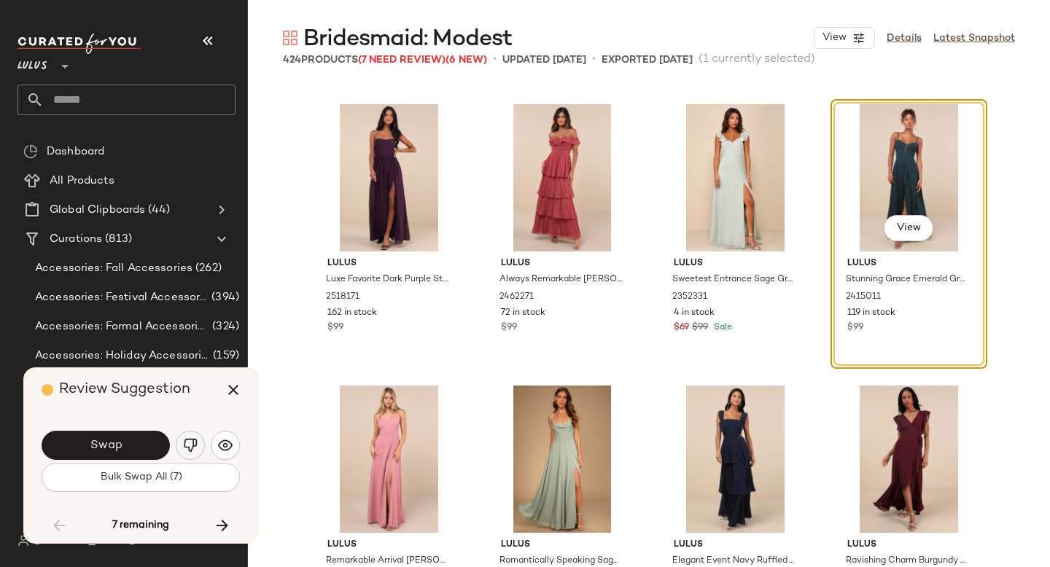
click at [191, 447] on img "button" at bounding box center [190, 445] width 15 height 15
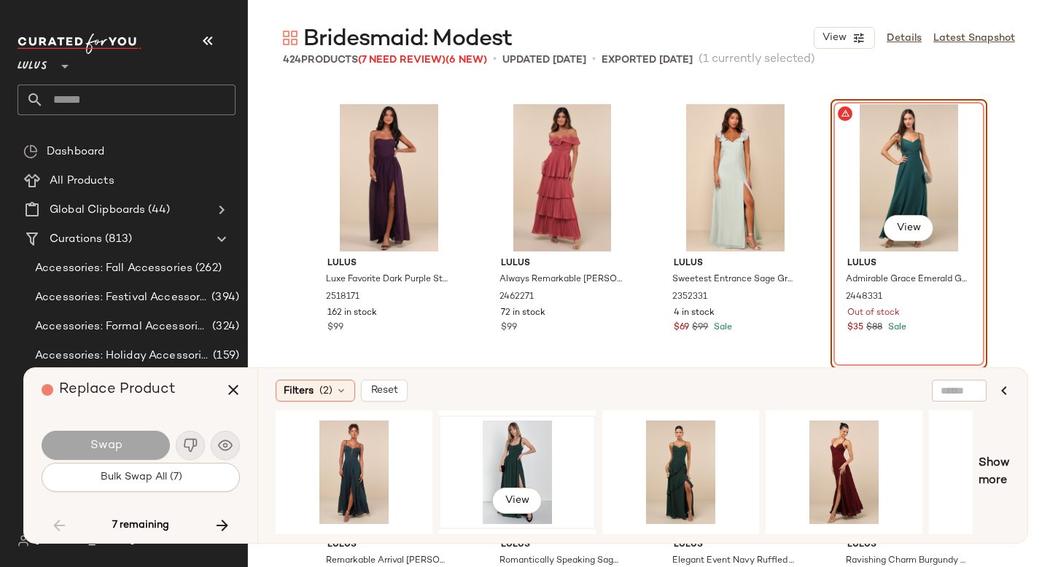
click at [510, 442] on div "View" at bounding box center [517, 473] width 147 height 104
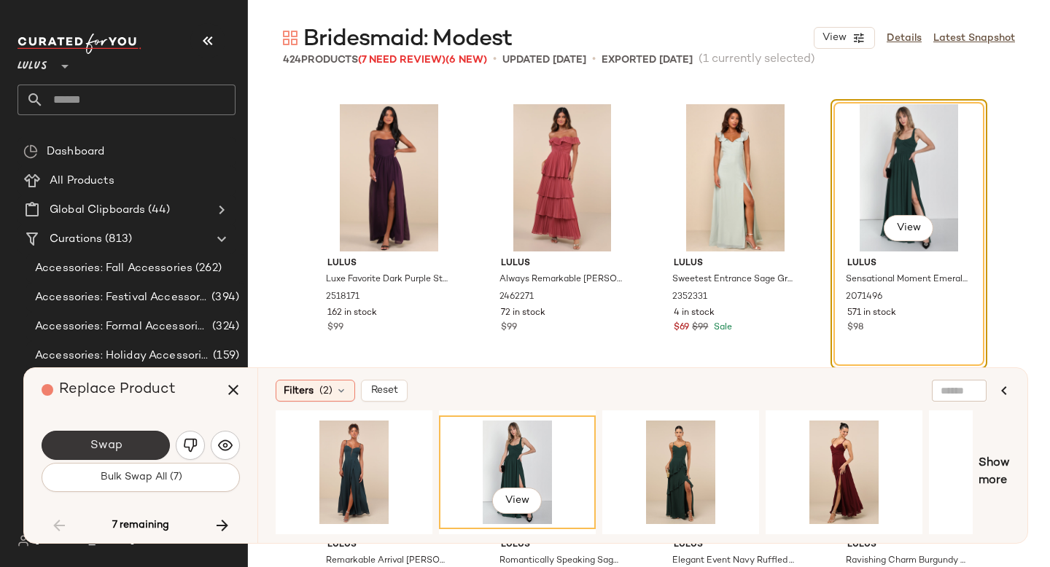
click at [120, 439] on span "Swap" at bounding box center [105, 446] width 33 height 14
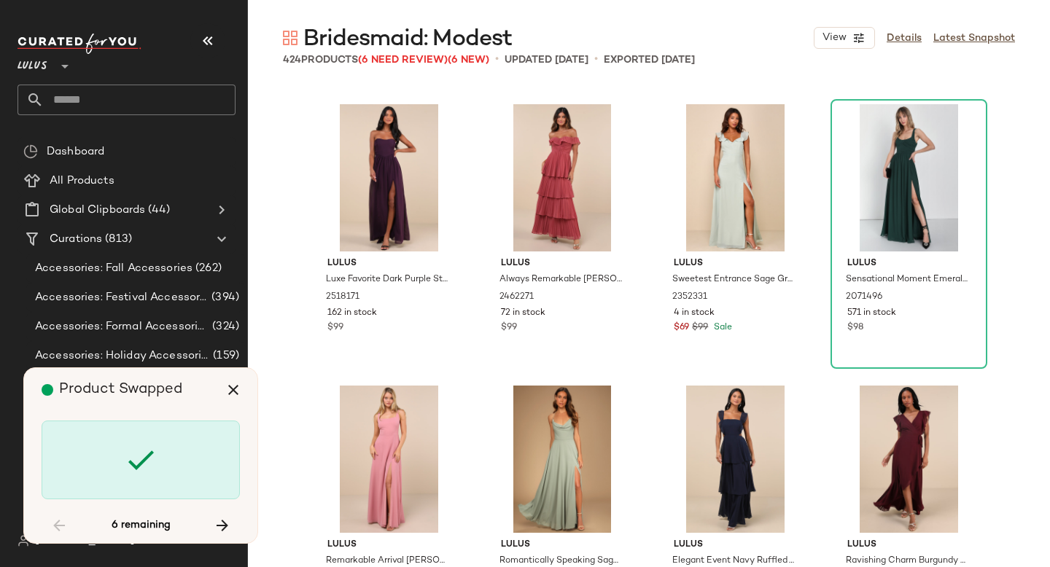
scroll to position [10414, 0]
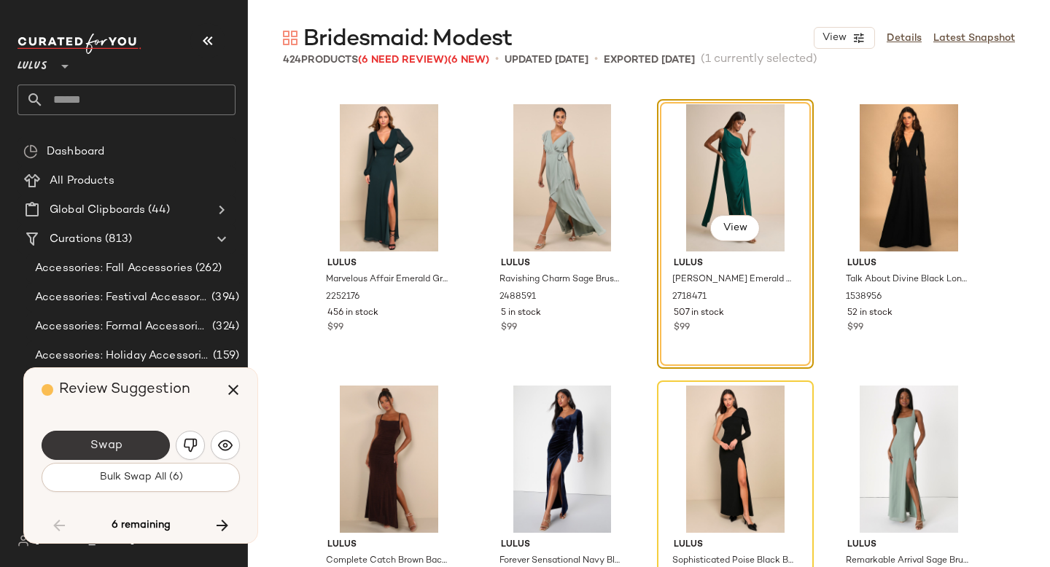
click at [137, 441] on button "Swap" at bounding box center [106, 445] width 128 height 29
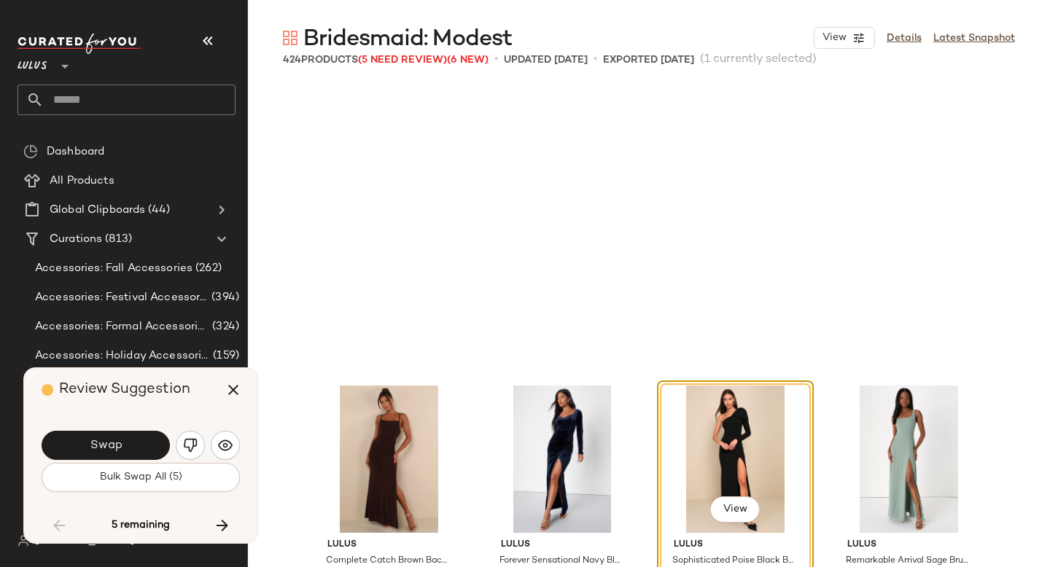
scroll to position [10696, 0]
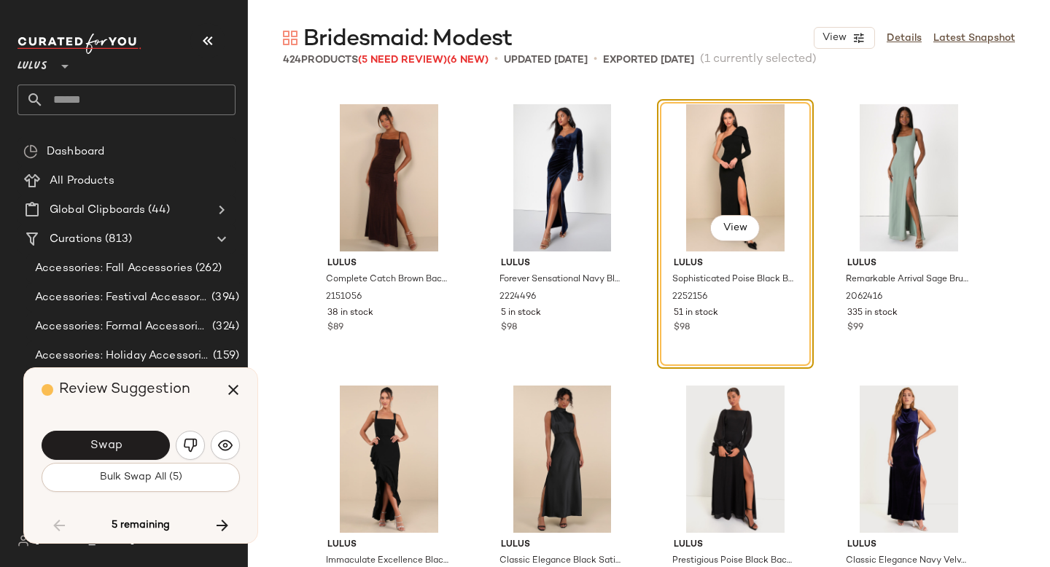
click at [137, 441] on button "Swap" at bounding box center [106, 445] width 128 height 29
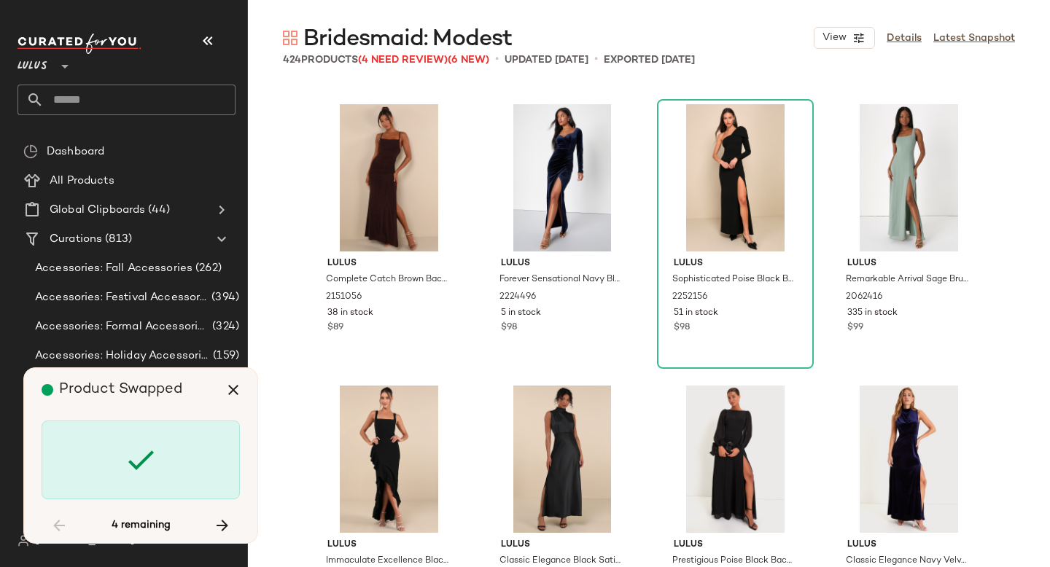
scroll to position [15762, 0]
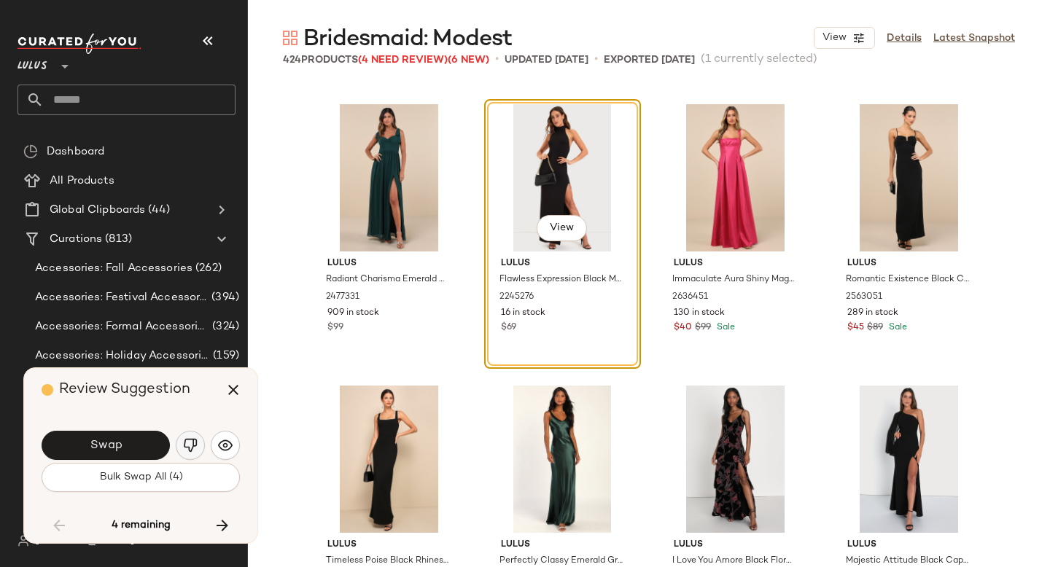
click at [190, 448] on img "button" at bounding box center [190, 445] width 15 height 15
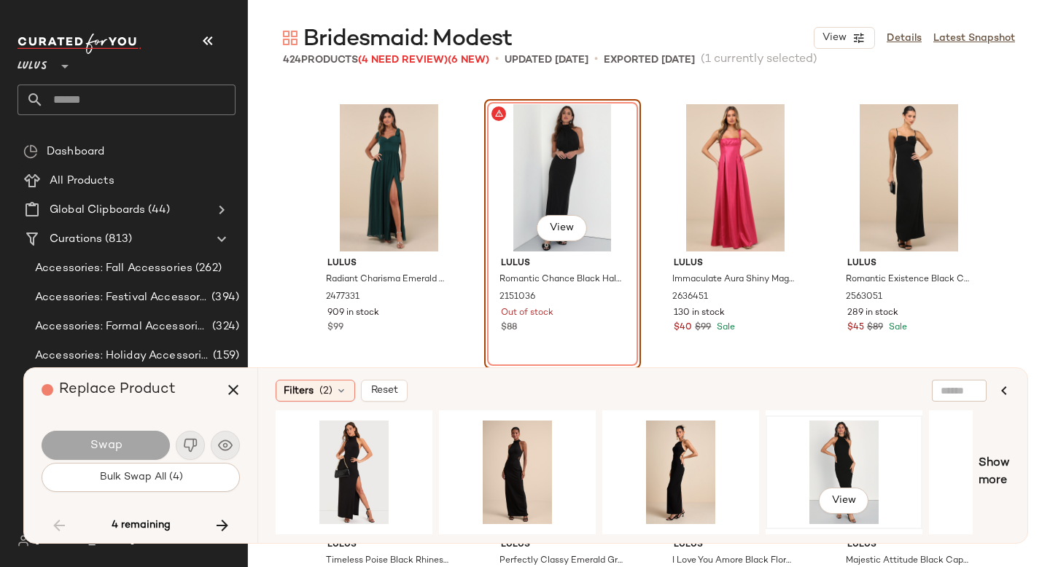
click at [831, 434] on div "View" at bounding box center [844, 473] width 147 height 104
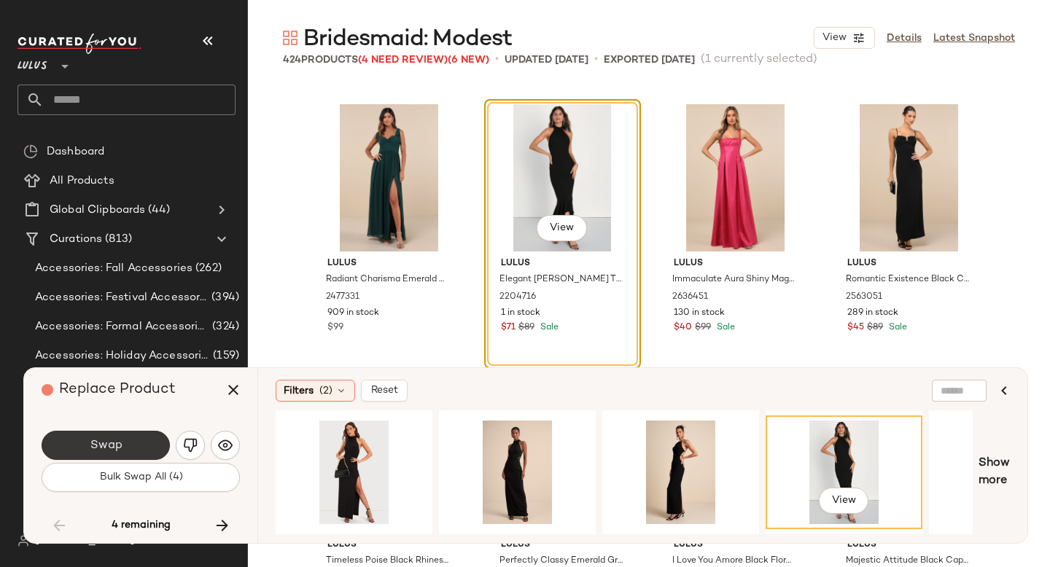
click at [141, 446] on button "Swap" at bounding box center [106, 445] width 128 height 29
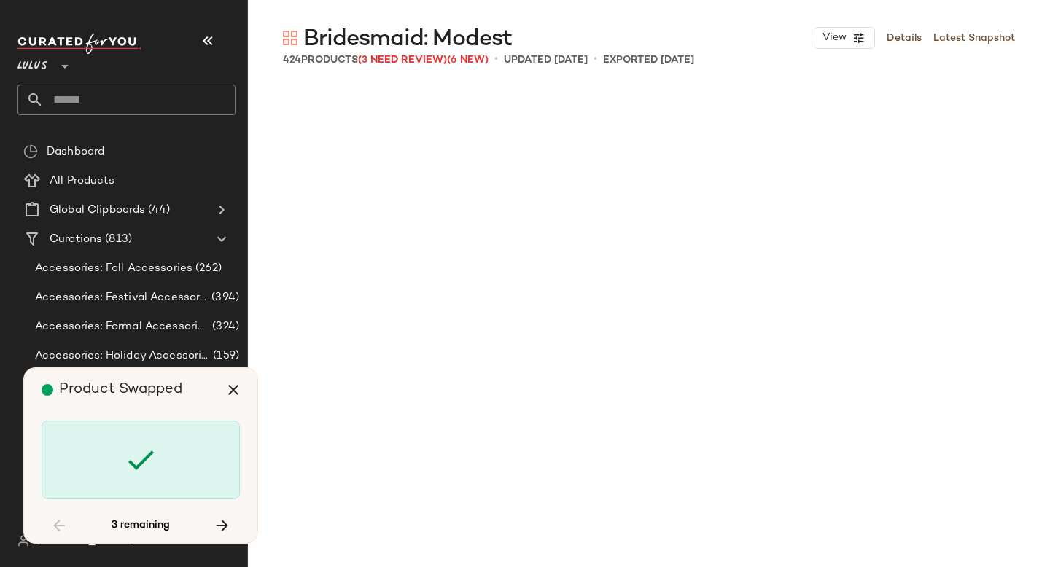
scroll to position [20547, 0]
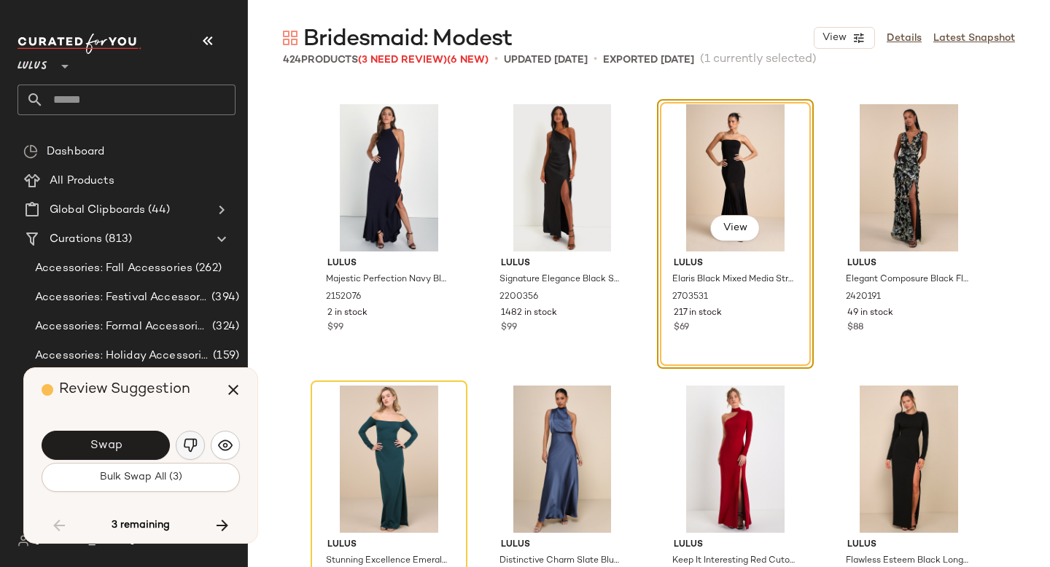
click at [193, 448] on img "button" at bounding box center [190, 445] width 15 height 15
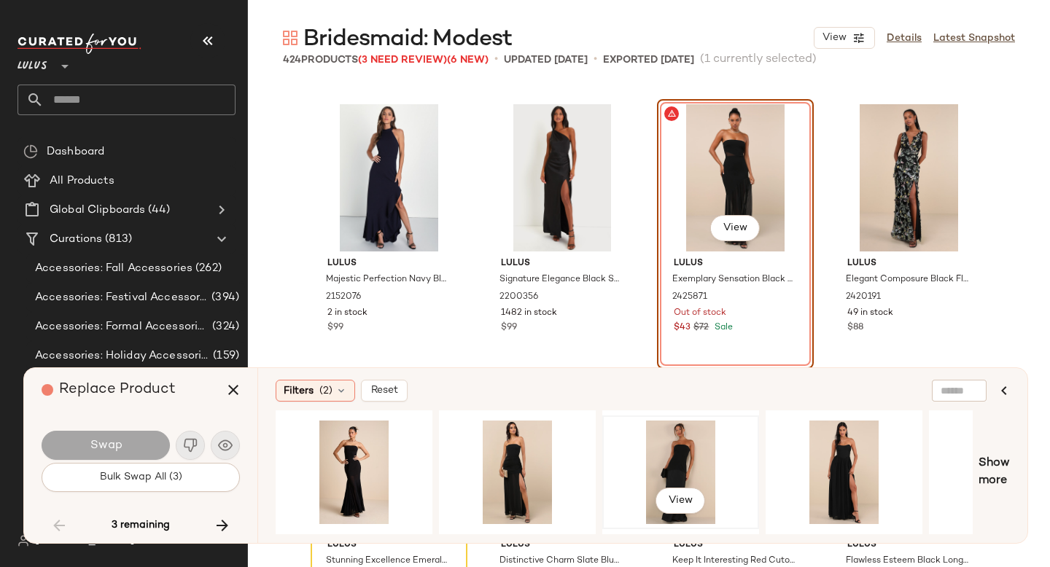
click at [691, 438] on div "View" at bounding box center [680, 473] width 147 height 104
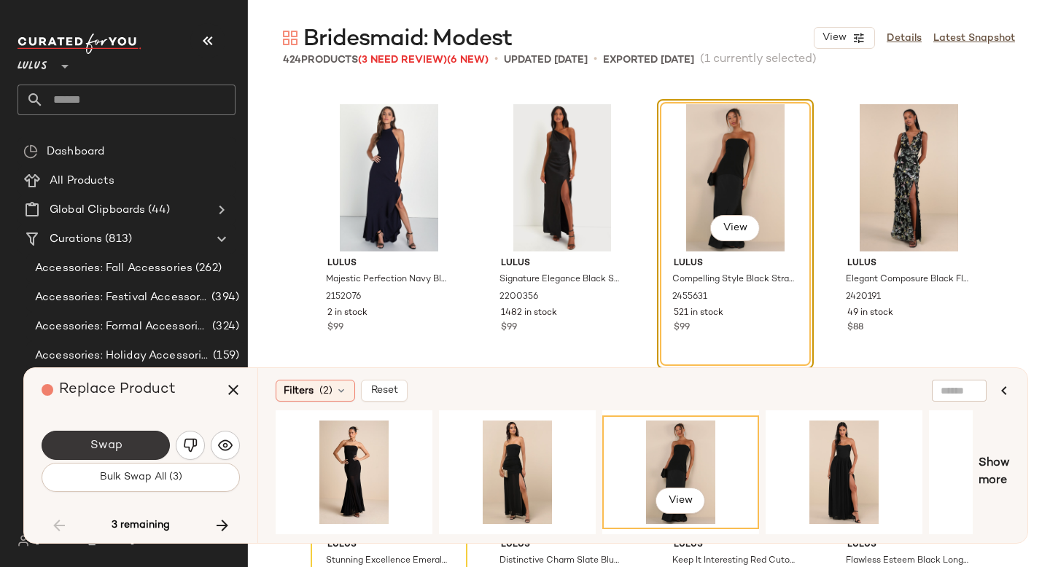
click at [144, 438] on button "Swap" at bounding box center [106, 445] width 128 height 29
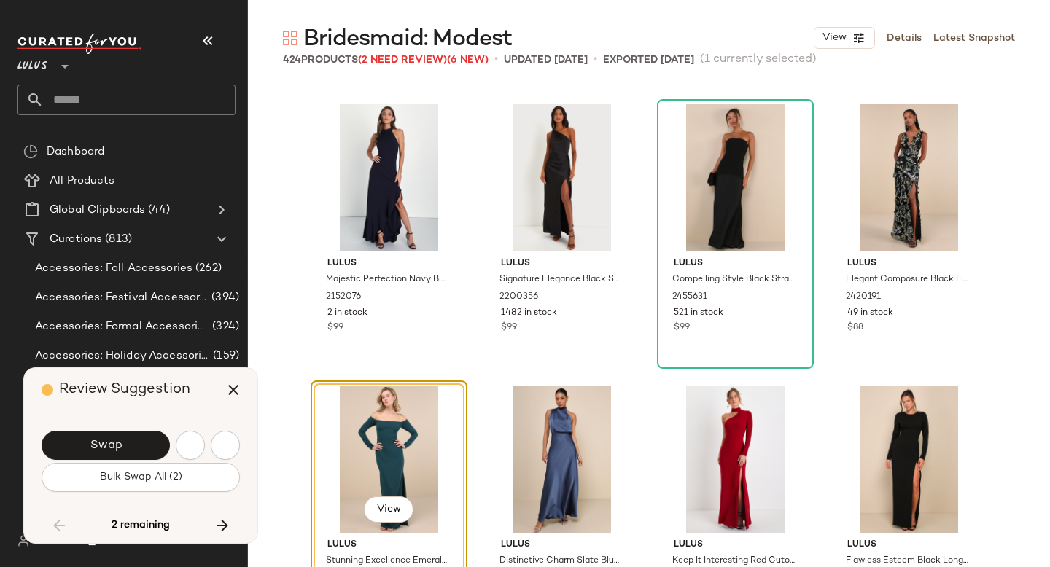
scroll to position [20829, 0]
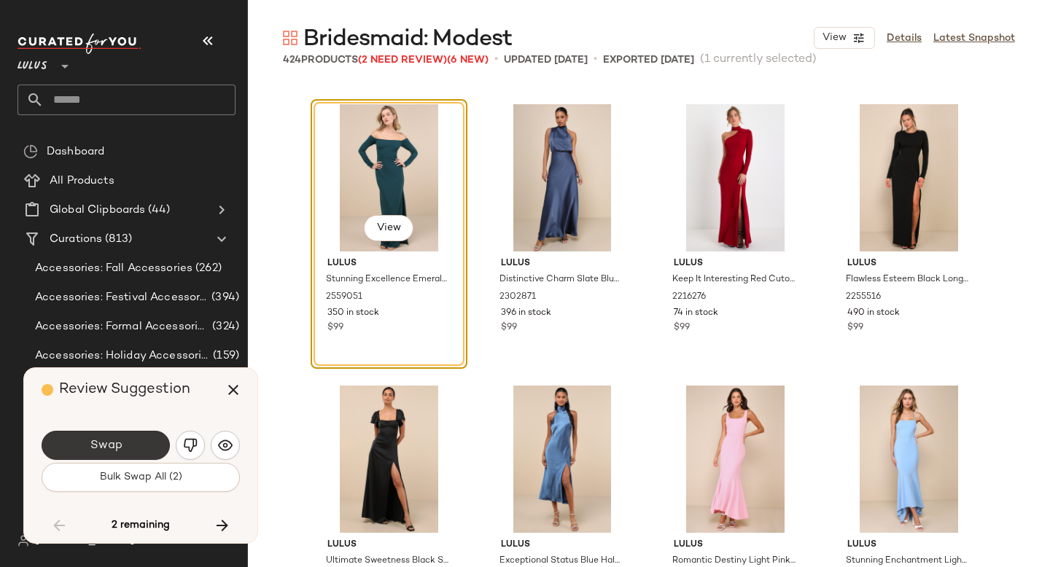
click at [146, 438] on button "Swap" at bounding box center [106, 445] width 128 height 29
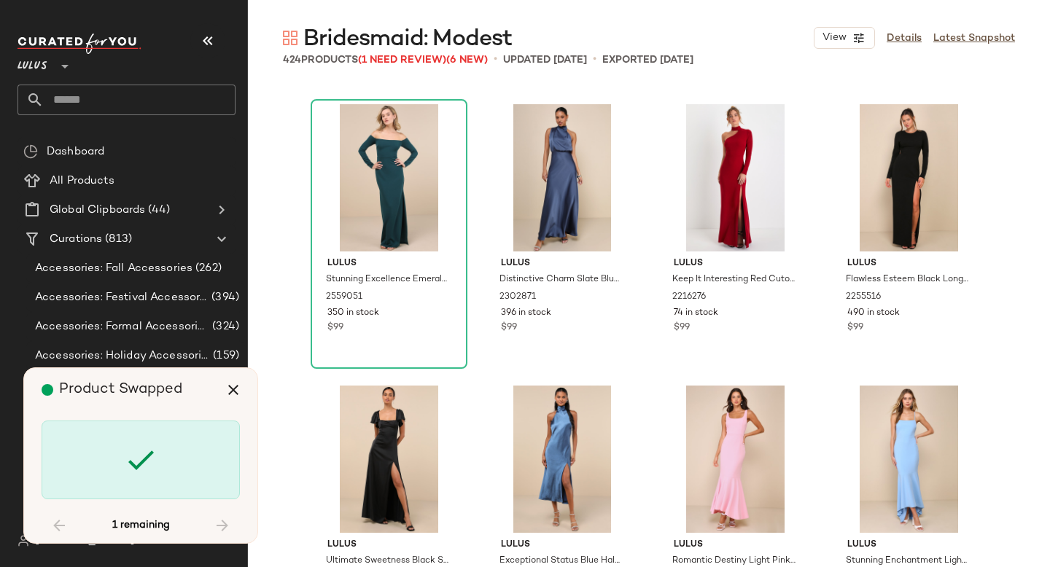
scroll to position [27584, 0]
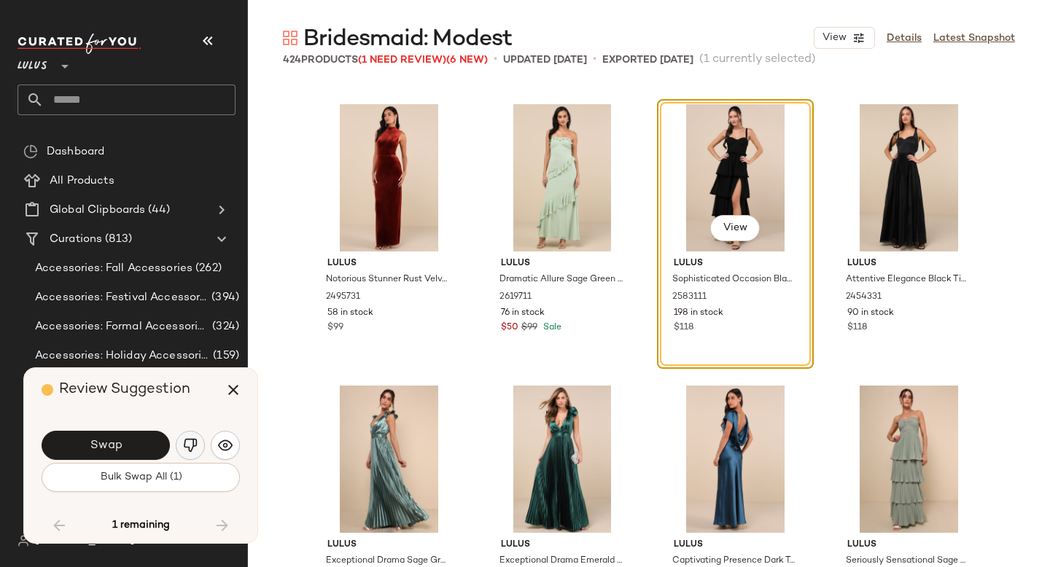
click at [183, 438] on img "button" at bounding box center [190, 445] width 15 height 15
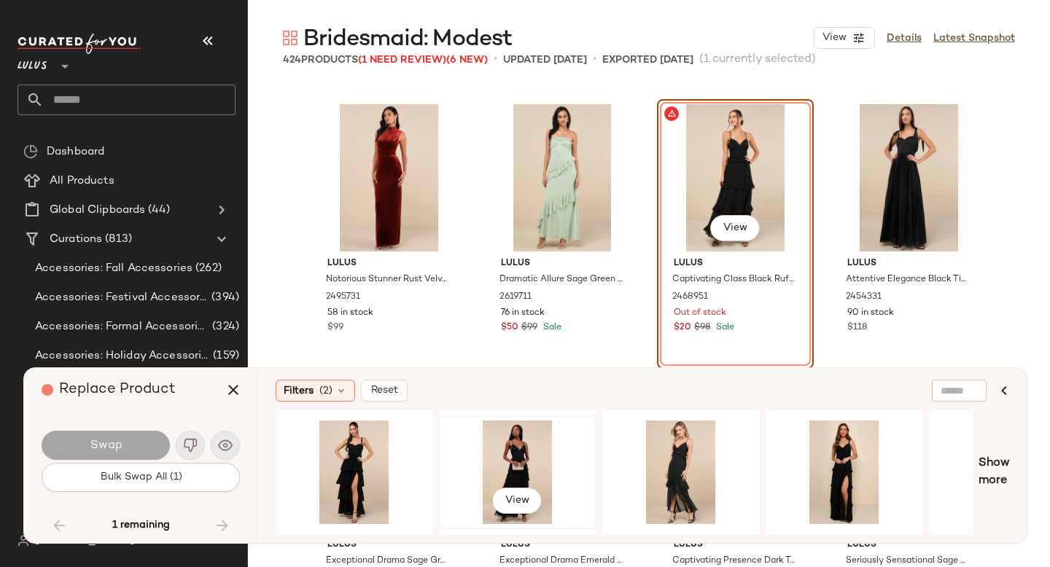
click at [520, 448] on div "View" at bounding box center [517, 473] width 147 height 104
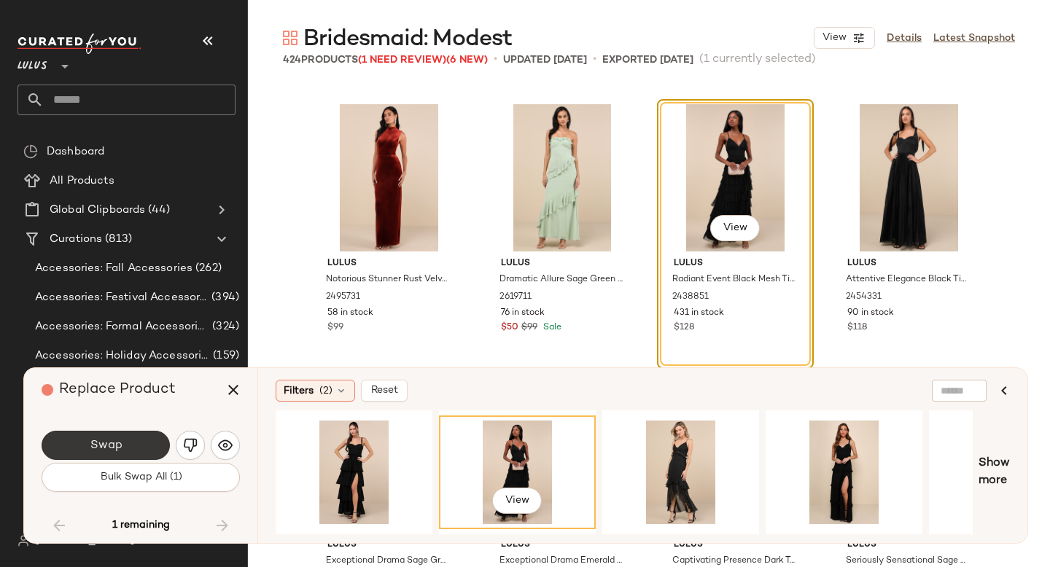
click at [125, 442] on button "Swap" at bounding box center [106, 445] width 128 height 29
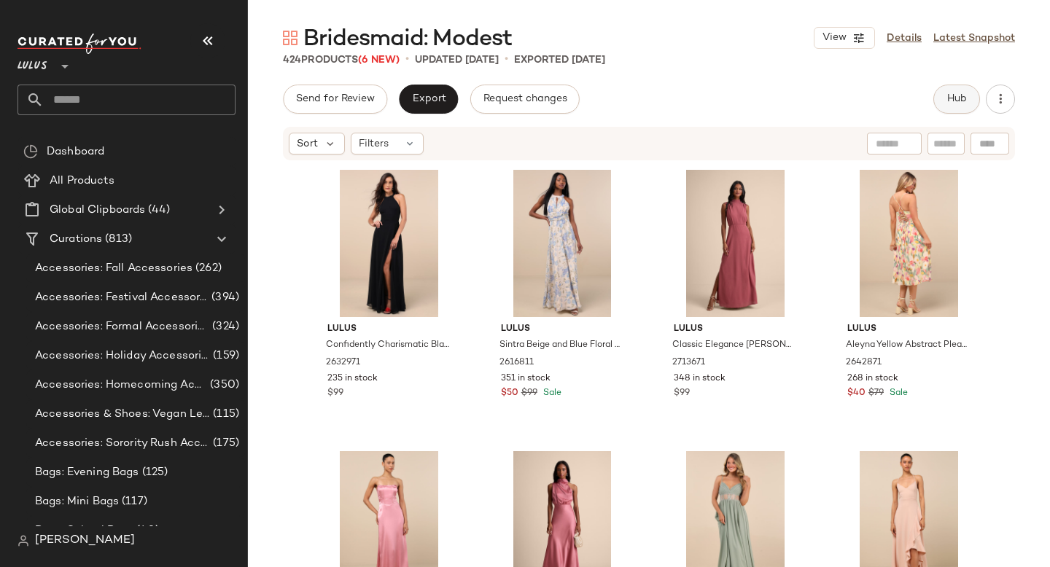
click at [961, 105] on button "Hub" at bounding box center [956, 99] width 47 height 29
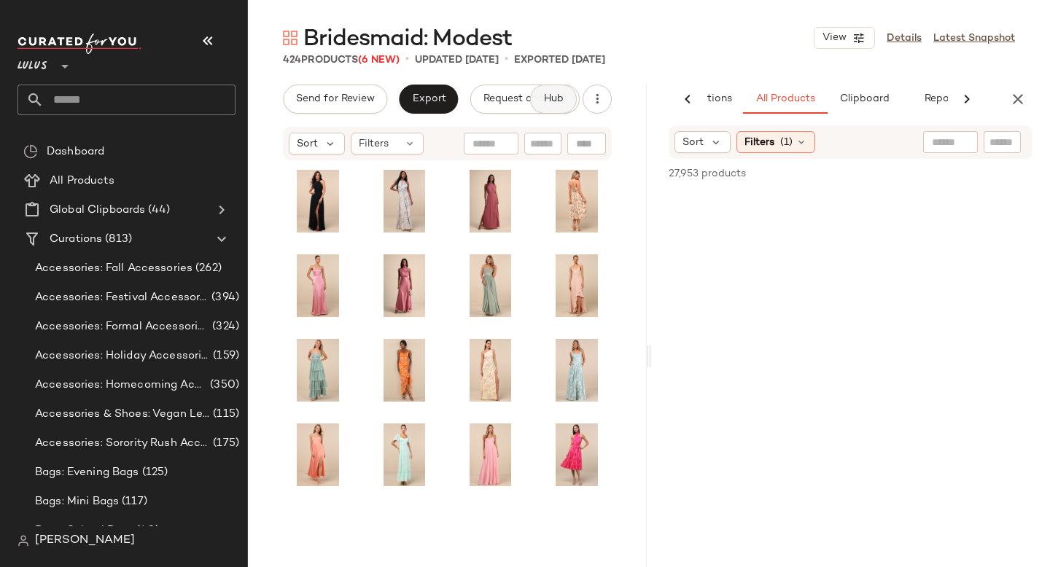
scroll to position [0, 100]
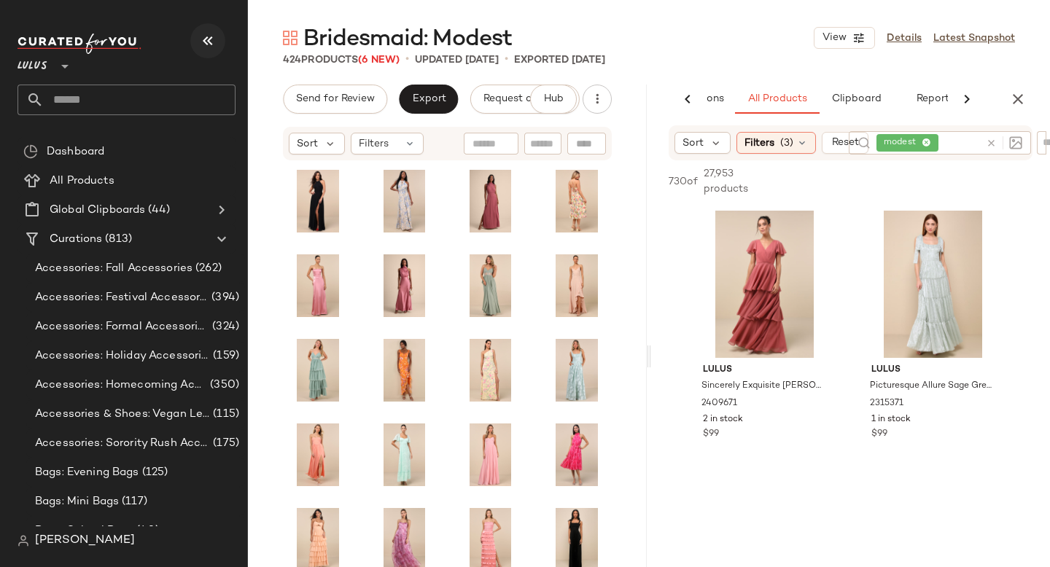
click at [208, 37] on icon "button" at bounding box center [208, 41] width 18 height 18
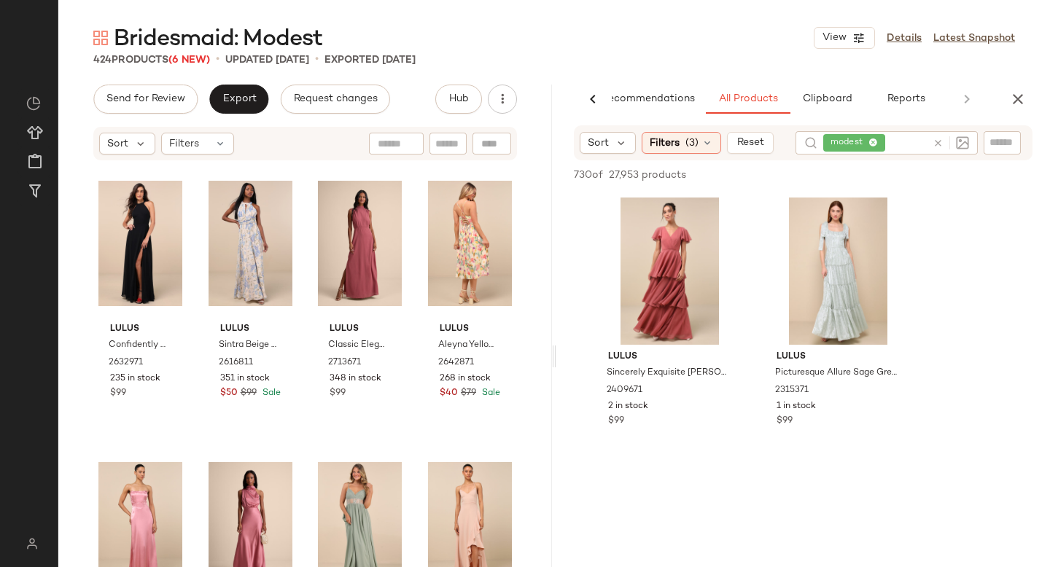
scroll to position [0, 34]
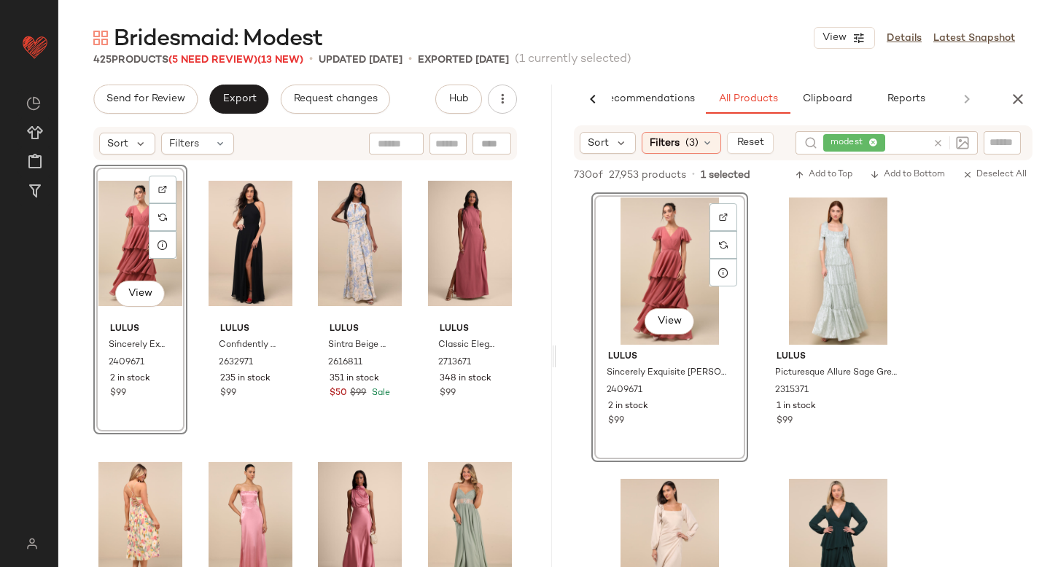
click at [137, 206] on div "View" at bounding box center [140, 243] width 84 height 147
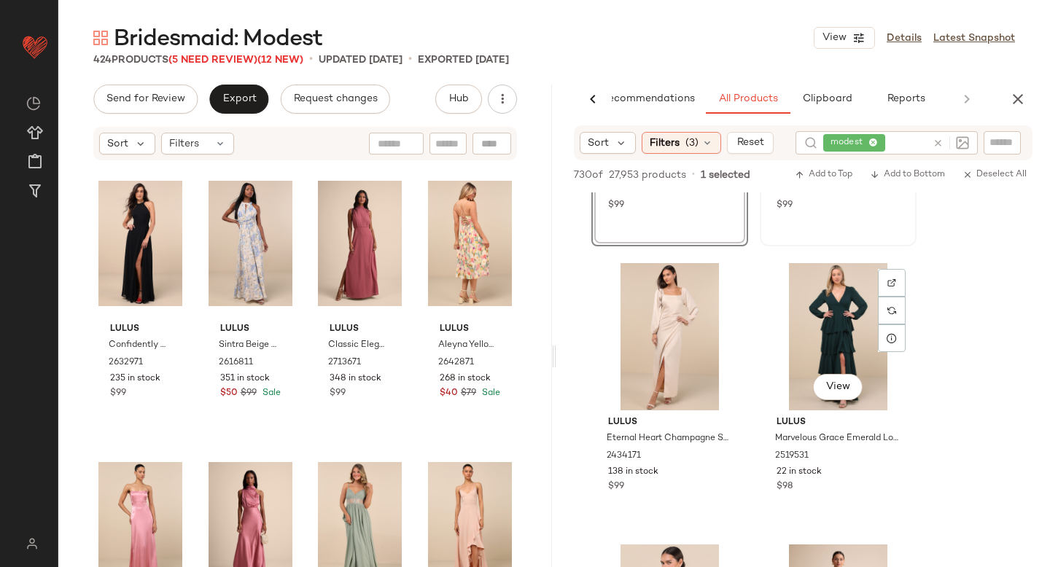
scroll to position [217, 0]
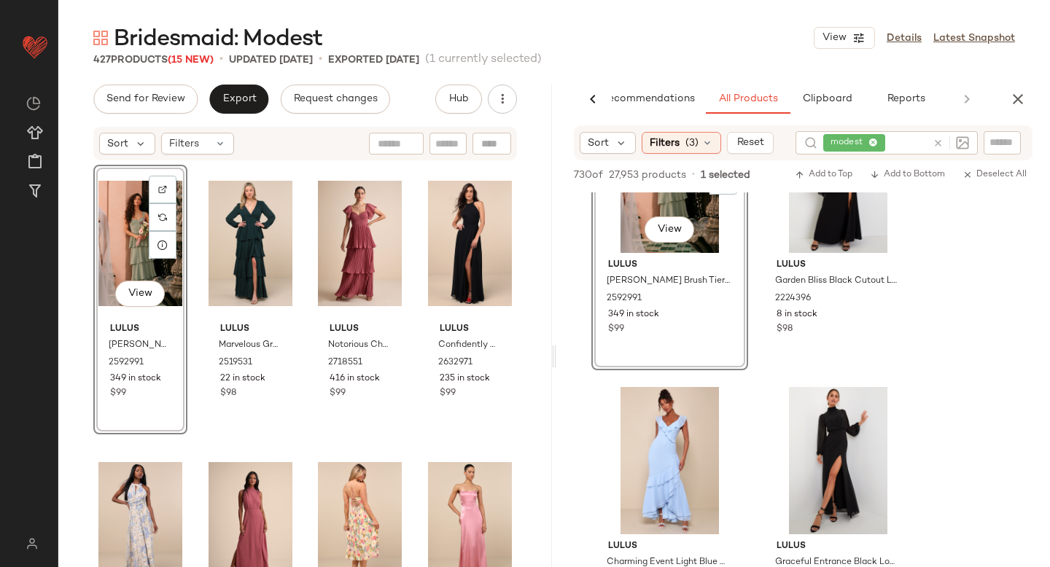
scroll to position [994, 0]
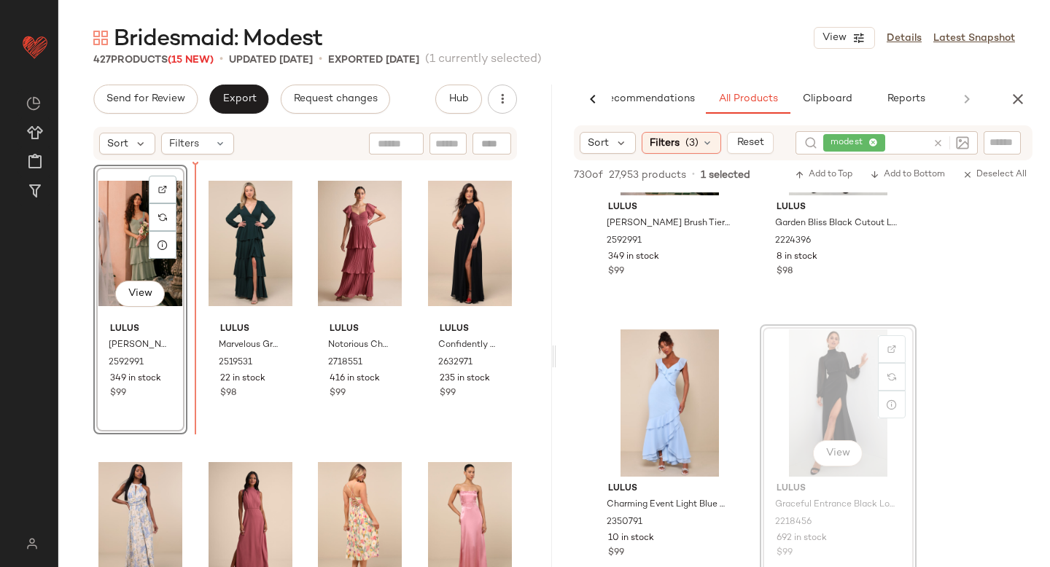
drag, startPoint x: 839, startPoint y: 367, endPoint x: 824, endPoint y: 367, distance: 15.3
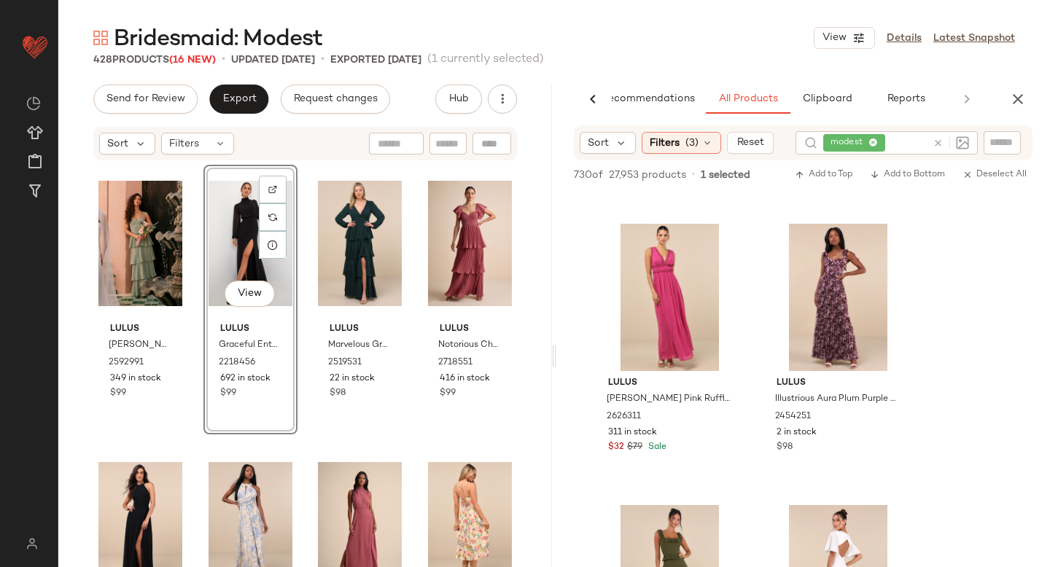
scroll to position [2780, 0]
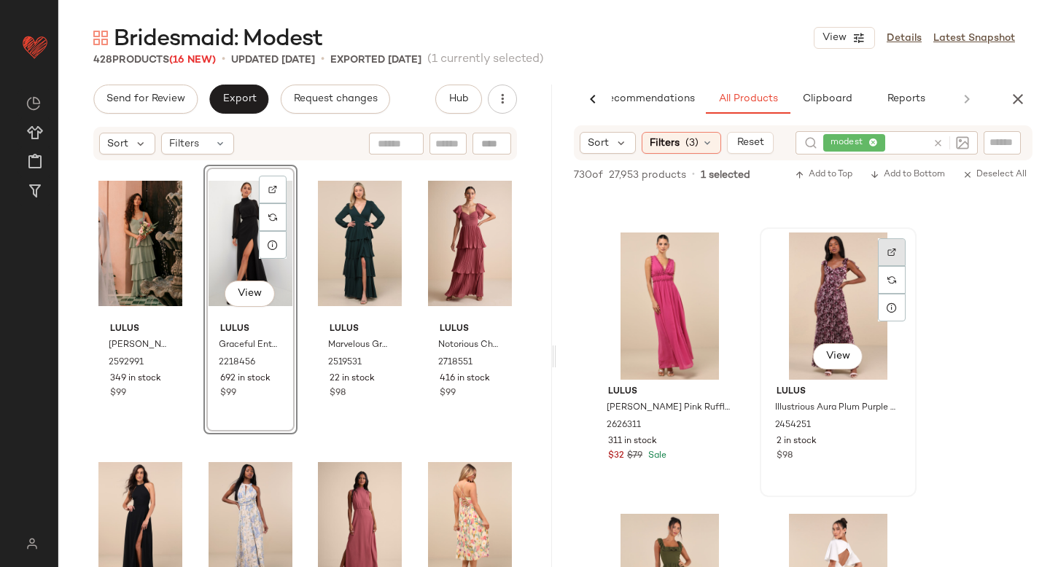
click at [893, 245] on div at bounding box center [892, 252] width 28 height 28
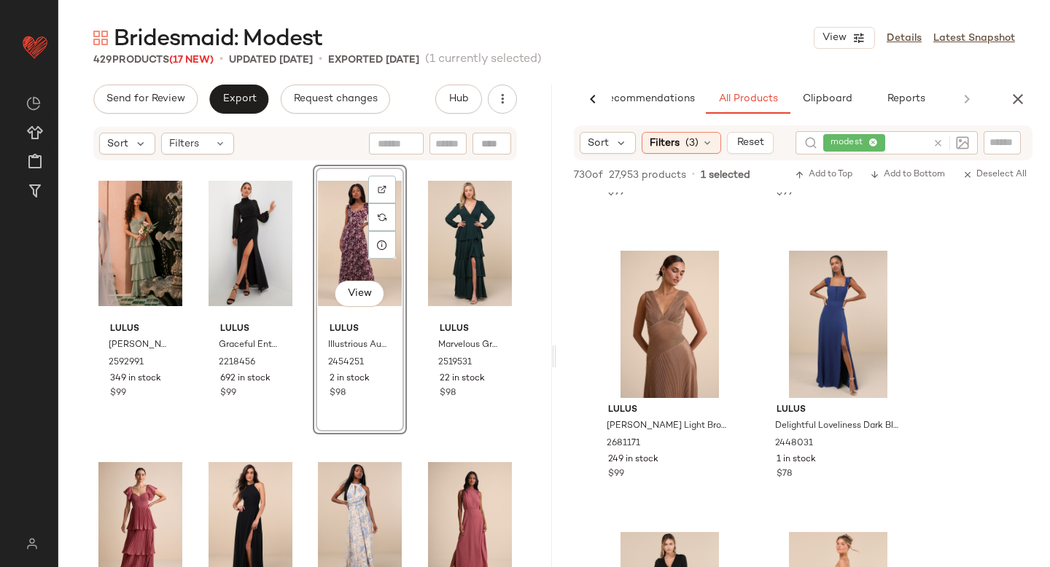
scroll to position [4452, 0]
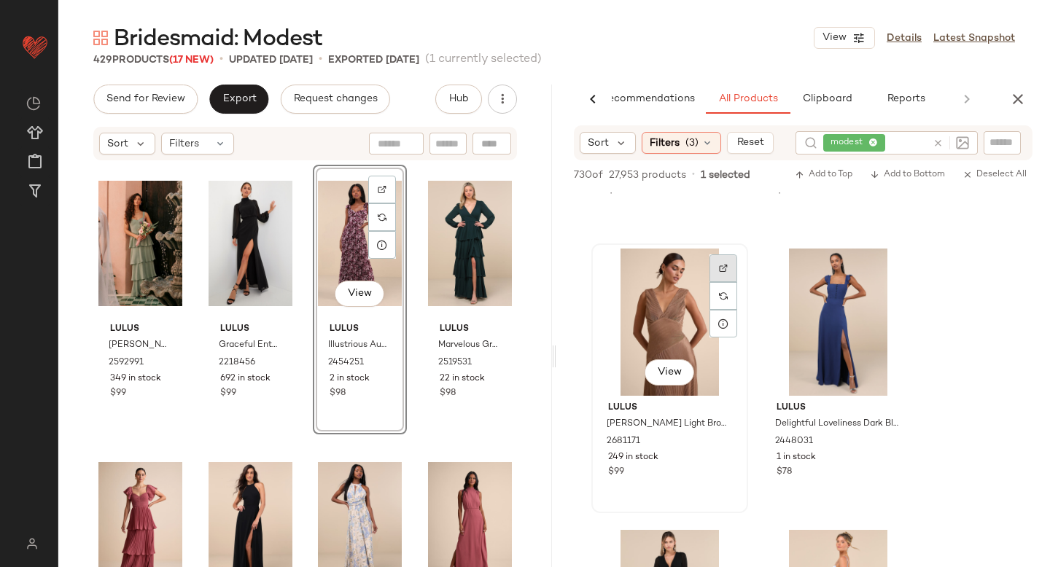
click at [721, 261] on div at bounding box center [723, 268] width 28 height 28
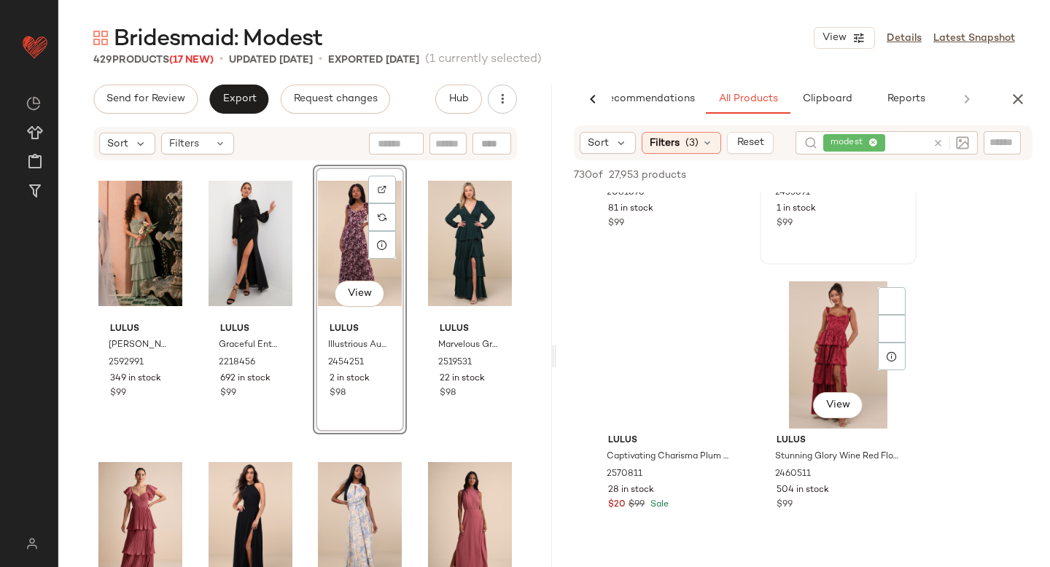
scroll to position [8074, 0]
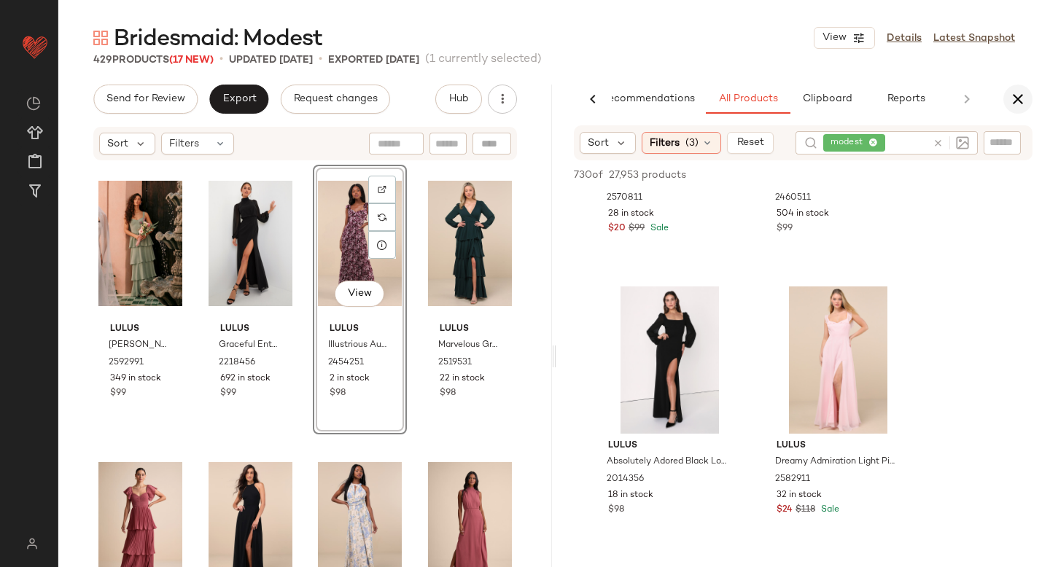
click at [1016, 100] on icon "button" at bounding box center [1018, 99] width 18 height 18
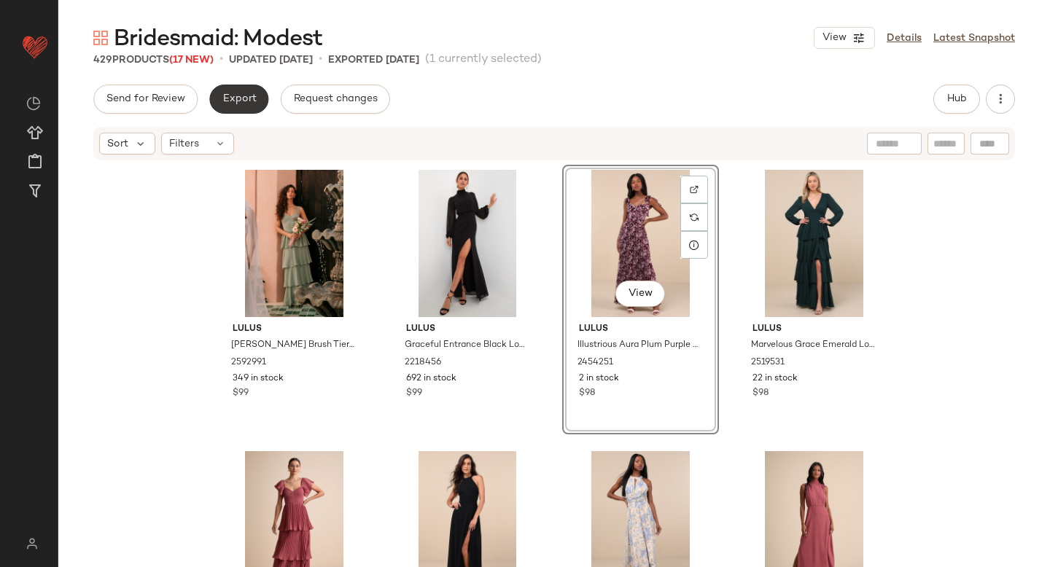
click at [238, 106] on button "Export" at bounding box center [238, 99] width 59 height 29
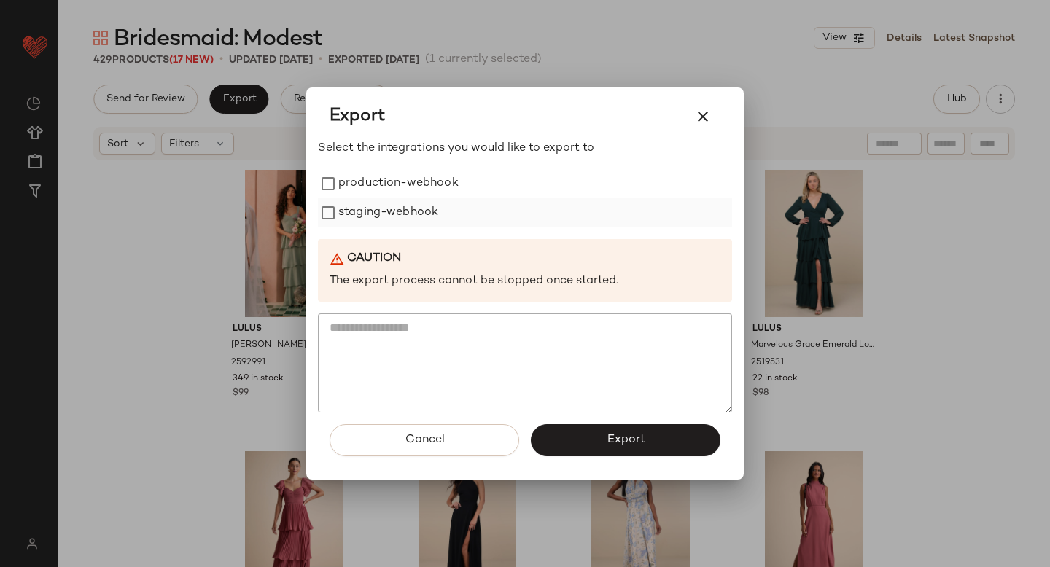
click at [352, 211] on label "staging-webhook" at bounding box center [388, 212] width 100 height 29
click at [345, 180] on label "production-webhook" at bounding box center [398, 183] width 120 height 29
click at [613, 433] on span "Export" at bounding box center [625, 440] width 39 height 14
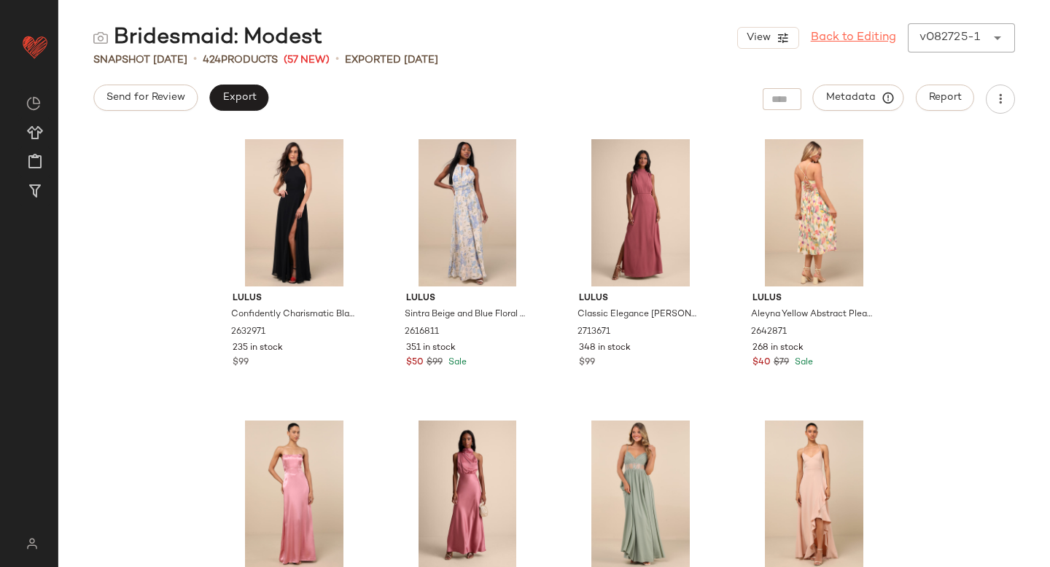
click at [858, 35] on link "Back to Editing" at bounding box center [853, 38] width 85 height 18
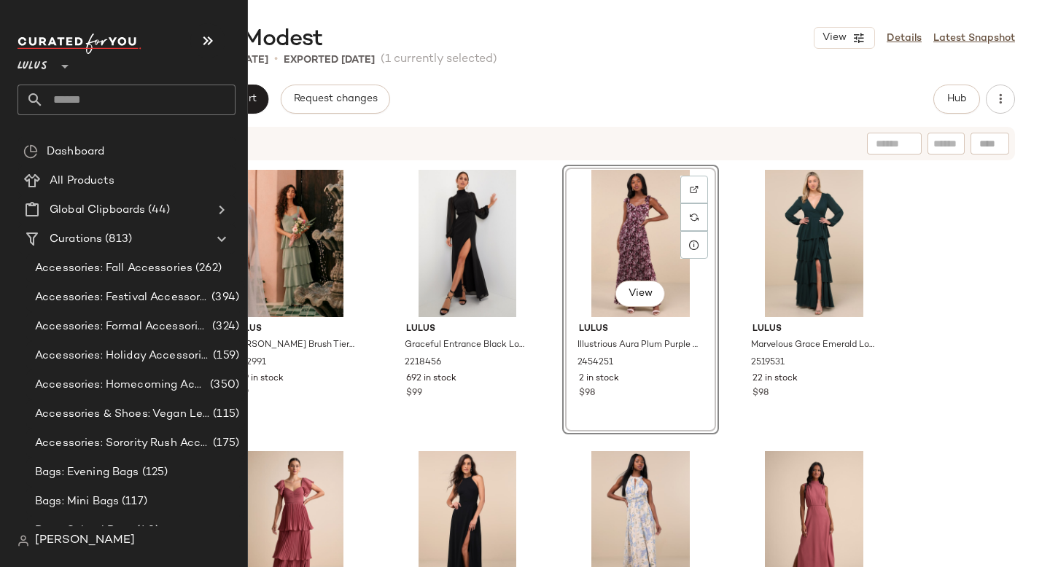
click at [111, 104] on input "text" at bounding box center [140, 100] width 192 height 31
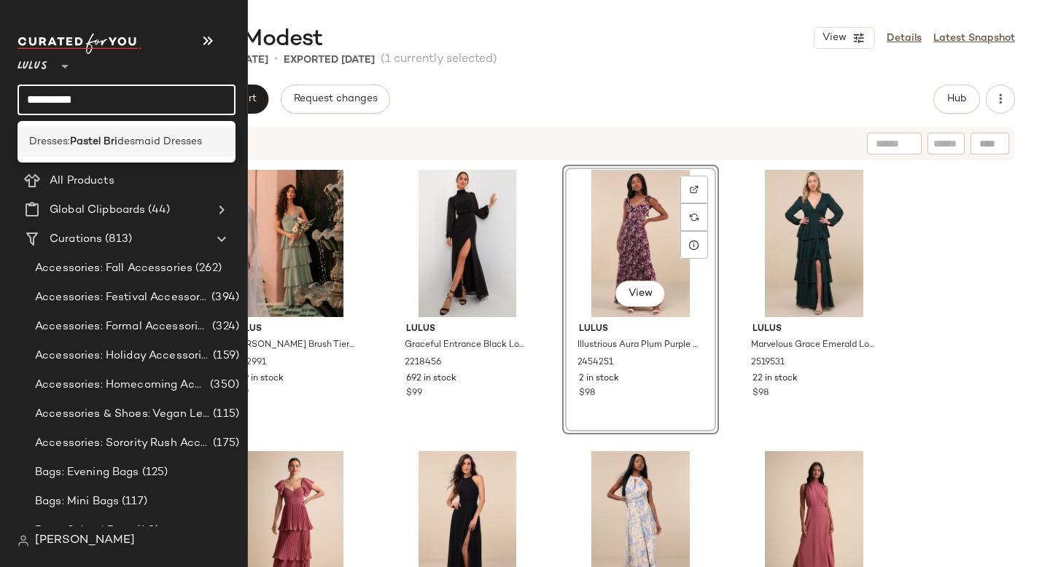
type input "**********"
click at [90, 141] on b "Pastel Bri" at bounding box center [93, 141] width 47 height 15
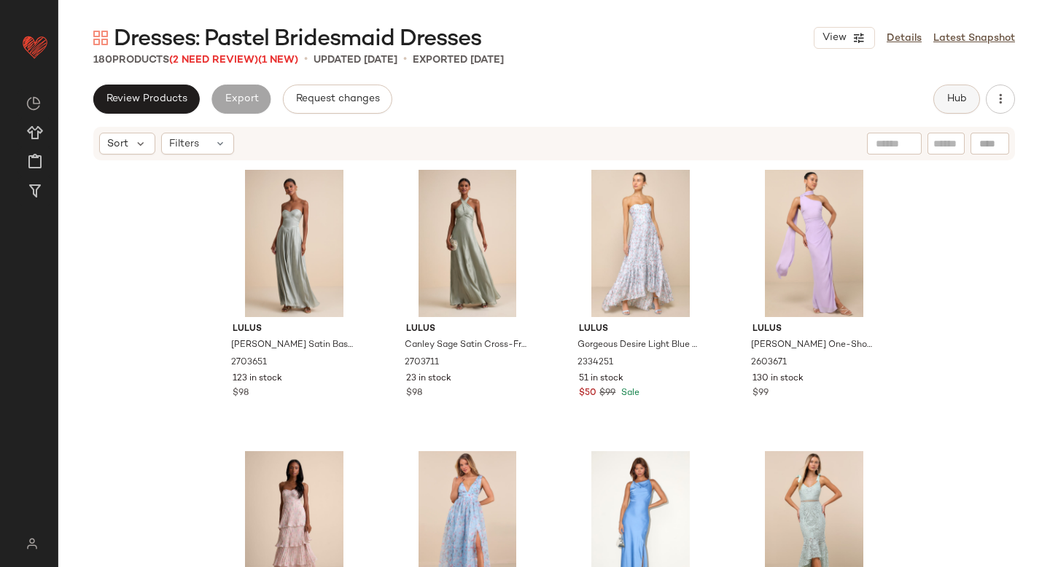
click at [968, 98] on button "Hub" at bounding box center [956, 99] width 47 height 29
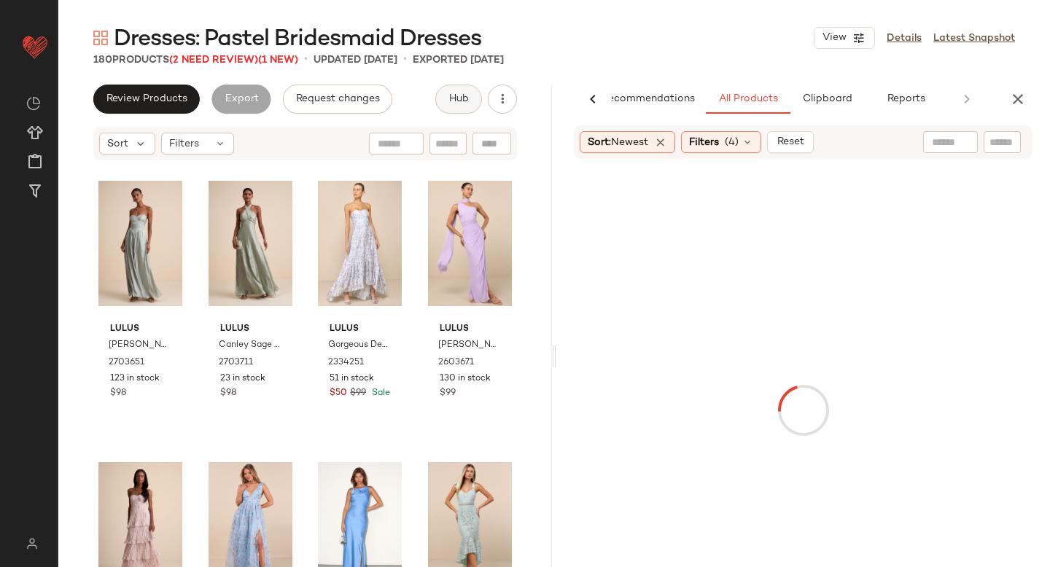
scroll to position [0, 34]
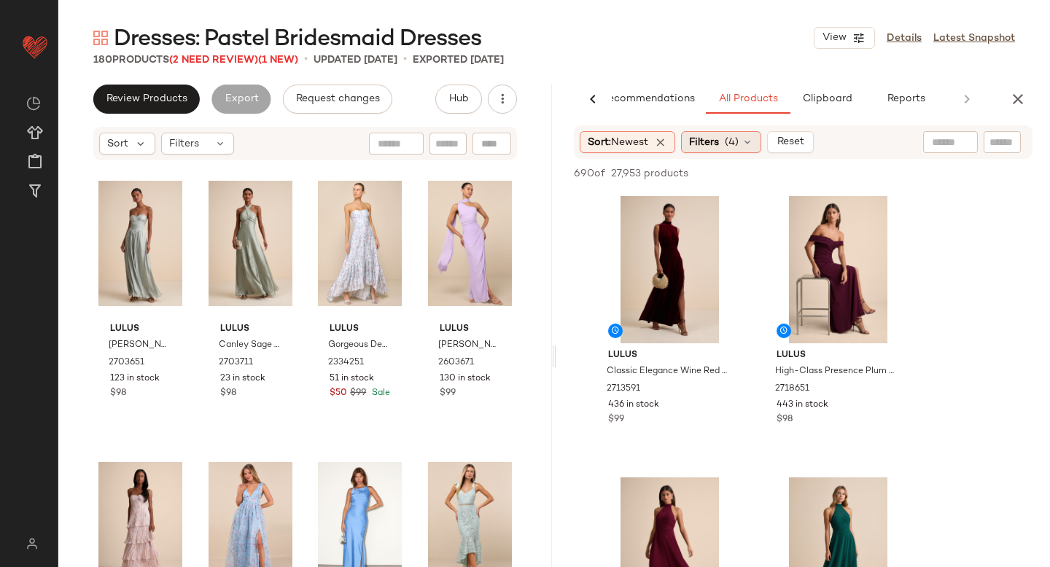
click at [743, 141] on div "Filters (4)" at bounding box center [721, 142] width 80 height 22
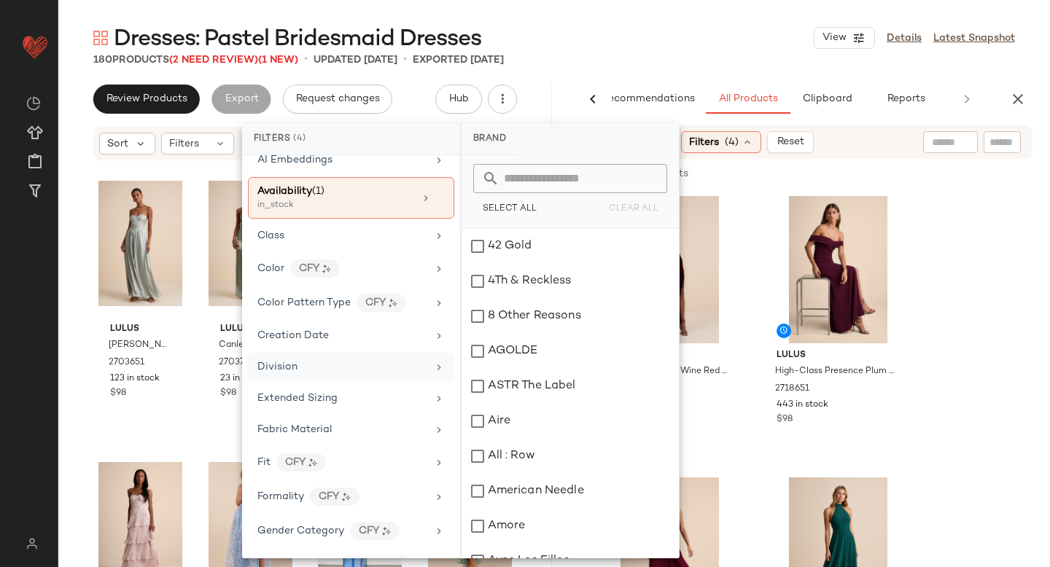
scroll to position [0, 0]
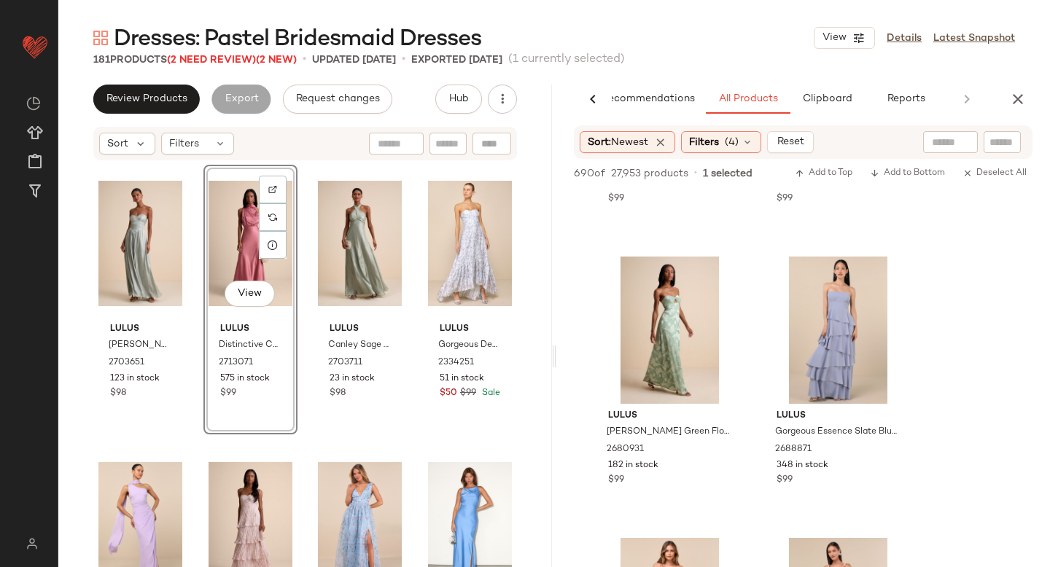
scroll to position [8125, 0]
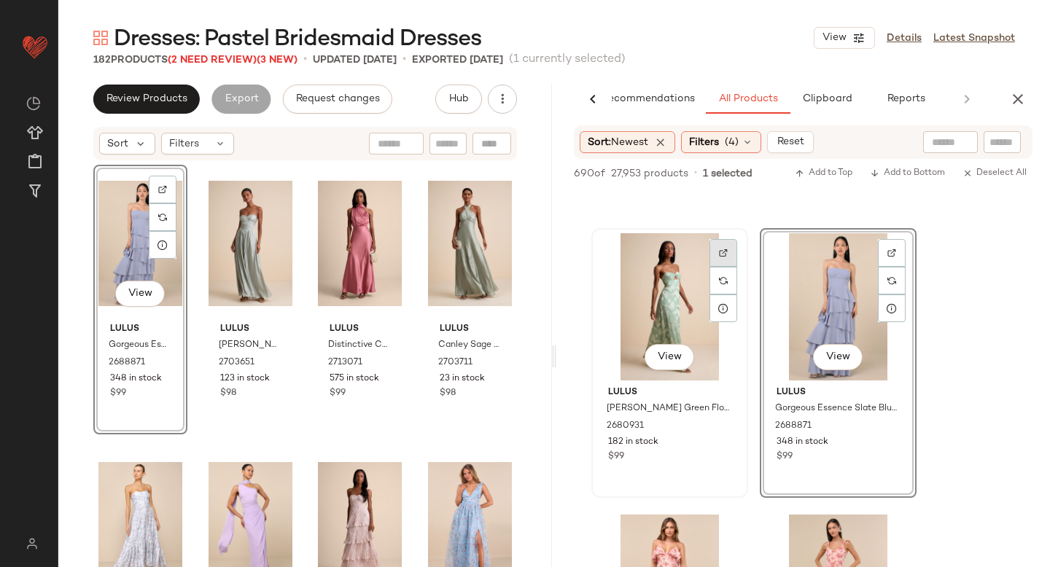
click at [725, 250] on img at bounding box center [723, 253] width 9 height 9
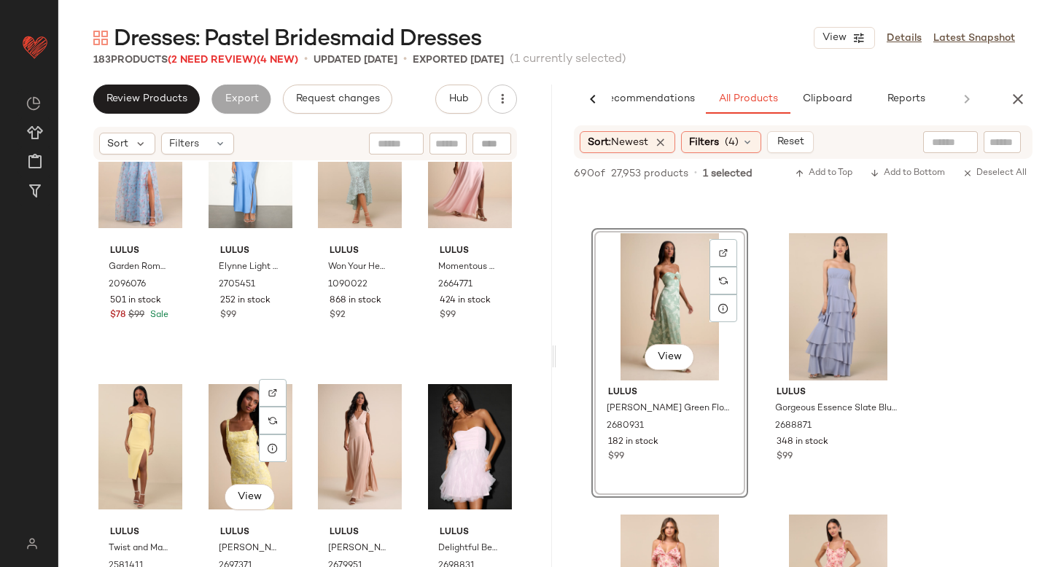
scroll to position [723, 0]
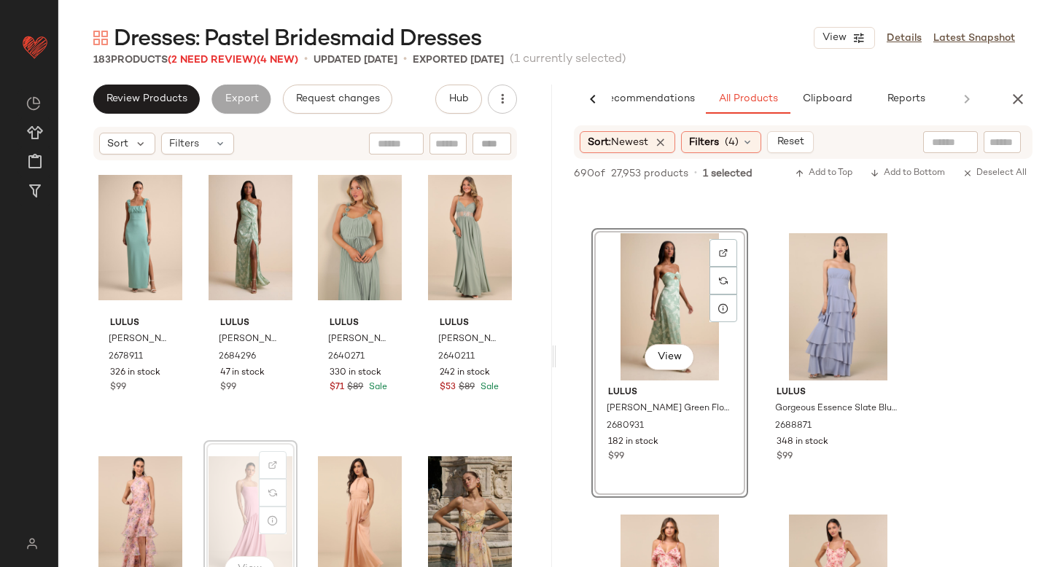
scroll to position [1145, 0]
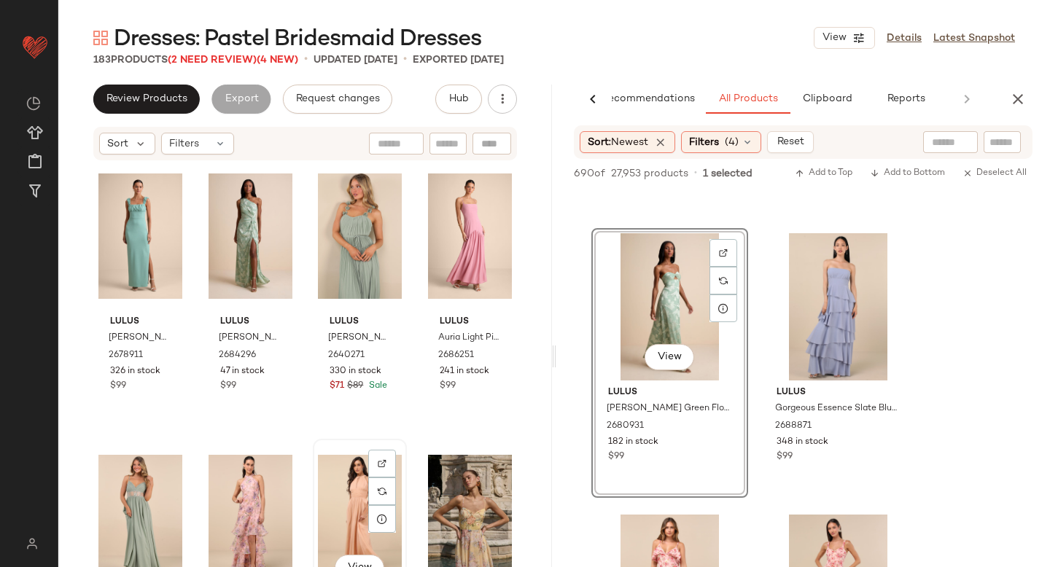
scroll to position [1146, 0]
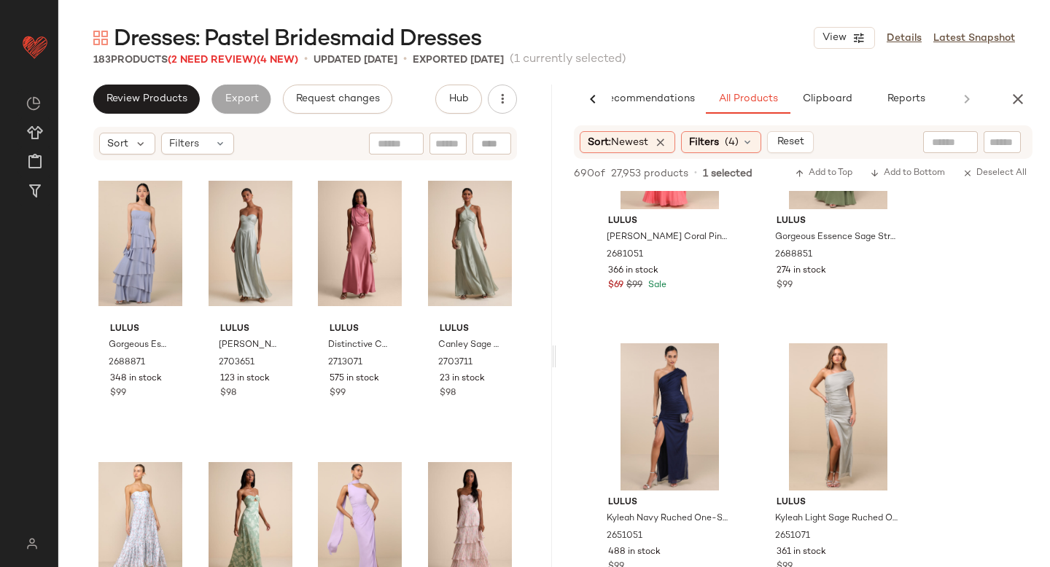
scroll to position [9773, 0]
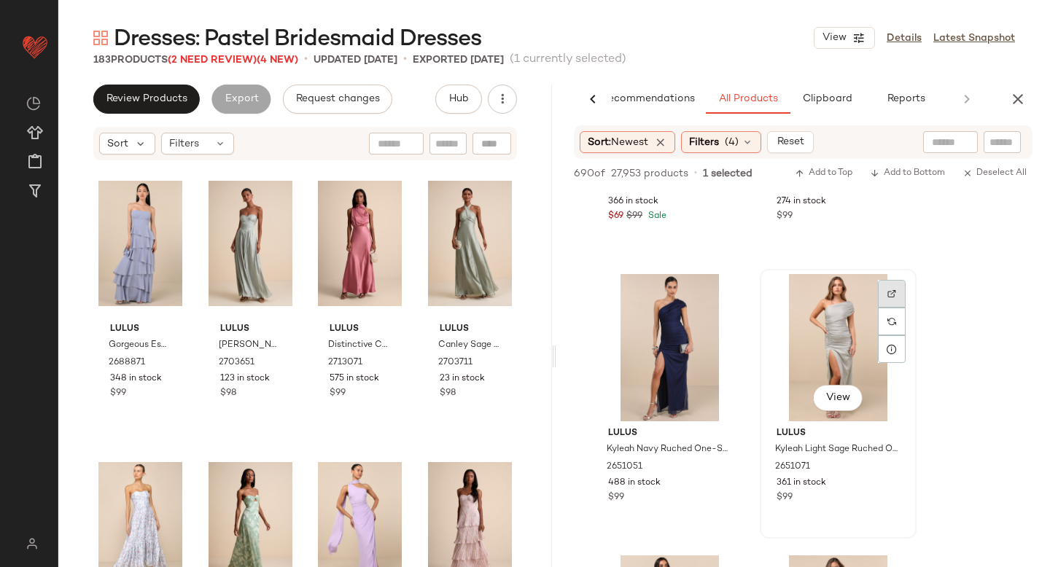
click at [882, 294] on div at bounding box center [892, 294] width 28 height 28
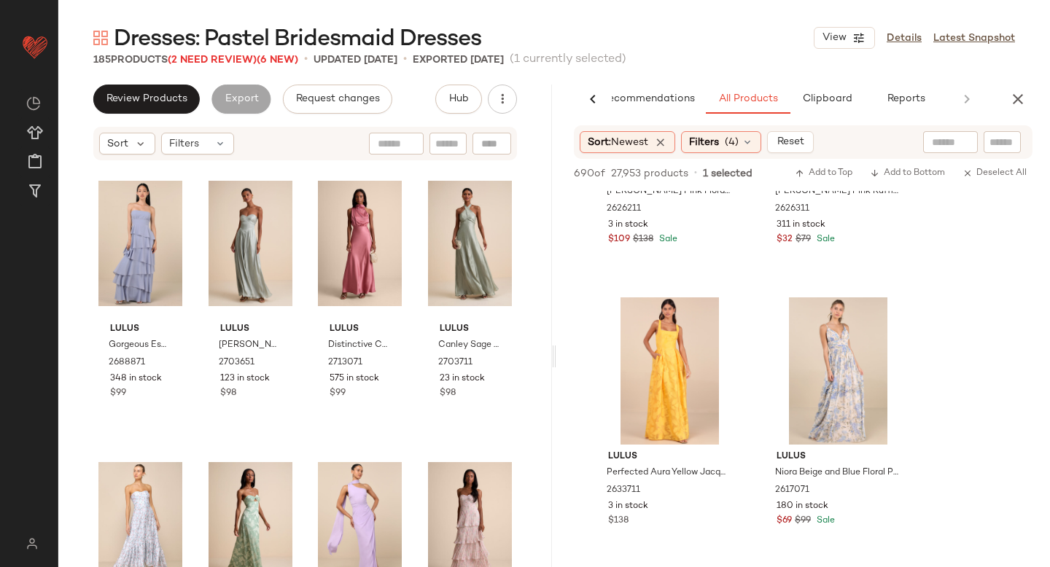
scroll to position [12039, 0]
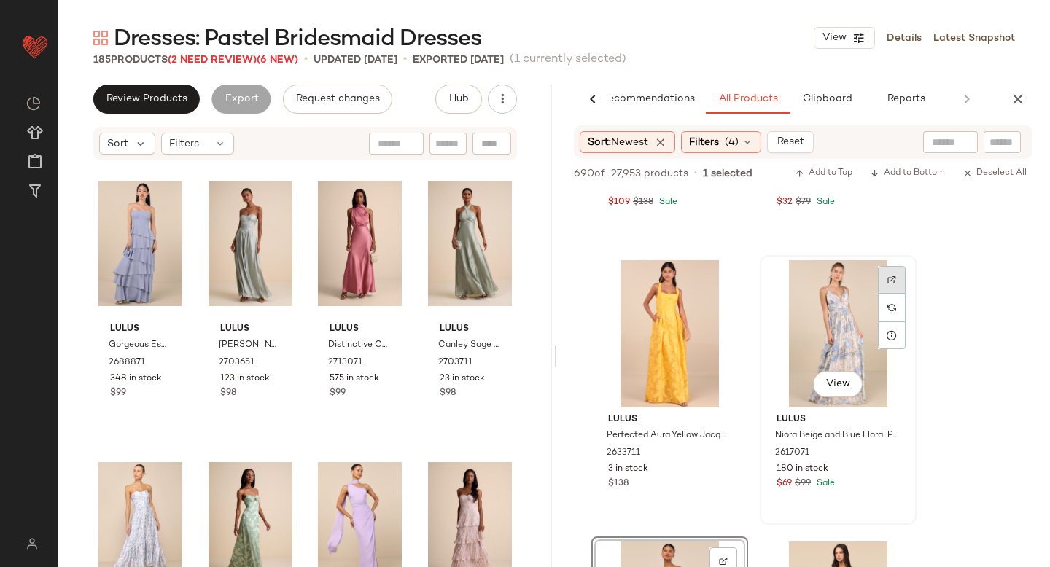
click at [888, 276] on img at bounding box center [891, 280] width 9 height 9
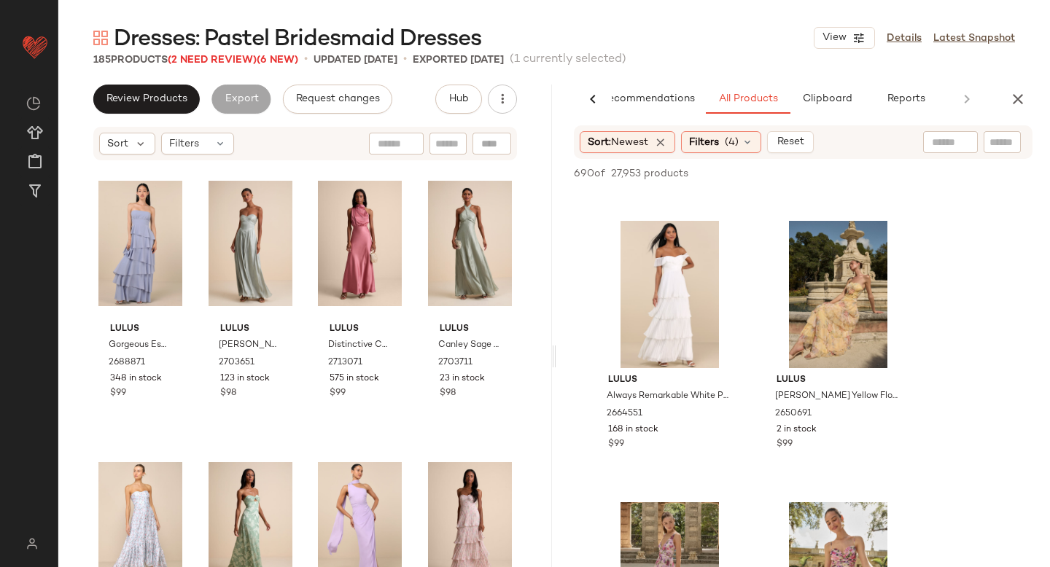
scroll to position [10609, 0]
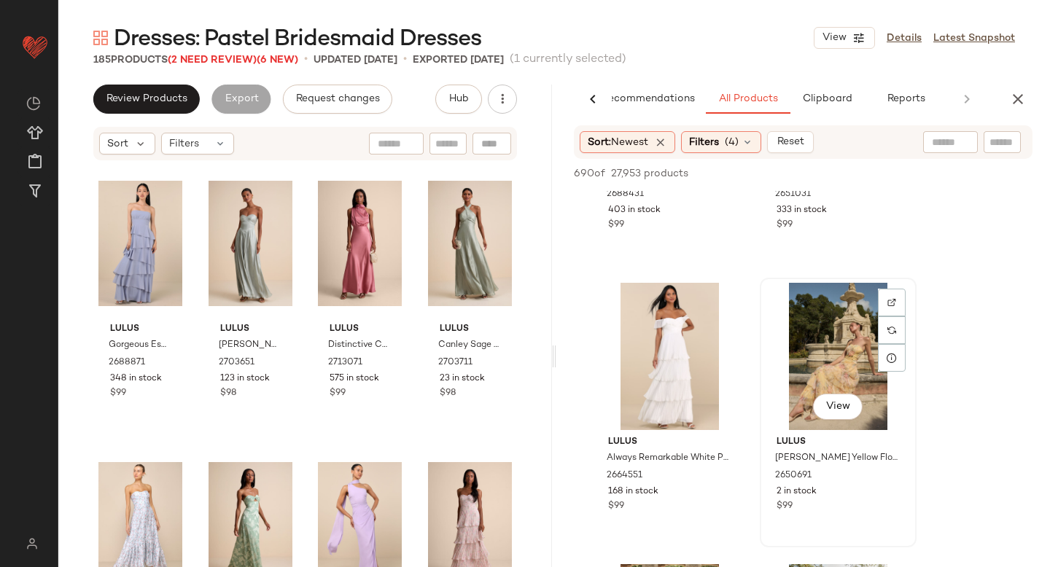
click at [892, 306] on img at bounding box center [891, 302] width 9 height 9
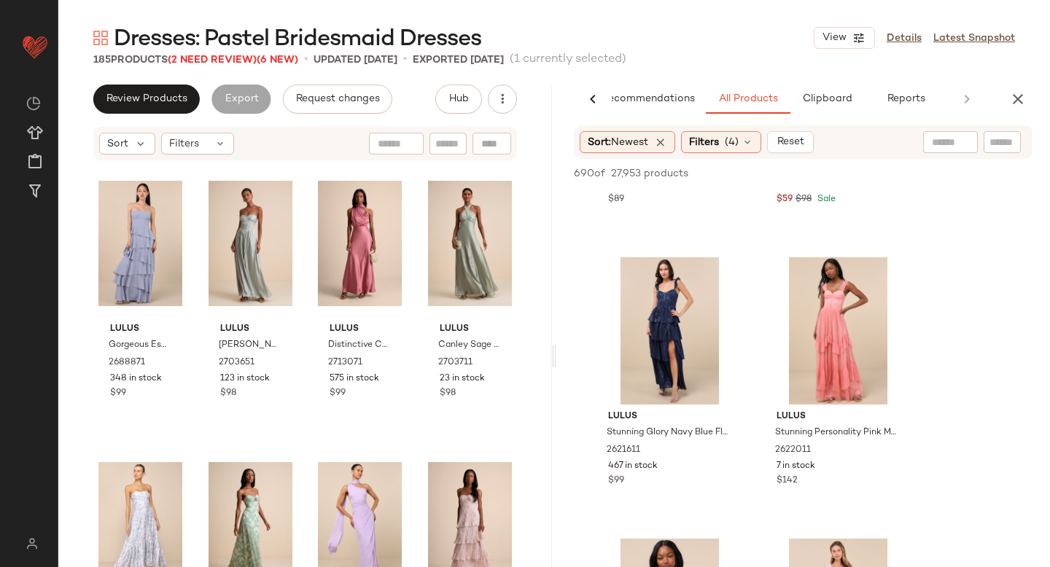
scroll to position [15359, 0]
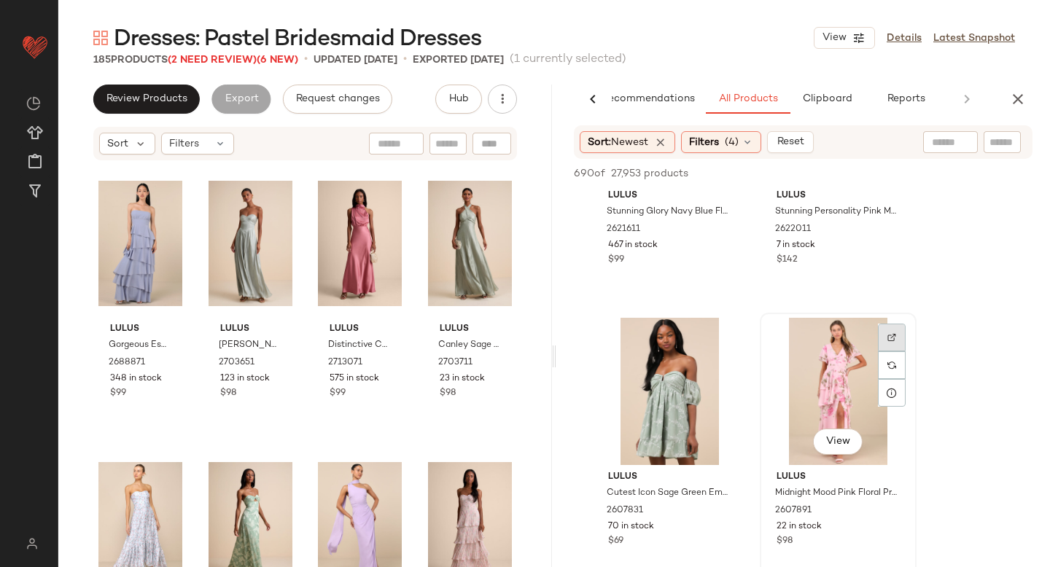
click at [879, 334] on div at bounding box center [892, 338] width 28 height 28
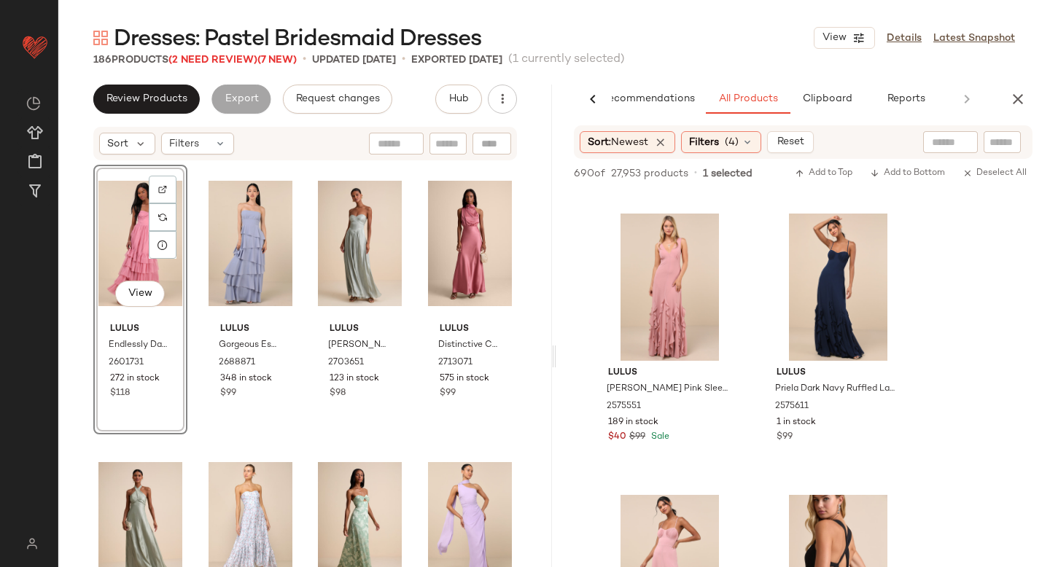
scroll to position [18191, 0]
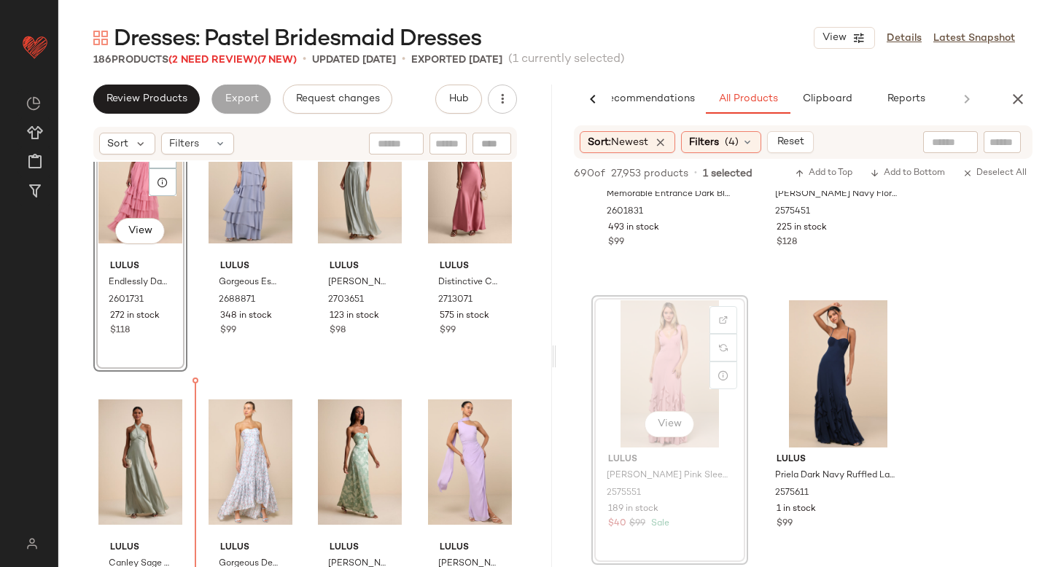
drag, startPoint x: 677, startPoint y: 358, endPoint x: 662, endPoint y: 358, distance: 15.3
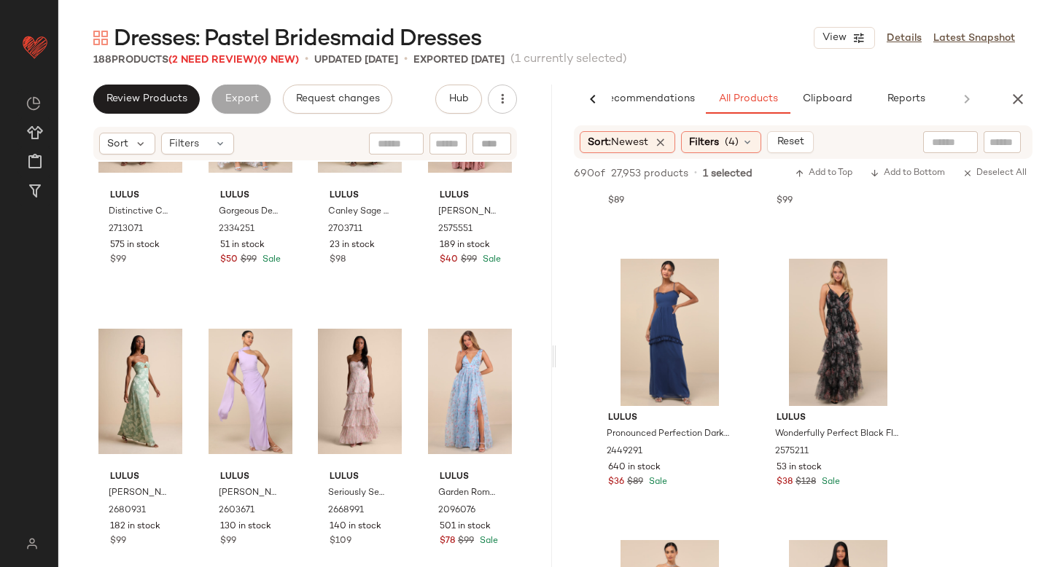
scroll to position [21256, 0]
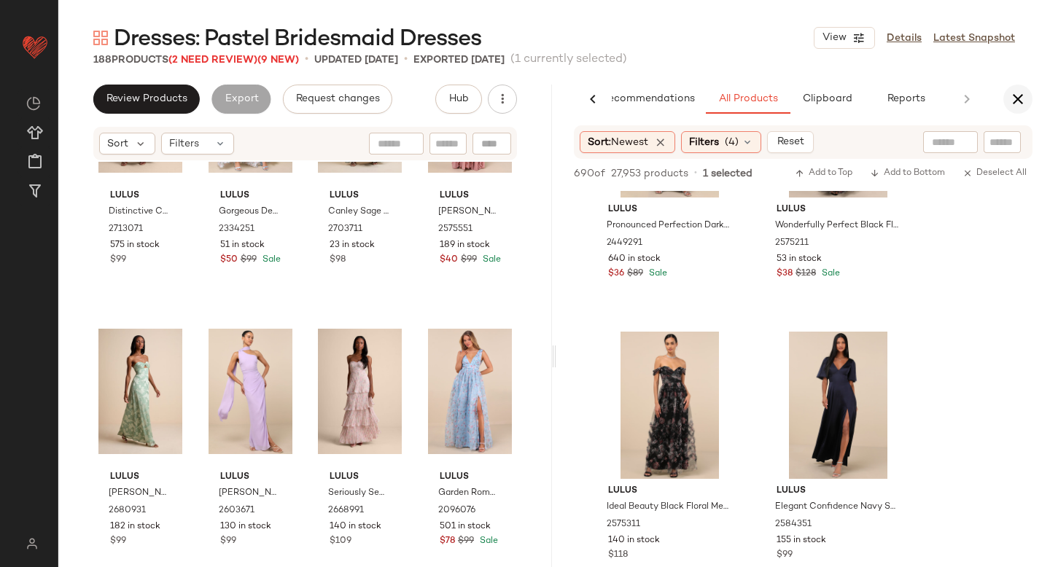
click at [1011, 103] on icon "button" at bounding box center [1018, 99] width 18 height 18
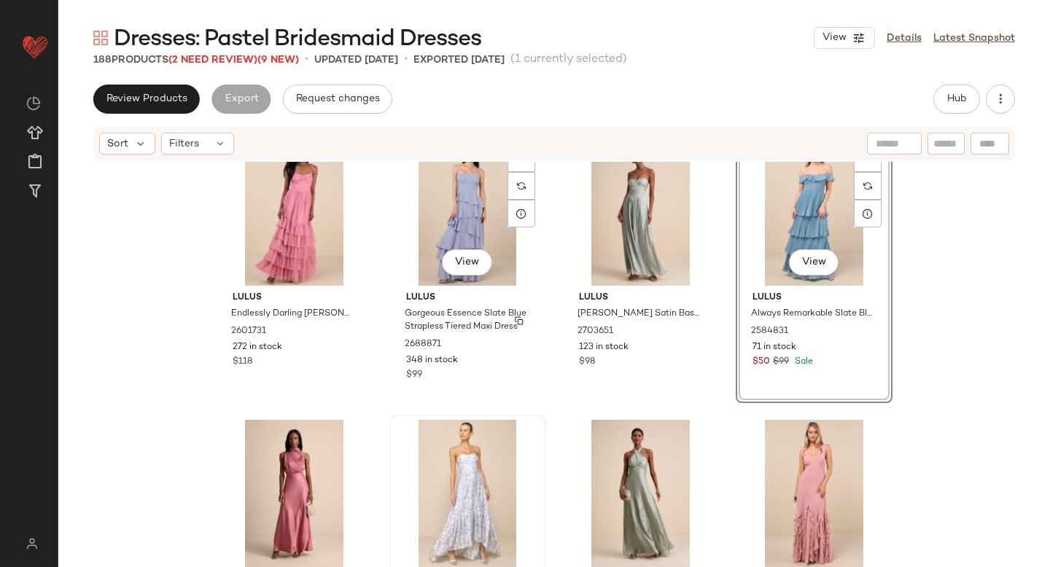
scroll to position [33, 0]
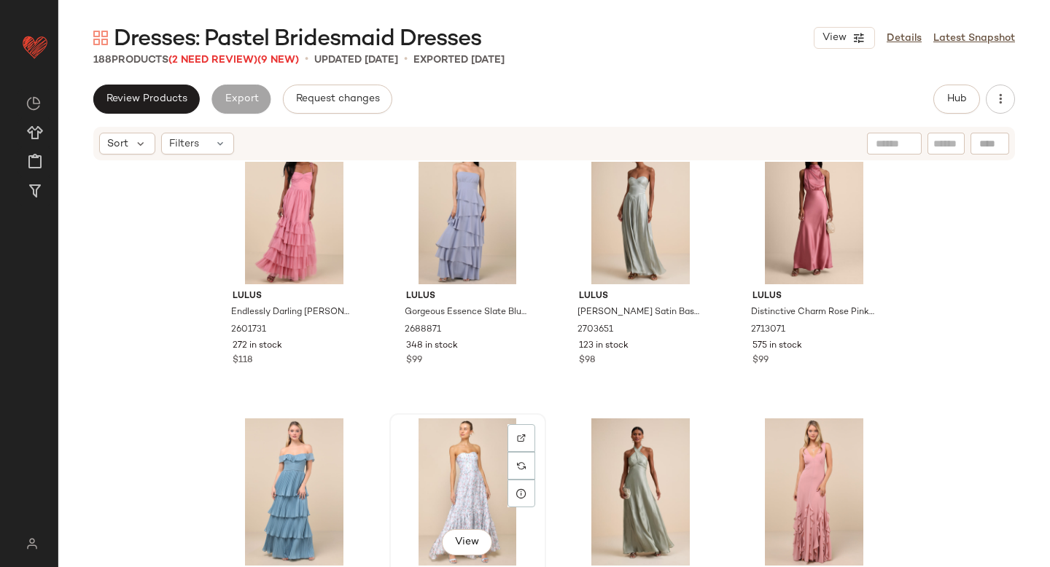
scroll to position [34, 0]
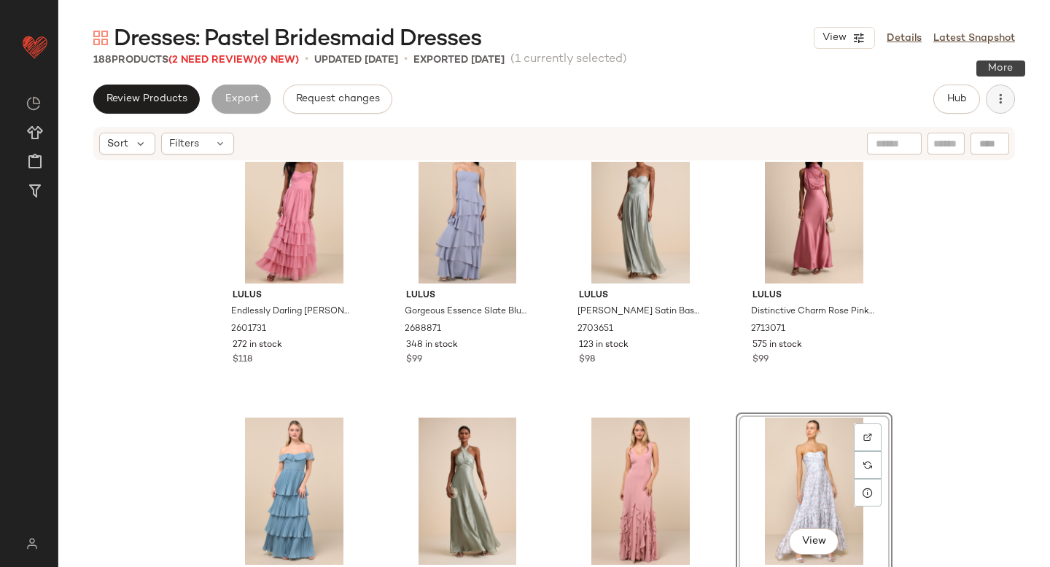
click at [1012, 98] on button "button" at bounding box center [1000, 99] width 29 height 29
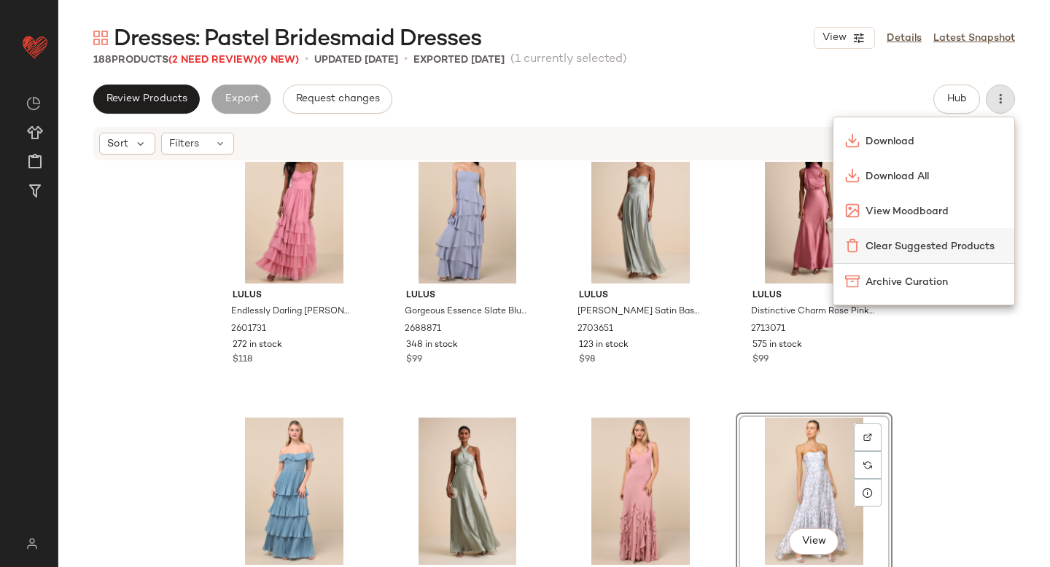
click at [919, 243] on span "Clear Suggested Products" at bounding box center [934, 246] width 137 height 15
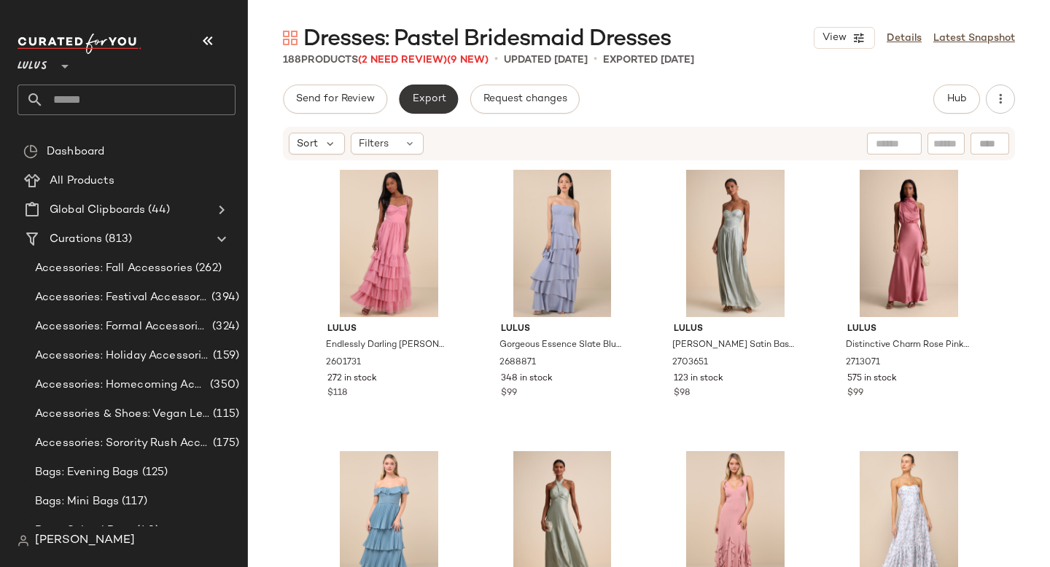
click at [444, 96] on button "Export" at bounding box center [428, 99] width 59 height 29
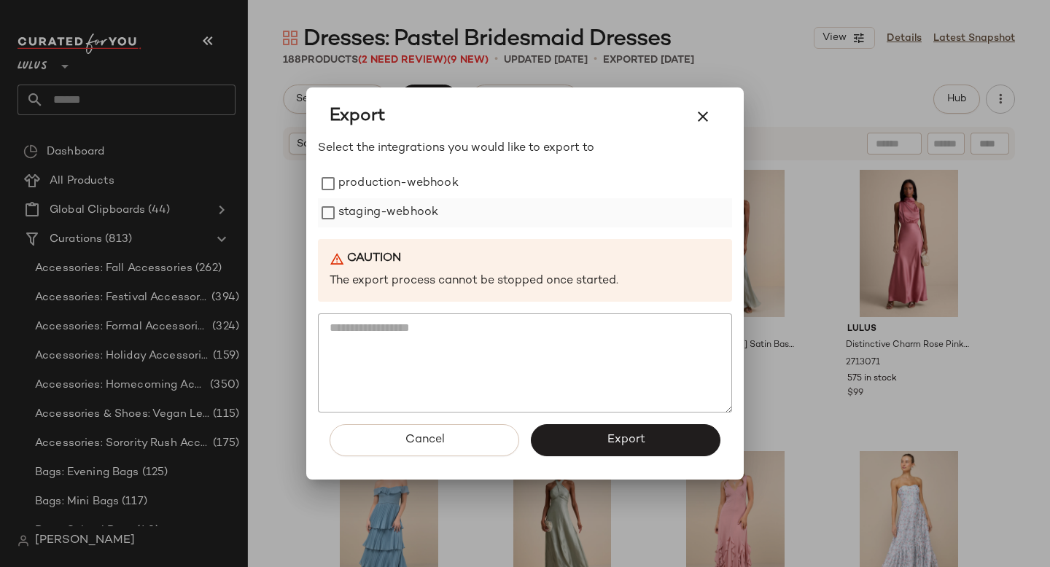
click at [370, 213] on label "staging-webhook" at bounding box center [388, 212] width 100 height 29
click at [361, 184] on label "production-webhook" at bounding box center [398, 183] width 120 height 29
click at [616, 426] on button "Export" at bounding box center [626, 440] width 190 height 32
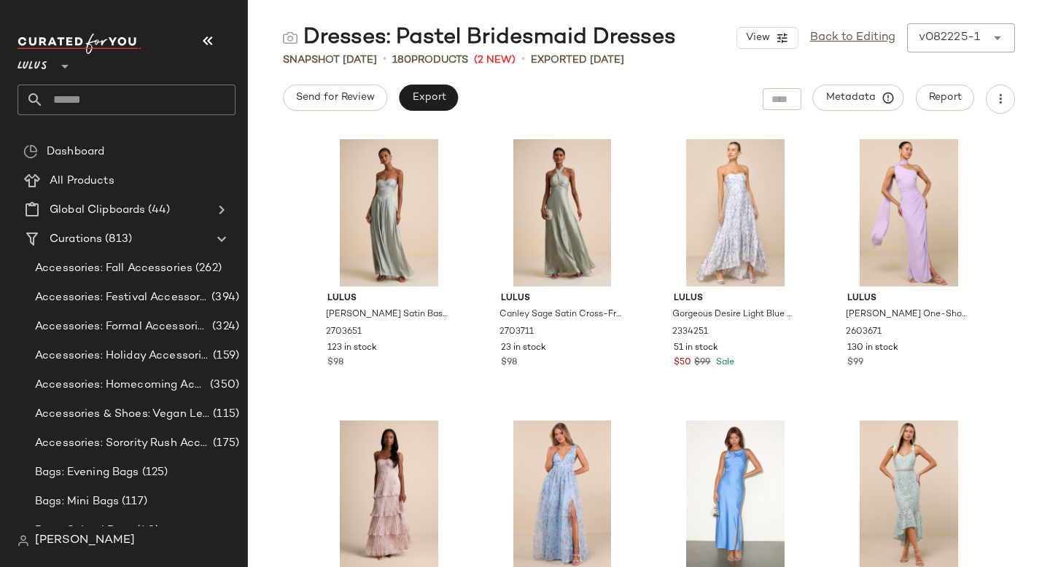
click at [142, 107] on input "text" at bounding box center [140, 100] width 192 height 31
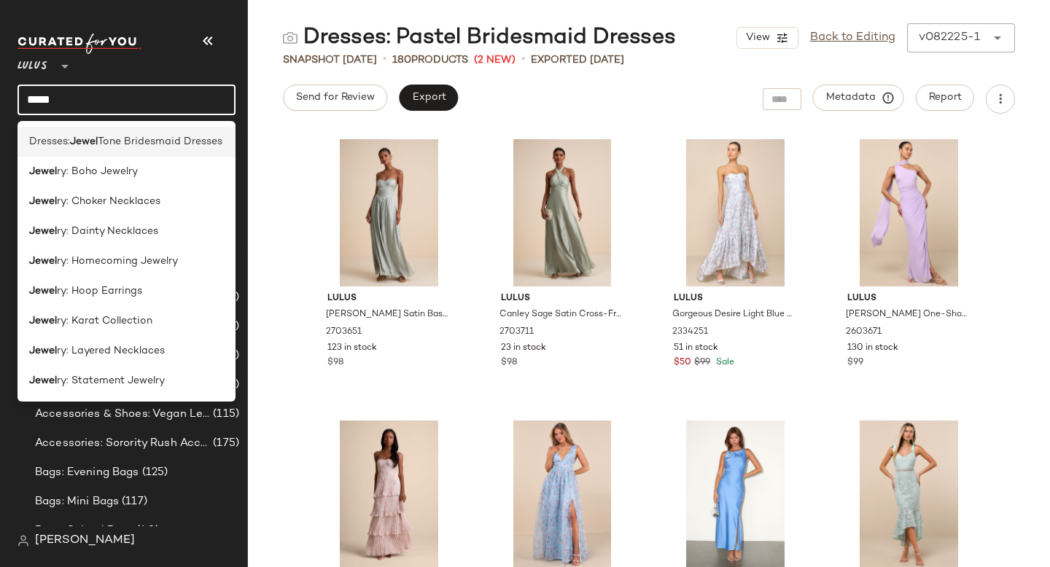
type input "*****"
click at [136, 145] on span "Tone Bridesmaid Dresses" at bounding box center [160, 141] width 125 height 15
